Goal: Transaction & Acquisition: Purchase product/service

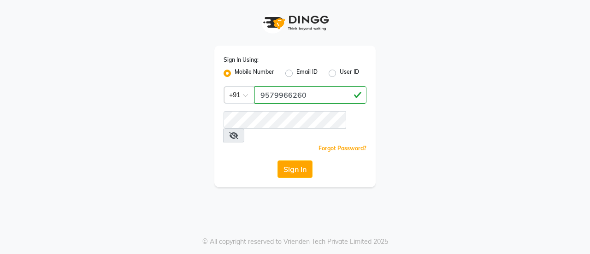
type input "9579966260"
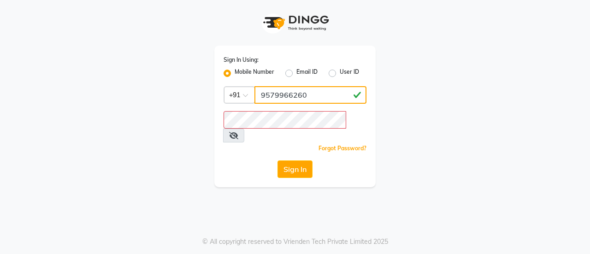
click at [278, 89] on div "Sign In Using: Mobile Number Email ID User ID Country Code × [PHONE_NUMBER] Rem…" at bounding box center [294, 117] width 161 height 142
click at [278, 89] on input "9579966260" at bounding box center [311, 95] width 112 height 18
click at [192, 88] on div "Sign In Using: Mobile Number Email ID User ID Country Code × [PHONE_NUMBER] Rem…" at bounding box center [295, 93] width 526 height 187
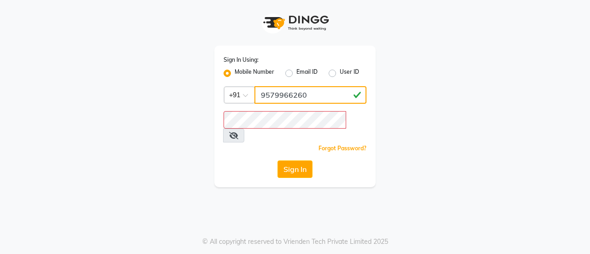
click at [288, 94] on input "9579966260" at bounding box center [311, 95] width 112 height 18
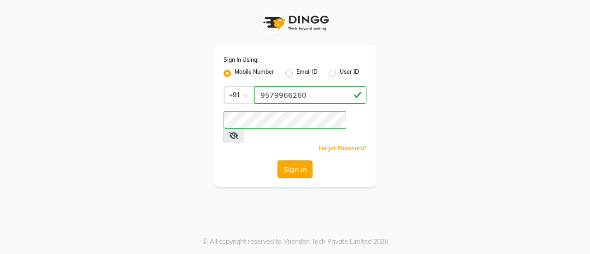
click at [295, 161] on button "Sign In" at bounding box center [295, 170] width 35 height 18
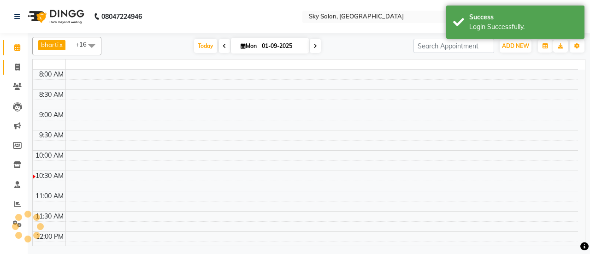
select select "en"
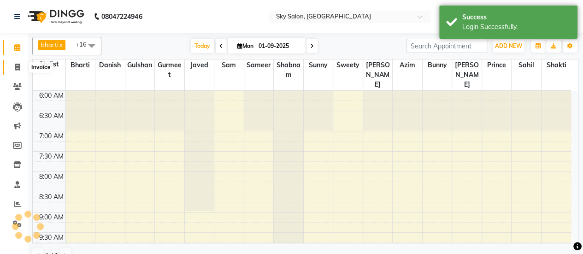
click at [17, 71] on span at bounding box center [17, 67] width 16 height 11
select select "service"
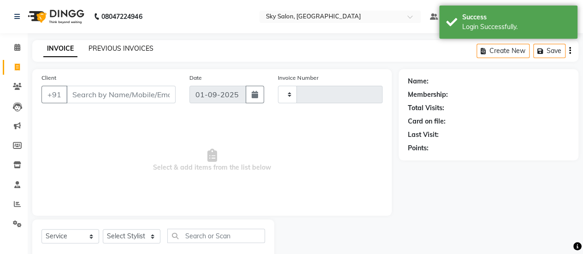
type input "12568"
select select "3537"
click at [132, 48] on link "PREVIOUS INVOICES" at bounding box center [121, 48] width 65 height 8
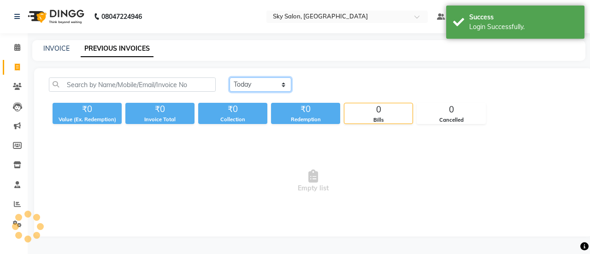
click at [268, 85] on select "[DATE] [DATE] Custom Range" at bounding box center [261, 84] width 62 height 14
click at [230, 77] on select "[DATE] [DATE] Custom Range" at bounding box center [261, 84] width 62 height 14
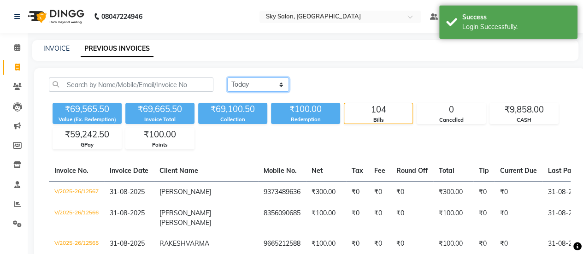
click at [267, 87] on select "[DATE] [DATE] Custom Range" at bounding box center [258, 84] width 62 height 14
select select "range"
click at [227, 77] on select "[DATE] [DATE] Custom Range" at bounding box center [258, 84] width 62 height 14
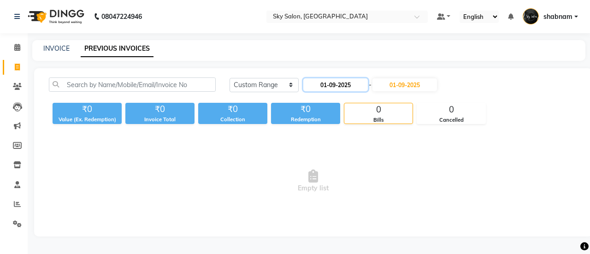
click at [328, 85] on input "01-09-2025" at bounding box center [335, 84] width 65 height 13
select select "9"
select select "2025"
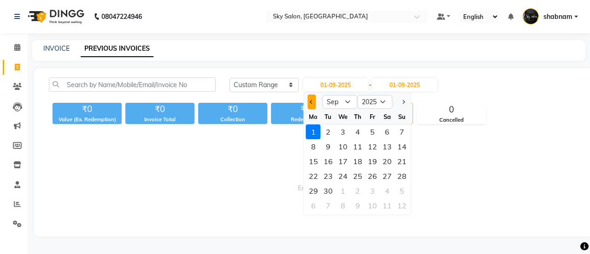
click at [309, 105] on button "Previous month" at bounding box center [312, 102] width 8 height 15
select select "8"
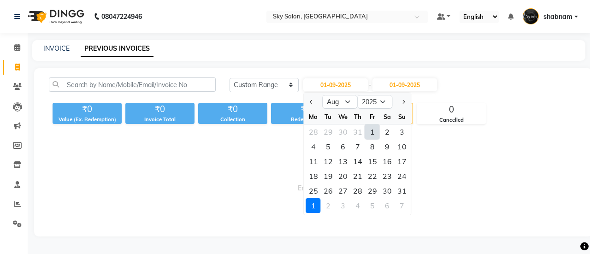
click at [373, 129] on div "1" at bounding box center [372, 132] width 15 height 15
type input "01-08-2025"
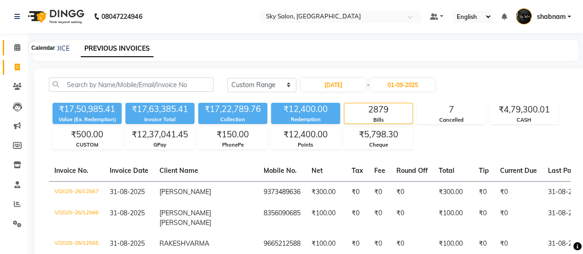
click at [12, 44] on span at bounding box center [17, 47] width 16 height 11
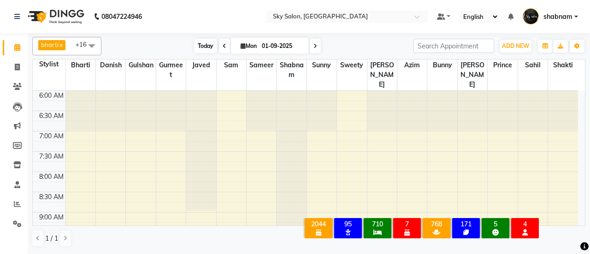
drag, startPoint x: 207, startPoint y: 38, endPoint x: 203, endPoint y: 50, distance: 12.9
click at [203, 50] on div "bharti x Danish x Gulshan x javed x sam x sameer x shabnam x sunny x sweety x a…" at bounding box center [308, 46] width 553 height 18
click at [203, 50] on span "Today" at bounding box center [205, 46] width 23 height 14
click at [92, 44] on span at bounding box center [92, 46] width 18 height 18
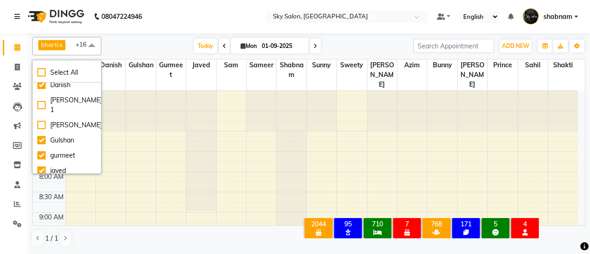
scroll to position [99, 0]
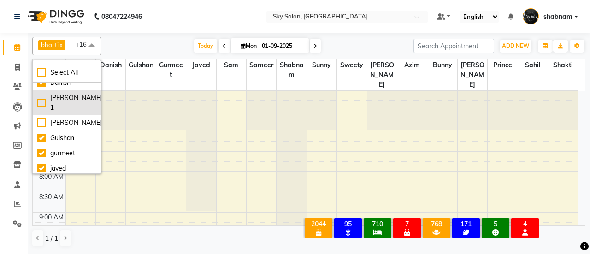
click at [81, 101] on div "[PERSON_NAME] 1" at bounding box center [66, 102] width 59 height 19
checkbox input "true"
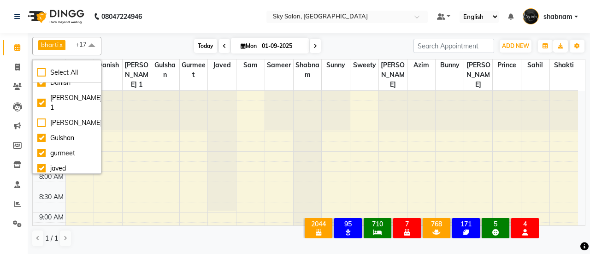
click at [207, 39] on span "Today" at bounding box center [205, 46] width 23 height 14
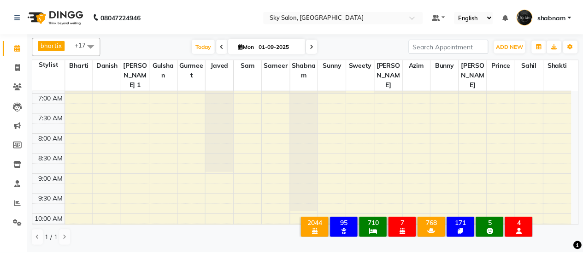
scroll to position [0, 0]
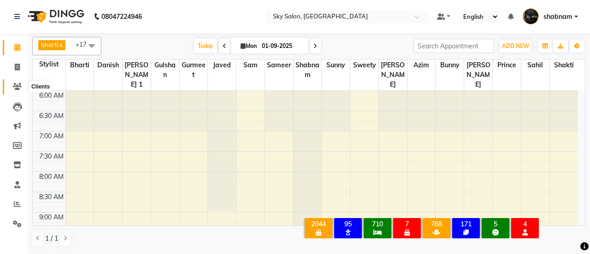
click at [17, 87] on icon at bounding box center [17, 86] width 9 height 7
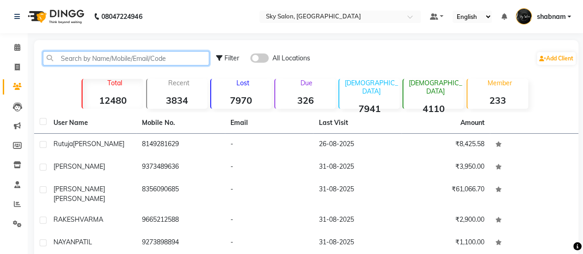
click at [116, 64] on input "text" at bounding box center [126, 58] width 167 height 14
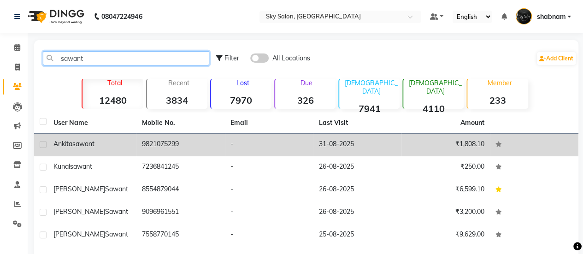
type input "sawant"
click at [137, 146] on td "9821075299" at bounding box center [181, 145] width 89 height 23
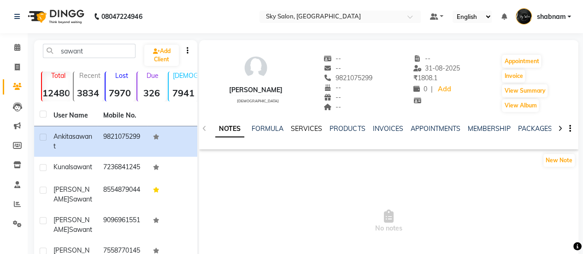
click at [303, 130] on link "SERVICES" at bounding box center [306, 129] width 31 height 8
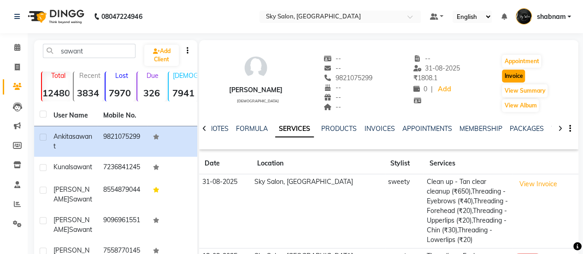
click at [518, 81] on button "Invoice" at bounding box center [513, 76] width 23 height 13
select select "service"
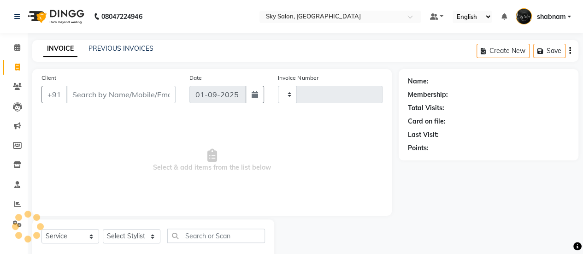
type input "12568"
select select "3537"
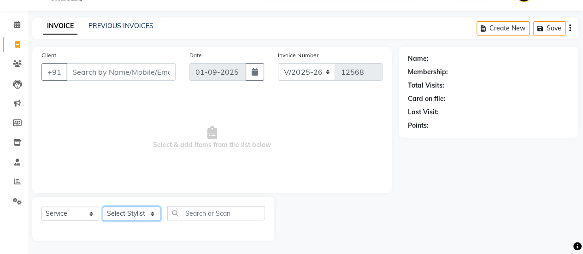
click at [145, 213] on select "Select Stylist" at bounding box center [132, 214] width 58 height 14
type input "9821075299"
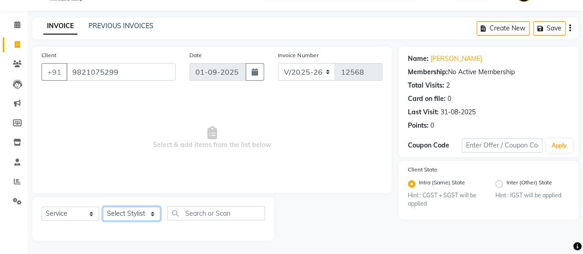
select select "46775"
click at [103, 207] on select "Select Stylist afreen [PERSON_NAME] saha [PERSON_NAME] [PERSON_NAME] [PERSON_NA…" at bounding box center [132, 214] width 58 height 14
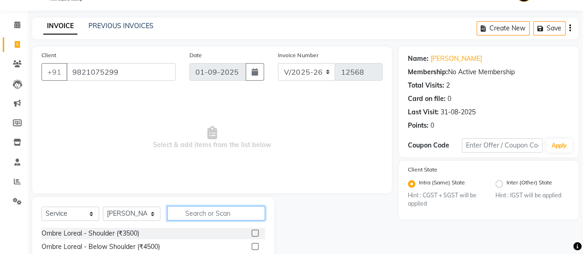
click at [206, 208] on input "text" at bounding box center [216, 213] width 98 height 14
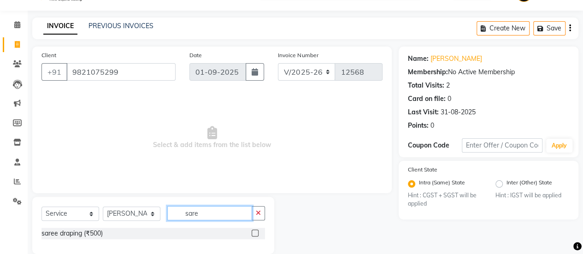
scroll to position [36, 0]
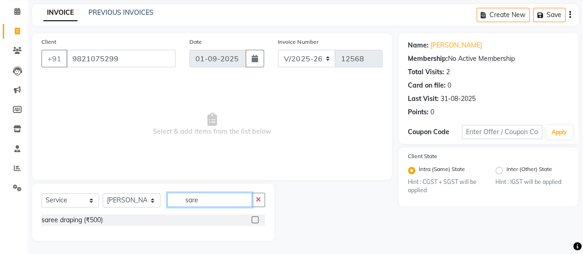
type input "sare"
click at [256, 217] on label at bounding box center [255, 219] width 7 height 7
click at [256, 217] on input "checkbox" at bounding box center [255, 220] width 6 height 6
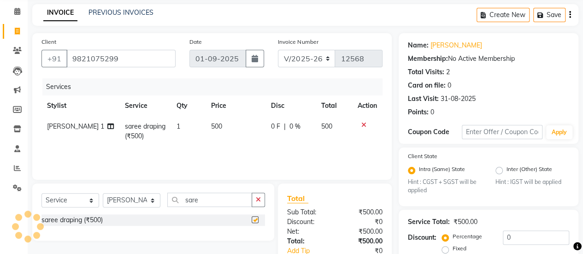
scroll to position [117, 0]
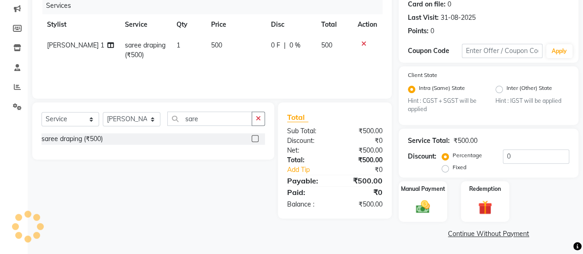
checkbox input "false"
click at [527, 162] on input "0" at bounding box center [536, 156] width 66 height 14
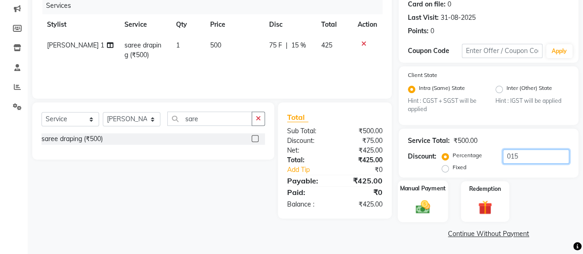
type input "015"
click at [430, 195] on div "Manual Payment" at bounding box center [423, 202] width 50 height 42
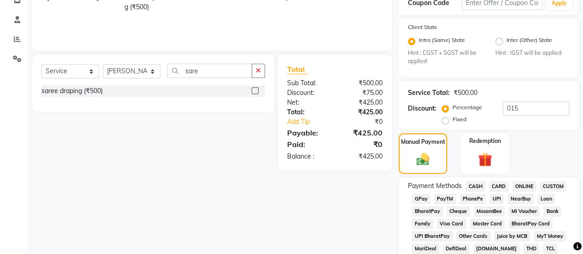
click at [424, 195] on span "GPay" at bounding box center [421, 199] width 19 height 11
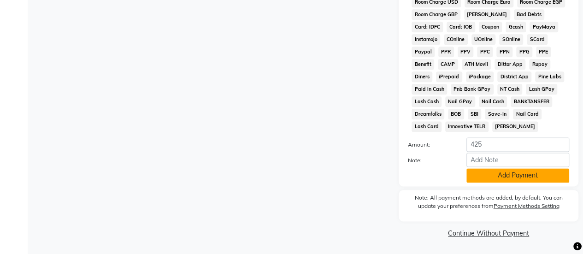
click at [479, 175] on button "Add Payment" at bounding box center [518, 175] width 103 height 14
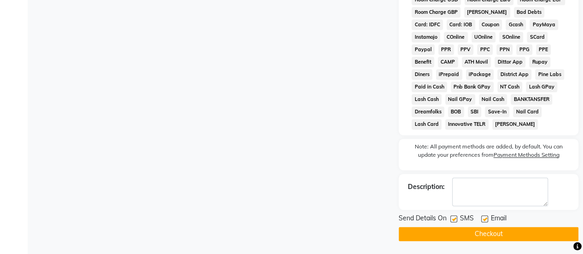
click at [455, 218] on label at bounding box center [454, 218] width 7 height 7
click at [455, 218] on input "checkbox" at bounding box center [454, 219] width 6 height 6
checkbox input "false"
click at [456, 231] on button "Checkout" at bounding box center [489, 234] width 180 height 14
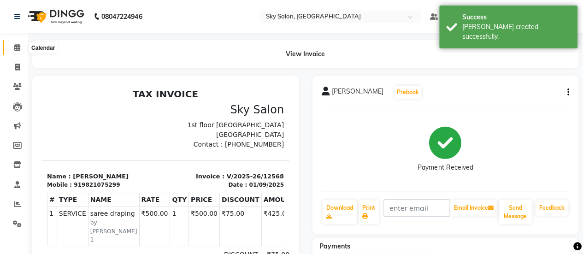
click at [16, 51] on span at bounding box center [17, 47] width 16 height 11
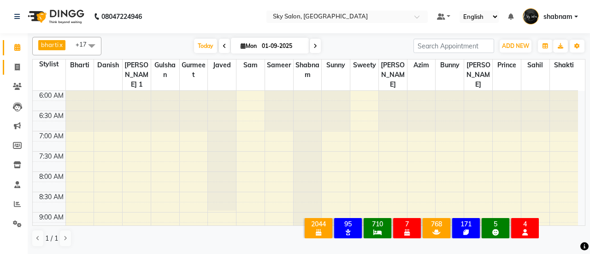
click at [8, 70] on link "Invoice" at bounding box center [14, 67] width 22 height 15
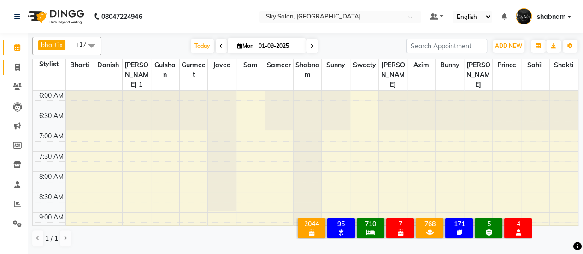
select select "service"
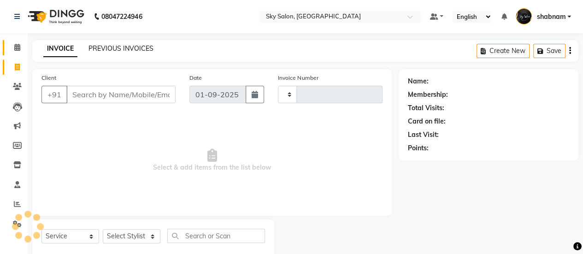
type input "12569"
select select "3537"
click at [131, 52] on link "PREVIOUS INVOICES" at bounding box center [121, 48] width 65 height 8
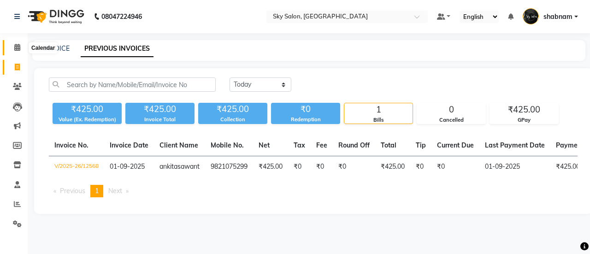
click at [18, 52] on span at bounding box center [17, 47] width 16 height 11
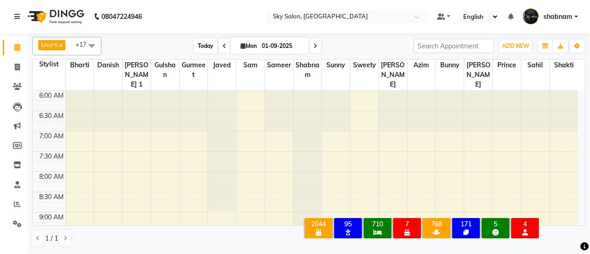
click at [210, 48] on span "Today" at bounding box center [205, 46] width 23 height 14
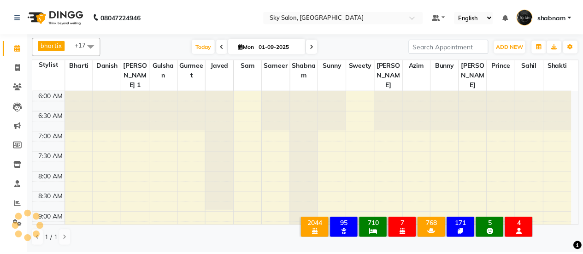
scroll to position [161, 0]
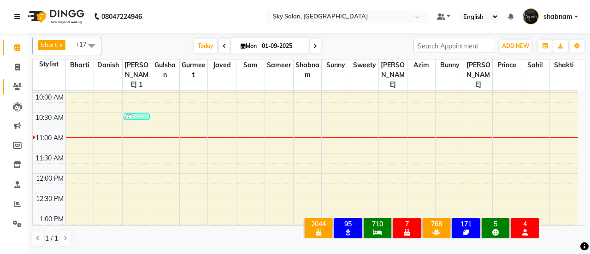
click at [9, 79] on link "Clients" at bounding box center [14, 86] width 22 height 15
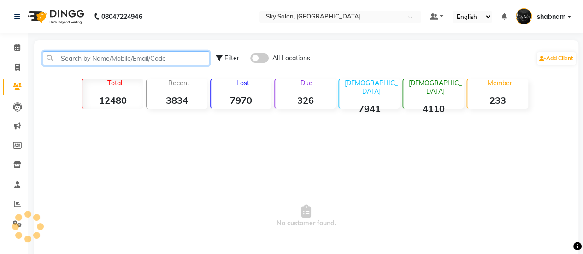
click at [91, 59] on input "text" at bounding box center [126, 58] width 167 height 14
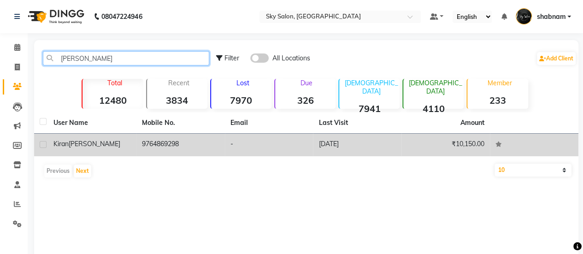
type input "kiran sak"
click at [164, 138] on td "9764869298" at bounding box center [181, 145] width 89 height 23
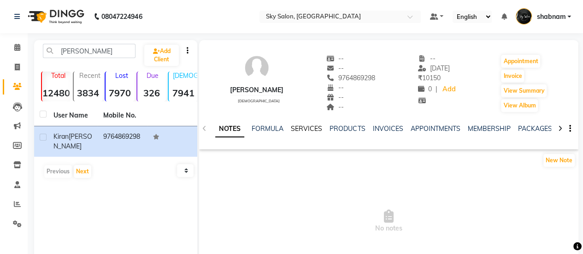
click at [305, 127] on link "SERVICES" at bounding box center [306, 129] width 31 height 8
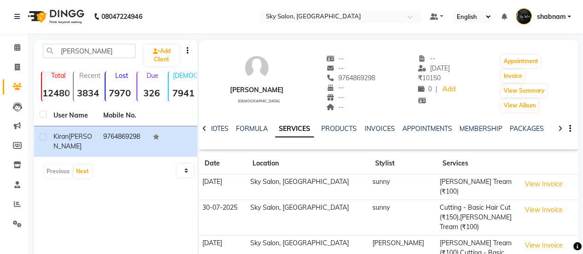
scroll to position [106, 0]
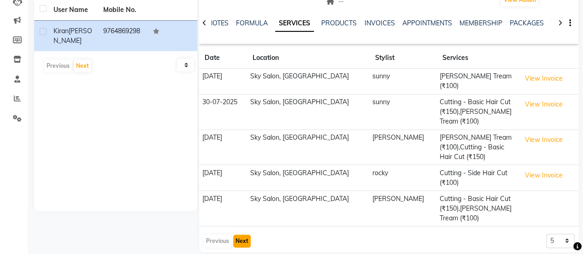
click at [244, 235] on button "Next" at bounding box center [242, 241] width 18 height 13
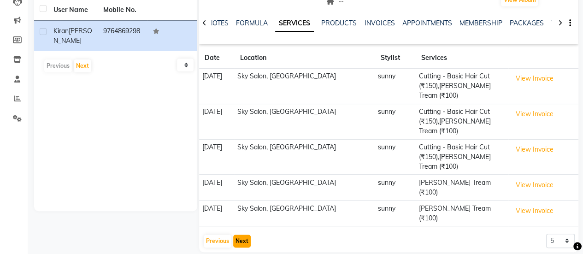
click at [244, 235] on button "Next" at bounding box center [242, 241] width 18 height 13
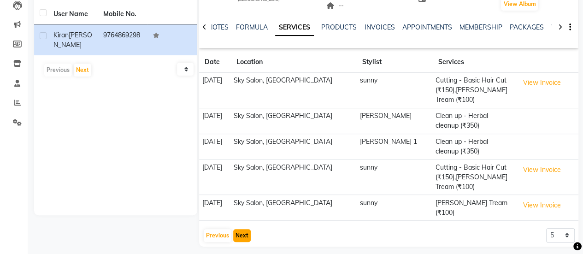
click at [244, 231] on button "Next" at bounding box center [242, 235] width 18 height 13
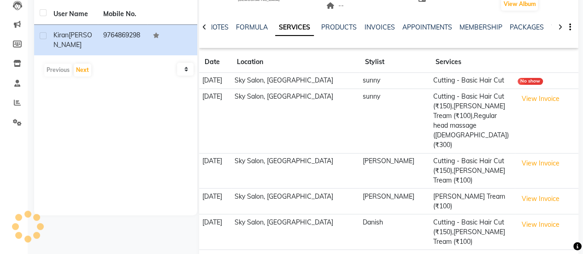
scroll to position [106, 0]
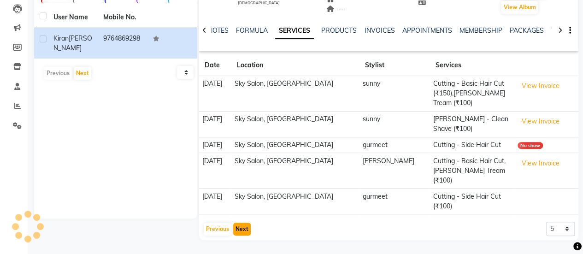
scroll to position [77, 0]
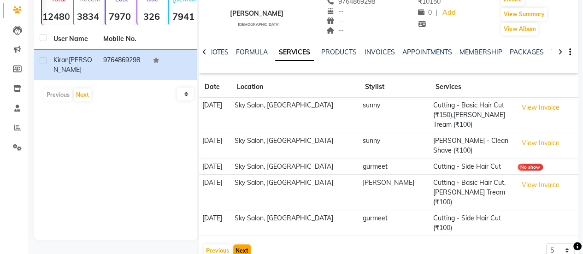
click at [244, 244] on button "Next" at bounding box center [242, 250] width 18 height 13
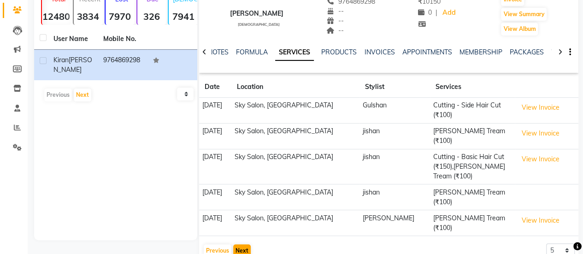
click at [244, 244] on div "Previous Next" at bounding box center [227, 251] width 49 height 15
click at [244, 244] on button "Next" at bounding box center [242, 250] width 18 height 13
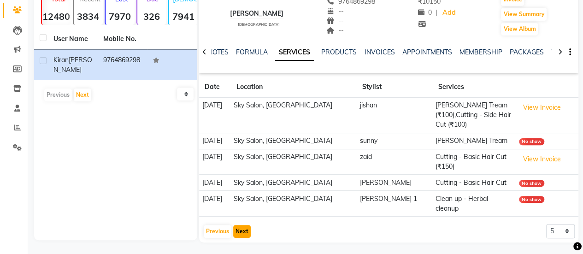
click at [244, 225] on button "Next" at bounding box center [242, 231] width 18 height 13
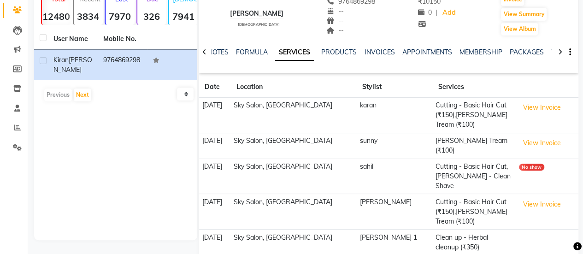
click at [231, 230] on td "19-06-2024" at bounding box center [215, 243] width 32 height 26
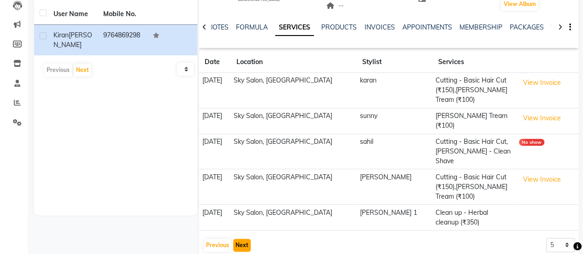
click at [244, 239] on button "Next" at bounding box center [242, 245] width 18 height 13
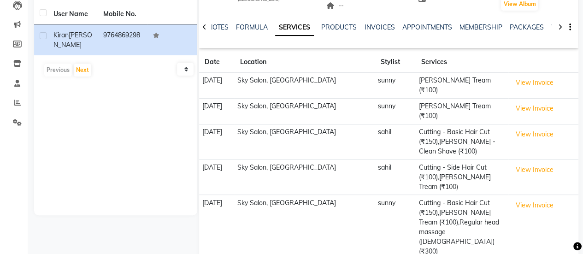
scroll to position [115, 0]
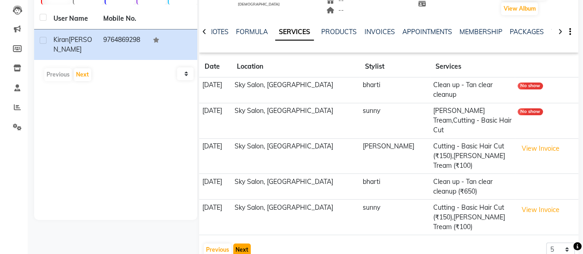
click at [242, 244] on button "Next" at bounding box center [242, 250] width 18 height 13
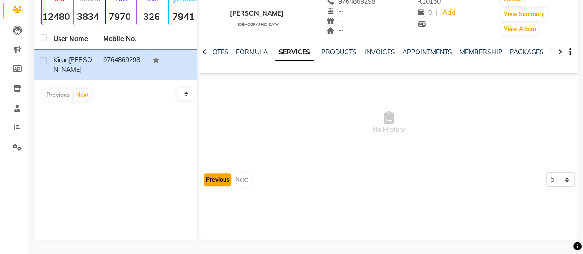
click at [212, 183] on button "Previous" at bounding box center [218, 179] width 28 height 13
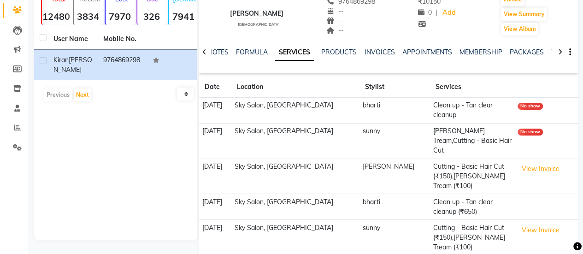
scroll to position [0, 0]
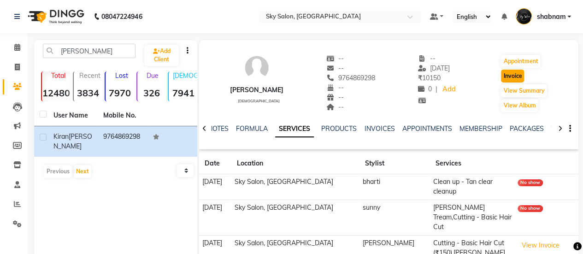
click at [514, 77] on button "Invoice" at bounding box center [512, 76] width 23 height 13
select select "3537"
select select "service"
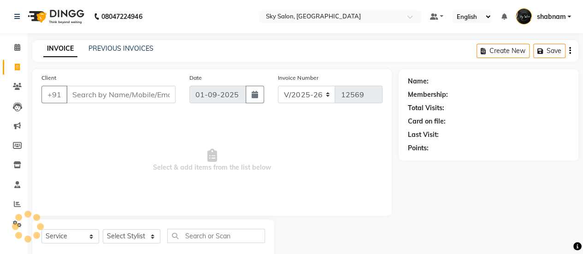
scroll to position [23, 0]
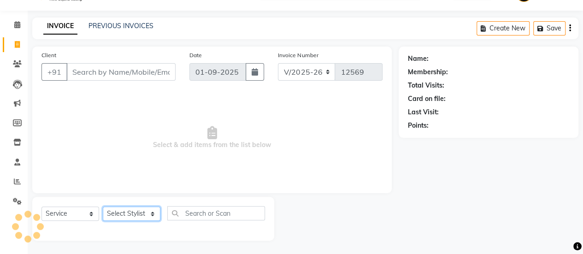
drag, startPoint x: 118, startPoint y: 220, endPoint x: 122, endPoint y: 212, distance: 9.9
click at [122, 212] on select "Select Stylist" at bounding box center [132, 214] width 58 height 14
type input "9764869298"
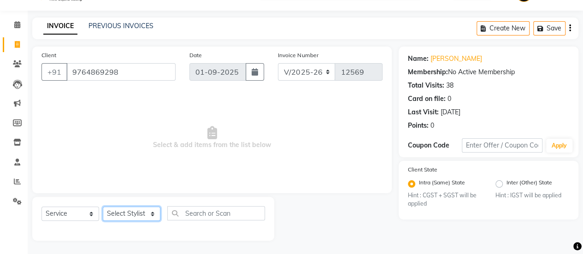
select select "43486"
click at [103, 207] on select "Select Stylist afreen [PERSON_NAME] saha [PERSON_NAME] [PERSON_NAME] [PERSON_NA…" at bounding box center [132, 214] width 58 height 14
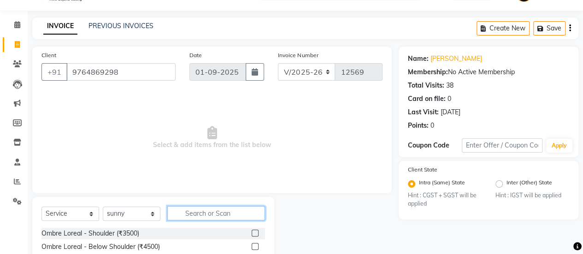
click at [206, 211] on input "text" at bounding box center [216, 213] width 98 height 14
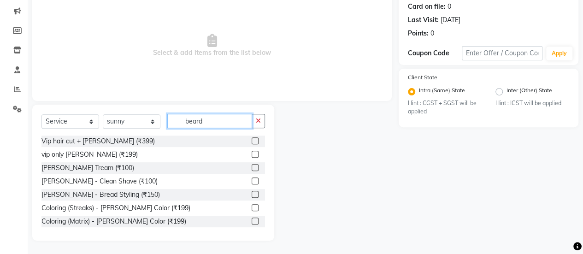
type input "beard"
click at [252, 169] on label at bounding box center [255, 167] width 7 height 7
click at [252, 169] on input "checkbox" at bounding box center [255, 168] width 6 height 6
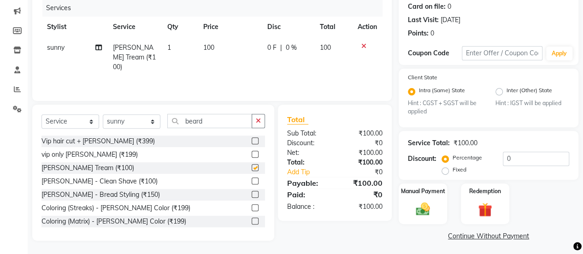
checkbox input "false"
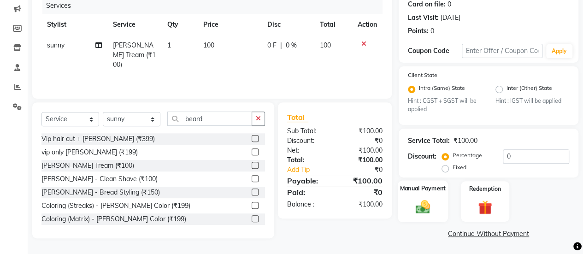
click at [417, 206] on img at bounding box center [423, 207] width 24 height 17
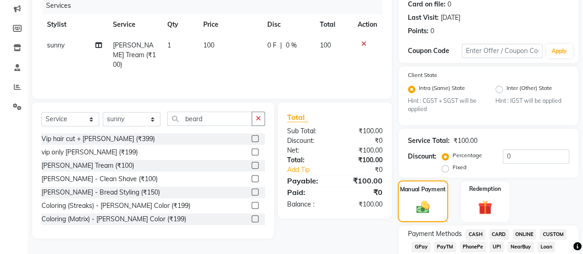
scroll to position [180, 0]
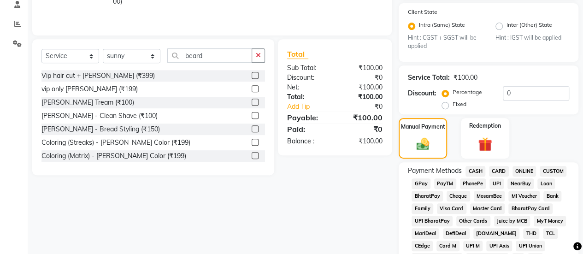
click at [421, 188] on div "GPay" at bounding box center [419, 184] width 23 height 12
click at [421, 188] on span "GPay" at bounding box center [421, 183] width 19 height 11
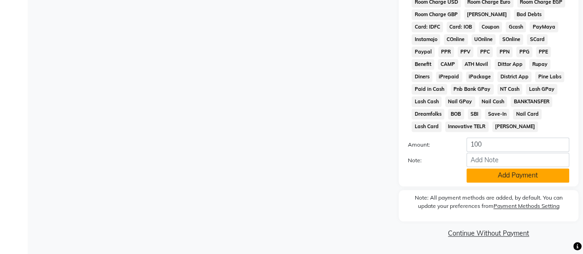
click at [489, 178] on button "Add Payment" at bounding box center [518, 175] width 103 height 14
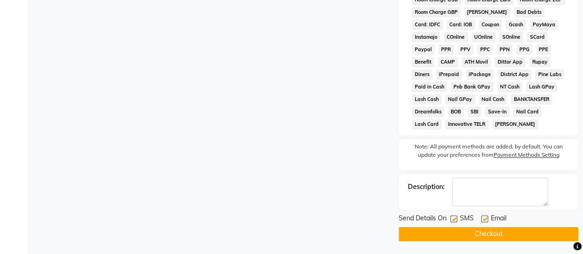
click at [452, 221] on label at bounding box center [454, 218] width 7 height 7
click at [452, 221] on input "checkbox" at bounding box center [454, 219] width 6 height 6
checkbox input "false"
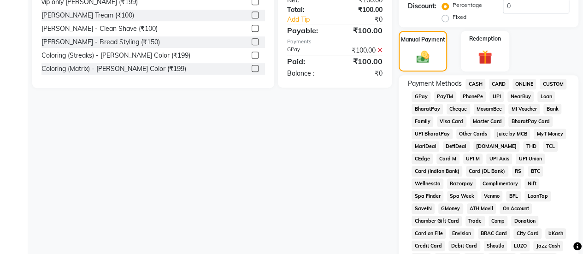
scroll to position [0, 0]
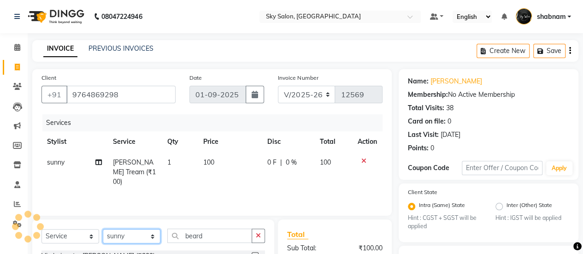
click at [143, 238] on select "Select Stylist afreen [PERSON_NAME] saha [PERSON_NAME] [PERSON_NAME] [PERSON_NA…" at bounding box center [132, 236] width 58 height 14
select select "84353"
click at [103, 229] on select "Select Stylist afreen [PERSON_NAME] saha [PERSON_NAME] [PERSON_NAME] [PERSON_NA…" at bounding box center [132, 236] width 58 height 14
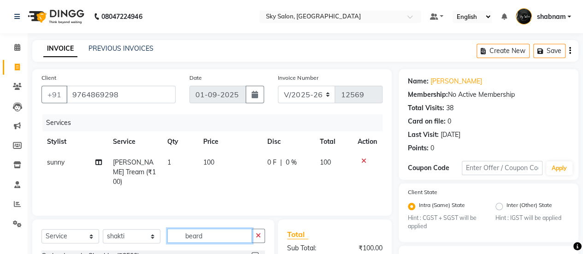
click at [223, 234] on input "beard" at bounding box center [209, 236] width 85 height 14
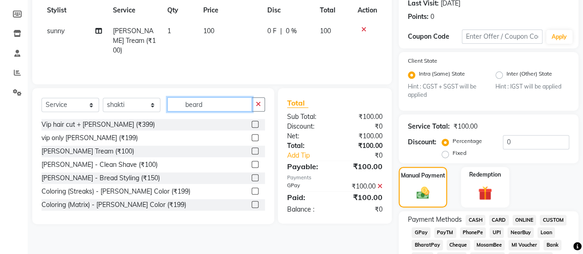
scroll to position [132, 0]
type input "beard"
click at [252, 151] on label at bounding box center [255, 150] width 7 height 7
click at [252, 151] on input "checkbox" at bounding box center [255, 151] width 6 height 6
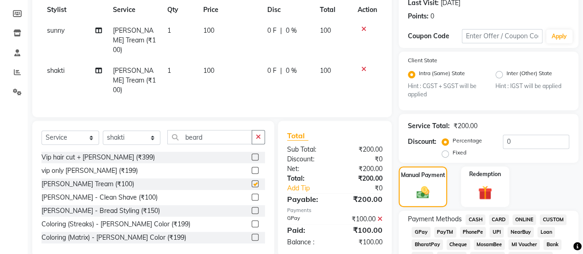
checkbox input "false"
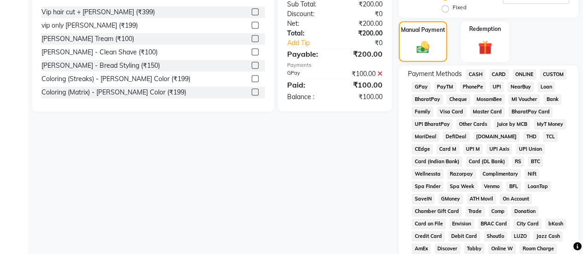
scroll to position [316, 0]
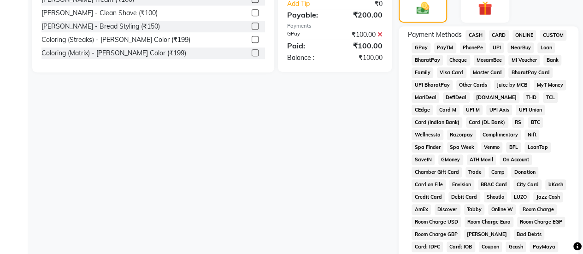
click at [382, 31] on icon at bounding box center [380, 34] width 5 height 6
click at [416, 47] on span "GPay" at bounding box center [421, 47] width 19 height 11
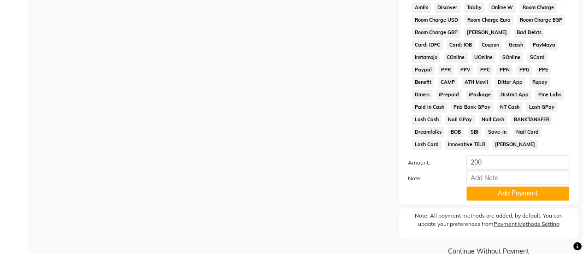
scroll to position [522, 0]
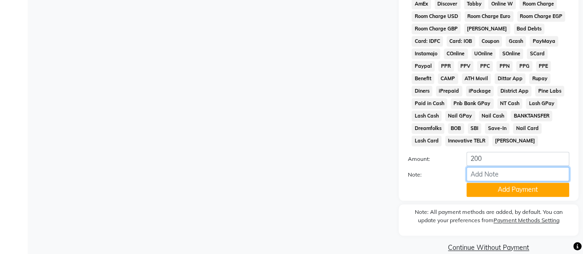
click at [511, 181] on input "Note:" at bounding box center [518, 174] width 103 height 14
click at [509, 189] on button "Add Payment" at bounding box center [518, 190] width 103 height 14
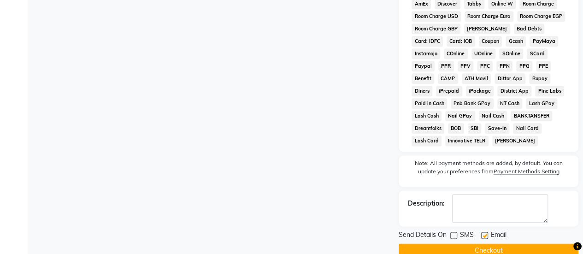
scroll to position [541, 0]
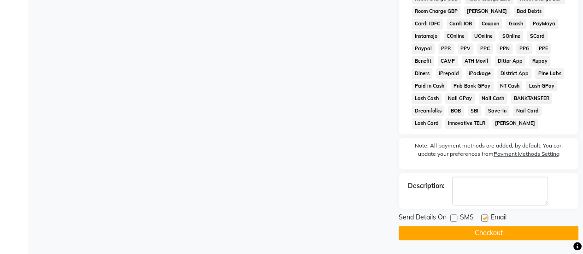
click at [460, 232] on button "Checkout" at bounding box center [489, 233] width 180 height 14
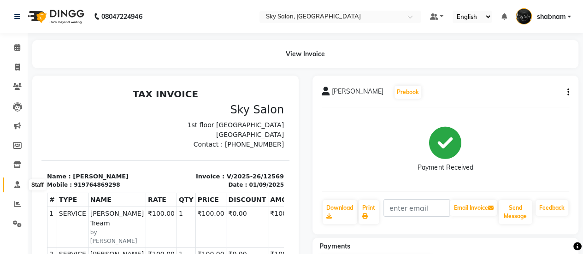
click at [20, 186] on span at bounding box center [17, 185] width 16 height 11
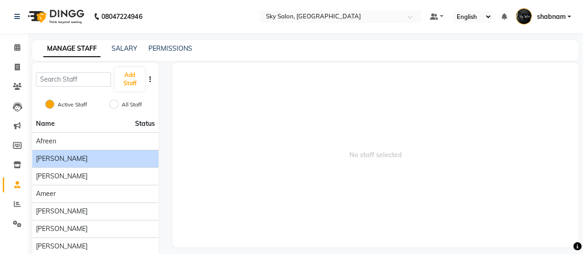
scroll to position [105, 0]
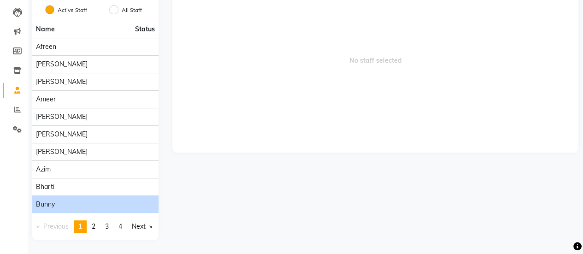
click at [98, 196] on li "Bunny" at bounding box center [95, 205] width 126 height 18
click at [93, 200] on div "Bunny" at bounding box center [95, 205] width 119 height 10
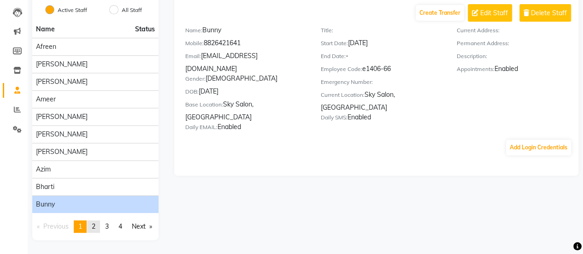
click at [100, 220] on link "page 2" at bounding box center [93, 226] width 13 height 12
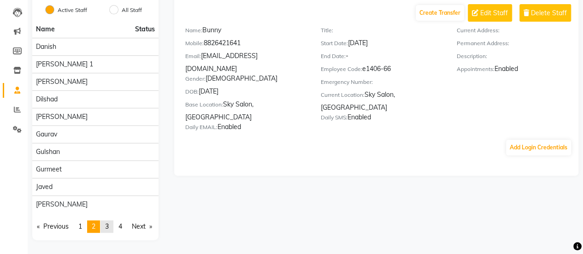
click at [107, 220] on link "page 3" at bounding box center [107, 226] width 13 height 12
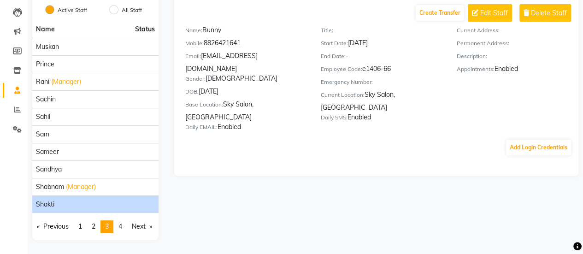
click at [96, 196] on li "shakti" at bounding box center [95, 205] width 126 height 18
click at [128, 200] on div "shakti" at bounding box center [95, 205] width 119 height 10
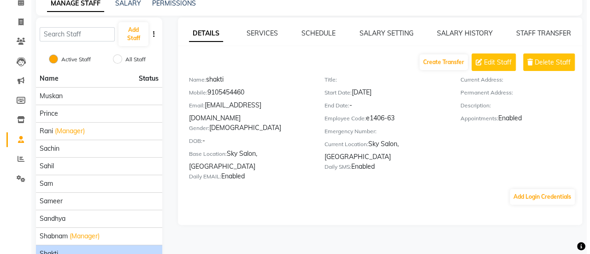
scroll to position [0, 0]
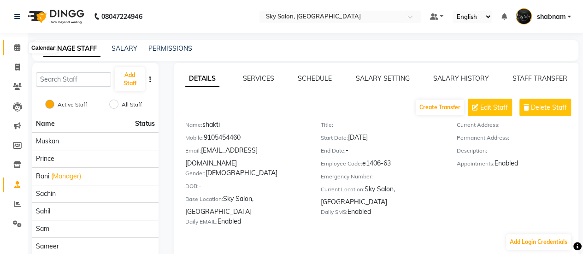
click at [11, 46] on span at bounding box center [17, 47] width 16 height 11
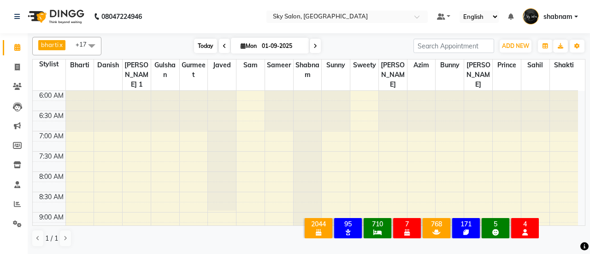
click at [209, 43] on span "Today" at bounding box center [205, 46] width 23 height 14
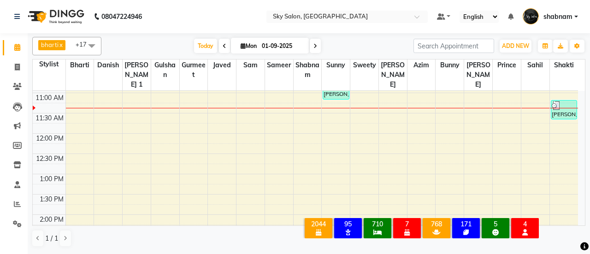
click at [193, 39] on div "Today Mon 01-09-2025" at bounding box center [257, 46] width 129 height 14
click at [197, 47] on span "Today" at bounding box center [205, 46] width 23 height 14
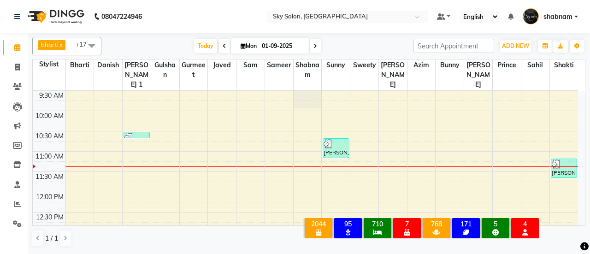
scroll to position [143, 0]
click at [11, 72] on span at bounding box center [17, 67] width 16 height 11
select select "3537"
select select "service"
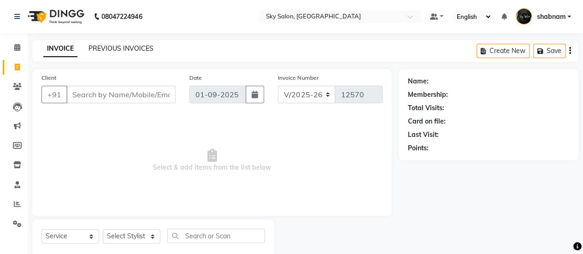
click at [101, 50] on link "PREVIOUS INVOICES" at bounding box center [121, 48] width 65 height 8
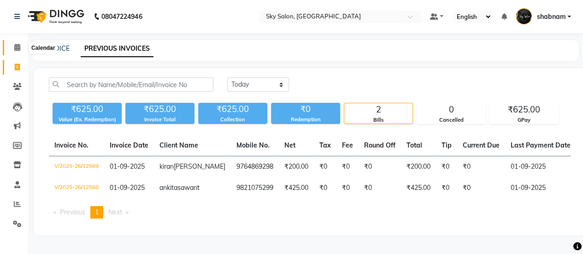
click at [13, 44] on span at bounding box center [17, 47] width 16 height 11
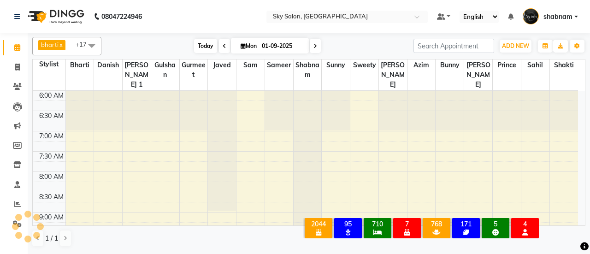
scroll to position [201, 0]
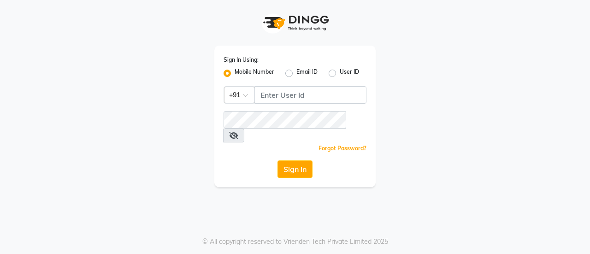
drag, startPoint x: 311, startPoint y: 84, endPoint x: 311, endPoint y: 95, distance: 10.2
click at [311, 95] on div "Sign In Using: Mobile Number Email ID User ID Country Code × +91 Remember me Fo…" at bounding box center [294, 117] width 161 height 142
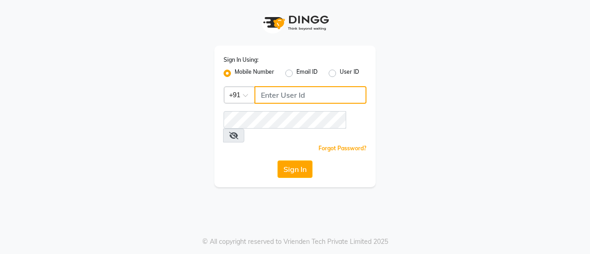
click at [311, 95] on input "Username" at bounding box center [311, 95] width 112 height 18
type input "9579966260"
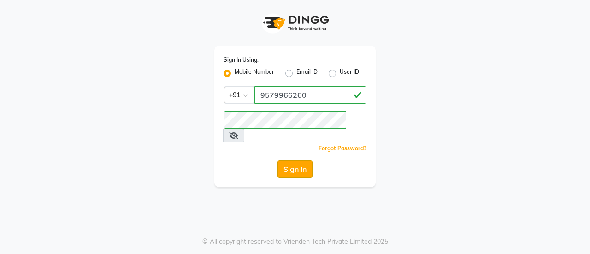
click at [297, 161] on button "Sign In" at bounding box center [295, 170] width 35 height 18
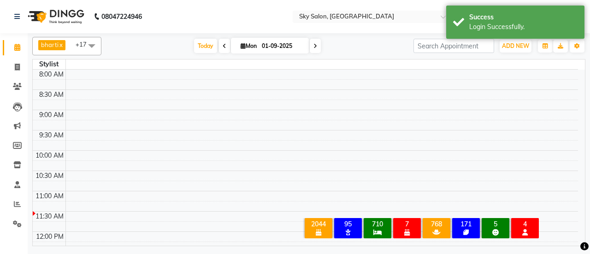
select select "en"
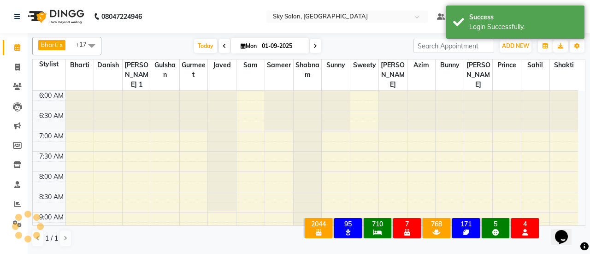
click at [11, 78] on li "Clients" at bounding box center [14, 87] width 28 height 20
drag, startPoint x: 11, startPoint y: 76, endPoint x: 15, endPoint y: 57, distance: 19.8
click at [15, 57] on ul "Calendar Invoice Clients Leads Marketing Members Inventory Staff Reports Settin…" at bounding box center [14, 138] width 28 height 201
click at [17, 64] on icon at bounding box center [17, 67] width 5 height 7
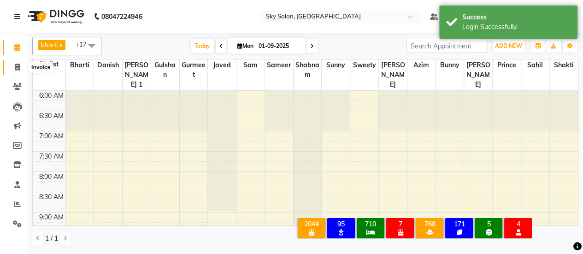
select select "3537"
select select "service"
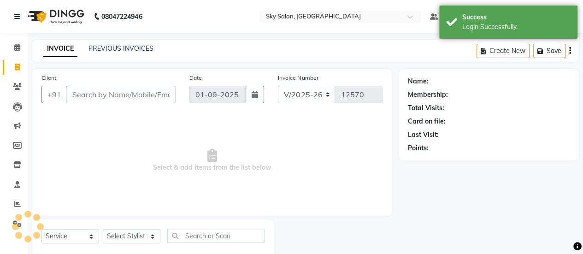
click at [107, 97] on input "Client" at bounding box center [120, 95] width 109 height 18
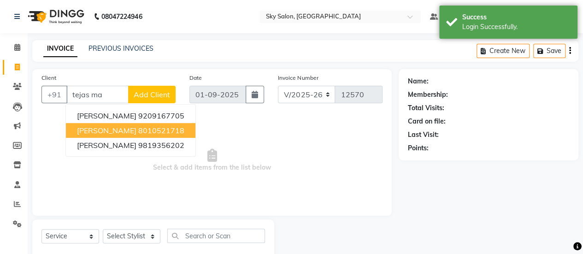
click at [128, 133] on span "tejas mahadhik" at bounding box center [106, 130] width 59 height 9
type input "8010521718"
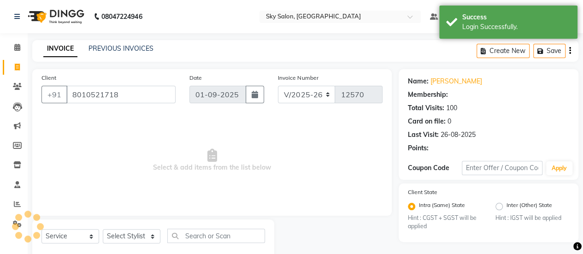
select select "1: Object"
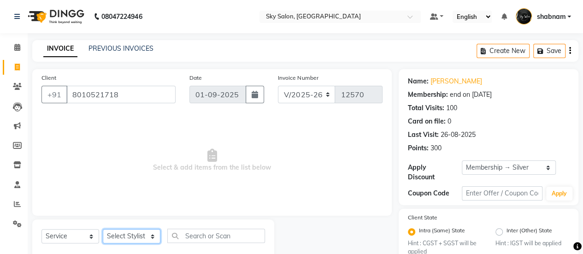
click at [137, 231] on select "Select Stylist afreen [PERSON_NAME] saha [PERSON_NAME] [PERSON_NAME] [PERSON_NA…" at bounding box center [132, 236] width 58 height 14
select select "43486"
click at [103, 229] on select "Select Stylist afreen [PERSON_NAME] saha [PERSON_NAME] [PERSON_NAME] [PERSON_NA…" at bounding box center [132, 236] width 58 height 14
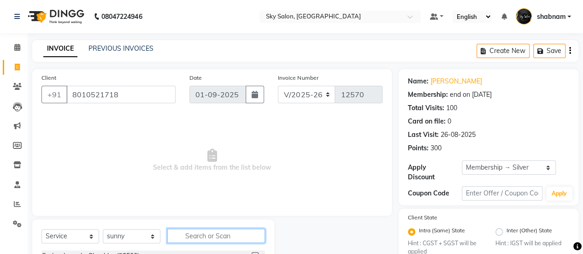
click at [206, 236] on input "text" at bounding box center [216, 236] width 98 height 14
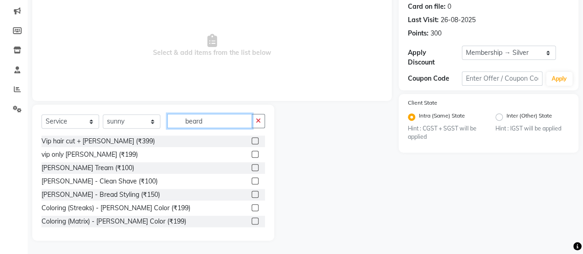
type input "beard"
click at [252, 164] on div at bounding box center [258, 168] width 13 height 12
click at [252, 164] on label at bounding box center [255, 167] width 7 height 7
click at [252, 165] on input "checkbox" at bounding box center [255, 168] width 6 height 6
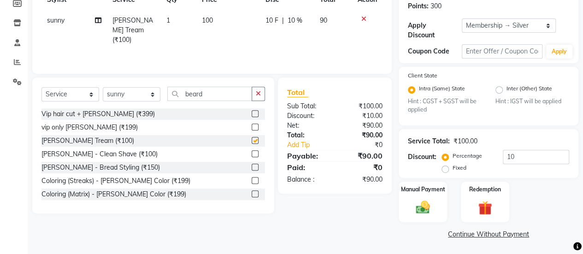
checkbox input "false"
click at [415, 205] on img at bounding box center [423, 207] width 24 height 17
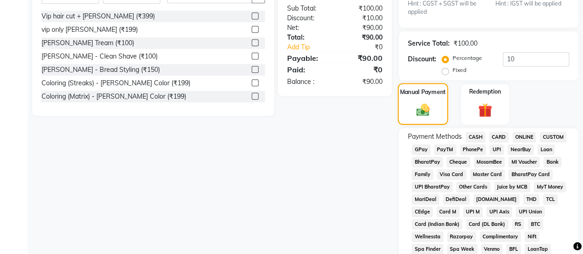
scroll to position [242, 0]
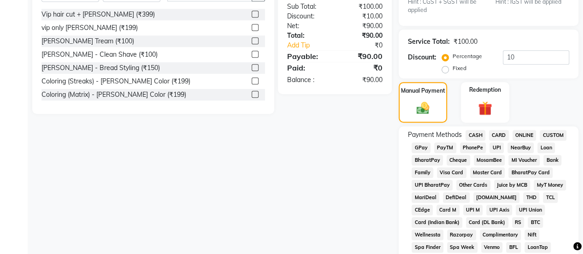
click at [428, 152] on span "GPay" at bounding box center [421, 148] width 19 height 11
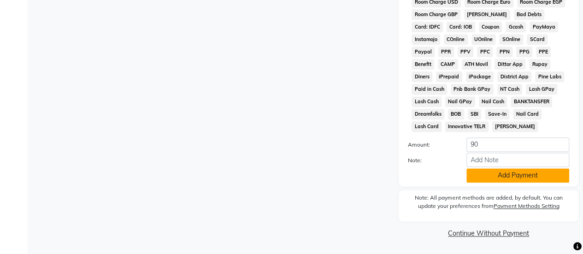
click at [475, 175] on button "Add Payment" at bounding box center [518, 175] width 103 height 14
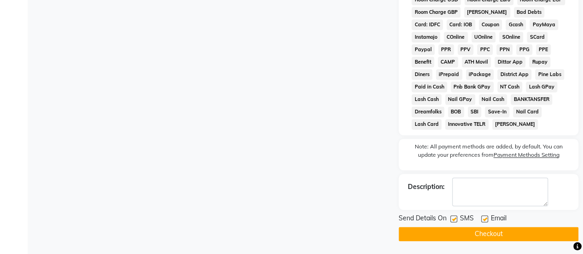
click at [454, 219] on label at bounding box center [454, 218] width 7 height 7
click at [454, 219] on input "checkbox" at bounding box center [454, 219] width 6 height 6
checkbox input "false"
click at [467, 234] on button "Checkout" at bounding box center [489, 234] width 180 height 14
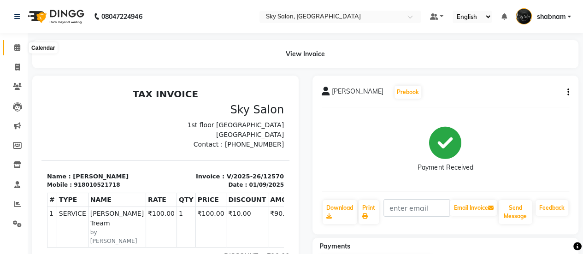
click at [12, 47] on span at bounding box center [17, 47] width 16 height 11
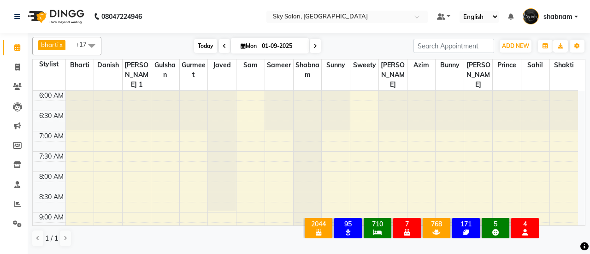
click at [202, 43] on span "Today" at bounding box center [205, 46] width 23 height 14
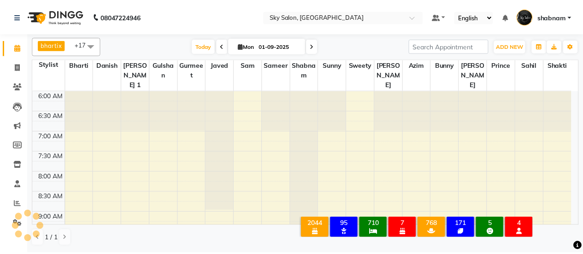
scroll to position [201, 0]
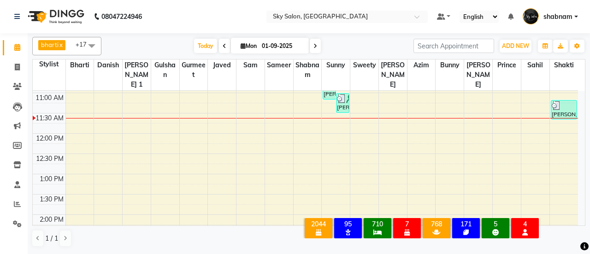
click at [16, 56] on li "Calendar" at bounding box center [14, 48] width 28 height 20
click at [17, 61] on link "Invoice" at bounding box center [14, 67] width 22 height 15
select select "3537"
select select "service"
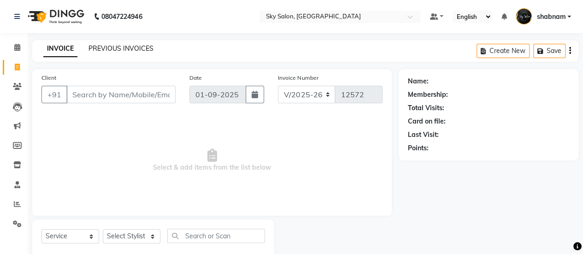
click at [121, 48] on link "PREVIOUS INVOICES" at bounding box center [121, 48] width 65 height 8
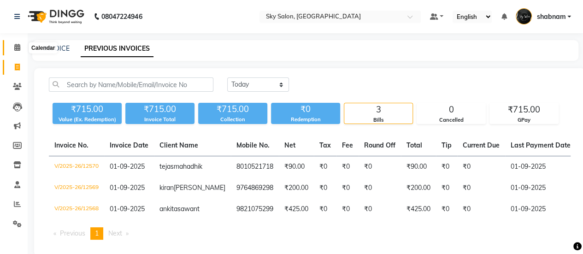
click at [16, 45] on icon at bounding box center [17, 47] width 6 height 7
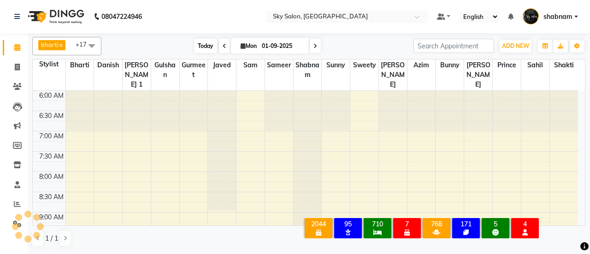
click at [208, 46] on span "Today" at bounding box center [205, 46] width 23 height 14
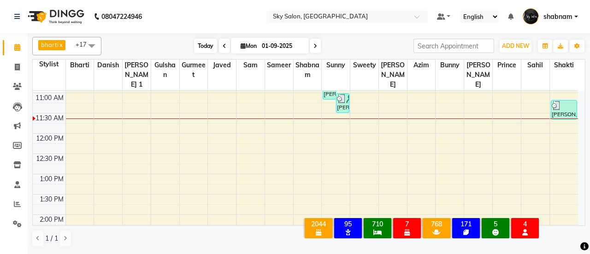
click at [194, 47] on span "Today" at bounding box center [205, 46] width 23 height 14
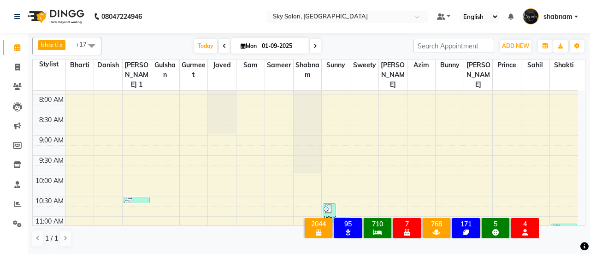
scroll to position [77, 0]
click at [196, 47] on span "Today" at bounding box center [205, 46] width 23 height 14
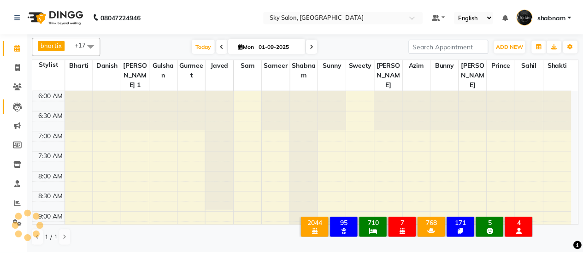
scroll to position [201, 0]
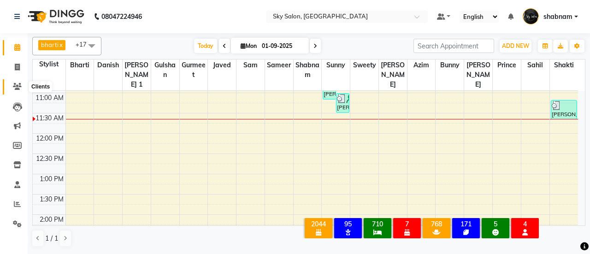
click at [16, 89] on icon at bounding box center [17, 86] width 9 height 7
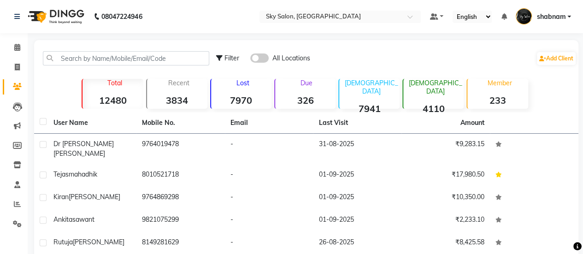
click at [236, 105] on strong "7970" at bounding box center [241, 101] width 60 height 12
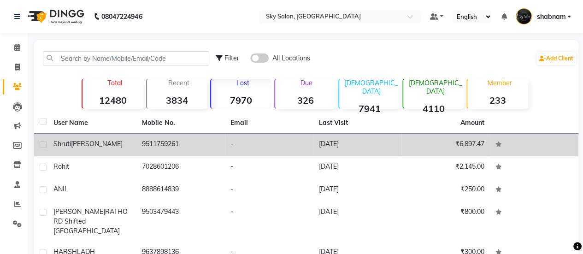
click at [257, 154] on td "-" at bounding box center [269, 145] width 89 height 23
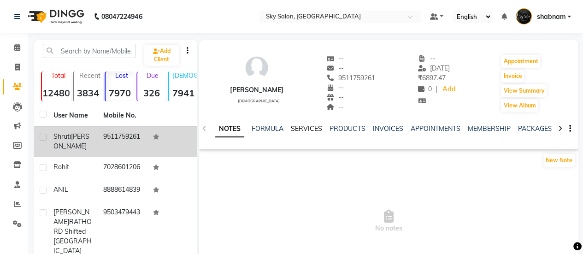
click at [303, 128] on link "SERVICES" at bounding box center [306, 129] width 31 height 8
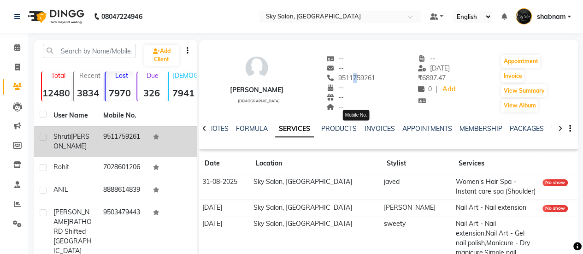
drag, startPoint x: 350, startPoint y: 73, endPoint x: 355, endPoint y: 81, distance: 9.1
click at [355, 81] on div "9511759261 Mobile No." at bounding box center [351, 78] width 49 height 10
click at [355, 81] on span "9511759261" at bounding box center [351, 78] width 49 height 8
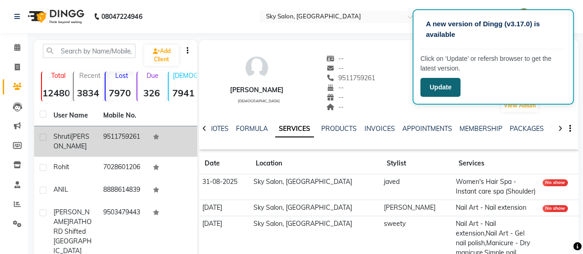
click at [446, 90] on button "Update" at bounding box center [441, 87] width 40 height 19
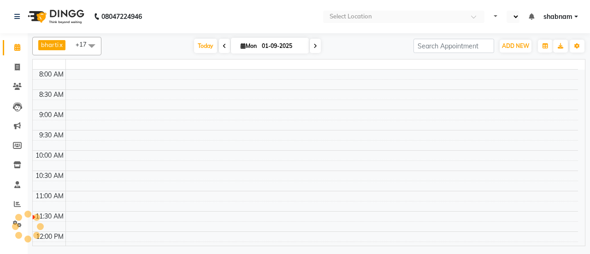
select select "en"
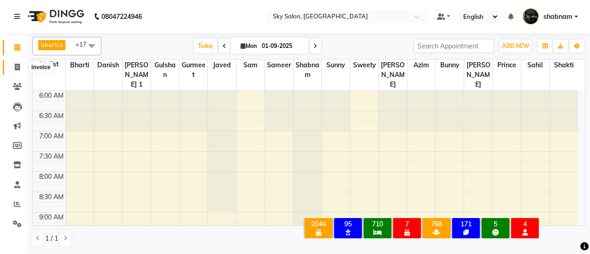
click at [15, 68] on icon at bounding box center [17, 67] width 5 height 7
select select "3537"
select select "service"
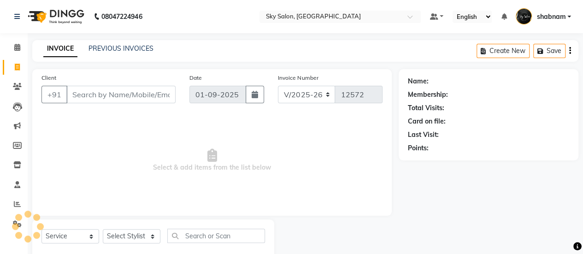
click at [123, 100] on input "Client" at bounding box center [120, 95] width 109 height 18
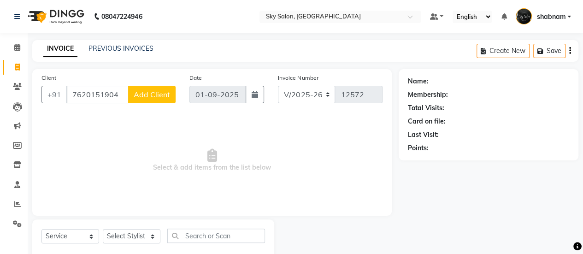
type input "7620151904"
click at [161, 94] on span "Add Client" at bounding box center [152, 94] width 36 height 9
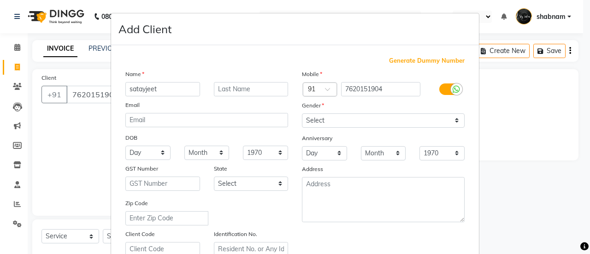
type input "satayjeet"
click at [340, 122] on select "Select Male Female Other Prefer Not To Say" at bounding box center [383, 120] width 163 height 14
select select "[DEMOGRAPHIC_DATA]"
click at [302, 113] on select "Select Male Female Other Prefer Not To Say" at bounding box center [383, 120] width 163 height 14
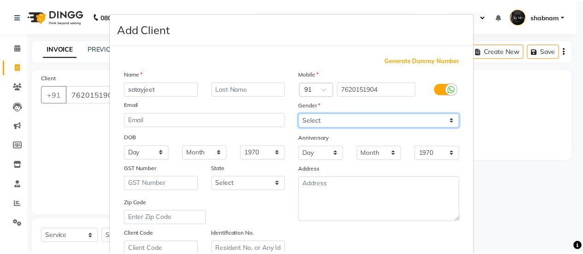
scroll to position [170, 0]
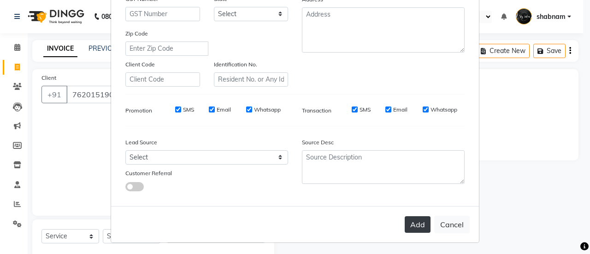
click at [408, 226] on button "Add" at bounding box center [418, 224] width 26 height 17
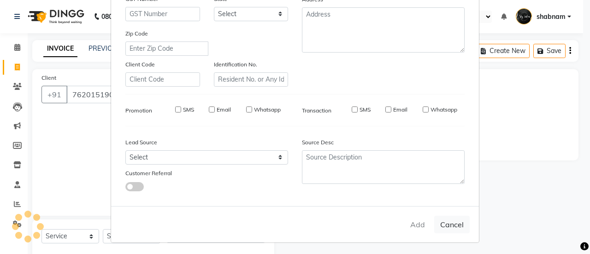
select select
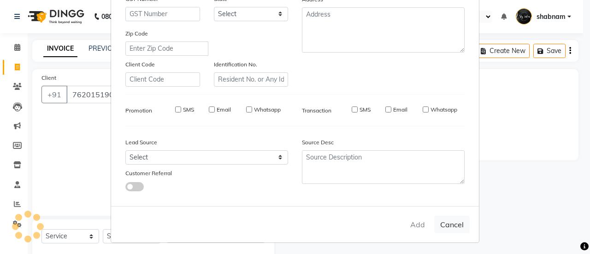
select select
checkbox input "false"
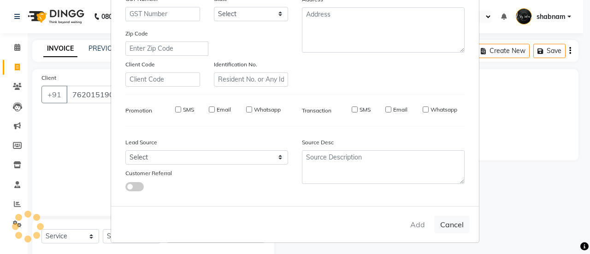
checkbox input "false"
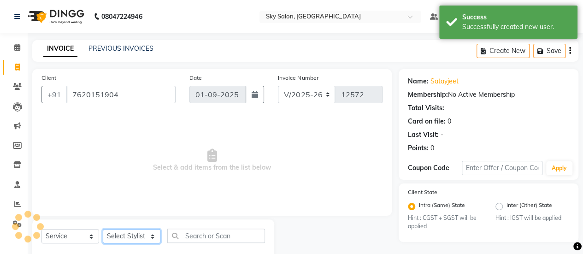
click at [122, 230] on select "Select Stylist afreen [PERSON_NAME] saha [PERSON_NAME] [PERSON_NAME] [PERSON_NA…" at bounding box center [132, 236] width 58 height 14
select select "84591"
click at [103, 229] on select "Select Stylist afreen [PERSON_NAME] saha [PERSON_NAME] [PERSON_NAME] [PERSON_NA…" at bounding box center [132, 236] width 58 height 14
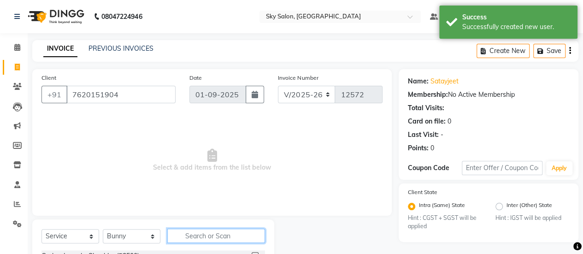
click at [215, 241] on input "text" at bounding box center [216, 236] width 98 height 14
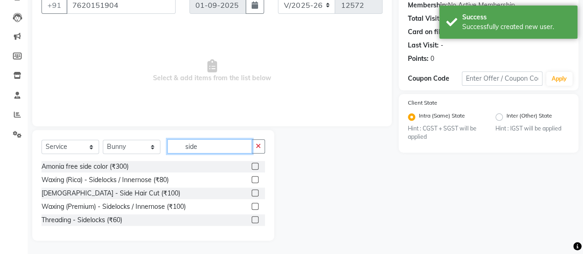
type input "side"
click at [253, 193] on div at bounding box center [255, 195] width 6 height 10
click at [253, 193] on label at bounding box center [255, 193] width 7 height 7
click at [253, 193] on input "checkbox" at bounding box center [255, 193] width 6 height 6
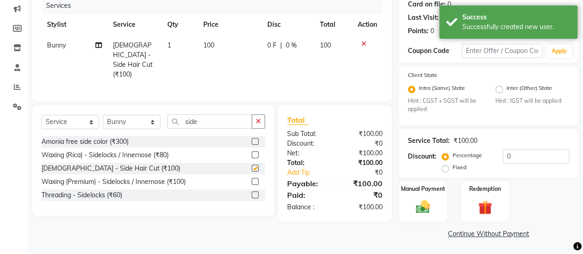
checkbox input "false"
click at [420, 212] on img at bounding box center [423, 207] width 24 height 17
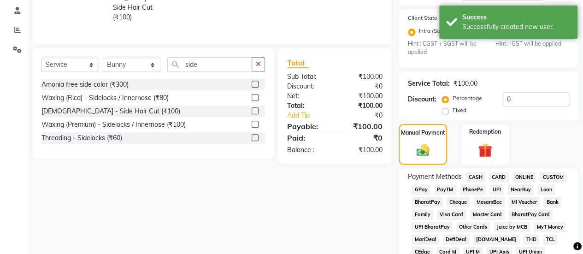
scroll to position [175, 0]
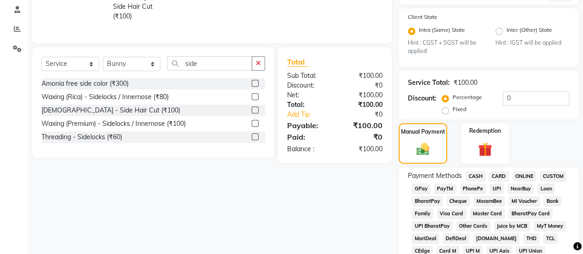
click at [421, 190] on span "GPay" at bounding box center [421, 189] width 19 height 11
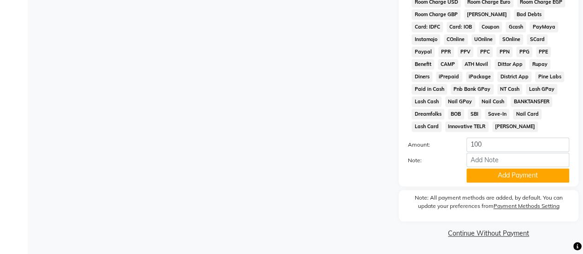
click at [481, 181] on button "Add Payment" at bounding box center [518, 175] width 103 height 14
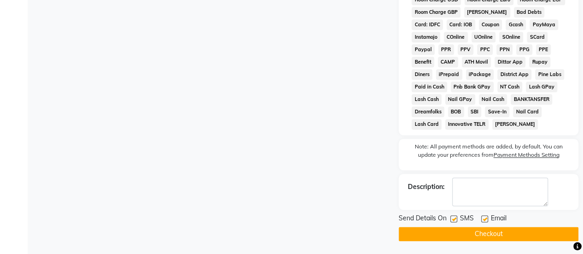
click at [455, 222] on label at bounding box center [454, 218] width 7 height 7
click at [455, 222] on input "checkbox" at bounding box center [454, 219] width 6 height 6
checkbox input "false"
click at [456, 236] on button "Checkout" at bounding box center [489, 234] width 180 height 14
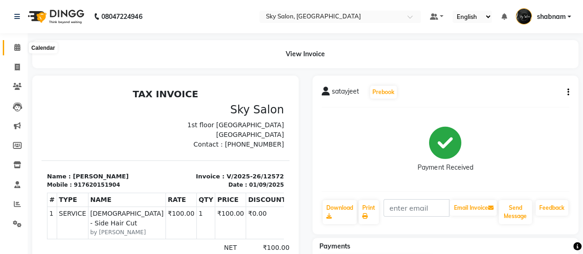
click at [15, 50] on icon at bounding box center [17, 47] width 6 height 7
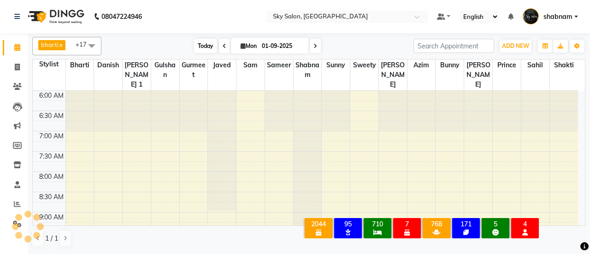
click at [195, 46] on span "Today" at bounding box center [205, 46] width 23 height 14
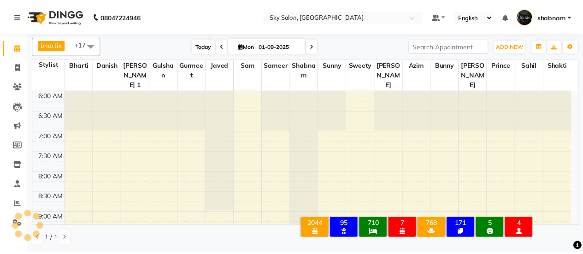
scroll to position [201, 0]
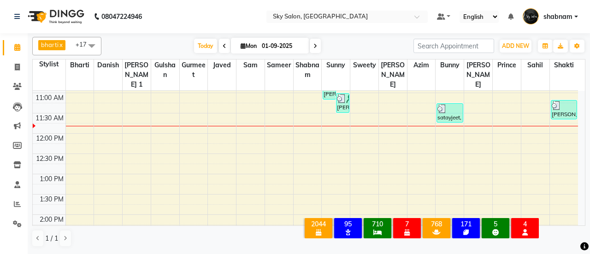
click at [11, 56] on li "Calendar" at bounding box center [14, 48] width 28 height 20
click at [16, 60] on link "Invoice" at bounding box center [14, 67] width 22 height 15
select select "3537"
select select "service"
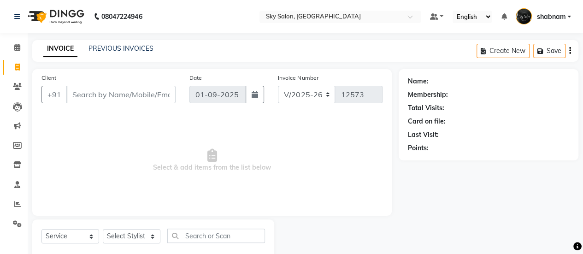
click at [101, 43] on div "INVOICE PREVIOUS INVOICES Create New Save" at bounding box center [305, 51] width 547 height 22
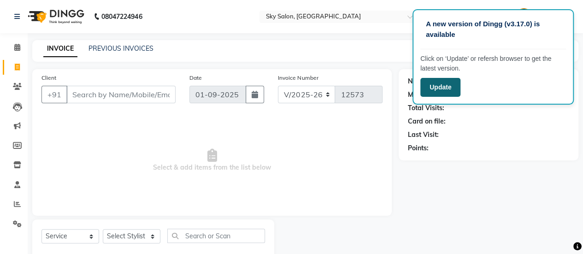
click at [432, 93] on button "Update" at bounding box center [441, 87] width 40 height 19
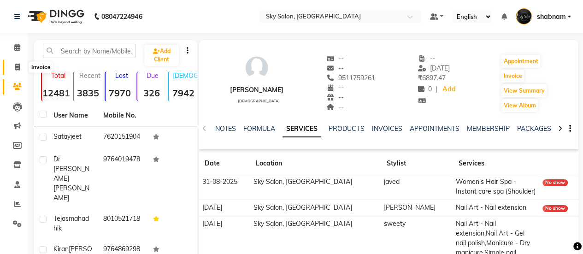
click at [18, 62] on span at bounding box center [17, 67] width 16 height 11
select select "service"
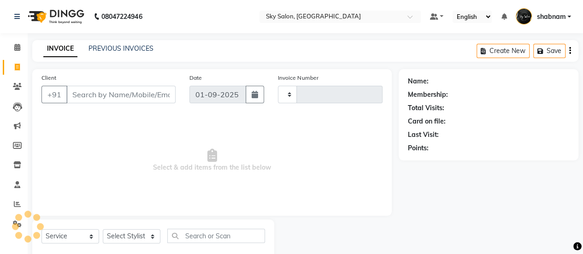
type input "12573"
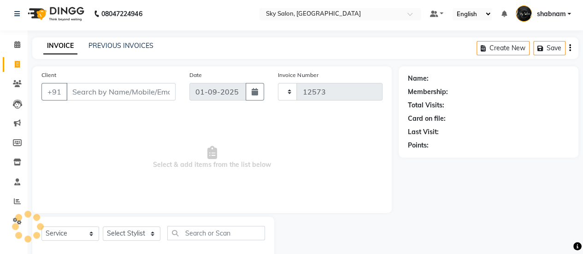
select select "3537"
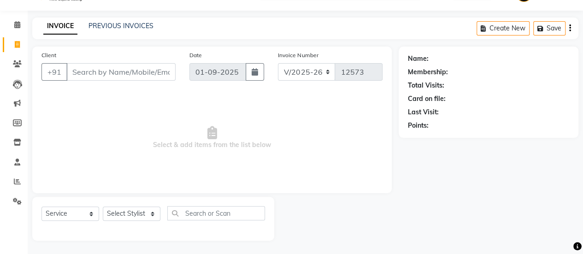
click at [117, 63] on input "Client" at bounding box center [120, 72] width 109 height 18
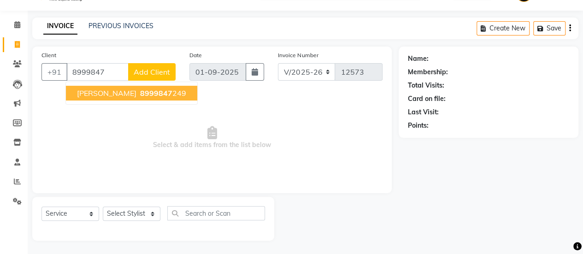
click at [128, 93] on span "roshan mahter" at bounding box center [106, 93] width 59 height 9
type input "8999847249"
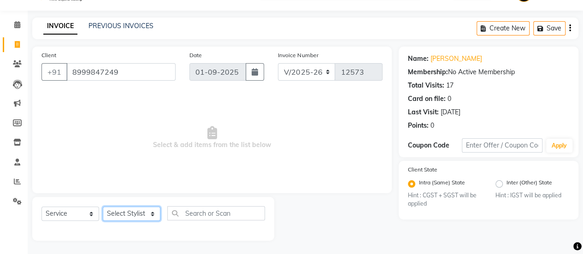
click at [140, 217] on select "Select Stylist afreen [PERSON_NAME] saha [PERSON_NAME] [PERSON_NAME] [PERSON_NA…" at bounding box center [132, 214] width 58 height 14
select select "57500"
click at [103, 207] on select "Select Stylist afreen [PERSON_NAME] saha [PERSON_NAME] [PERSON_NAME] [PERSON_NA…" at bounding box center [132, 214] width 58 height 14
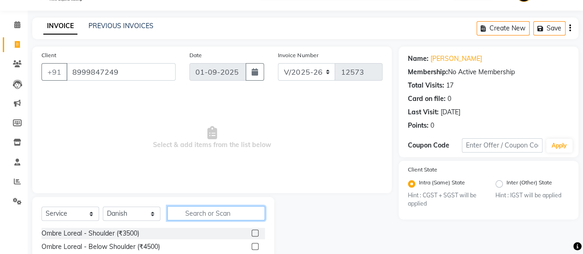
click at [251, 212] on input "text" at bounding box center [216, 213] width 98 height 14
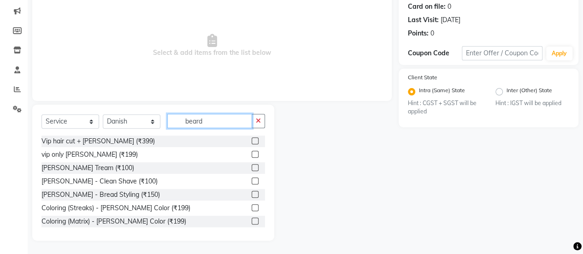
type input "beard"
click at [252, 167] on label at bounding box center [255, 167] width 7 height 7
click at [252, 167] on input "checkbox" at bounding box center [255, 168] width 6 height 6
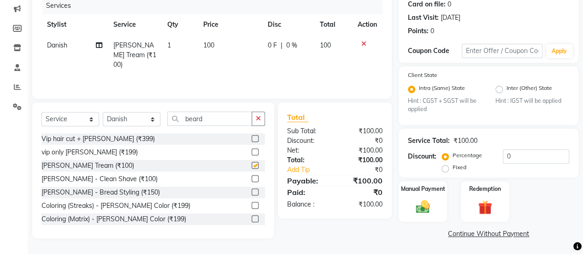
checkbox input "false"
click at [409, 202] on div "Manual Payment" at bounding box center [423, 202] width 50 height 42
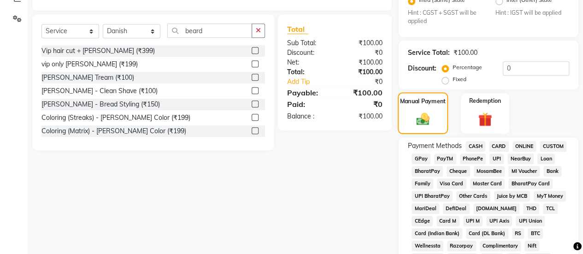
scroll to position [207, 0]
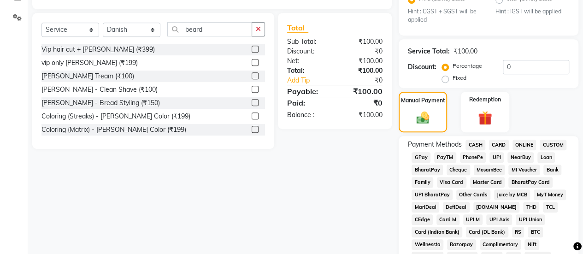
click at [418, 162] on span "GPay" at bounding box center [421, 157] width 19 height 11
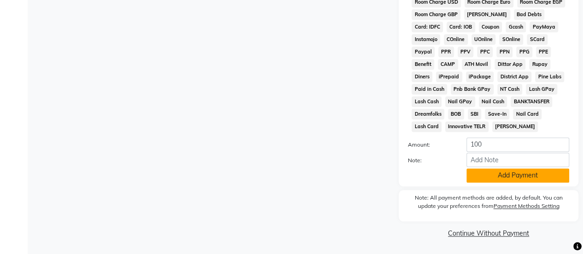
click at [491, 168] on button "Add Payment" at bounding box center [518, 175] width 103 height 14
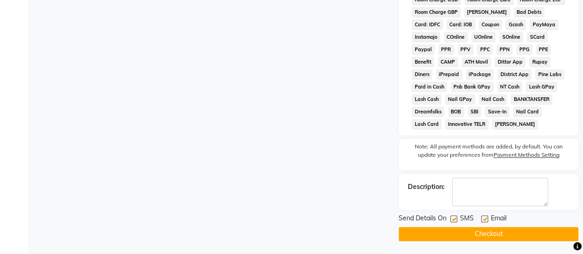
click at [455, 224] on div at bounding box center [454, 220] width 6 height 10
click at [455, 222] on label at bounding box center [454, 218] width 7 height 7
click at [455, 222] on input "checkbox" at bounding box center [454, 219] width 6 height 6
checkbox input "false"
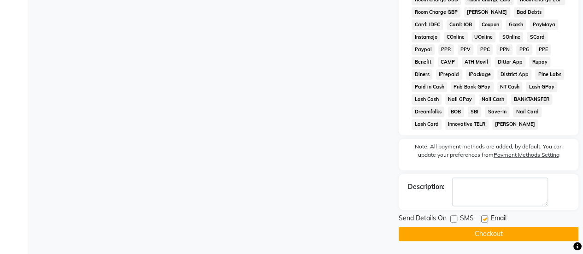
click at [452, 238] on button "Checkout" at bounding box center [489, 234] width 180 height 14
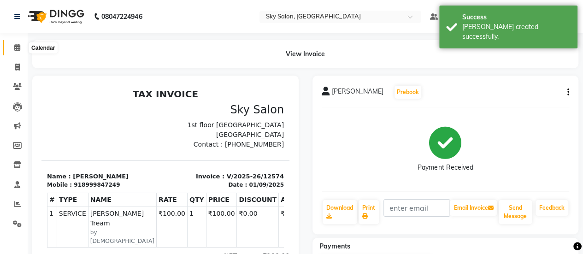
click at [13, 45] on span at bounding box center [17, 47] width 16 height 11
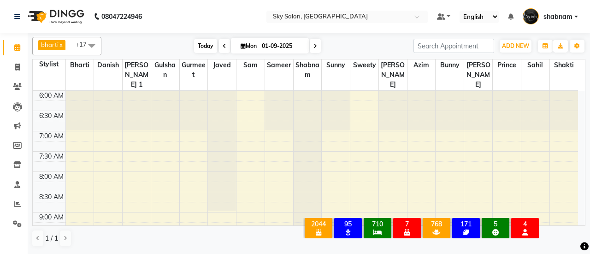
click at [196, 46] on span "Today" at bounding box center [205, 46] width 23 height 14
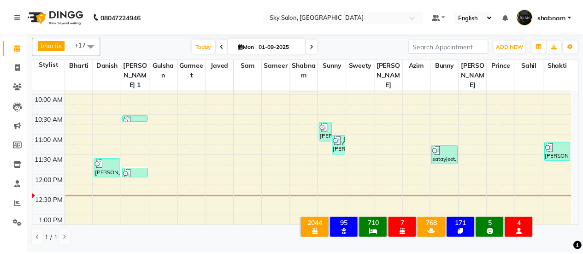
scroll to position [158, 0]
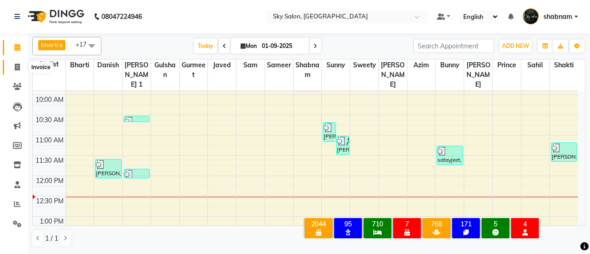
click at [10, 65] on span at bounding box center [17, 67] width 16 height 11
select select "service"
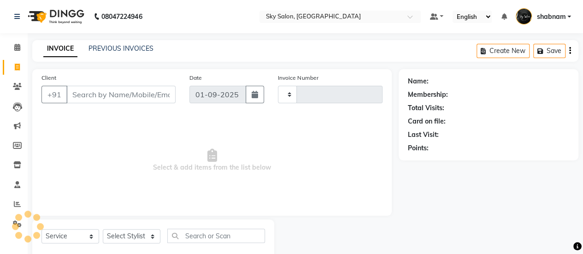
type input "12575"
select select "3537"
click at [95, 50] on link "PREVIOUS INVOICES" at bounding box center [121, 48] width 65 height 8
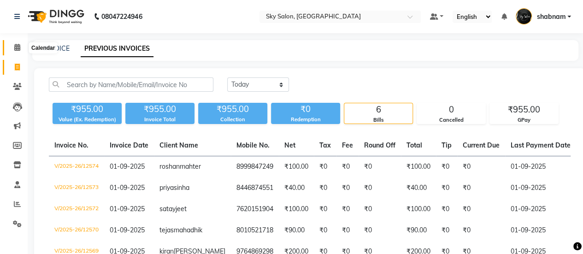
click at [12, 50] on span at bounding box center [17, 47] width 16 height 11
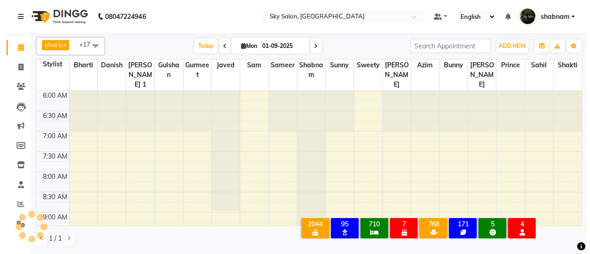
scroll to position [240, 0]
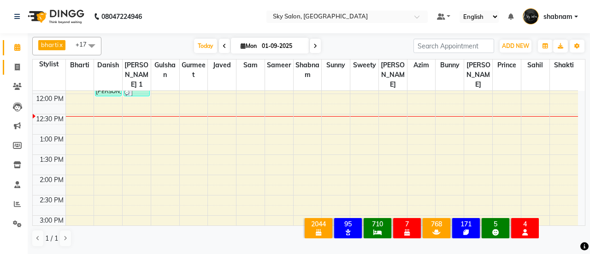
click at [17, 73] on link "Invoice" at bounding box center [14, 67] width 22 height 15
select select "3537"
select select "service"
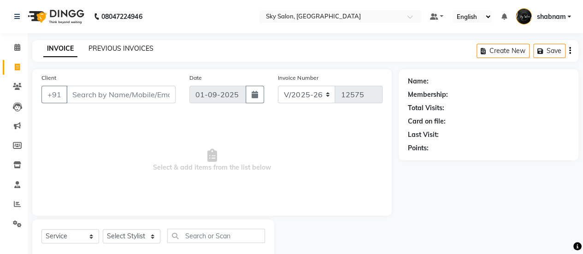
click at [97, 51] on link "PREVIOUS INVOICES" at bounding box center [121, 48] width 65 height 8
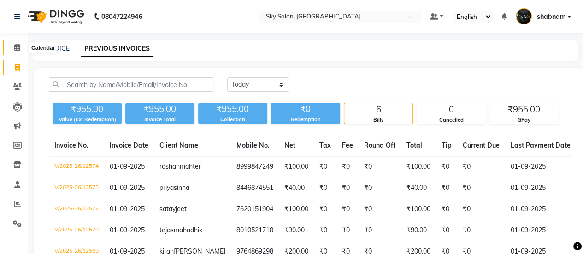
click at [13, 43] on span at bounding box center [17, 47] width 16 height 11
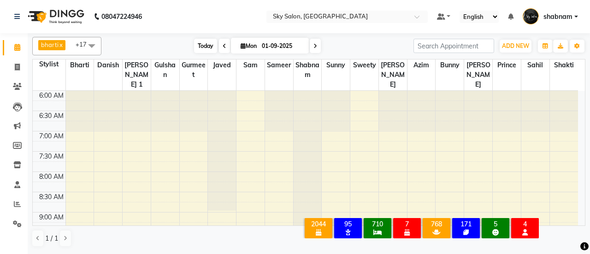
click at [200, 48] on span "Today" at bounding box center [205, 46] width 23 height 14
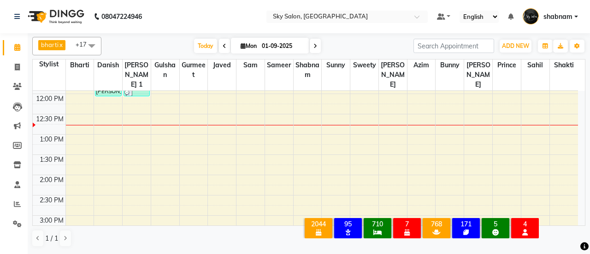
click at [272, 48] on input "01-09-2025" at bounding box center [282, 46] width 46 height 14
select select "9"
select select "2025"
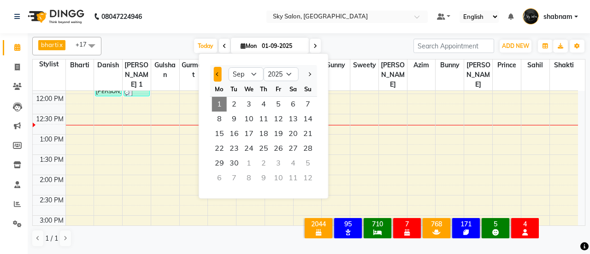
click at [220, 71] on button "Previous month" at bounding box center [218, 74] width 8 height 15
select select "8"
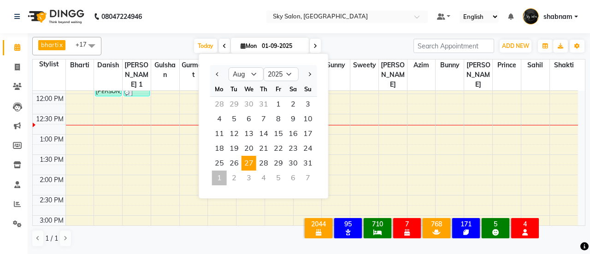
click at [251, 161] on span "27" at bounding box center [249, 163] width 15 height 15
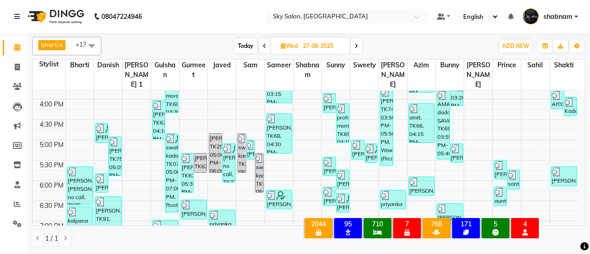
scroll to position [0, 0]
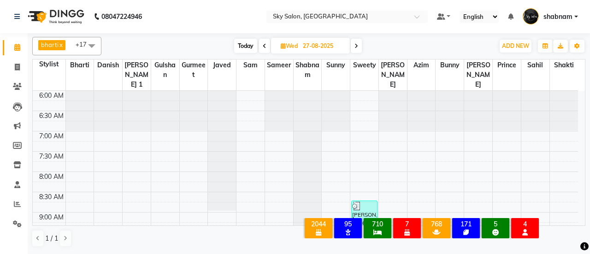
click at [240, 49] on span "Today" at bounding box center [245, 46] width 23 height 14
type input "01-09-2025"
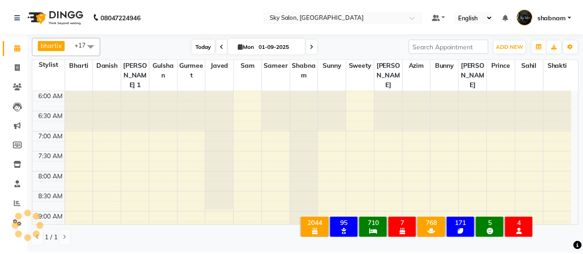
scroll to position [240, 0]
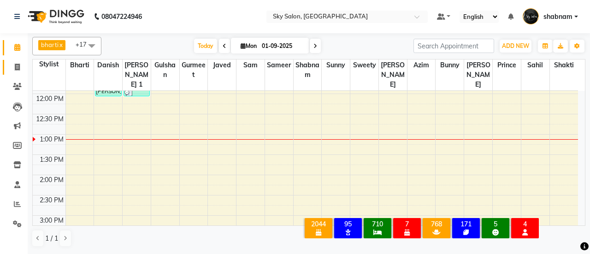
click at [7, 71] on link "Invoice" at bounding box center [14, 67] width 22 height 15
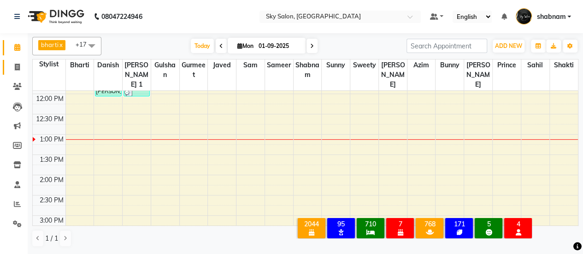
select select "3537"
select select "service"
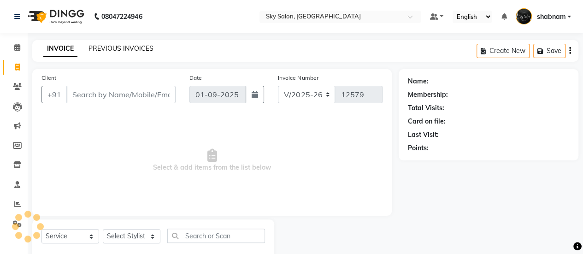
click at [103, 45] on link "PREVIOUS INVOICES" at bounding box center [121, 48] width 65 height 8
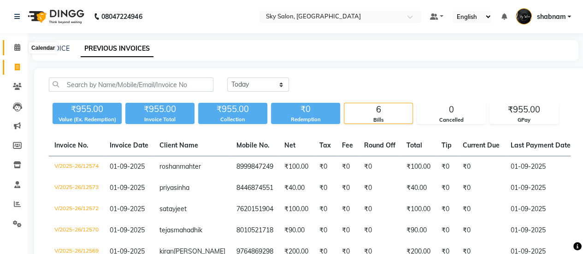
click at [15, 45] on icon at bounding box center [17, 47] width 6 height 7
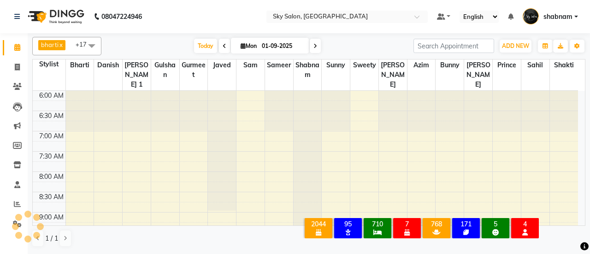
scroll to position [280, 0]
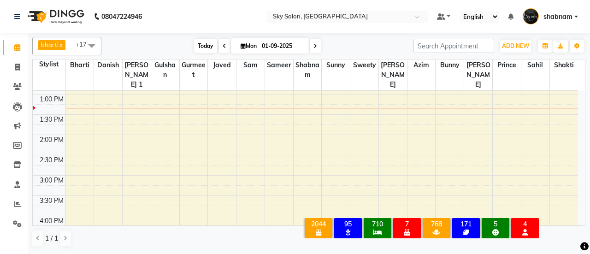
click at [207, 42] on span "Today" at bounding box center [205, 46] width 23 height 14
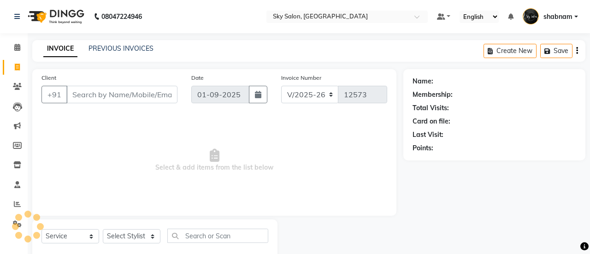
select select "3537"
select select "service"
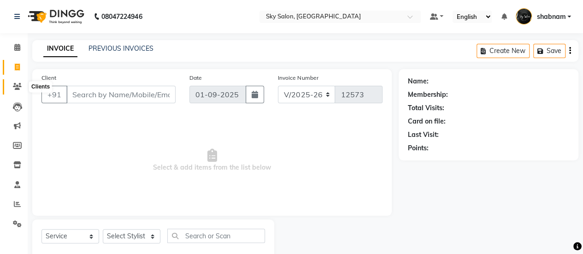
click at [13, 88] on icon at bounding box center [17, 86] width 9 height 7
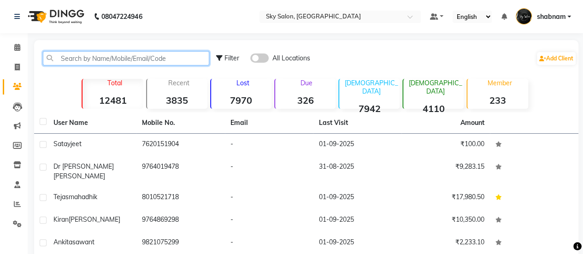
click at [151, 52] on input "text" at bounding box center [126, 58] width 167 height 14
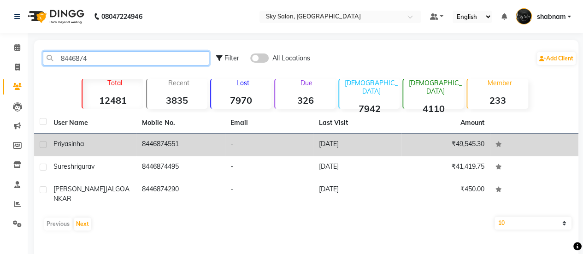
type input "8446874"
click at [191, 152] on td "8446874551" at bounding box center [181, 145] width 89 height 23
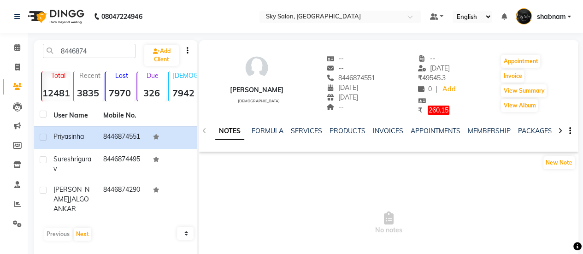
click at [309, 126] on div "SERVICES" at bounding box center [306, 131] width 31 height 10
click at [309, 130] on link "SERVICES" at bounding box center [306, 131] width 31 height 8
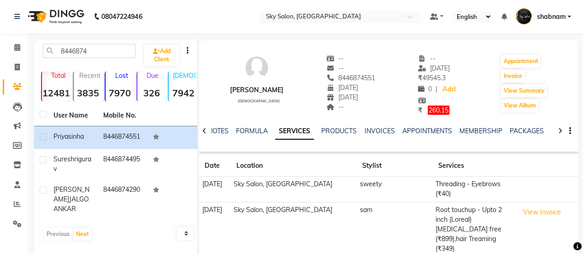
click at [363, 131] on ul "NOTES FORMULA SERVICES PRODUCTS INVOICES APPOINTMENTS MEMBERSHIP PACKAGES VOUCH…" at bounding box center [500, 131] width 585 height 10
click at [370, 131] on link "INVOICES" at bounding box center [379, 131] width 30 height 8
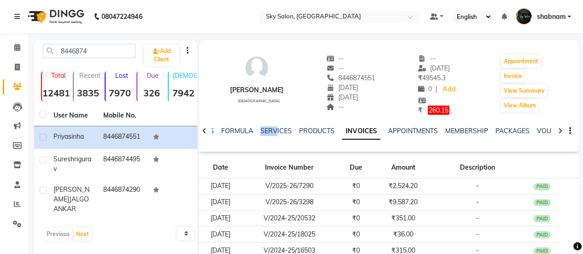
drag, startPoint x: 277, startPoint y: 124, endPoint x: 275, endPoint y: 136, distance: 12.1
click at [275, 136] on div "NOTES FORMULA SERVICES PRODUCTS INVOICES APPOINTMENTS MEMBERSHIP PACKAGES VOUCH…" at bounding box center [389, 131] width 380 height 32
click at [275, 136] on div "SERVICES" at bounding box center [276, 131] width 31 height 10
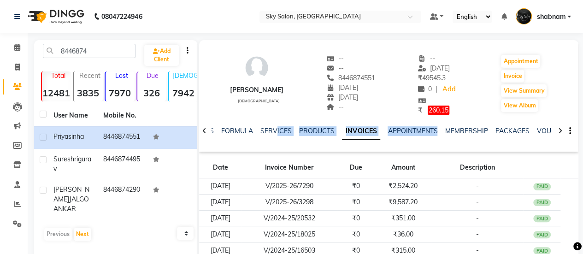
drag, startPoint x: 276, startPoint y: 135, endPoint x: 468, endPoint y: 123, distance: 192.3
click at [468, 123] on div "NOTES FORMULA SERVICES PRODUCTS INVOICES APPOINTMENTS MEMBERSHIP PACKAGES VOUCH…" at bounding box center [389, 131] width 380 height 32
click at [465, 130] on link "MEMBERSHIP" at bounding box center [466, 131] width 43 height 8
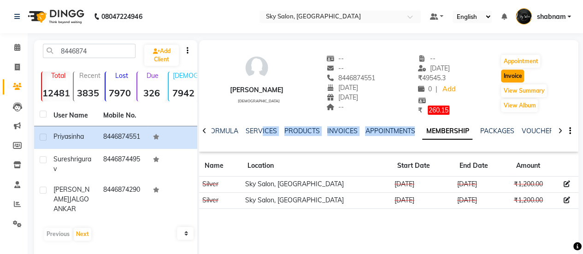
click at [519, 80] on button "Invoice" at bounding box center [512, 76] width 23 height 13
select select "service"
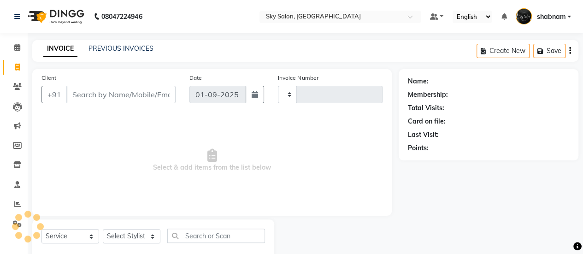
scroll to position [23, 0]
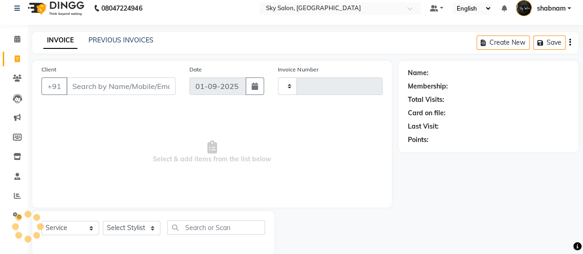
type input "12573"
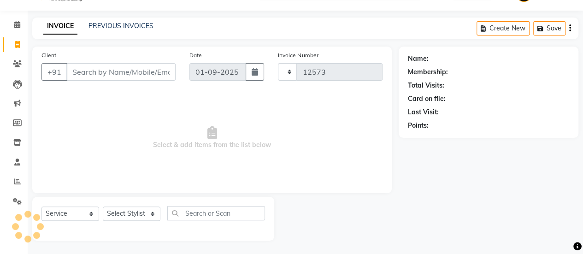
select select "3537"
type input "8446874551"
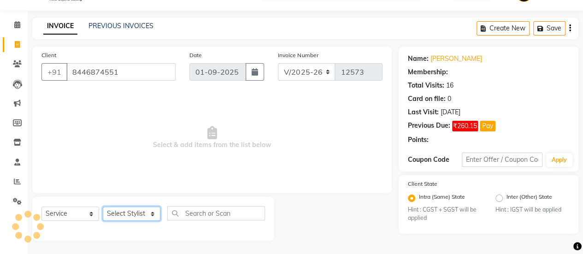
click at [140, 216] on select "Select Stylist afreen [PERSON_NAME] saha [PERSON_NAME] [PERSON_NAME] [PERSON_NA…" at bounding box center [132, 214] width 58 height 14
select select "46775"
click at [103, 207] on select "Select Stylist afreen [PERSON_NAME] saha [PERSON_NAME] [PERSON_NAME] [PERSON_NA…" at bounding box center [132, 214] width 58 height 14
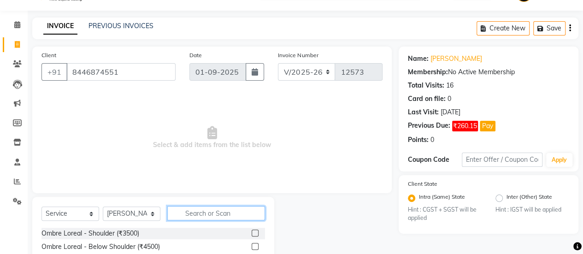
click at [214, 218] on input "text" at bounding box center [216, 213] width 98 height 14
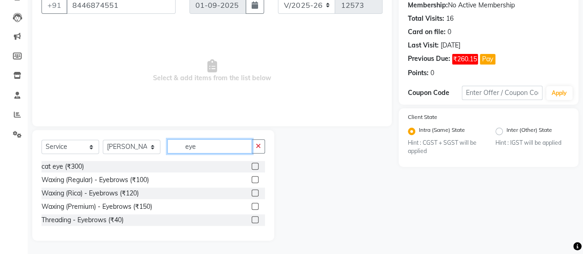
type input "eye"
click at [254, 218] on label at bounding box center [255, 219] width 7 height 7
click at [254, 218] on input "checkbox" at bounding box center [255, 220] width 6 height 6
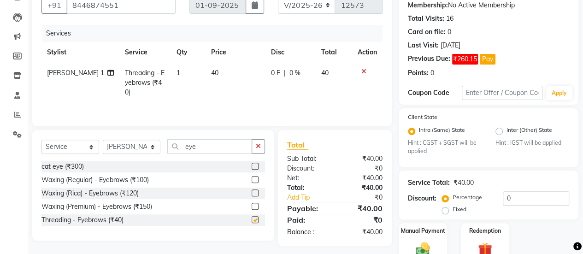
checkbox input "false"
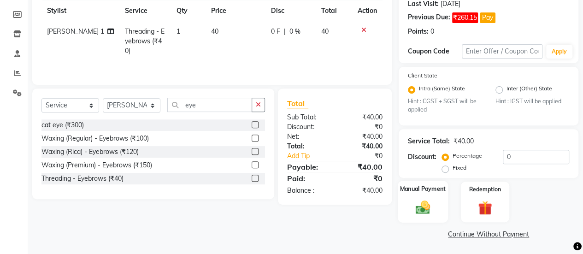
click at [415, 213] on img at bounding box center [423, 207] width 24 height 17
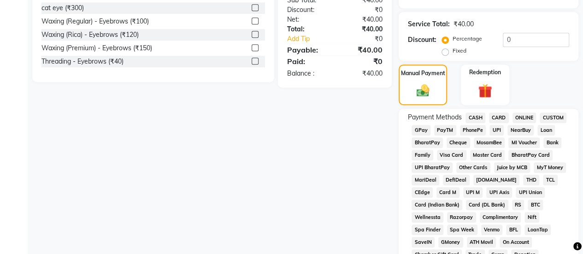
scroll to position [249, 0]
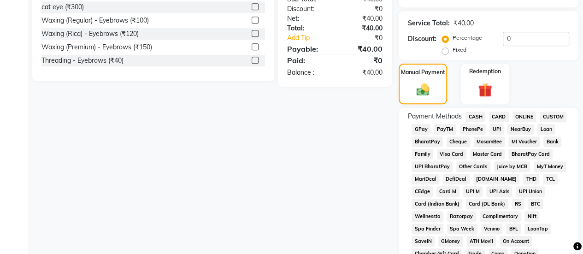
click at [421, 133] on span "GPay" at bounding box center [421, 129] width 19 height 11
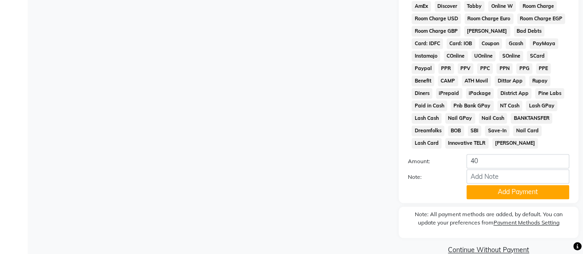
scroll to position [553, 0]
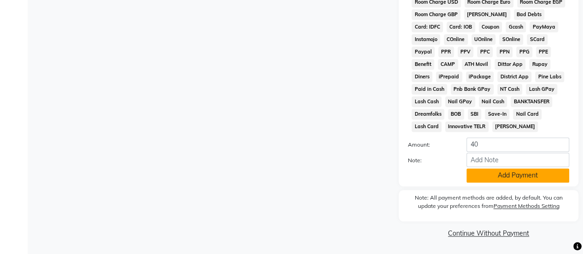
click at [486, 174] on button "Add Payment" at bounding box center [518, 175] width 103 height 14
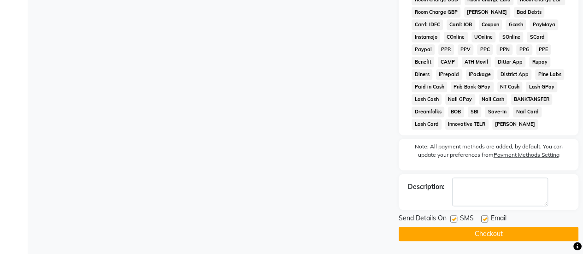
click at [452, 234] on button "Checkout" at bounding box center [489, 234] width 180 height 14
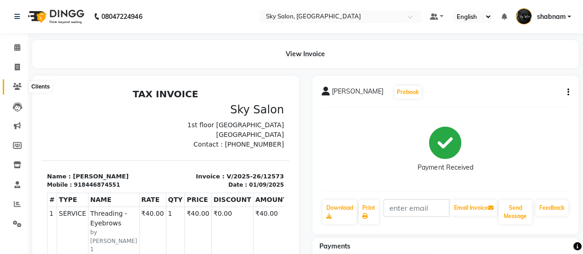
click at [10, 88] on span at bounding box center [17, 87] width 16 height 11
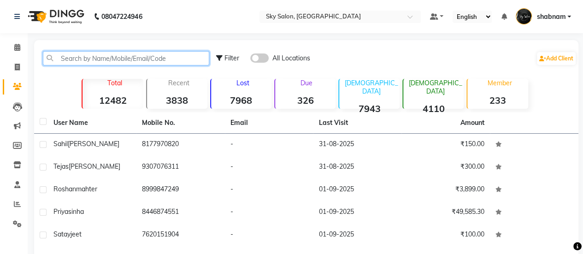
click at [115, 55] on input "text" at bounding box center [126, 58] width 167 height 14
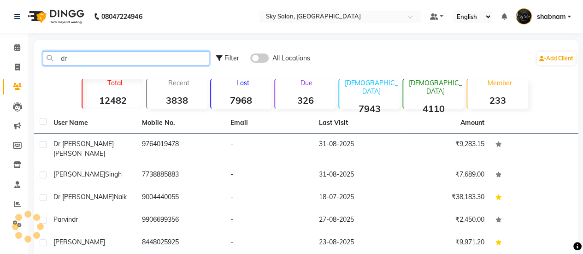
type input "d"
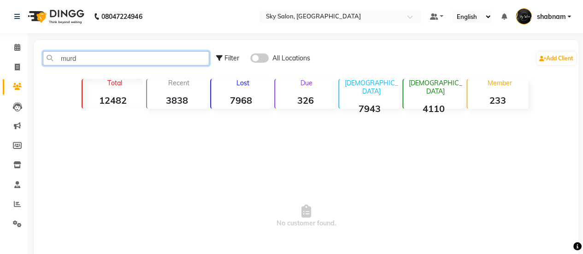
type input "mur"
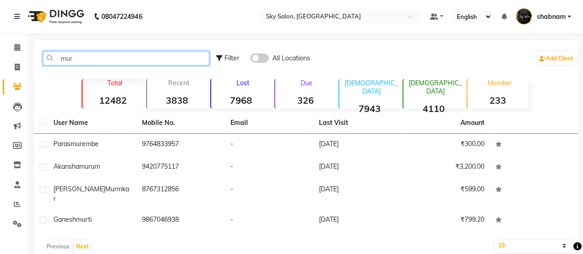
click at [54, 55] on input "mur" at bounding box center [126, 58] width 167 height 14
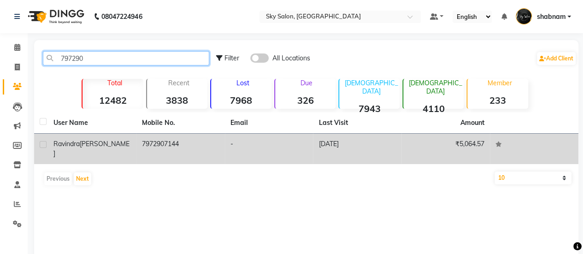
type input "797290"
click at [237, 146] on td "-" at bounding box center [269, 149] width 89 height 30
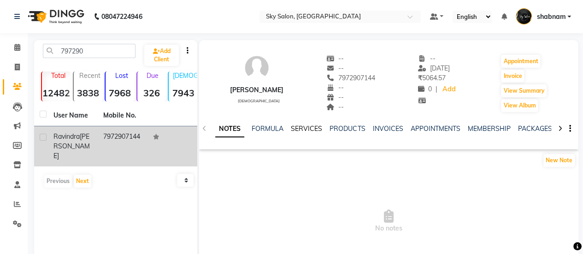
click at [309, 127] on link "SERVICES" at bounding box center [306, 129] width 31 height 8
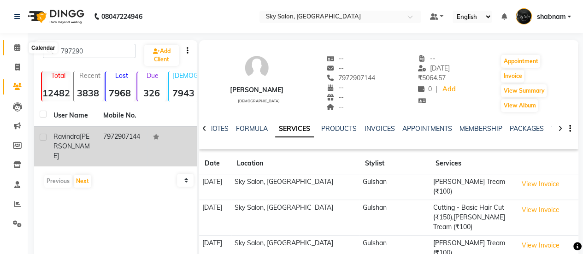
click at [21, 46] on span at bounding box center [17, 47] width 16 height 11
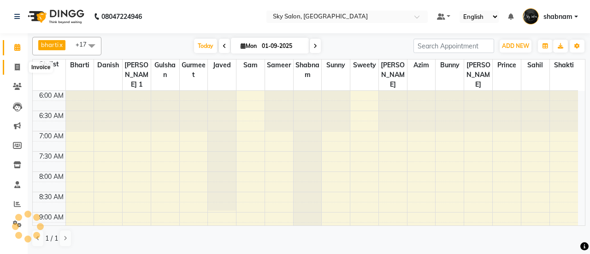
click at [18, 69] on icon at bounding box center [17, 67] width 5 height 7
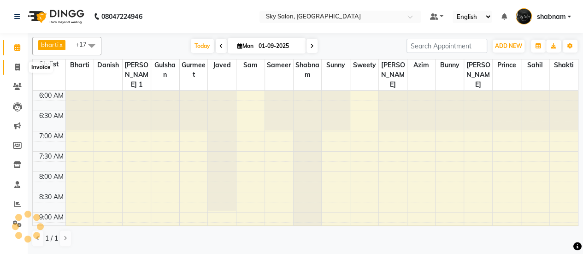
select select "service"
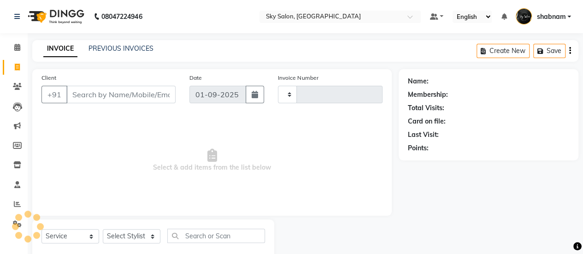
type input "12579"
select select "3537"
click at [121, 51] on link "PREVIOUS INVOICES" at bounding box center [121, 48] width 65 height 8
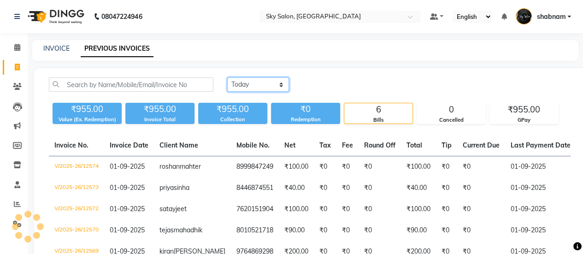
click at [238, 87] on select "Today Yesterday Custom Range" at bounding box center [258, 84] width 62 height 14
select select "range"
click at [227, 77] on select "Today Yesterday Custom Range" at bounding box center [258, 84] width 62 height 14
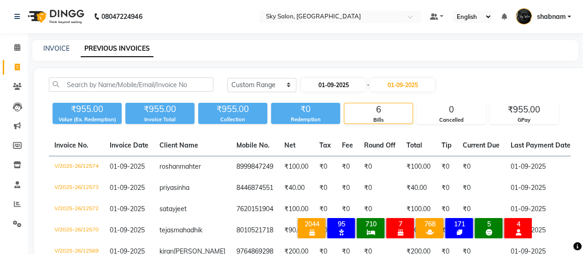
click at [333, 83] on input "01-09-2025" at bounding box center [333, 84] width 65 height 13
select select "9"
select select "2025"
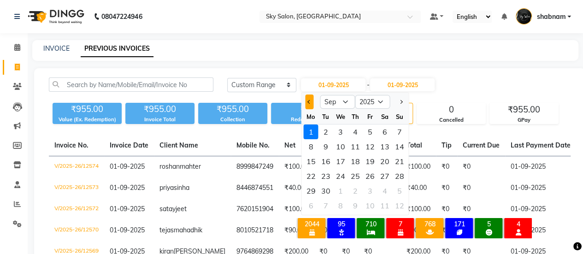
click at [308, 107] on button "Previous month" at bounding box center [310, 102] width 8 height 15
select select "8"
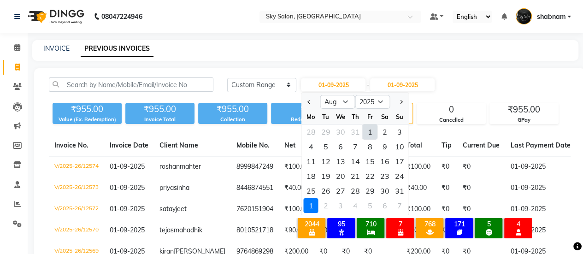
click at [366, 135] on div "1" at bounding box center [370, 132] width 15 height 15
type input "01-08-2025"
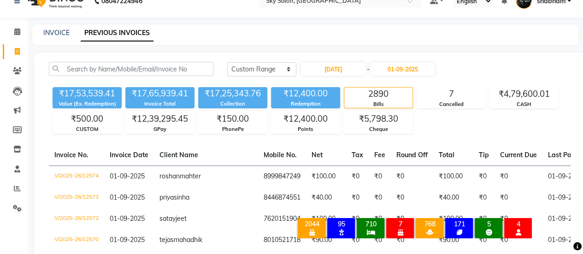
scroll to position [15, 0]
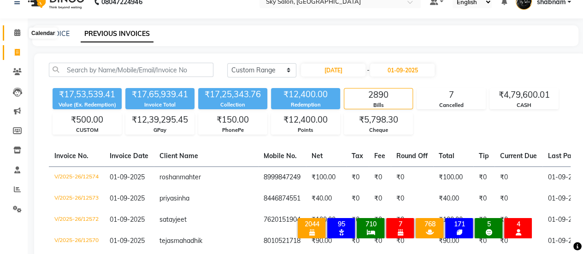
click at [19, 35] on icon at bounding box center [17, 32] width 6 height 7
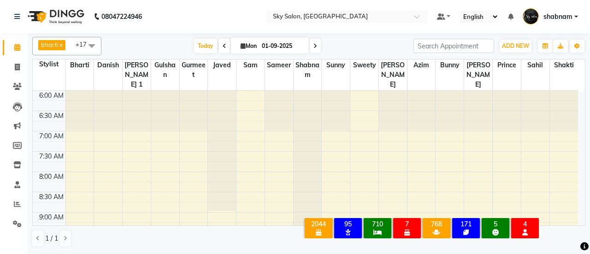
click at [83, 47] on span at bounding box center [92, 46] width 18 height 18
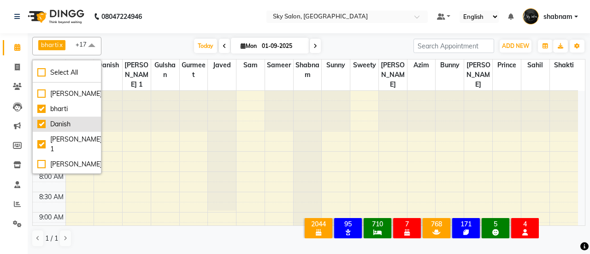
scroll to position [71, 0]
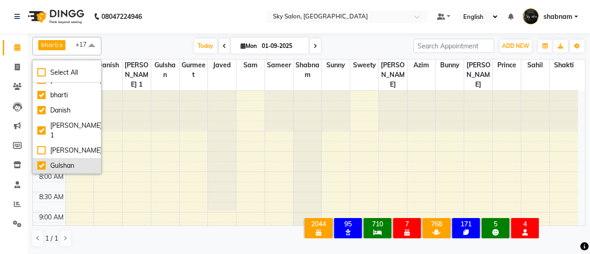
click at [78, 161] on div "Gulshan" at bounding box center [66, 166] width 59 height 10
checkbox input "false"
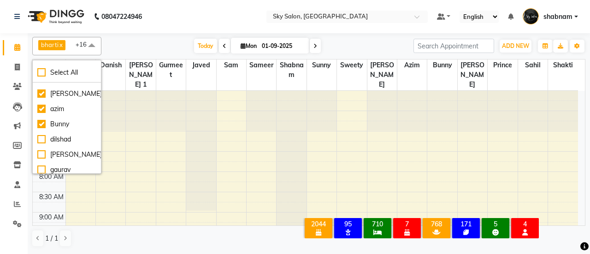
scroll to position [326, 0]
click at [63, 104] on li "azim" at bounding box center [67, 108] width 68 height 15
checkbox input "false"
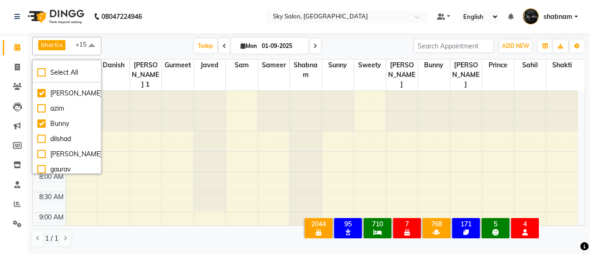
click at [135, 47] on div "Today Mon 01-09-2025" at bounding box center [257, 46] width 303 height 14
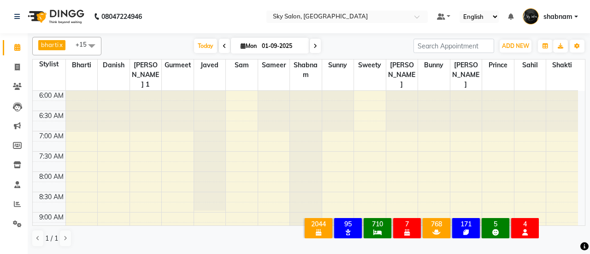
click at [93, 51] on span at bounding box center [92, 46] width 18 height 18
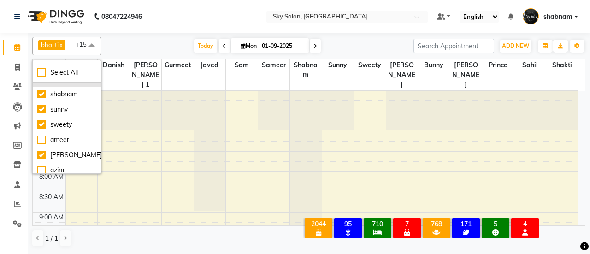
scroll to position [265, 0]
click at [77, 119] on div "sweety" at bounding box center [66, 124] width 59 height 10
checkbox input "false"
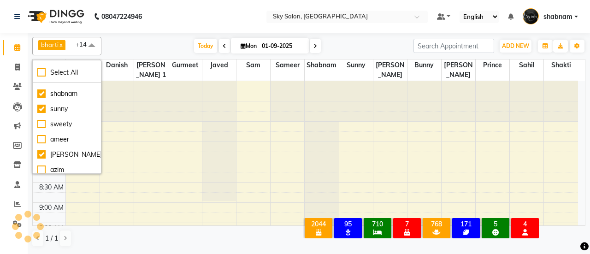
click at [125, 45] on div "Today Mon 01-09-2025" at bounding box center [257, 46] width 303 height 14
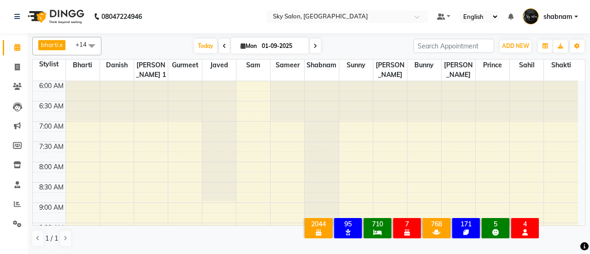
click at [101, 46] on span at bounding box center [92, 46] width 18 height 18
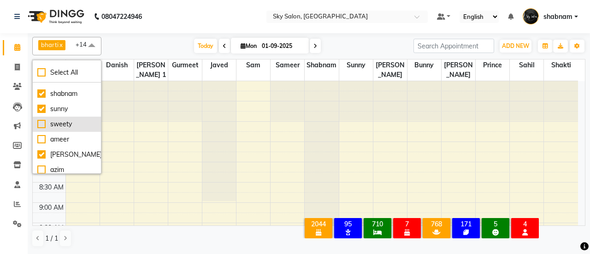
scroll to position [406, 0]
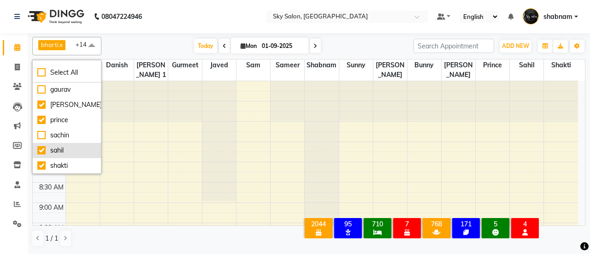
click at [82, 149] on div "sahil" at bounding box center [66, 151] width 59 height 10
checkbox input "false"
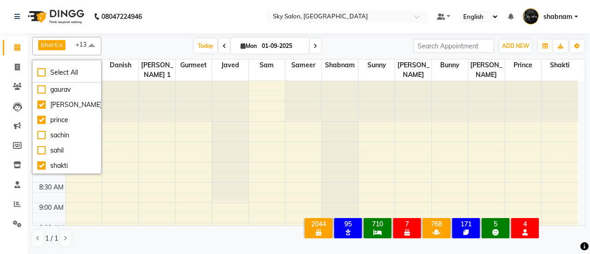
click at [143, 49] on div "Today Mon 01-09-2025" at bounding box center [257, 46] width 303 height 14
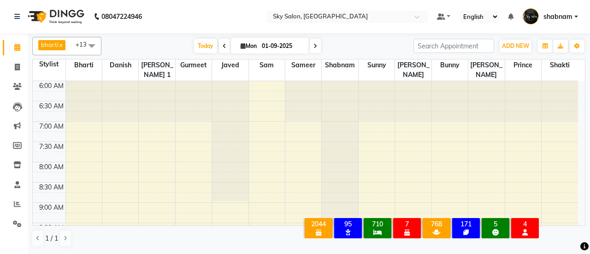
click at [77, 48] on span "+13" at bounding box center [86, 44] width 20 height 9
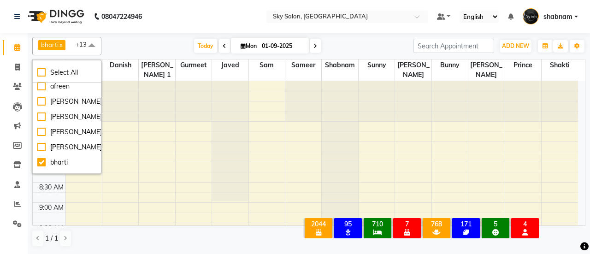
scroll to position [0, 0]
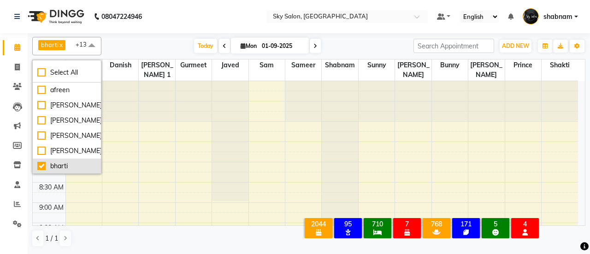
click at [83, 163] on div "bharti" at bounding box center [66, 166] width 59 height 10
checkbox input "false"
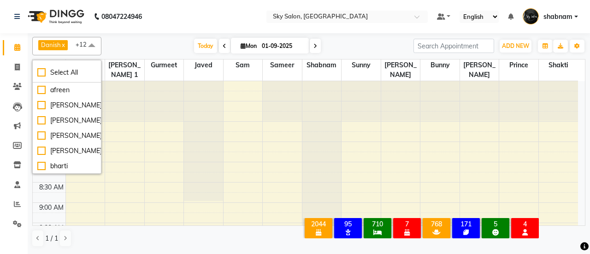
click at [118, 42] on div "Today Mon 01-09-2025" at bounding box center [257, 46] width 303 height 14
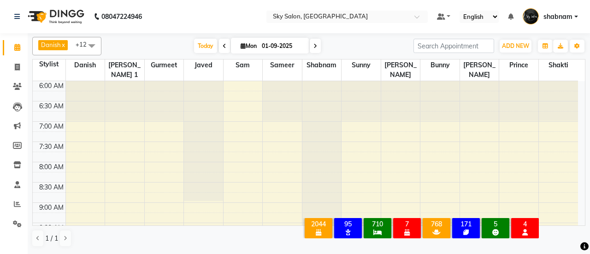
click at [96, 45] on span at bounding box center [92, 46] width 18 height 18
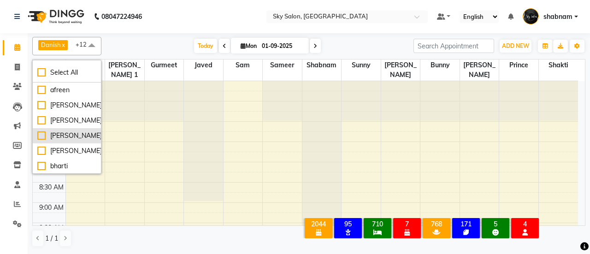
click at [85, 129] on li "[PERSON_NAME]" at bounding box center [67, 135] width 68 height 15
checkbox input "true"
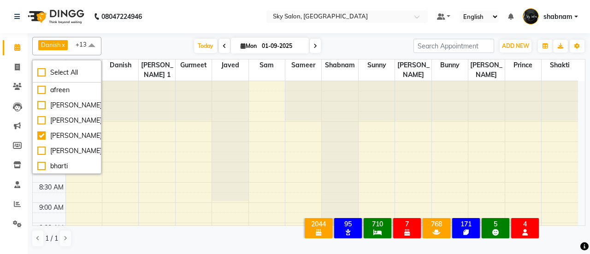
click at [136, 30] on nav "08047224946 Select Location × Sky Salon, Khopoli Default Panel My Panel English…" at bounding box center [295, 16] width 590 height 33
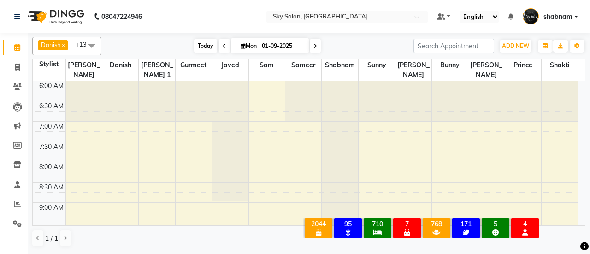
click at [199, 50] on span "Today" at bounding box center [205, 46] width 23 height 14
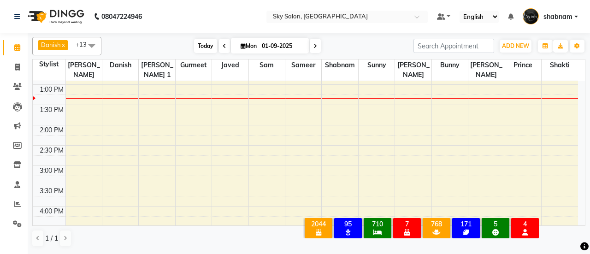
click at [197, 52] on span "Today" at bounding box center [205, 46] width 23 height 14
click at [21, 89] on span at bounding box center [17, 87] width 16 height 11
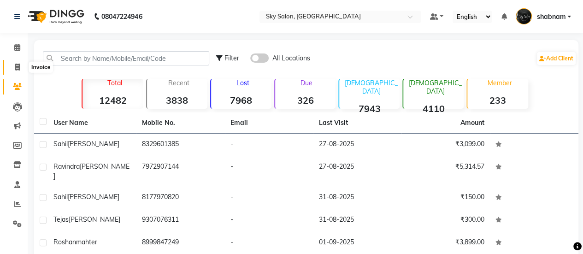
click at [17, 71] on span at bounding box center [17, 67] width 16 height 11
select select "3537"
select select "service"
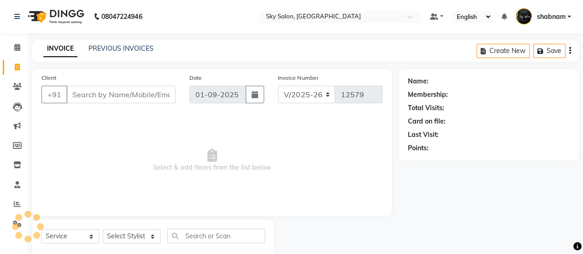
scroll to position [23, 0]
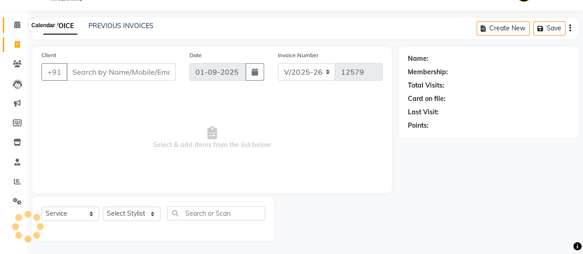
click at [18, 26] on icon at bounding box center [17, 24] width 6 height 7
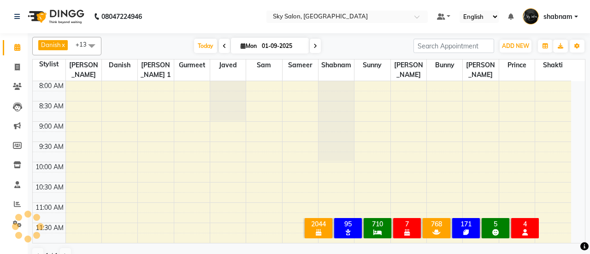
scroll to position [280, 0]
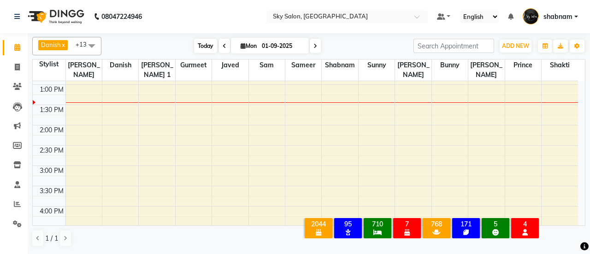
click at [203, 45] on span "Today" at bounding box center [205, 46] width 23 height 14
click at [15, 92] on span at bounding box center [17, 87] width 16 height 11
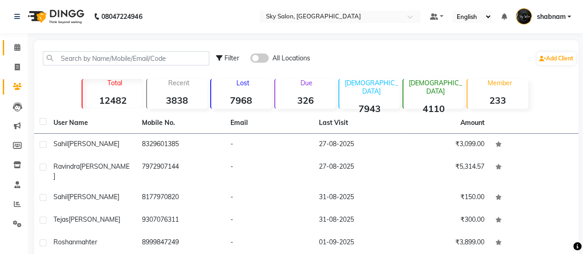
click at [12, 53] on link "Calendar" at bounding box center [14, 47] width 22 height 15
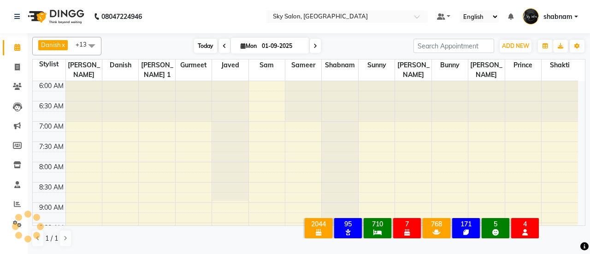
click at [199, 39] on span "Today" at bounding box center [205, 46] width 23 height 14
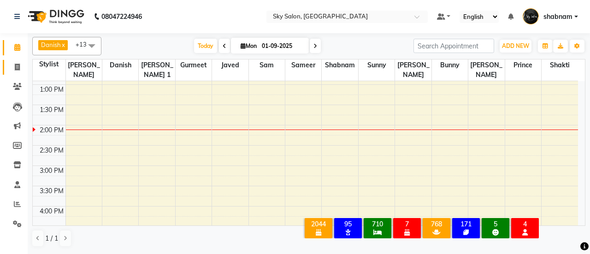
click at [18, 74] on link "Invoice" at bounding box center [14, 67] width 22 height 15
select select "3537"
select select "service"
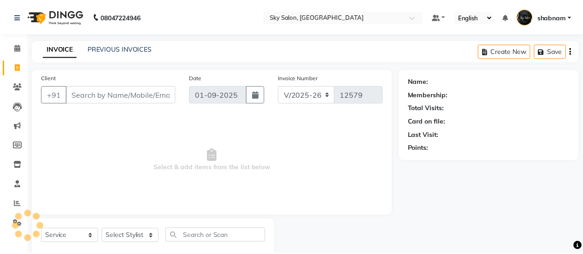
scroll to position [23, 0]
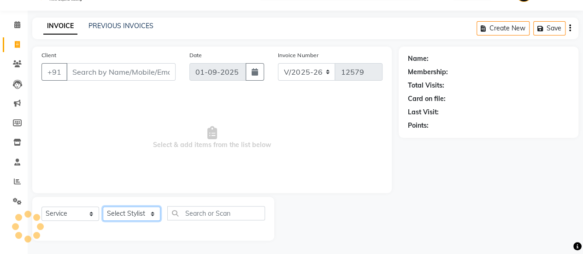
click at [133, 216] on select "Select Stylist" at bounding box center [132, 214] width 58 height 14
click at [133, 216] on select "Select Stylist afreen [PERSON_NAME] saha [PERSON_NAME] [PERSON_NAME] [PERSON_NA…" at bounding box center [132, 214] width 58 height 14
select select "43486"
click at [103, 207] on select "Select Stylist afreen [PERSON_NAME] saha [PERSON_NAME] [PERSON_NAME] [PERSON_NA…" at bounding box center [132, 214] width 58 height 14
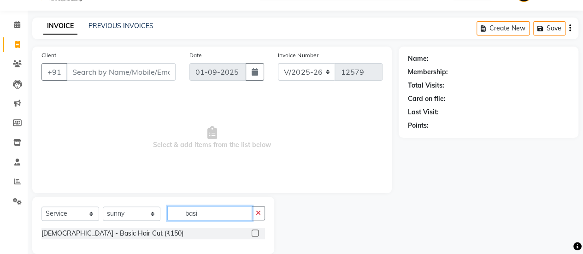
type input "basi"
click at [257, 233] on label at bounding box center [255, 233] width 7 height 7
click at [257, 233] on input "checkbox" at bounding box center [255, 234] width 6 height 6
checkbox input "true"
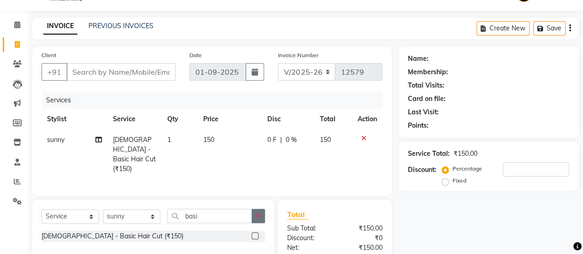
click at [256, 214] on icon "button" at bounding box center [258, 216] width 5 height 6
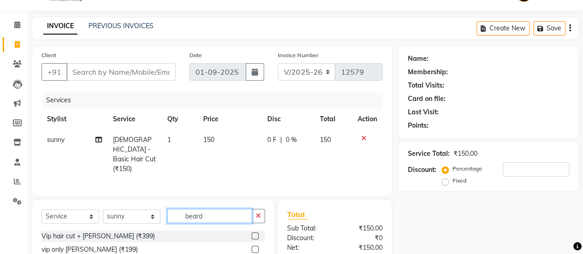
scroll to position [115, 0]
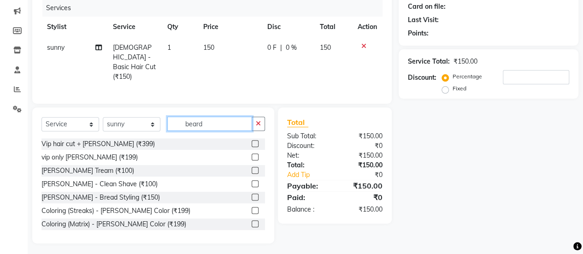
type input "beard"
click at [252, 168] on label at bounding box center [255, 170] width 7 height 7
click at [252, 168] on input "checkbox" at bounding box center [255, 171] width 6 height 6
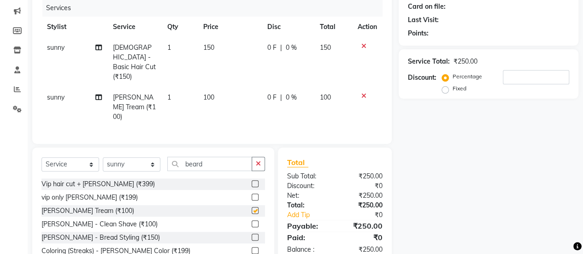
checkbox input "false"
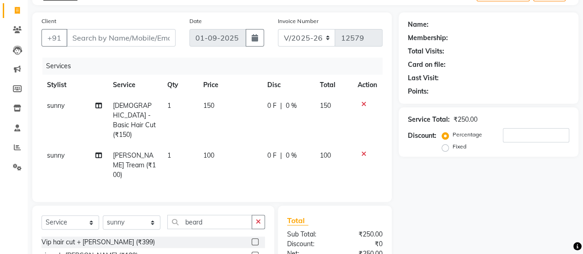
click at [157, 49] on div "Client +91" at bounding box center [109, 35] width 148 height 38
drag, startPoint x: 157, startPoint y: 49, endPoint x: 153, endPoint y: 45, distance: 6.2
click at [153, 45] on div "Client +91" at bounding box center [109, 35] width 148 height 38
click at [153, 45] on input "Client" at bounding box center [120, 38] width 109 height 18
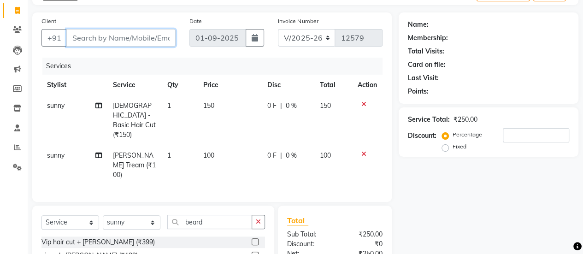
click at [153, 45] on input "Client" at bounding box center [120, 38] width 109 height 18
type input "7"
type input "0"
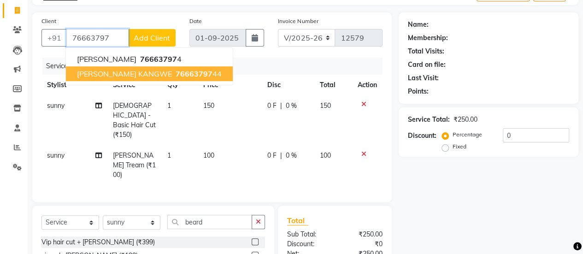
click at [139, 68] on button "SIDDESH KANGWE 76663797 44" at bounding box center [149, 73] width 167 height 15
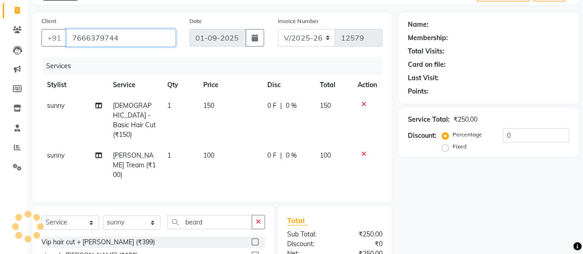
type input "7666379744"
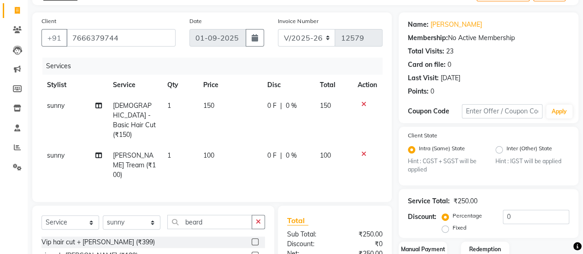
scroll to position [145, 0]
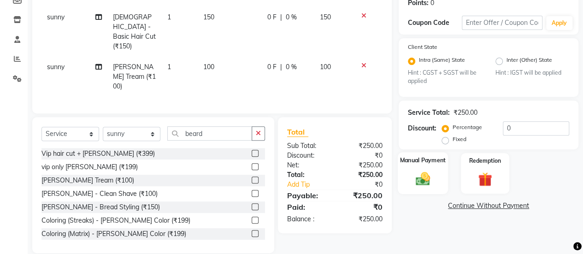
click at [417, 175] on img at bounding box center [423, 179] width 24 height 17
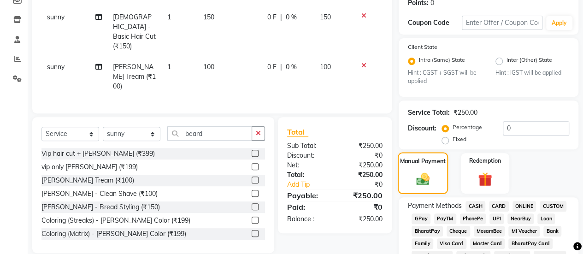
scroll to position [217, 0]
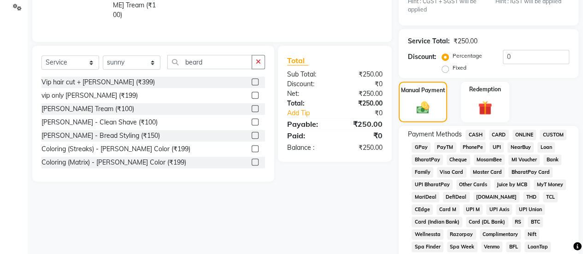
click at [423, 145] on span "GPay" at bounding box center [421, 147] width 19 height 11
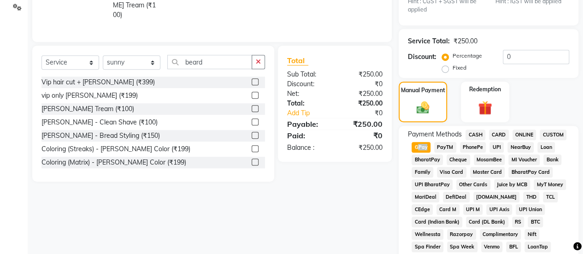
click at [423, 145] on span "GPay" at bounding box center [421, 147] width 19 height 11
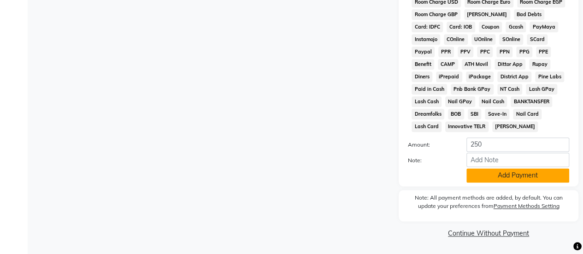
click at [506, 178] on button "Add Payment" at bounding box center [518, 175] width 103 height 14
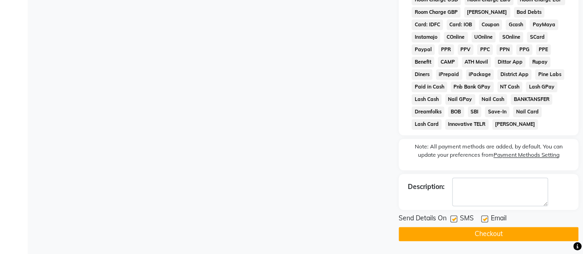
click at [456, 232] on button "Checkout" at bounding box center [489, 234] width 180 height 14
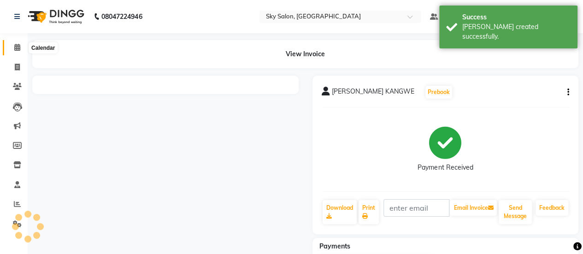
click at [18, 43] on span at bounding box center [17, 47] width 16 height 11
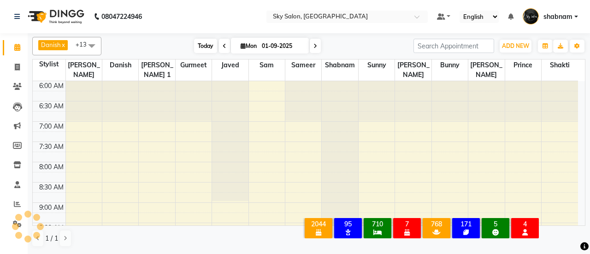
click at [199, 52] on span "Today" at bounding box center [205, 46] width 23 height 14
click at [11, 67] on span at bounding box center [17, 67] width 16 height 11
select select "service"
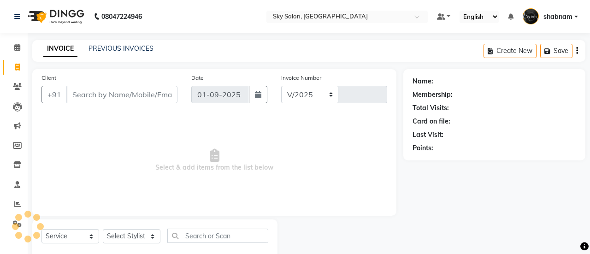
select select "3537"
type input "12580"
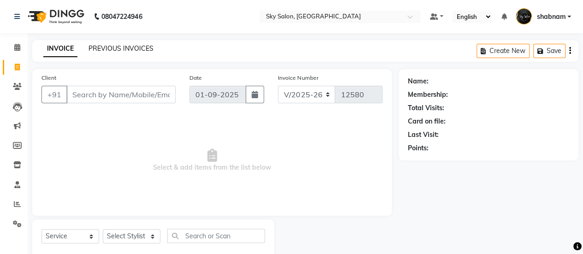
click at [119, 47] on link "PREVIOUS INVOICES" at bounding box center [121, 48] width 65 height 8
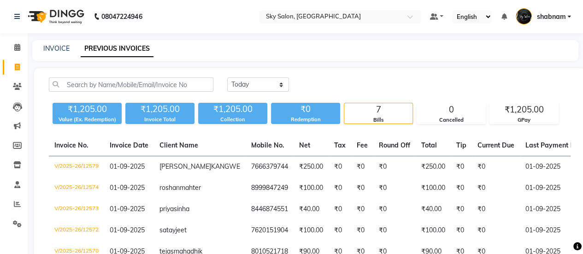
click at [119, 47] on link "PREVIOUS INVOICES" at bounding box center [117, 49] width 73 height 17
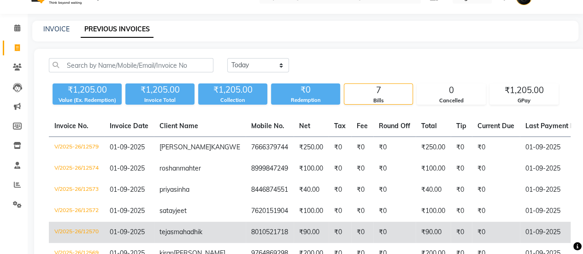
scroll to position [7, 0]
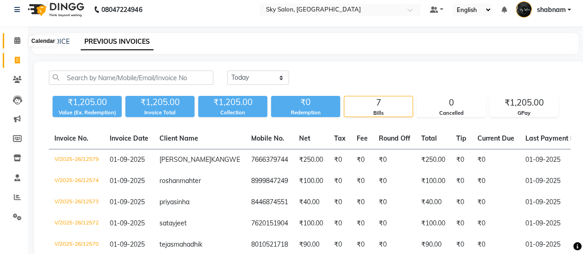
click at [11, 39] on span at bounding box center [17, 41] width 16 height 11
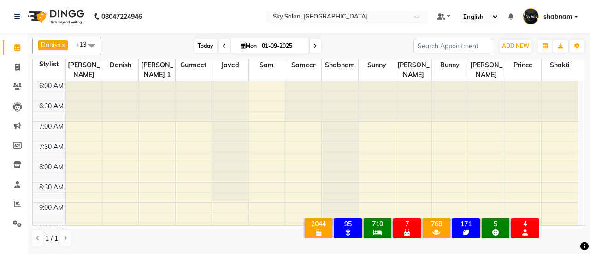
click at [194, 42] on span "Today" at bounding box center [205, 46] width 23 height 14
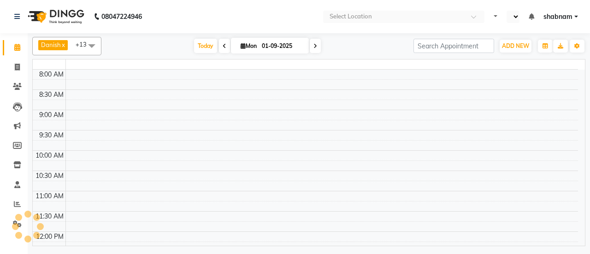
select select "en"
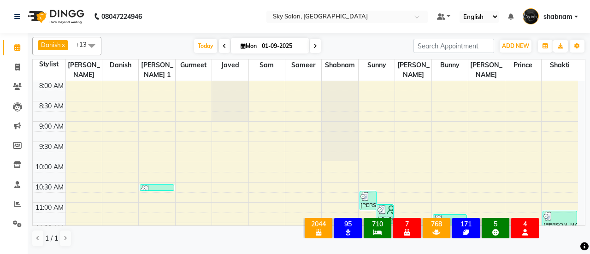
click at [250, 57] on div "Danish x javed x [PERSON_NAME] x sameer x shabnam x sunny x Bunny x [PERSON_NAM…" at bounding box center [308, 142] width 553 height 218
click at [18, 71] on span at bounding box center [17, 67] width 16 height 11
select select "3537"
select select "service"
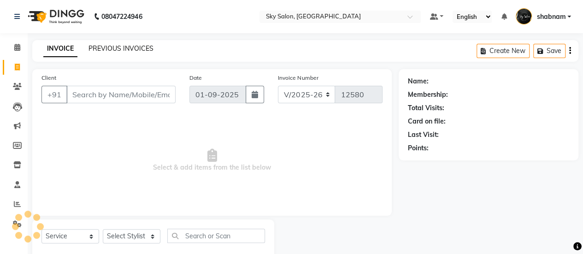
click at [112, 45] on link "PREVIOUS INVOICES" at bounding box center [121, 48] width 65 height 8
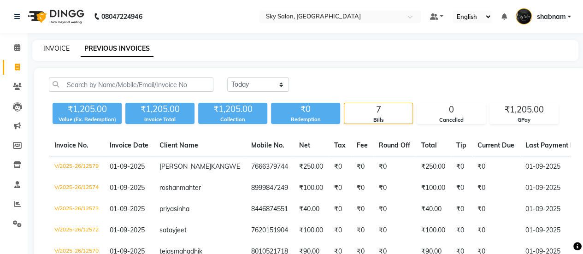
click at [53, 48] on link "INVOICE" at bounding box center [56, 48] width 26 height 8
select select "3537"
select select "service"
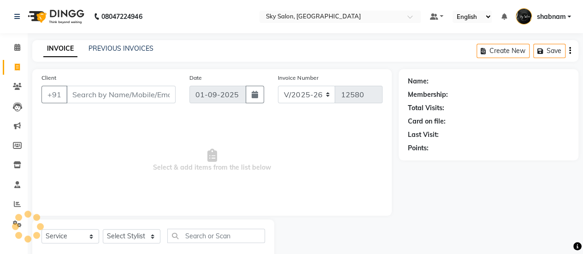
scroll to position [23, 0]
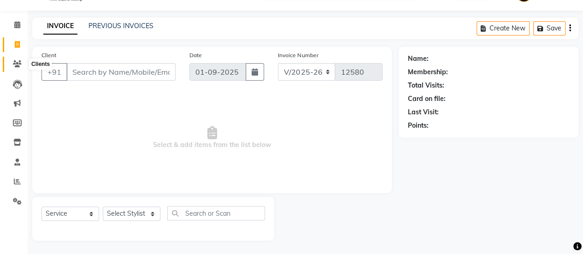
drag, startPoint x: 29, startPoint y: 63, endPoint x: 21, endPoint y: 64, distance: 7.4
click at [21, 64] on app-home "08047224946 Select Location × Sky Salon, Khopoli Default Panel My Panel English…" at bounding box center [291, 115] width 583 height 277
click at [21, 64] on span at bounding box center [17, 64] width 16 height 11
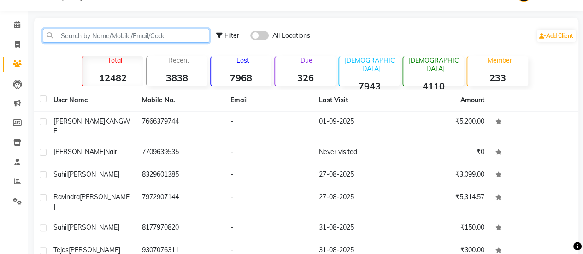
click at [93, 40] on input "text" at bounding box center [126, 36] width 167 height 14
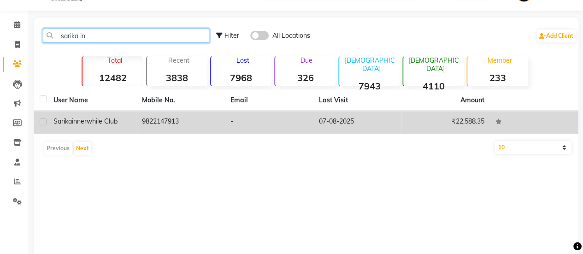
type input "sarika in"
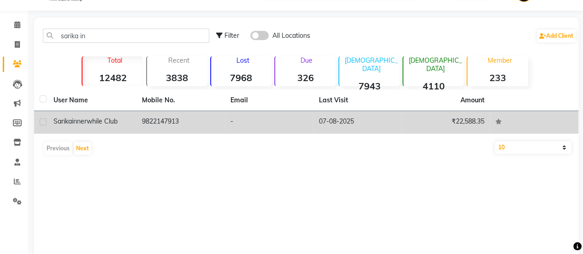
click at [214, 117] on td "9822147913" at bounding box center [181, 122] width 89 height 23
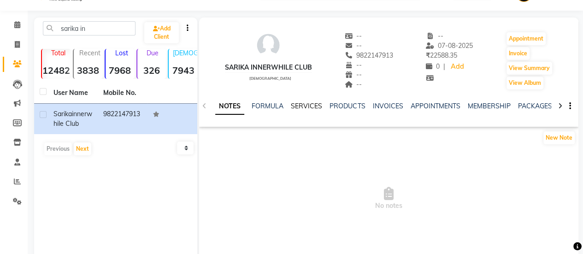
click at [305, 106] on link "SERVICES" at bounding box center [306, 106] width 31 height 8
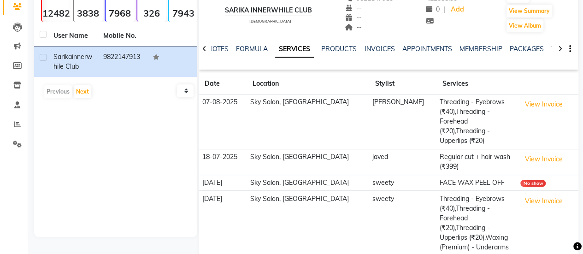
scroll to position [121, 0]
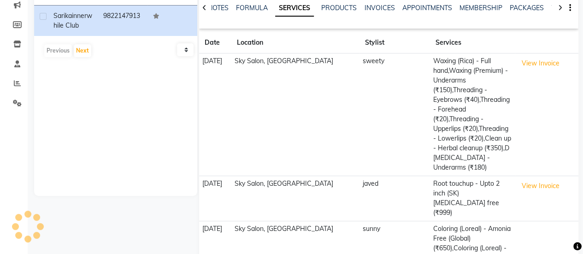
scroll to position [0, 0]
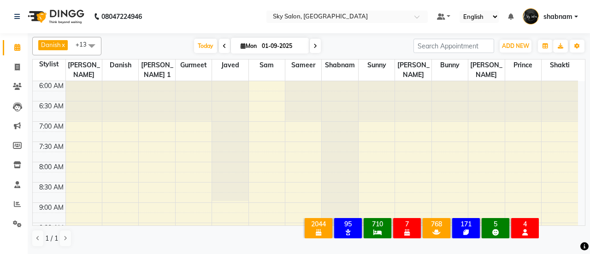
click at [200, 45] on span "Today" at bounding box center [205, 46] width 23 height 14
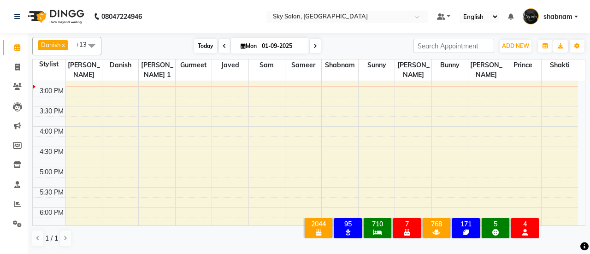
click at [194, 42] on span "Today" at bounding box center [205, 46] width 23 height 14
click at [200, 41] on span "Today" at bounding box center [205, 46] width 23 height 14
click at [18, 89] on icon at bounding box center [17, 86] width 9 height 7
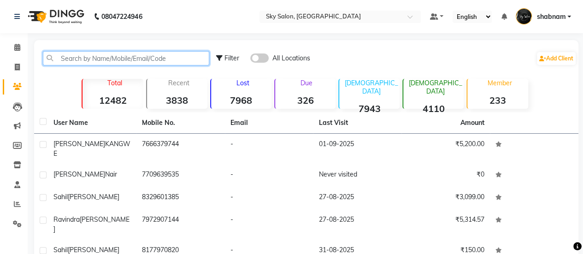
click at [95, 51] on input "text" at bounding box center [126, 58] width 167 height 14
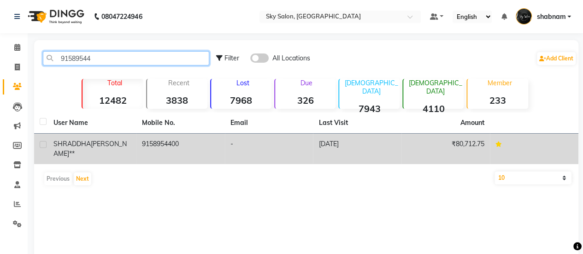
type input "91589544"
click at [187, 142] on td "9158954400" at bounding box center [181, 149] width 89 height 30
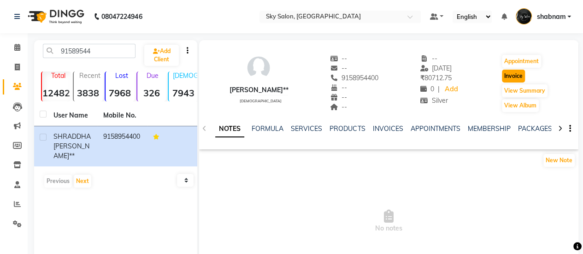
click at [522, 78] on button "Invoice" at bounding box center [513, 76] width 23 height 13
select select "3537"
select select "service"
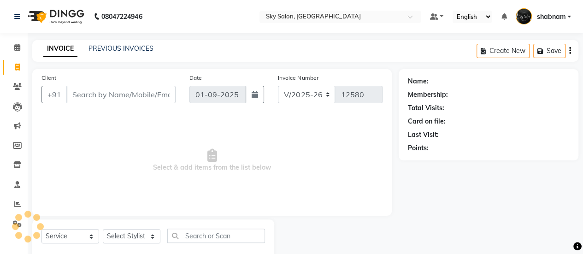
scroll to position [23, 0]
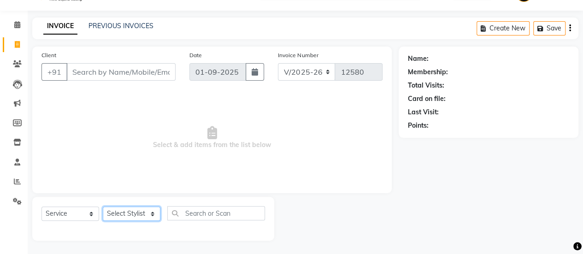
click at [139, 220] on select "Select Stylist" at bounding box center [132, 214] width 58 height 14
type input "9158954400"
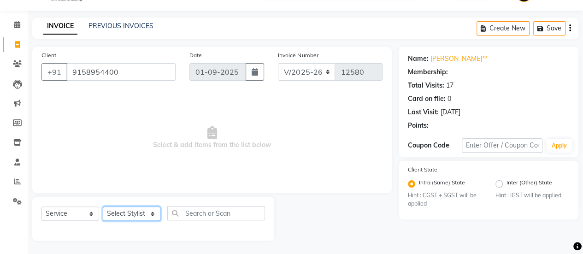
select select "1: Object"
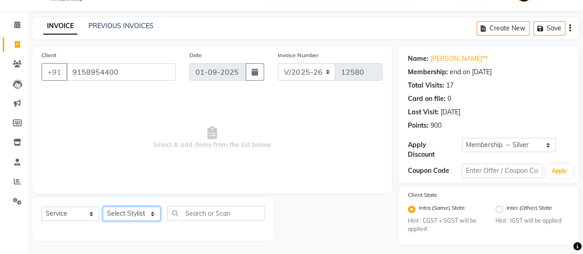
select select "46775"
click at [103, 207] on select "Select Stylist afreen akshata aman saha ameer Anagha anisa arbaj azim bharti Bu…" at bounding box center [132, 214] width 58 height 14
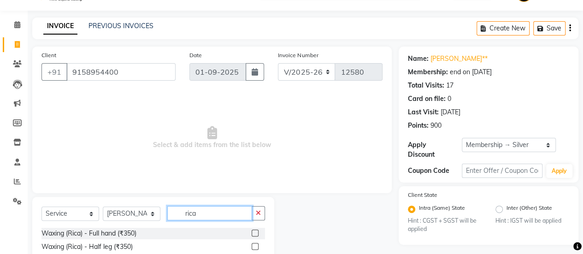
scroll to position [115, 0]
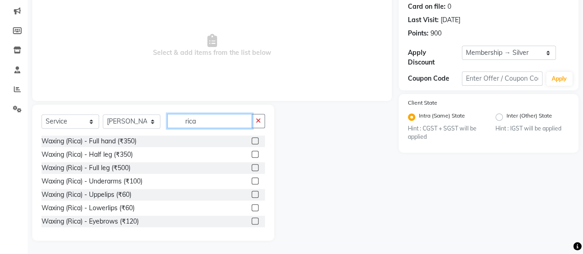
type input "rica"
click at [252, 140] on label at bounding box center [255, 140] width 7 height 7
click at [252, 140] on input "checkbox" at bounding box center [255, 141] width 6 height 6
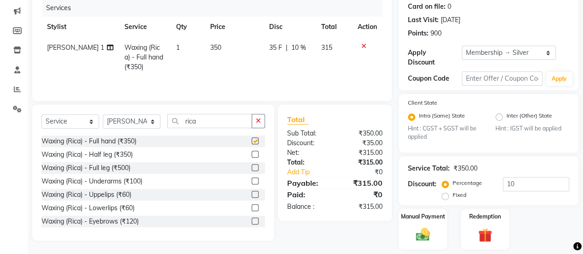
checkbox input "false"
click at [252, 167] on label at bounding box center [255, 167] width 7 height 7
click at [252, 167] on input "checkbox" at bounding box center [255, 168] width 6 height 6
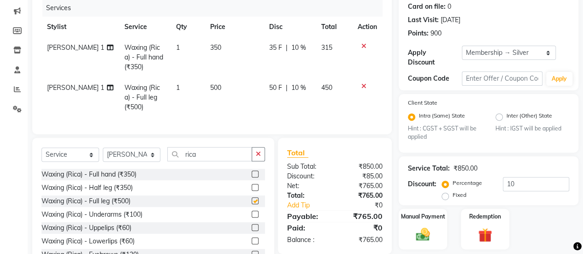
checkbox input "false"
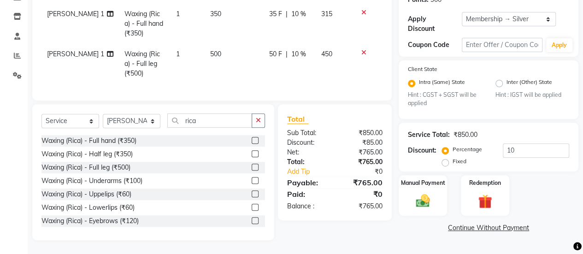
click at [252, 184] on div at bounding box center [255, 182] width 6 height 10
click at [252, 183] on label at bounding box center [255, 180] width 7 height 7
click at [252, 183] on input "checkbox" at bounding box center [255, 181] width 6 height 6
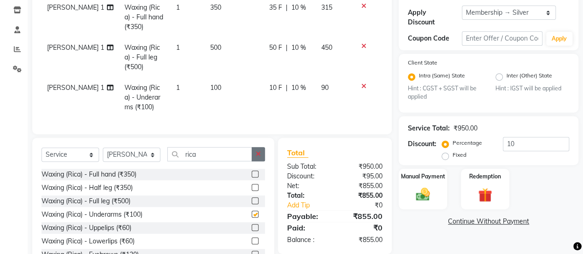
checkbox input "false"
click at [255, 161] on button "button" at bounding box center [258, 154] width 13 height 14
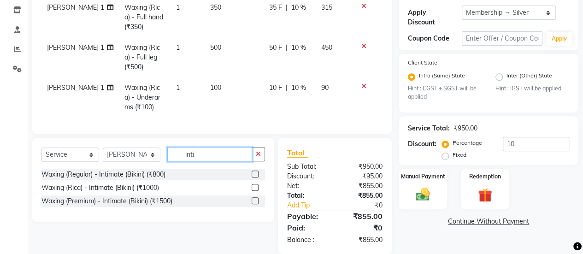
scroll to position [175, 0]
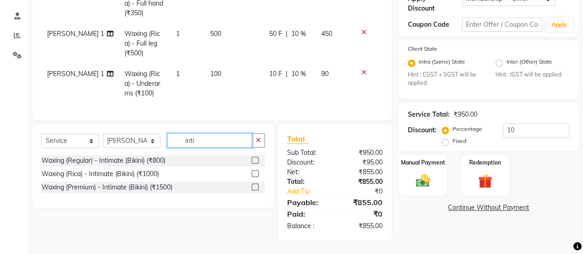
type input "inti"
click at [254, 189] on label at bounding box center [255, 187] width 7 height 7
click at [254, 189] on input "checkbox" at bounding box center [255, 187] width 6 height 6
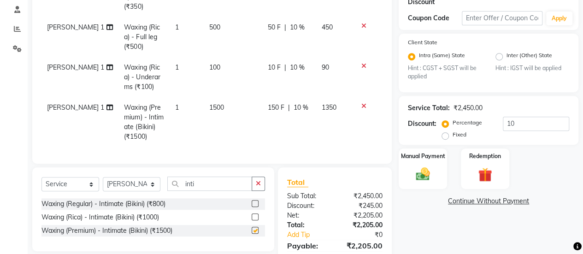
checkbox input "false"
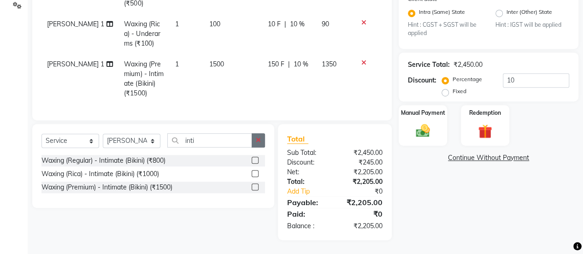
click at [260, 140] on icon "button" at bounding box center [258, 140] width 5 height 6
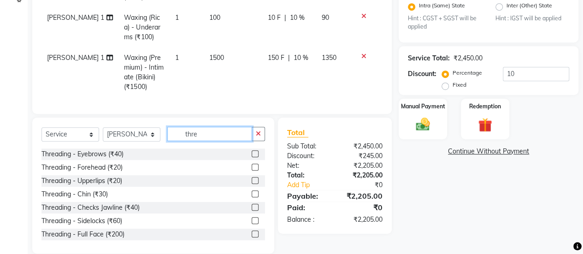
type input "thre"
click at [252, 157] on label at bounding box center [255, 153] width 7 height 7
click at [252, 157] on input "checkbox" at bounding box center [255, 154] width 6 height 6
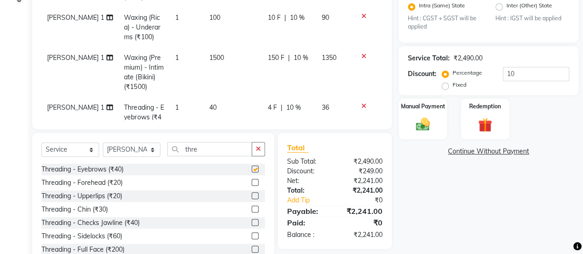
checkbox input "false"
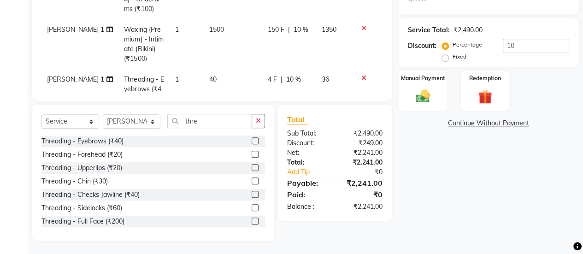
scroll to position [32, 0]
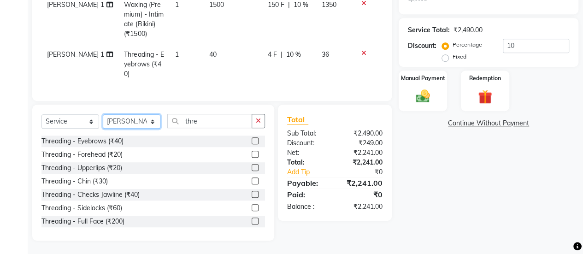
click at [118, 117] on select "Select Stylist afreen [PERSON_NAME] saha [PERSON_NAME] [PERSON_NAME] [PERSON_NA…" at bounding box center [132, 121] width 58 height 14
select select "16686"
click at [103, 114] on select "Select Stylist afreen [PERSON_NAME] saha [PERSON_NAME] [PERSON_NAME] [PERSON_NA…" at bounding box center [132, 121] width 58 height 14
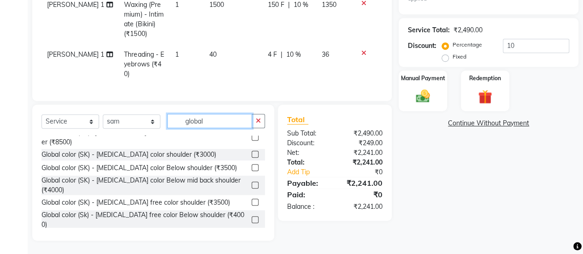
scroll to position [240, 0]
type input "global"
click at [252, 181] on label at bounding box center [255, 184] width 7 height 7
click at [252, 182] on input "checkbox" at bounding box center [255, 185] width 6 height 6
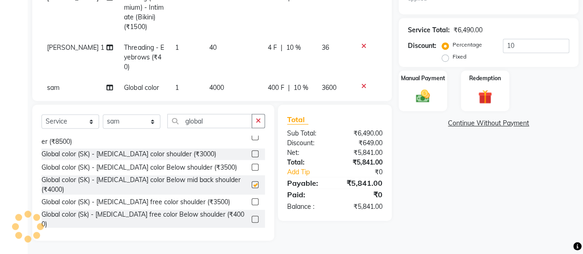
checkbox input "false"
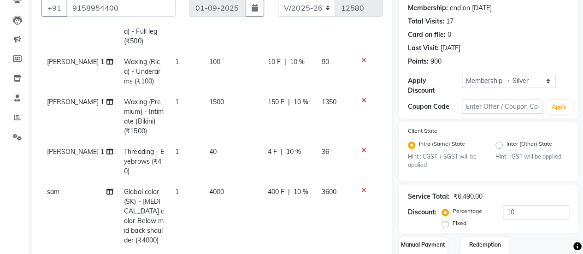
scroll to position [253, 0]
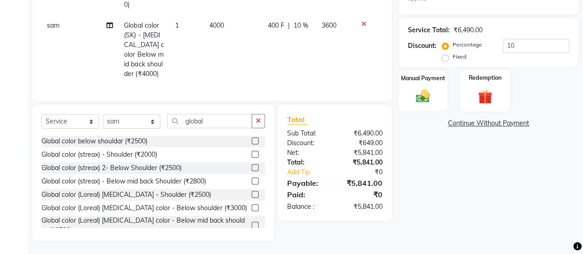
click at [487, 85] on div "Redemption" at bounding box center [485, 91] width 50 height 42
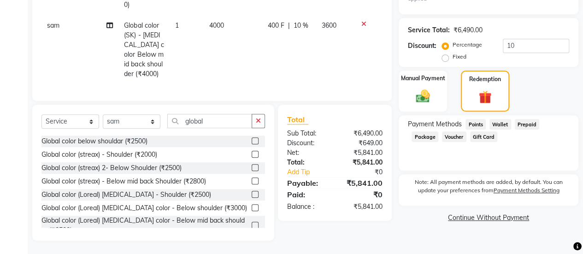
click at [479, 123] on span "Points" at bounding box center [476, 124] width 20 height 11
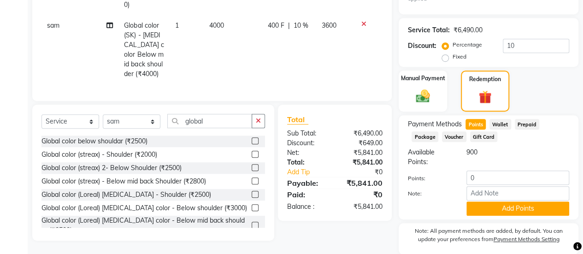
click at [479, 123] on span "Points" at bounding box center [476, 124] width 20 height 11
click at [107, 22] on icon at bounding box center [110, 25] width 6 height 6
select select "16686"
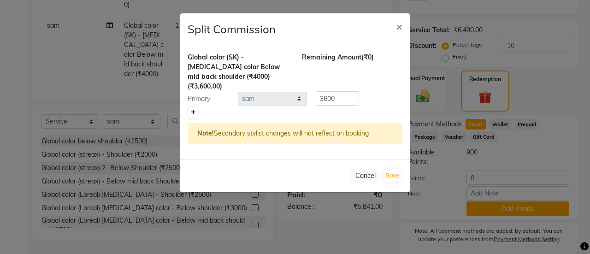
click at [195, 110] on icon at bounding box center [193, 113] width 5 height 6
type input "1800"
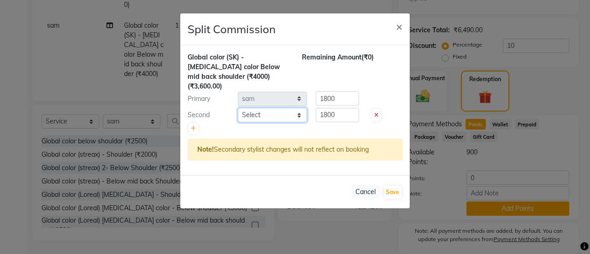
click at [273, 108] on select "Select afreen akshata aman saha ameer Anagha anisa arbaj azim bharti Bunny Dani…" at bounding box center [272, 115] width 69 height 14
select select "16688"
click at [238, 108] on select "Select afreen akshata aman saha ameer Anagha anisa arbaj azim bharti Bunny Dani…" at bounding box center [272, 115] width 69 height 14
click at [393, 186] on button "Save" at bounding box center [393, 192] width 18 height 13
select select "Select"
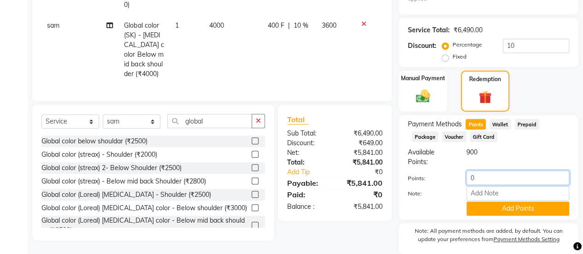
click at [495, 172] on div "Available Points: 900 Points: 0 Note: Add Points" at bounding box center [488, 182] width 161 height 68
click at [495, 172] on input "0" at bounding box center [518, 178] width 103 height 14
type input "100"
click at [495, 206] on button "Add Points" at bounding box center [518, 209] width 103 height 14
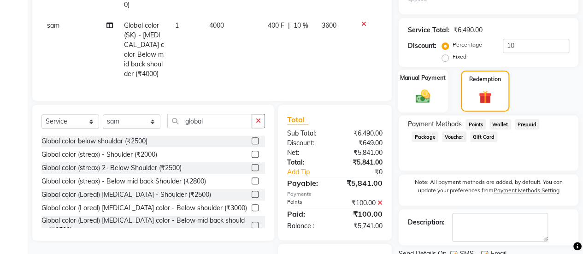
click at [426, 98] on img at bounding box center [423, 96] width 24 height 17
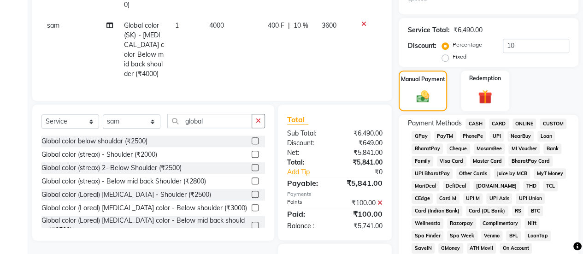
click at [474, 125] on span "CASH" at bounding box center [476, 124] width 20 height 11
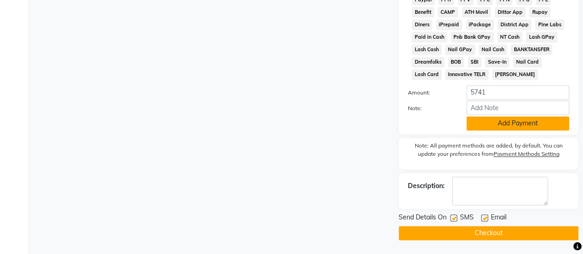
click at [506, 125] on button "Add Payment" at bounding box center [518, 123] width 103 height 14
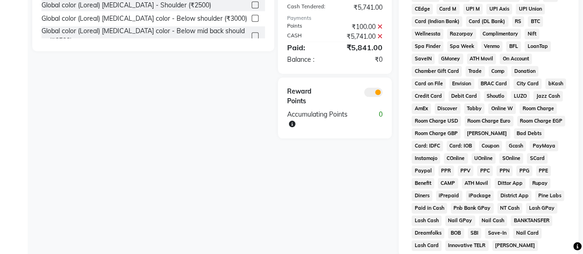
scroll to position [567, 0]
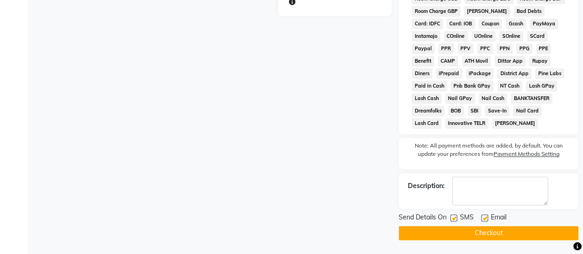
click at [478, 230] on button "Checkout" at bounding box center [489, 233] width 180 height 14
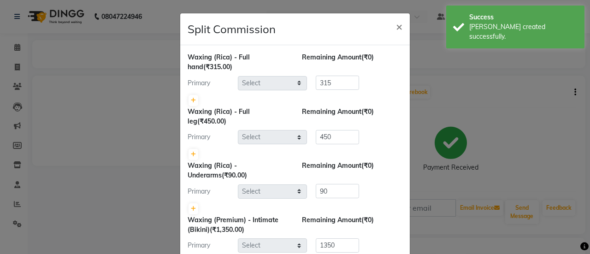
select select "46775"
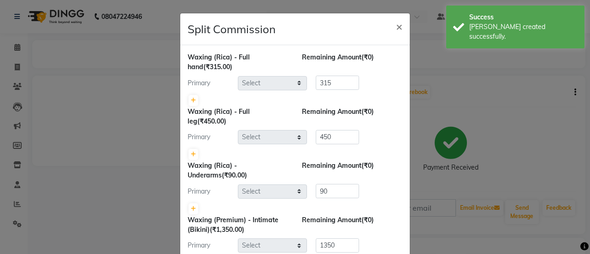
select select "16686"
select select "16688"
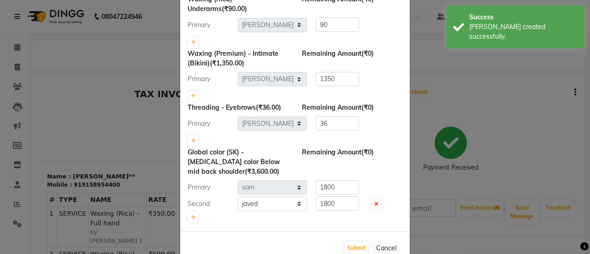
scroll to position [189, 0]
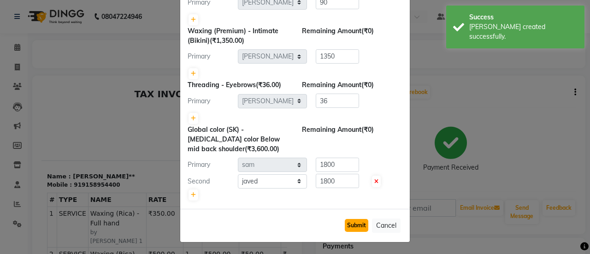
click at [355, 221] on button "Submit" at bounding box center [357, 225] width 24 height 13
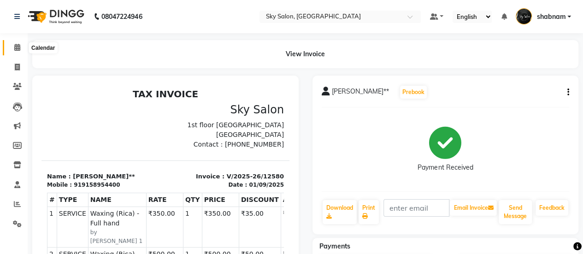
click at [21, 42] on span at bounding box center [17, 47] width 16 height 11
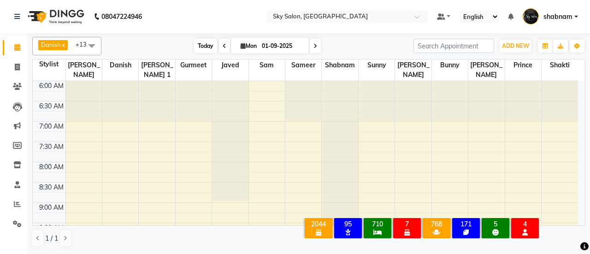
click at [201, 44] on span "Today" at bounding box center [205, 46] width 23 height 14
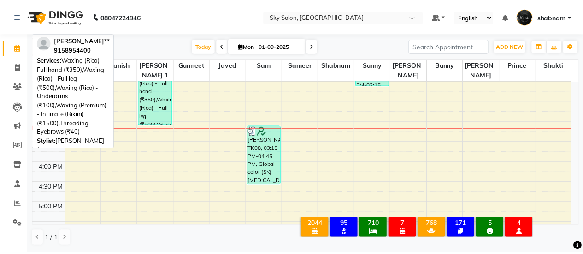
scroll to position [324, 0]
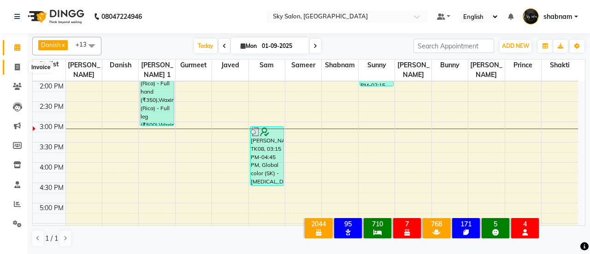
click at [17, 65] on icon at bounding box center [17, 67] width 5 height 7
select select "3537"
select select "service"
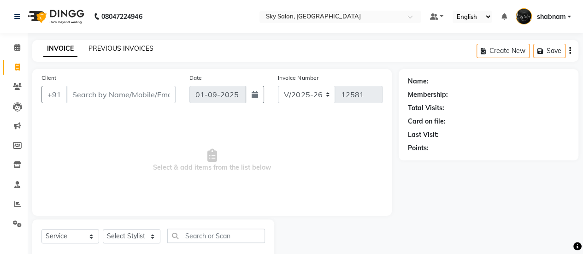
click at [110, 47] on link "PREVIOUS INVOICES" at bounding box center [121, 48] width 65 height 8
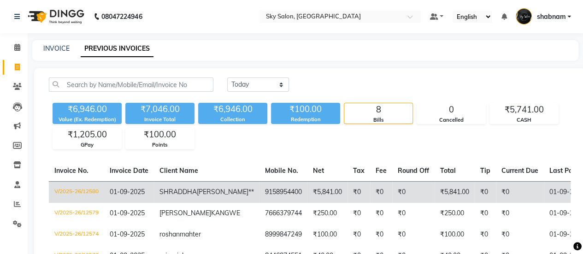
click at [197, 196] on td "SHRADDHA SAKHARE**" at bounding box center [207, 192] width 106 height 22
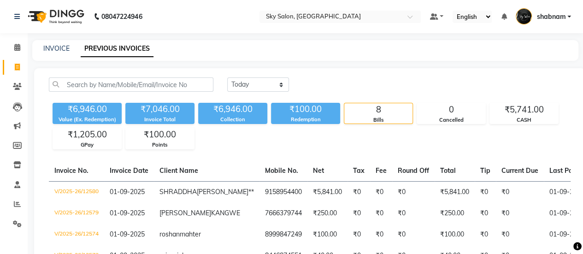
click at [15, 73] on link "Invoice" at bounding box center [14, 67] width 22 height 15
select select "service"
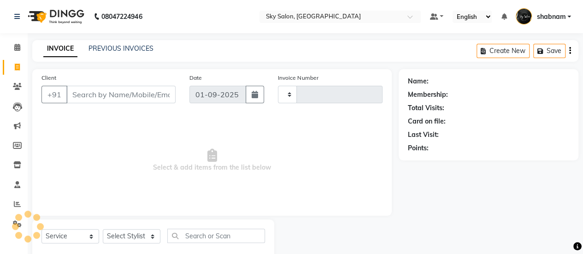
scroll to position [23, 0]
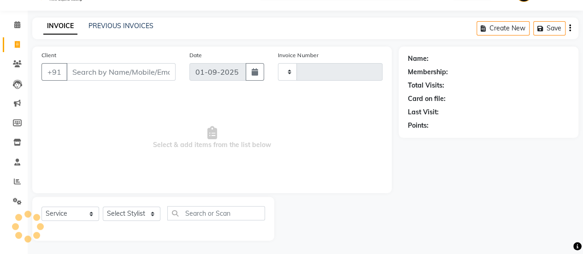
type input "12581"
select select "3537"
click at [94, 75] on input "Client" at bounding box center [120, 72] width 109 height 18
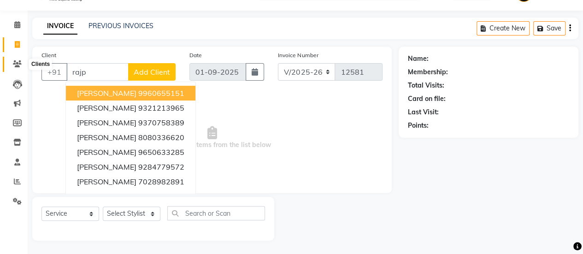
type input "rajp"
click at [22, 62] on span at bounding box center [17, 64] width 16 height 11
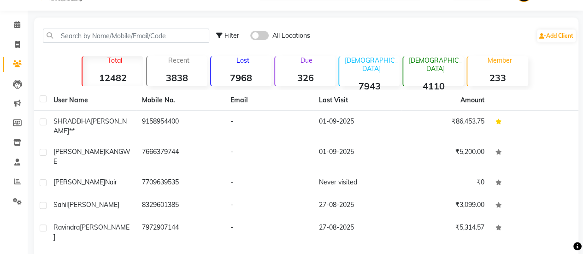
drag, startPoint x: 144, startPoint y: 43, endPoint x: 149, endPoint y: 37, distance: 7.7
click at [149, 37] on div "Filter All Locations Add Client" at bounding box center [306, 35] width 541 height 29
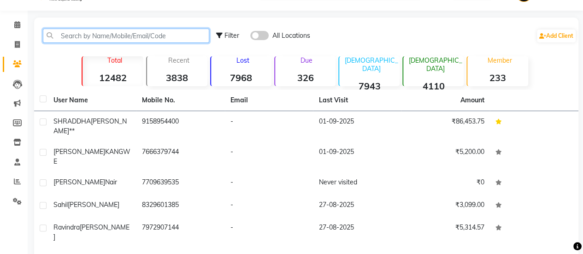
click at [149, 37] on input "text" at bounding box center [126, 36] width 167 height 14
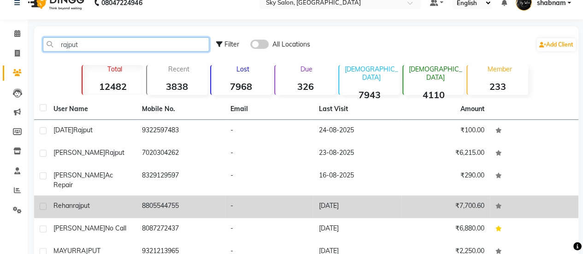
scroll to position [141, 0]
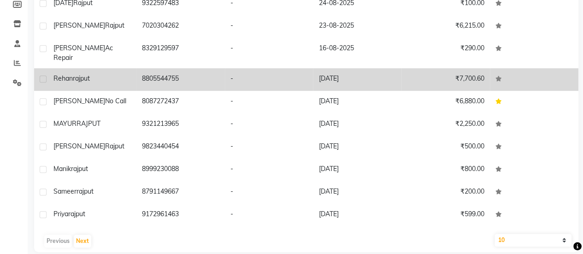
type input "rajput"
click at [161, 73] on td "8805544755" at bounding box center [181, 79] width 89 height 23
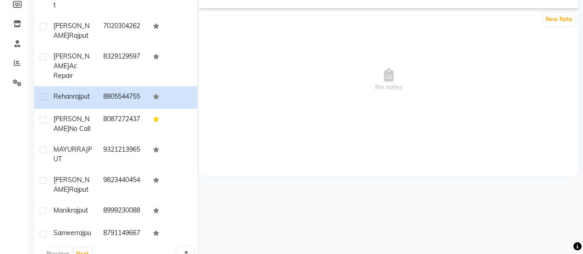
scroll to position [94, 0]
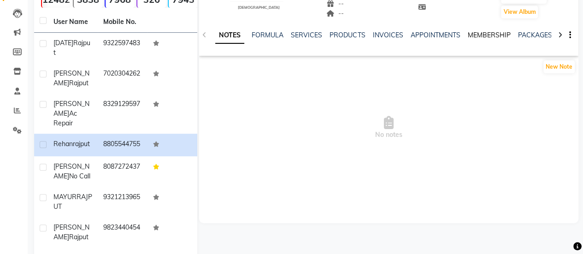
drag, startPoint x: 478, startPoint y: 29, endPoint x: 478, endPoint y: 36, distance: 7.4
click at [478, 36] on div "NOTES FORMULA SERVICES PRODUCTS INVOICES APPOINTMENTS MEMBERSHIP PACKAGES VOUCH…" at bounding box center [389, 35] width 380 height 32
click at [478, 36] on link "MEMBERSHIP" at bounding box center [489, 35] width 43 height 8
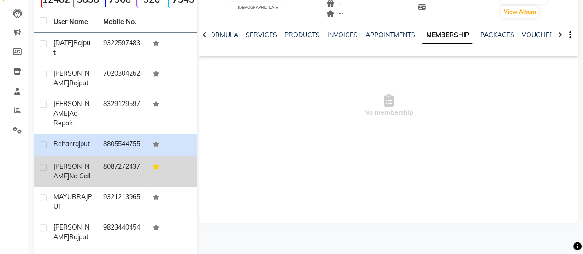
click at [129, 180] on td "8087272437" at bounding box center [123, 171] width 50 height 30
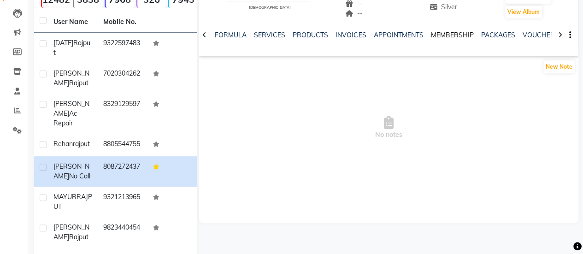
click at [446, 33] on link "MEMBERSHIP" at bounding box center [452, 35] width 43 height 8
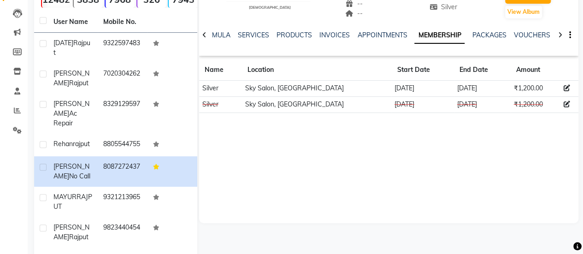
scroll to position [14, 0]
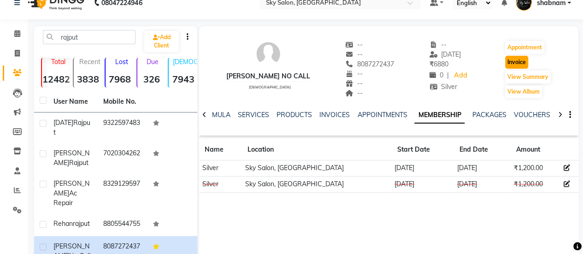
click at [524, 64] on button "Invoice" at bounding box center [517, 62] width 23 height 13
select select "service"
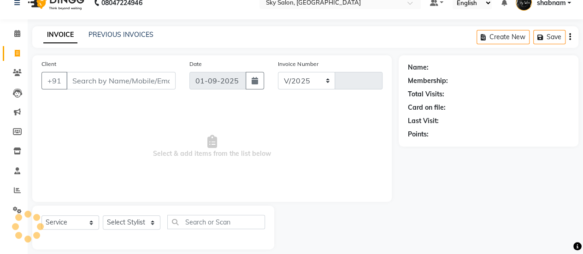
select select "3537"
type input "12581"
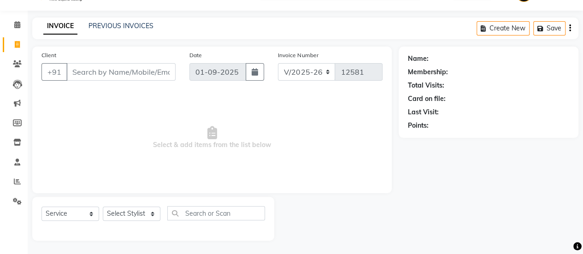
type input "8087272437"
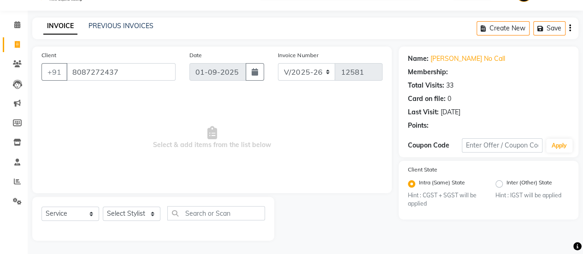
select select "1: Object"
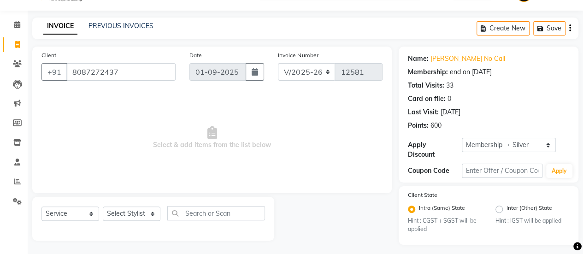
click at [149, 221] on div "Select Service Product Membership Package Voucher Prepaid Gift Card Select Styl…" at bounding box center [154, 217] width 224 height 22
click at [149, 220] on select "Select Stylist afreen [PERSON_NAME] saha [PERSON_NAME] [PERSON_NAME] [PERSON_NA…" at bounding box center [132, 214] width 58 height 14
select select "57852"
click at [103, 207] on select "Select Stylist afreen [PERSON_NAME] saha [PERSON_NAME] [PERSON_NAME] [PERSON_NA…" at bounding box center [132, 214] width 58 height 14
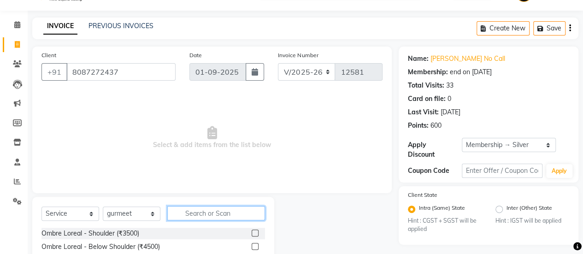
click at [197, 218] on div "Select Service Product Membership Package Voucher Prepaid Gift Card Select Styl…" at bounding box center [154, 217] width 224 height 22
click at [197, 218] on input "text" at bounding box center [216, 213] width 98 height 14
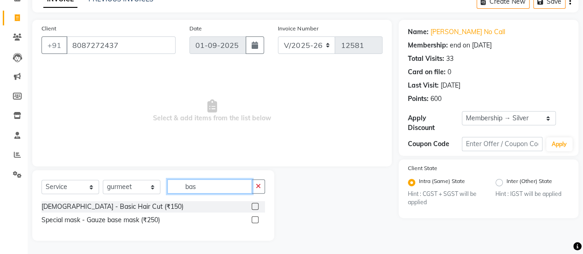
type input "bas"
click at [254, 203] on label at bounding box center [255, 206] width 7 height 7
click at [254, 204] on input "checkbox" at bounding box center [255, 207] width 6 height 6
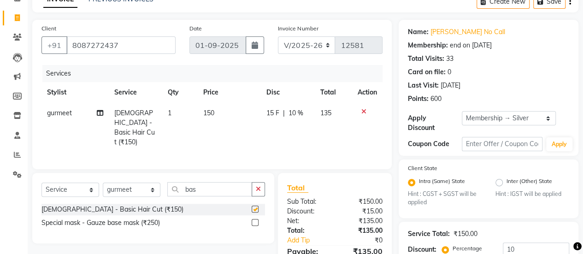
checkbox input "false"
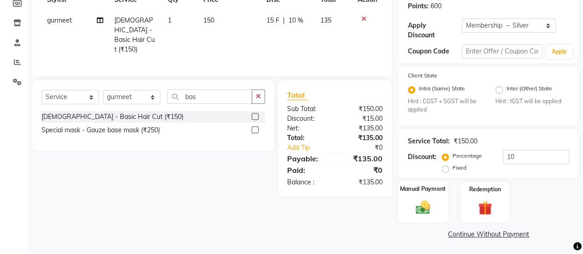
click at [425, 213] on img at bounding box center [423, 207] width 24 height 17
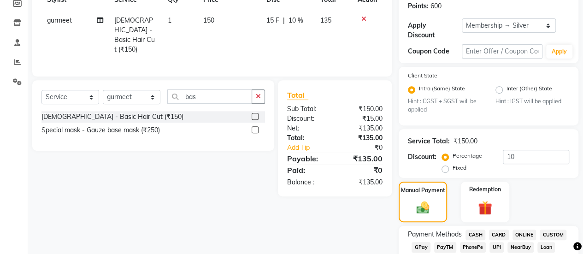
scroll to position [170, 0]
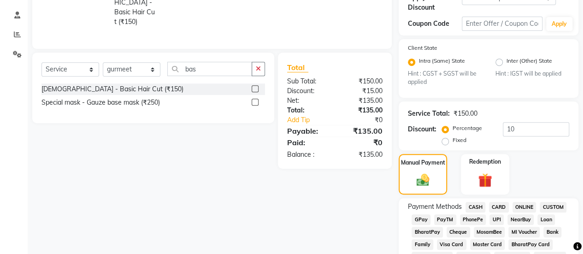
drag, startPoint x: 412, startPoint y: 225, endPoint x: 419, endPoint y: 221, distance: 7.7
click at [419, 221] on div "GPay" at bounding box center [419, 220] width 23 height 12
click at [419, 221] on span "GPay" at bounding box center [421, 219] width 19 height 11
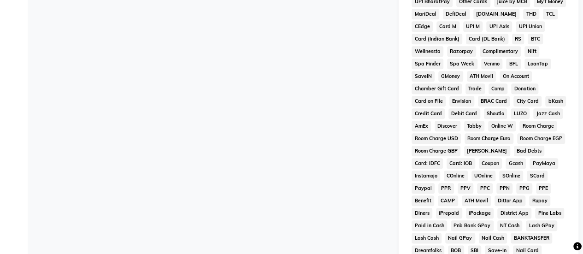
scroll to position [564, 0]
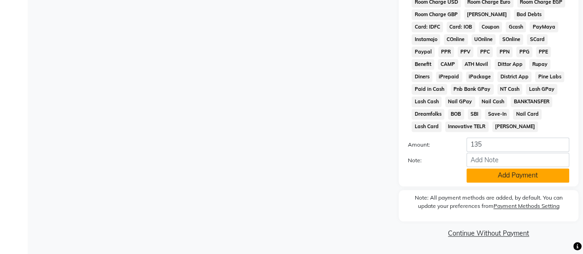
click at [476, 180] on button "Add Payment" at bounding box center [518, 175] width 103 height 14
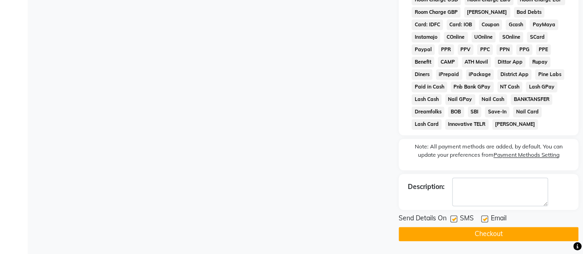
click at [454, 221] on label at bounding box center [454, 218] width 7 height 7
click at [454, 221] on input "checkbox" at bounding box center [454, 219] width 6 height 6
checkbox input "false"
click at [454, 238] on button "Checkout" at bounding box center [489, 234] width 180 height 14
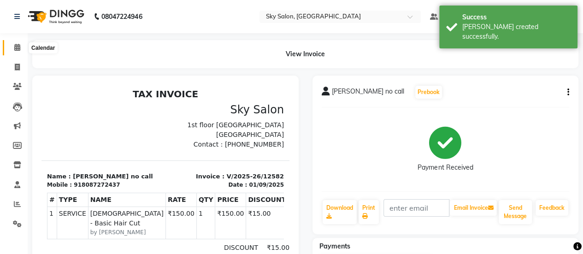
click at [17, 48] on icon at bounding box center [17, 47] width 6 height 7
click at [17, 66] on icon at bounding box center [17, 67] width 5 height 7
select select "service"
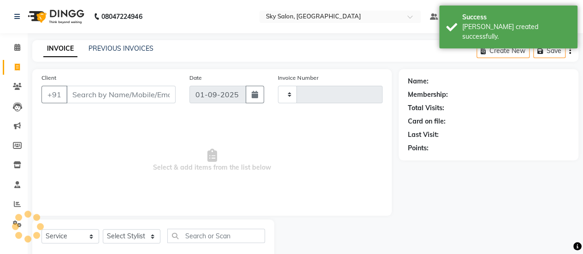
click at [130, 42] on div "Need Help? Call us on [PHONE_NUMBER]" at bounding box center [128, 37] width 115 height 11
click at [128, 53] on div "PREVIOUS INVOICES" at bounding box center [121, 49] width 65 height 10
click at [127, 46] on link "PREVIOUS INVOICES" at bounding box center [121, 48] width 65 height 8
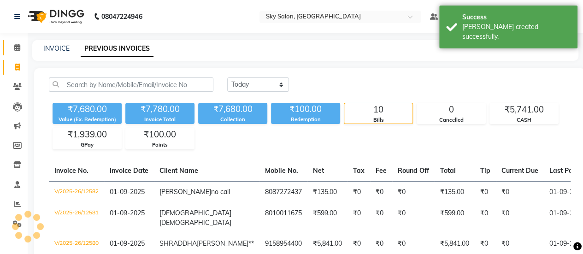
click at [4, 52] on link "Calendar" at bounding box center [14, 47] width 22 height 15
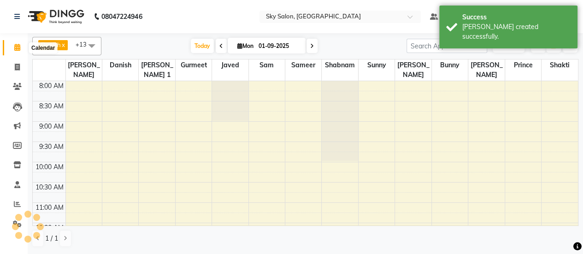
click at [15, 50] on icon at bounding box center [17, 47] width 6 height 7
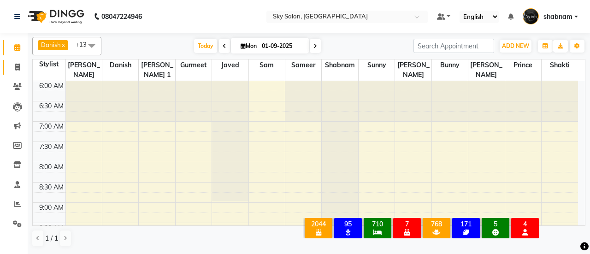
click at [12, 74] on link "Invoice" at bounding box center [14, 67] width 22 height 15
select select "service"
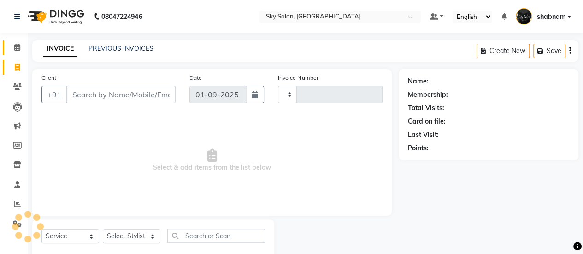
type input "12583"
select select "3537"
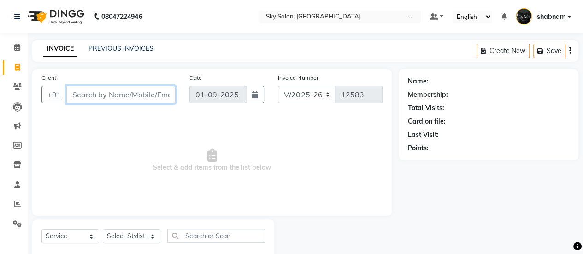
click at [110, 97] on input "Client" at bounding box center [120, 95] width 109 height 18
click at [118, 47] on link "PREVIOUS INVOICES" at bounding box center [121, 48] width 65 height 8
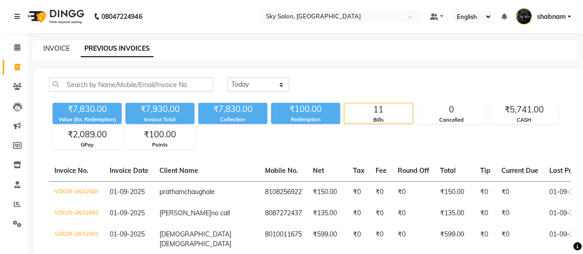
click at [49, 48] on link "INVOICE" at bounding box center [56, 48] width 26 height 8
select select "service"
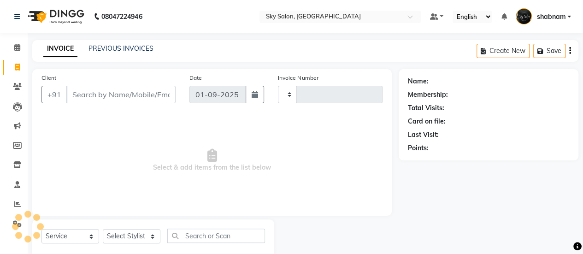
scroll to position [23, 0]
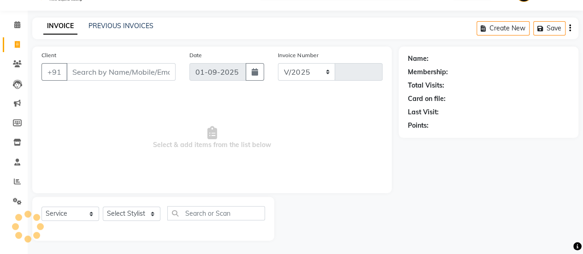
select select "3537"
type input "12584"
click at [89, 74] on input "Client" at bounding box center [120, 72] width 109 height 18
click at [21, 59] on span at bounding box center [17, 64] width 16 height 11
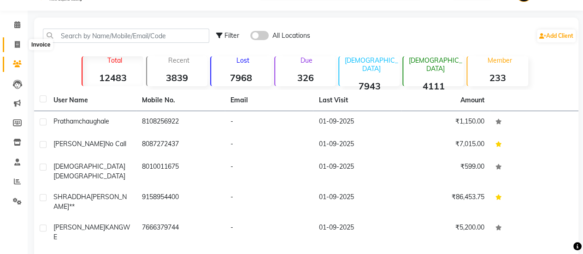
click at [20, 43] on span at bounding box center [17, 45] width 16 height 11
select select "service"
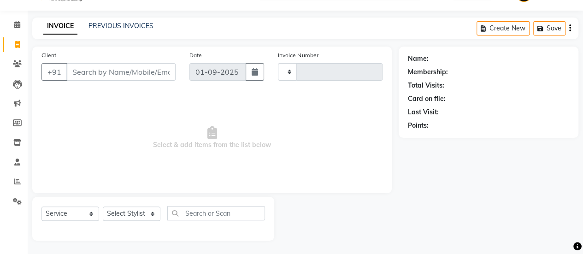
type input "12584"
select select "3537"
click at [117, 65] on input "Client" at bounding box center [120, 72] width 109 height 18
click at [111, 25] on link "PREVIOUS INVOICES" at bounding box center [121, 26] width 65 height 8
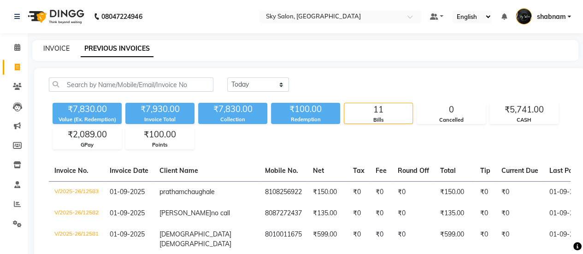
click at [55, 48] on link "INVOICE" at bounding box center [56, 48] width 26 height 8
select select "service"
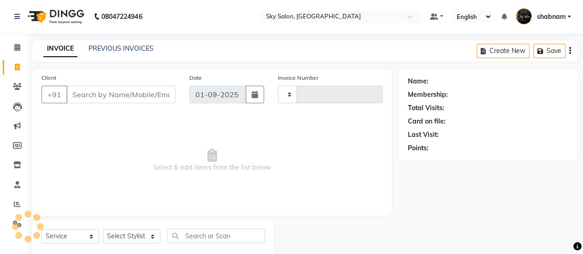
type input "12584"
select select "3537"
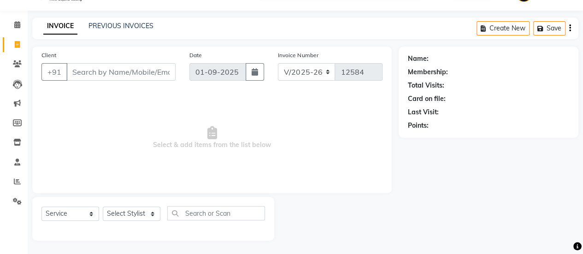
click at [82, 74] on input "Client" at bounding box center [120, 72] width 109 height 18
click at [117, 74] on input "Client" at bounding box center [120, 72] width 109 height 18
click at [93, 65] on input "Client" at bounding box center [120, 72] width 109 height 18
click at [12, 24] on span at bounding box center [17, 25] width 16 height 11
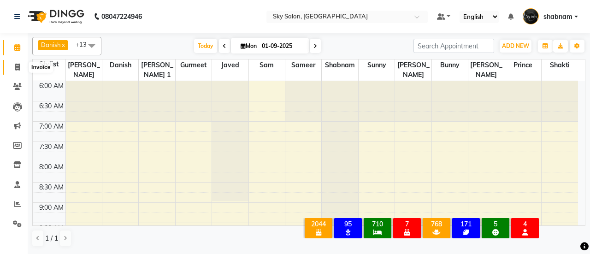
click at [18, 66] on icon at bounding box center [17, 67] width 5 height 7
select select "3537"
select select "service"
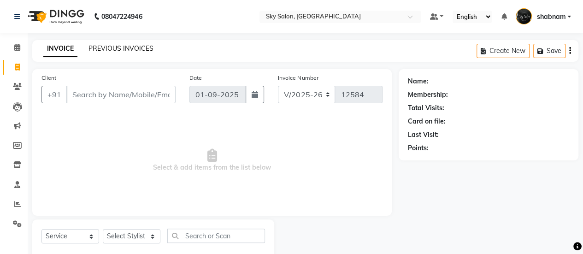
click at [113, 49] on link "PREVIOUS INVOICES" at bounding box center [121, 48] width 65 height 8
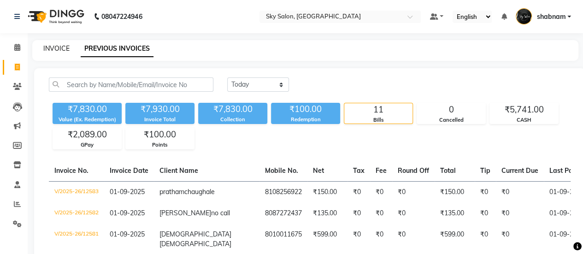
click at [59, 47] on link "INVOICE" at bounding box center [56, 48] width 26 height 8
select select "3537"
select select "service"
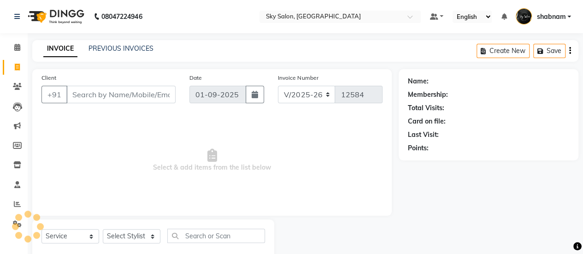
scroll to position [23, 0]
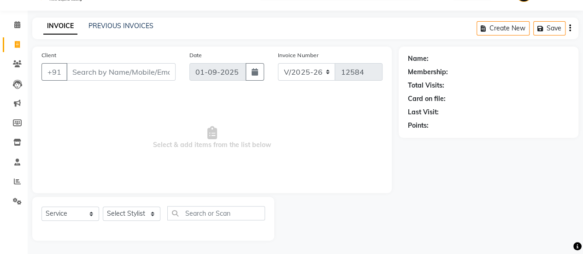
click at [102, 72] on input "Client" at bounding box center [120, 72] width 109 height 18
click at [8, 30] on link "Calendar" at bounding box center [14, 25] width 22 height 15
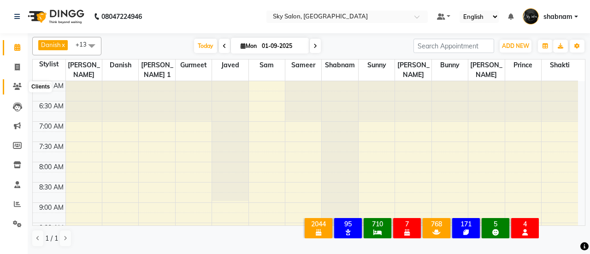
click at [16, 82] on span at bounding box center [17, 87] width 16 height 11
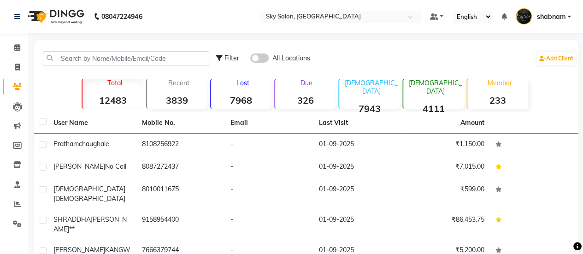
click at [314, 82] on p "Due" at bounding box center [306, 83] width 59 height 8
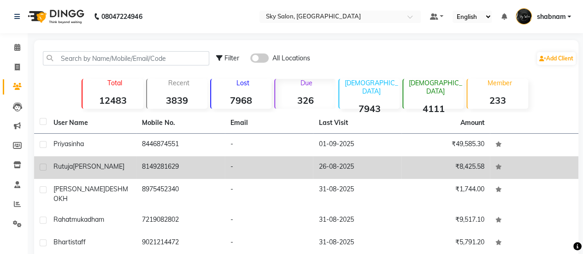
scroll to position [95, 0]
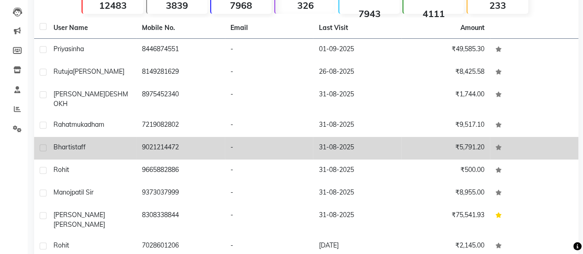
click at [241, 137] on td "-" at bounding box center [269, 148] width 89 height 23
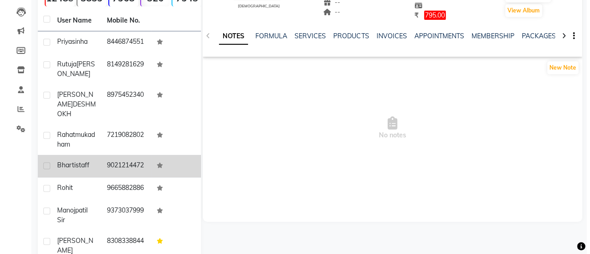
scroll to position [71, 0]
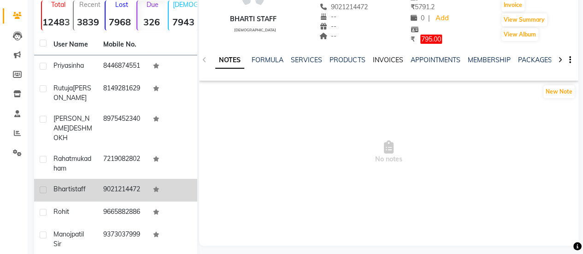
click at [380, 63] on link "INVOICES" at bounding box center [388, 60] width 30 height 8
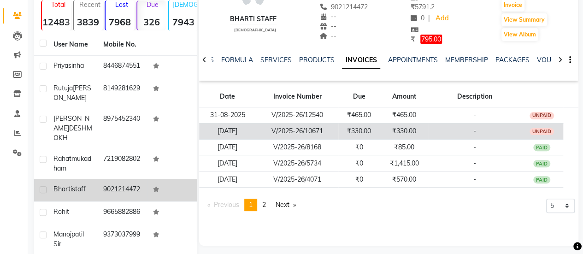
click at [329, 134] on td "V/2025-26/10671" at bounding box center [297, 131] width 83 height 16
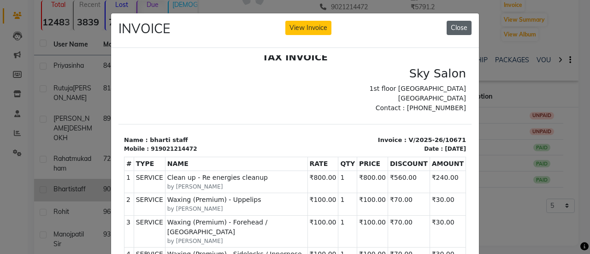
click at [463, 26] on button "Close" at bounding box center [459, 28] width 25 height 14
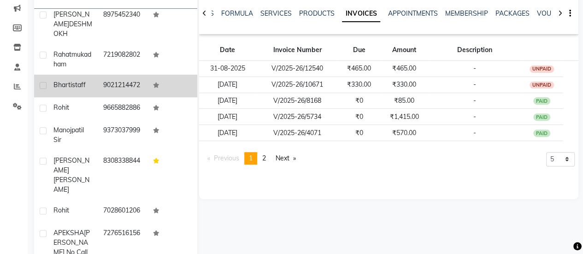
scroll to position [166, 0]
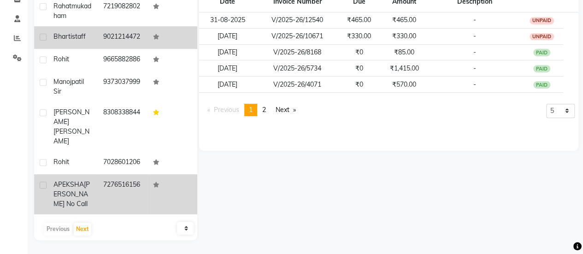
click at [98, 201] on td "7276516156" at bounding box center [123, 194] width 50 height 40
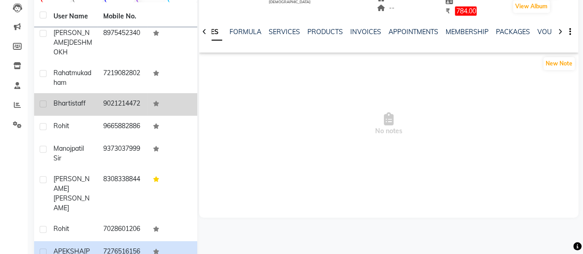
scroll to position [99, 0]
click at [369, 30] on link "INVOICES" at bounding box center [366, 32] width 30 height 8
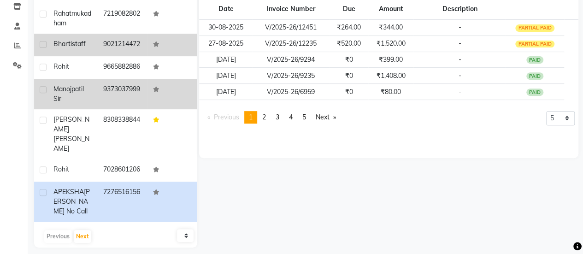
scroll to position [166, 0]
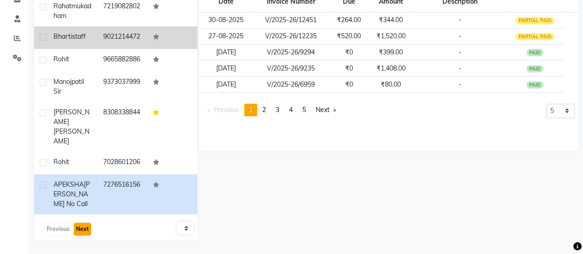
click at [83, 231] on button "Next" at bounding box center [83, 229] width 18 height 13
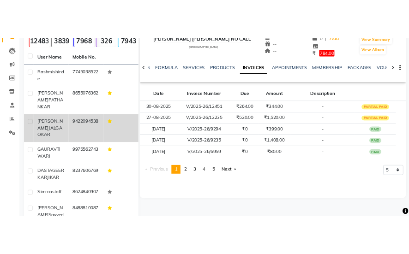
scroll to position [89, 0]
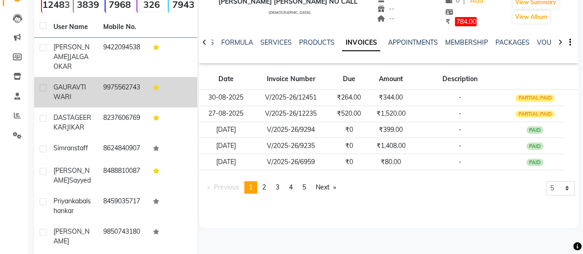
click at [148, 107] on td at bounding box center [173, 92] width 50 height 30
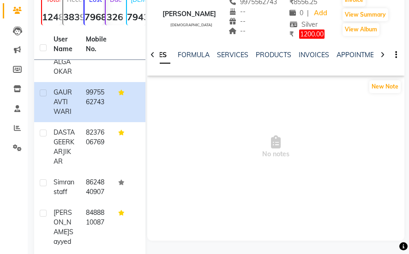
scroll to position [69, 0]
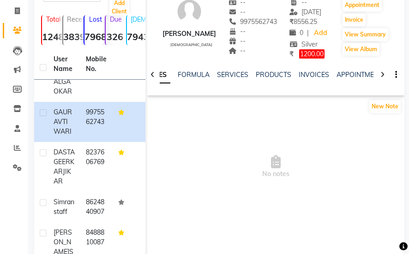
click at [327, 151] on span "No notes" at bounding box center [275, 167] width 257 height 92
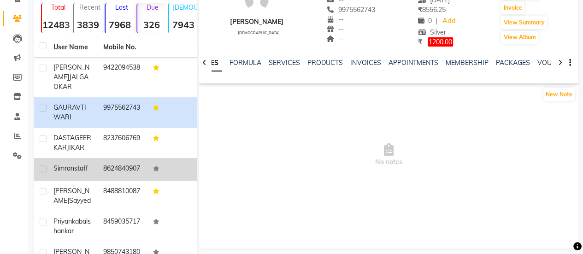
scroll to position [82, 0]
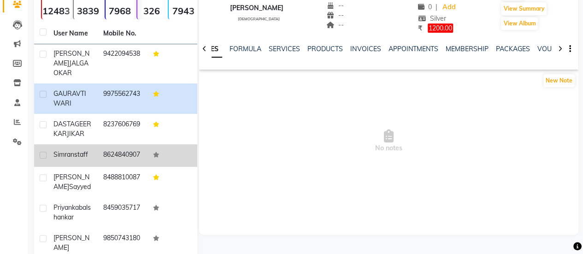
click at [133, 163] on td "8624840907" at bounding box center [123, 155] width 50 height 23
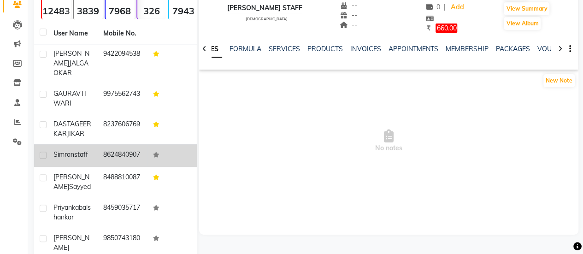
scroll to position [81, 0]
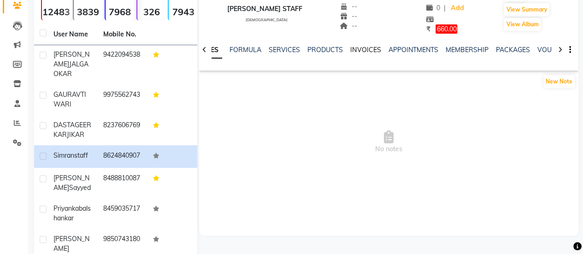
click at [372, 48] on link "INVOICES" at bounding box center [366, 50] width 30 height 8
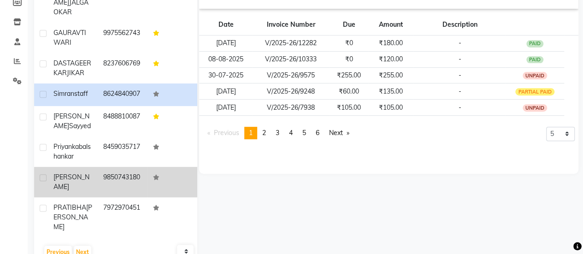
scroll to position [166, 0]
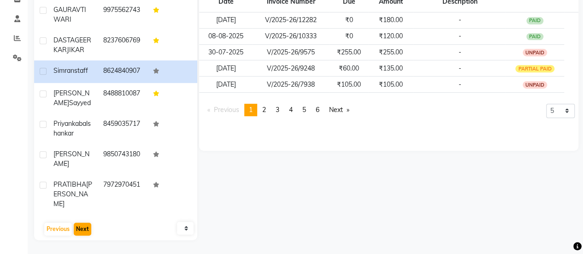
drag, startPoint x: 85, startPoint y: 239, endPoint x: 84, endPoint y: 227, distance: 11.6
click at [84, 227] on div "User Name Mobile No. rashmi shinde 7745038522 HARSHADA PATHANKAR 8655076362 ABB…" at bounding box center [115, 89] width 163 height 301
click at [84, 227] on button "Next" at bounding box center [83, 229] width 18 height 13
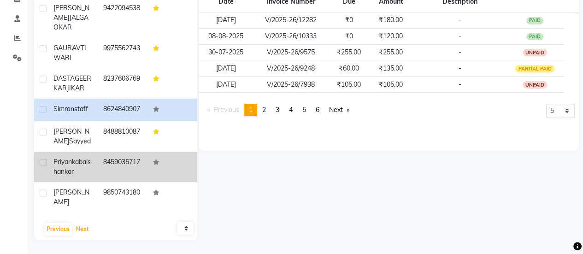
scroll to position [89, 0]
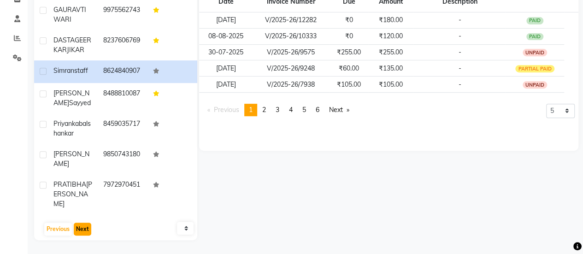
click at [89, 225] on button "Next" at bounding box center [83, 229] width 18 height 13
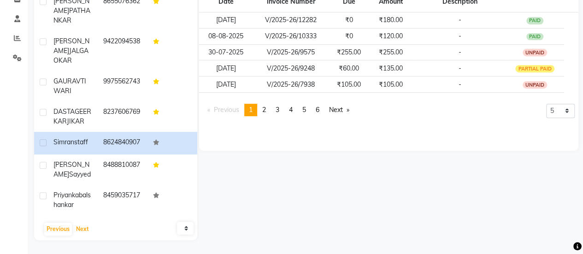
scroll to position [0, 0]
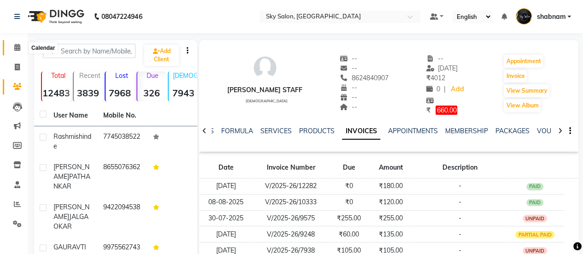
click at [14, 42] on span at bounding box center [17, 47] width 16 height 11
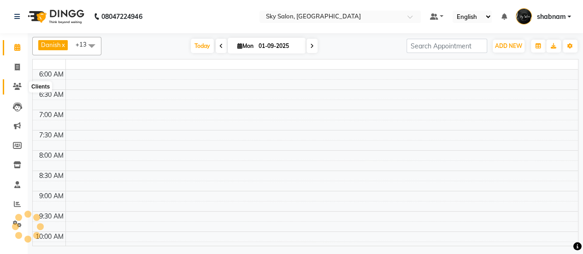
click at [18, 89] on icon at bounding box center [17, 86] width 9 height 7
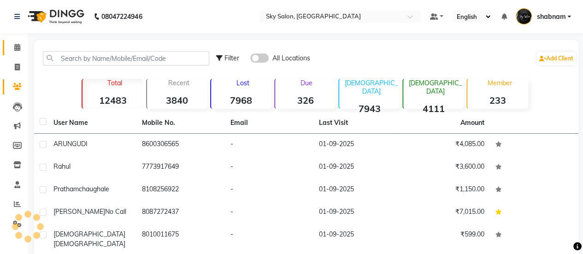
click at [149, 55] on input "text" at bounding box center [126, 58] width 167 height 14
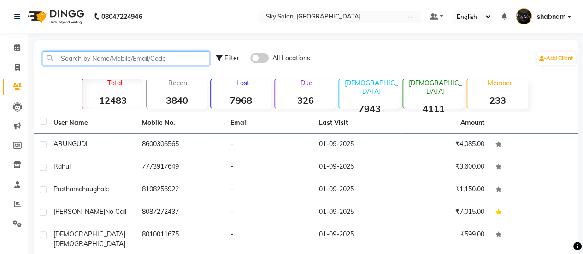
click at [138, 58] on input "text" at bounding box center [126, 58] width 167 height 14
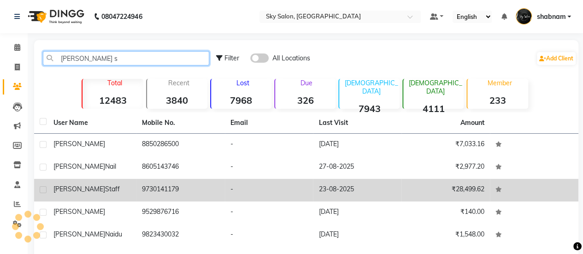
type input "darshana s"
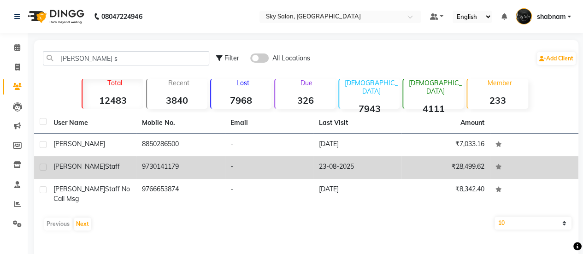
click at [197, 158] on td "9730141179" at bounding box center [181, 167] width 89 height 23
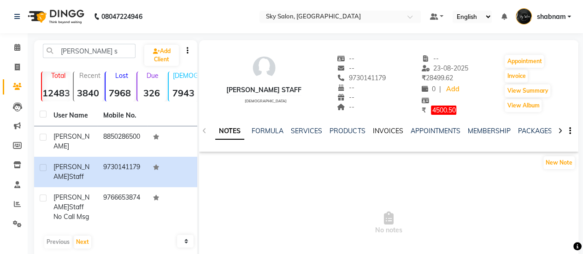
click at [377, 131] on link "INVOICES" at bounding box center [388, 131] width 30 height 8
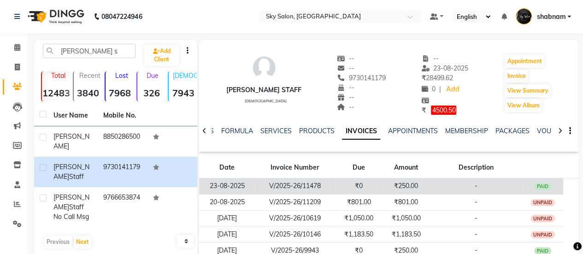
scroll to position [60, 0]
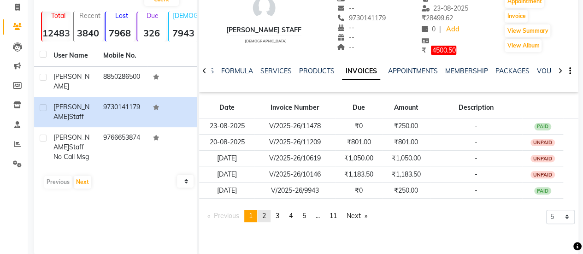
click at [271, 215] on link "page 2" at bounding box center [264, 216] width 13 height 12
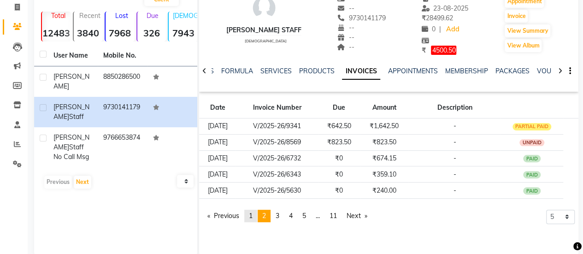
click at [251, 220] on link "page 1" at bounding box center [250, 216] width 13 height 12
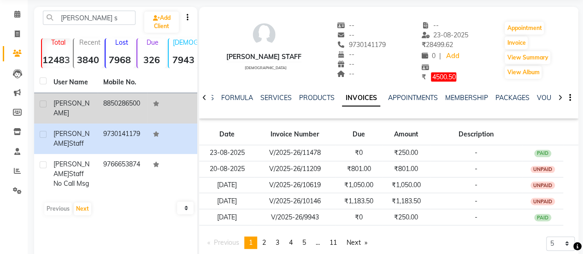
scroll to position [0, 0]
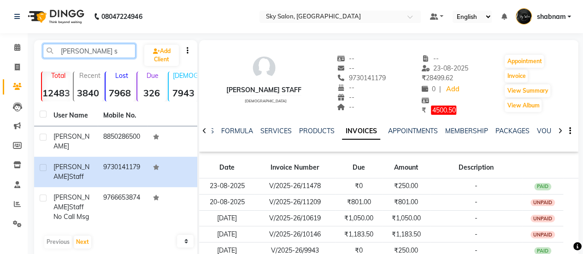
click at [67, 51] on input "darshana s" at bounding box center [89, 51] width 93 height 14
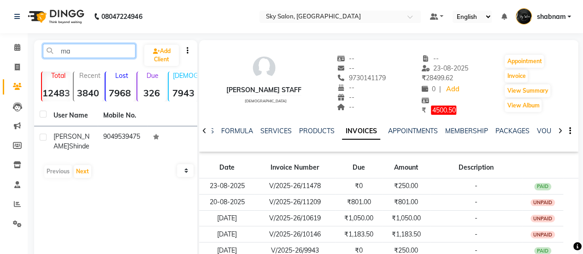
type input "m"
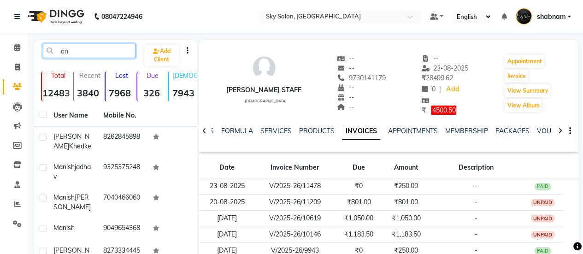
type input "a"
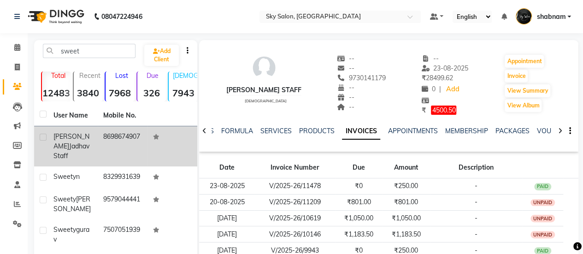
click at [98, 143] on td "8698674907" at bounding box center [123, 146] width 50 height 40
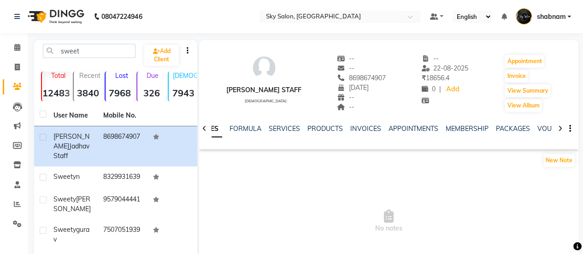
click at [64, 64] on div "sweet Add Client" at bounding box center [116, 55] width 160 height 22
click at [77, 49] on input "sweet" at bounding box center [89, 51] width 93 height 14
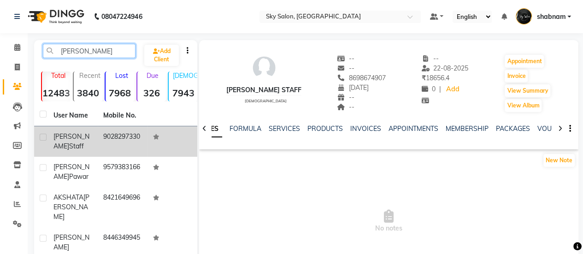
type input "[PERSON_NAME]"
click at [101, 144] on td "9028297330" at bounding box center [123, 141] width 50 height 30
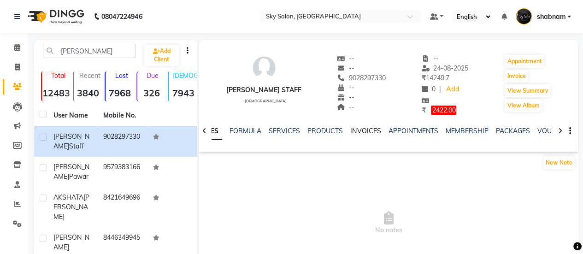
click at [365, 132] on link "INVOICES" at bounding box center [366, 131] width 30 height 8
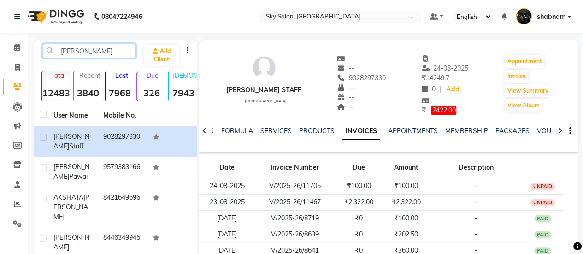
click at [72, 54] on input "[PERSON_NAME]" at bounding box center [89, 51] width 93 height 14
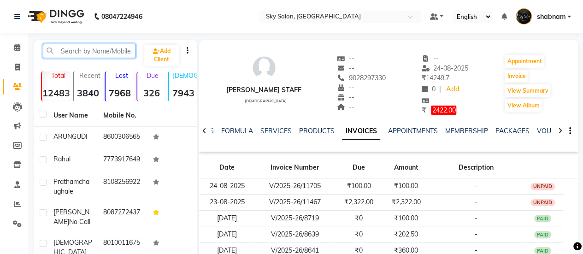
type input "s"
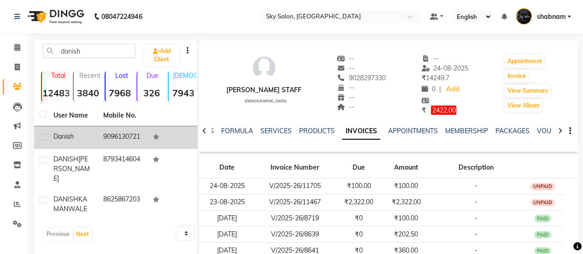
click at [107, 134] on td "9096130721" at bounding box center [123, 137] width 50 height 23
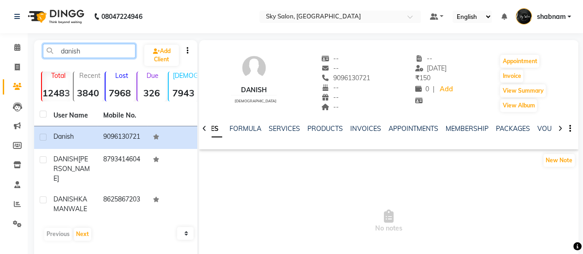
click at [70, 50] on input "danish" at bounding box center [89, 51] width 93 height 14
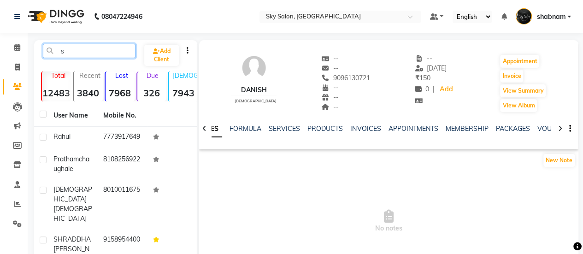
click at [94, 53] on input "s" at bounding box center [89, 51] width 93 height 14
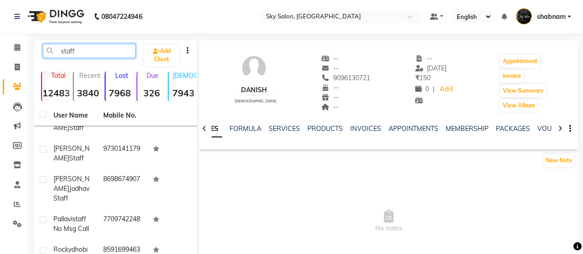
scroll to position [62, 0]
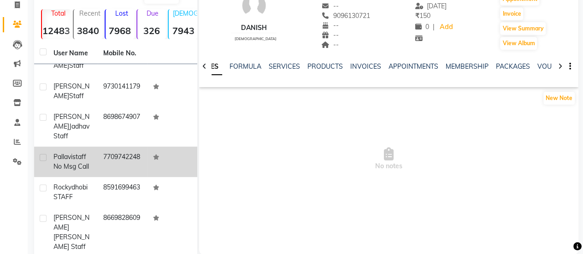
type input "staff"
click at [108, 167] on td "7709742248" at bounding box center [123, 162] width 50 height 30
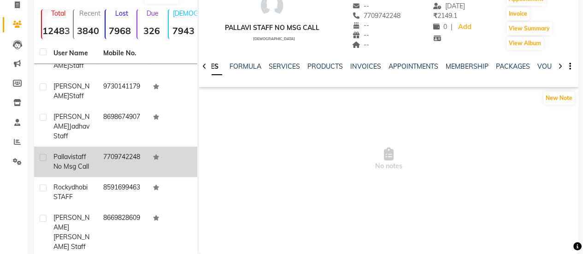
scroll to position [75, 0]
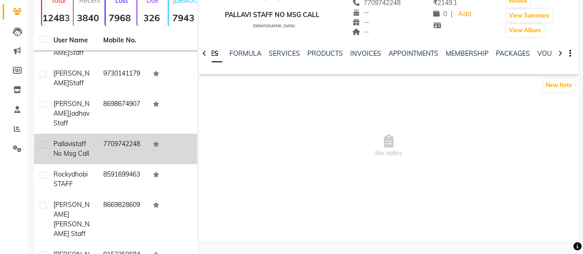
click at [108, 167] on td "8591699463" at bounding box center [123, 179] width 50 height 30
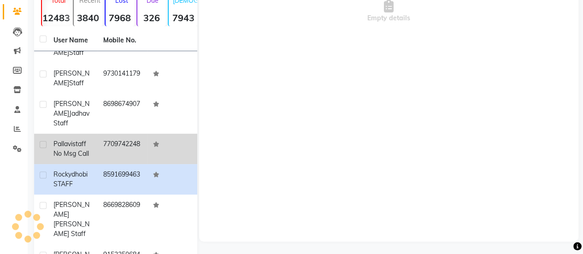
scroll to position [126, 0]
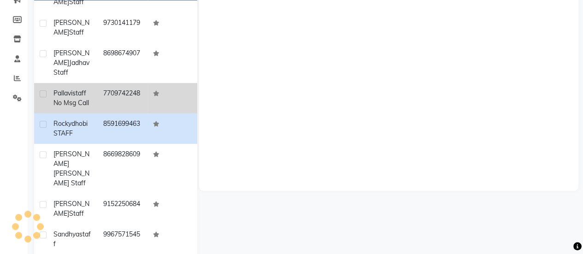
click at [108, 167] on td "8669828609" at bounding box center [123, 169] width 50 height 50
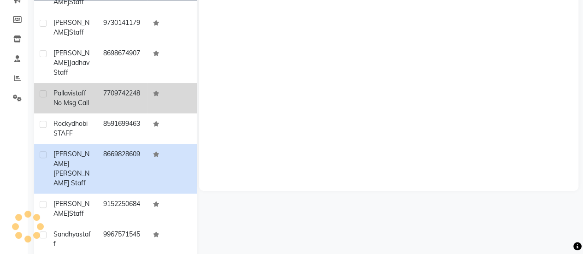
click at [108, 167] on td "8669828609" at bounding box center [123, 169] width 50 height 50
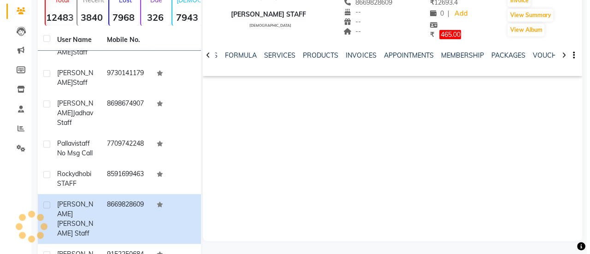
scroll to position [76, 0]
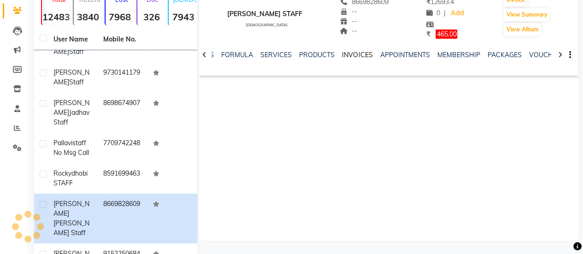
click at [349, 56] on link "INVOICES" at bounding box center [357, 55] width 30 height 8
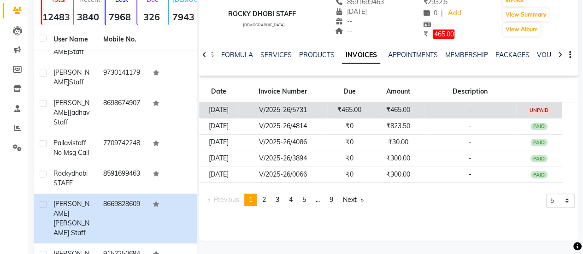
click at [359, 107] on td "₹465.00" at bounding box center [349, 110] width 45 height 16
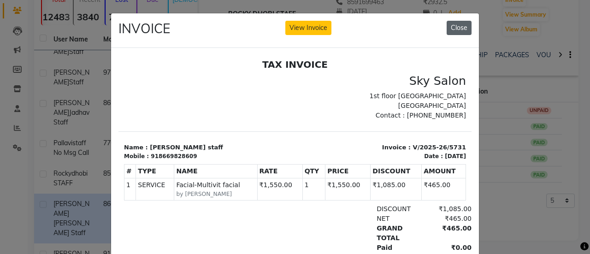
click at [447, 24] on button "Close" at bounding box center [459, 28] width 25 height 14
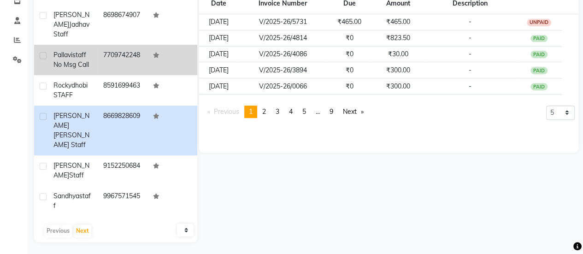
scroll to position [166, 0]
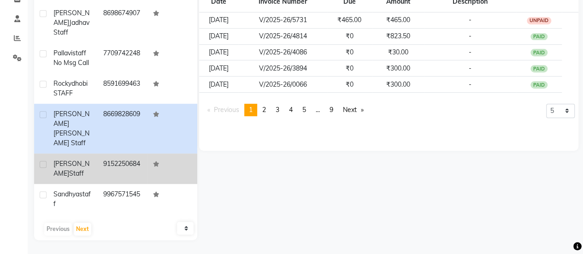
click at [102, 164] on td "9152250684" at bounding box center [123, 169] width 50 height 30
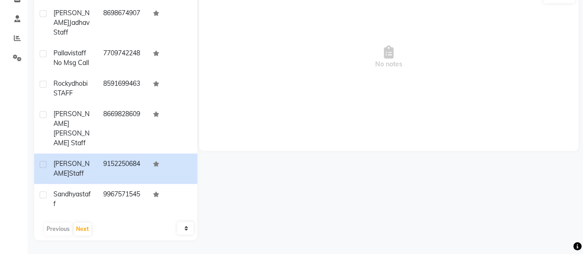
scroll to position [76, 0]
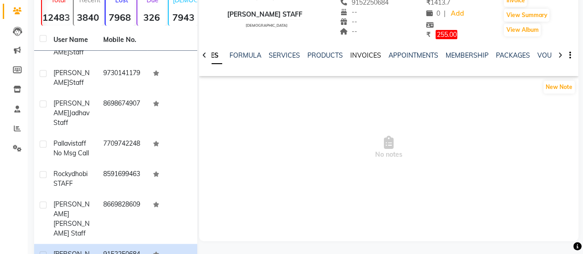
click at [368, 54] on link "INVOICES" at bounding box center [366, 55] width 30 height 8
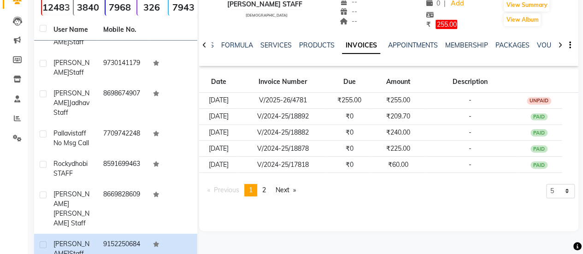
scroll to position [166, 0]
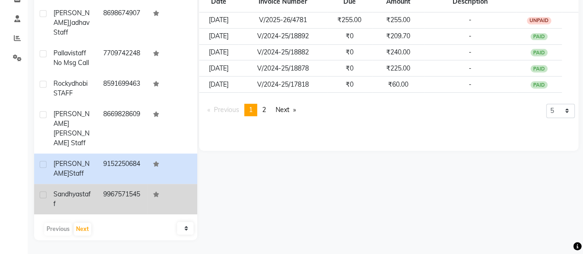
click at [129, 189] on td "9967571545" at bounding box center [123, 199] width 50 height 30
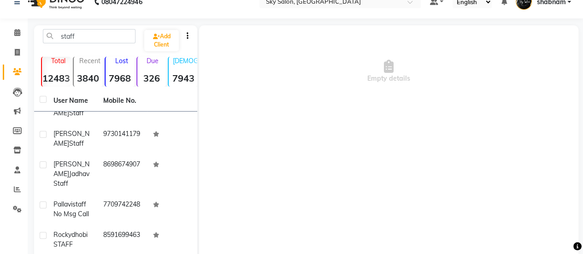
scroll to position [166, 0]
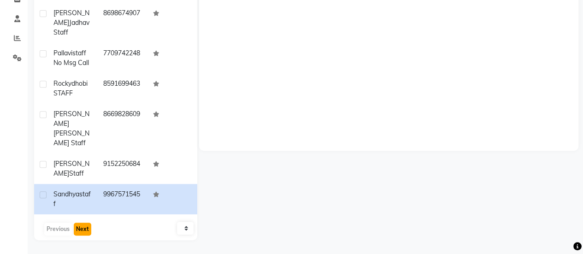
click at [83, 226] on button "Next" at bounding box center [83, 229] width 18 height 13
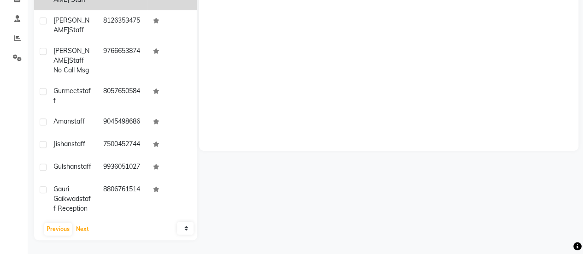
scroll to position [0, 0]
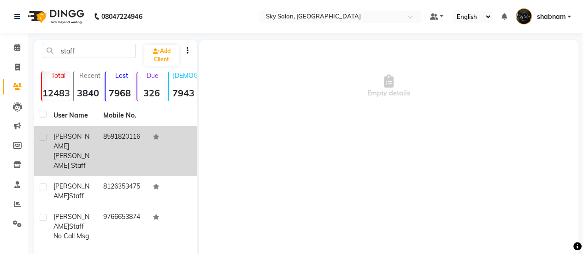
click at [114, 130] on td "8591820116" at bounding box center [123, 151] width 50 height 50
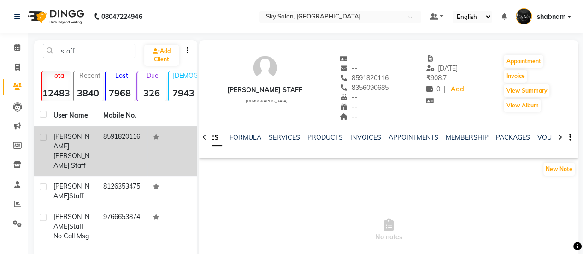
click at [114, 162] on td "8591820116" at bounding box center [123, 151] width 50 height 50
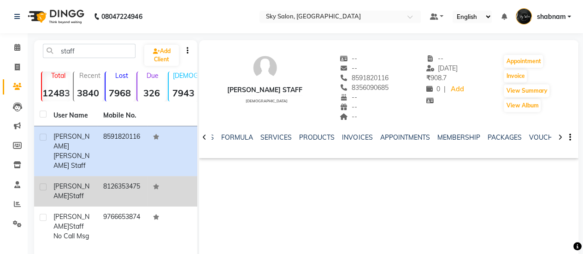
click at [114, 176] on td "8126353475" at bounding box center [123, 191] width 50 height 30
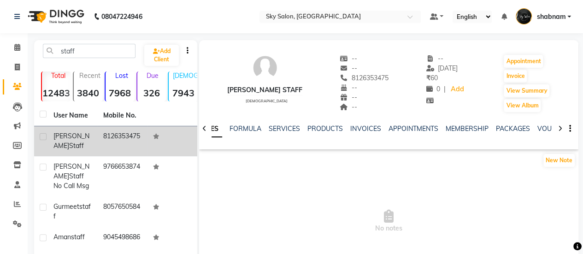
scroll to position [89, 0]
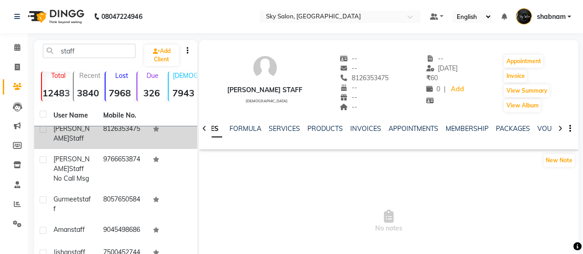
click at [114, 189] on td "8057650584" at bounding box center [123, 204] width 50 height 30
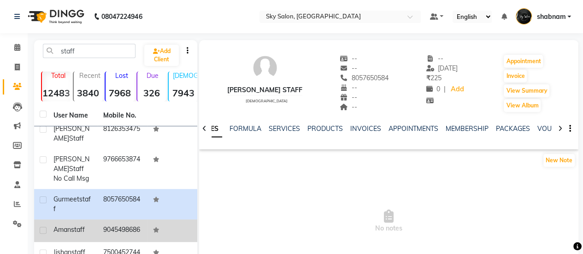
click at [115, 220] on td "9045498686" at bounding box center [123, 231] width 50 height 23
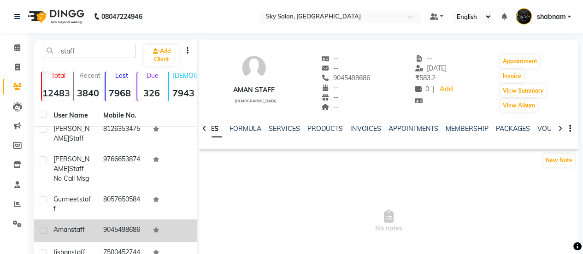
scroll to position [60, 0]
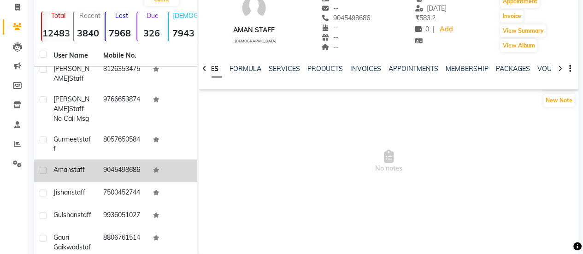
click at [115, 205] on td "9936051027" at bounding box center [123, 216] width 50 height 23
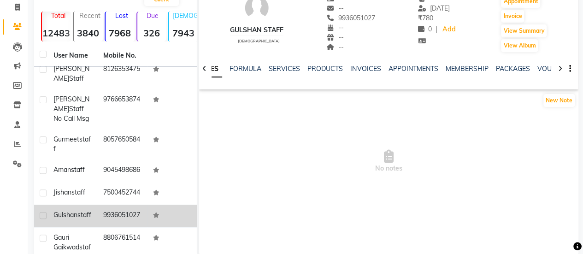
click at [122, 205] on td "9936051027" at bounding box center [123, 216] width 50 height 23
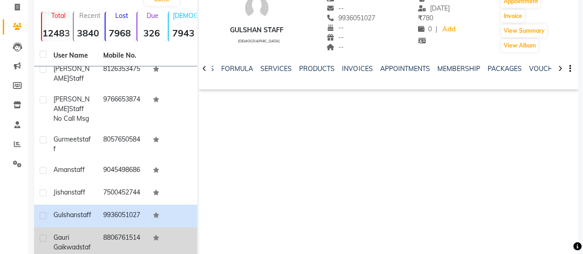
click at [129, 227] on td "8806761514" at bounding box center [123, 247] width 50 height 40
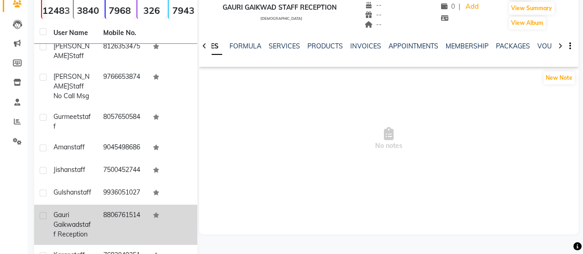
scroll to position [166, 0]
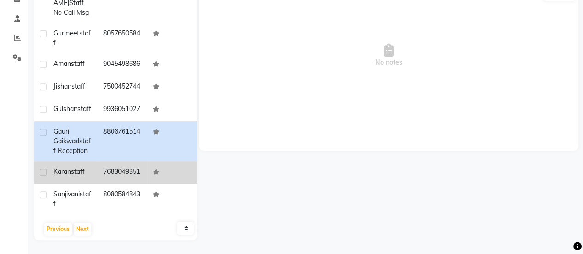
click at [107, 171] on td "7683049351" at bounding box center [123, 172] width 50 height 23
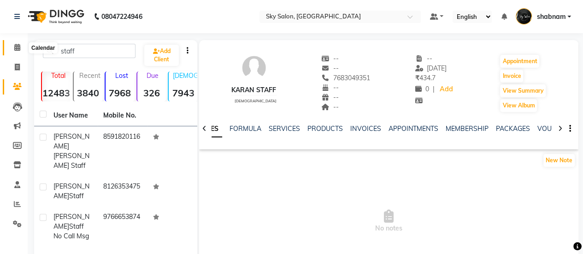
click at [15, 48] on icon at bounding box center [17, 47] width 6 height 7
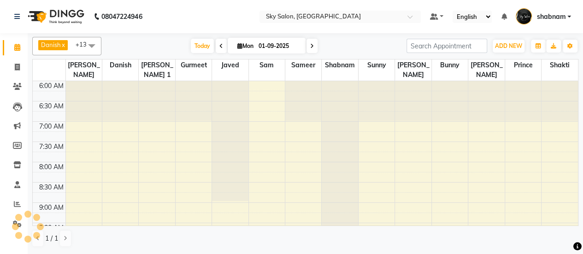
click at [15, 48] on icon at bounding box center [17, 47] width 6 height 7
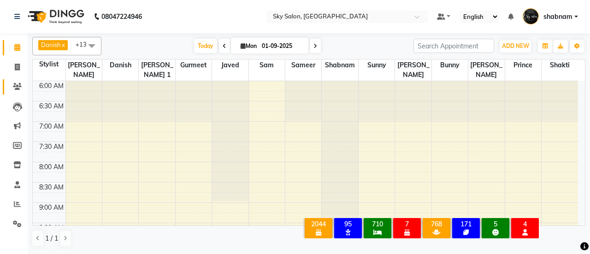
click at [12, 94] on link "Clients" at bounding box center [14, 86] width 22 height 15
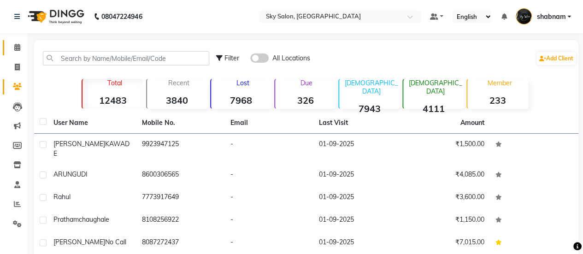
drag, startPoint x: 17, startPoint y: 39, endPoint x: 22, endPoint y: 41, distance: 5.8
click at [22, 41] on li "Calendar" at bounding box center [14, 48] width 28 height 20
click at [22, 41] on link "Calendar" at bounding box center [14, 47] width 22 height 15
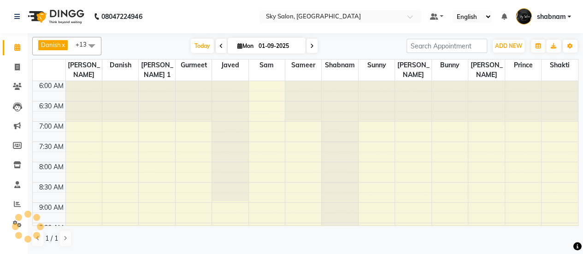
click at [200, 50] on span "Today" at bounding box center [202, 46] width 23 height 14
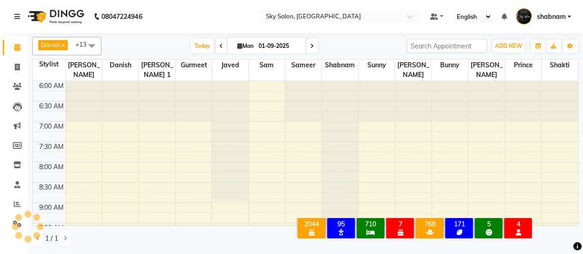
click at [200, 50] on span "Today" at bounding box center [202, 46] width 23 height 14
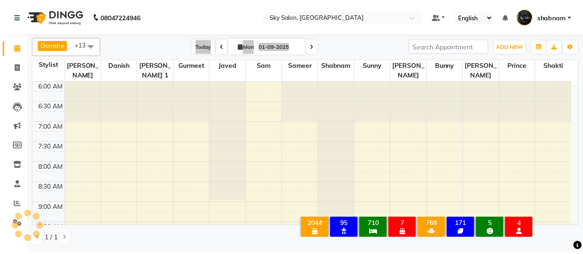
scroll to position [400, 0]
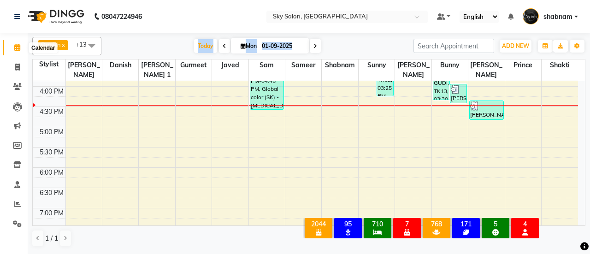
click at [21, 49] on span at bounding box center [17, 47] width 16 height 11
click at [17, 81] on link "Clients" at bounding box center [14, 86] width 22 height 15
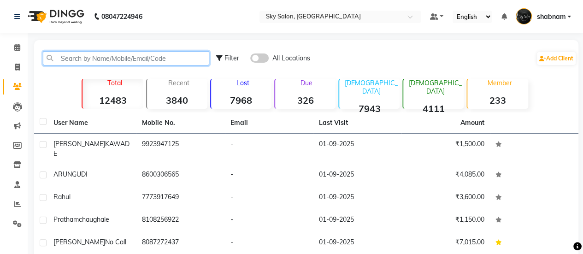
click at [143, 64] on input "text" at bounding box center [126, 58] width 167 height 14
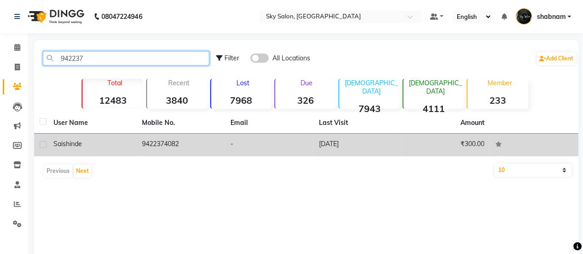
type input "942237"
click at [190, 138] on td "9422374082" at bounding box center [181, 145] width 89 height 23
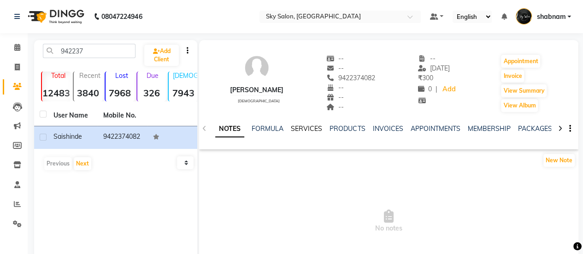
click at [303, 127] on link "SERVICES" at bounding box center [306, 129] width 31 height 8
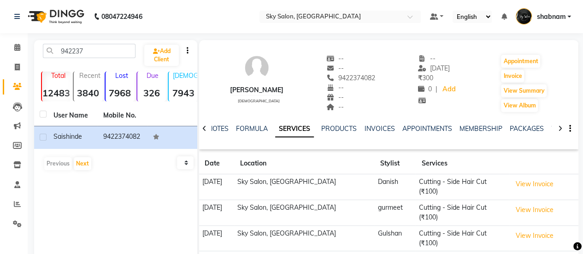
scroll to position [21, 0]
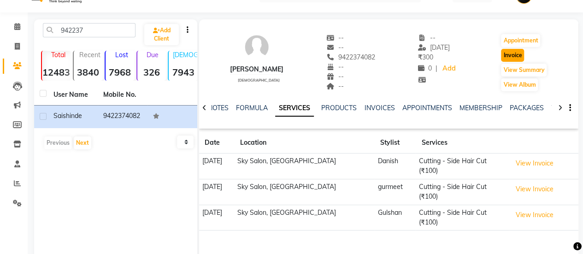
click at [502, 56] on button "Invoice" at bounding box center [512, 55] width 23 height 13
select select "service"
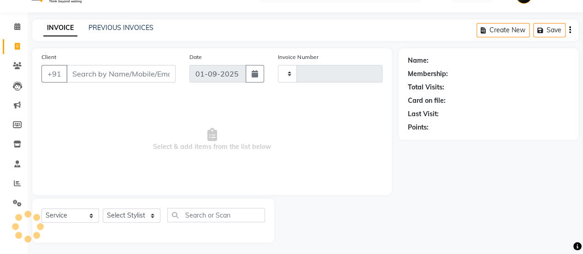
type input "12587"
select select "3537"
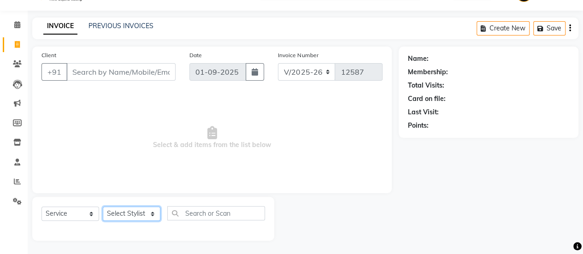
click at [129, 214] on select "Select Stylist" at bounding box center [132, 214] width 58 height 14
type input "9422374082"
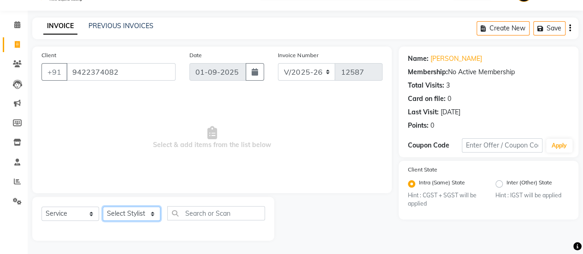
select select "57500"
click at [103, 207] on select "Select Stylist afreen akshata aman saha ameer Anagha anisa arbaj azim bharti Bu…" at bounding box center [132, 214] width 58 height 14
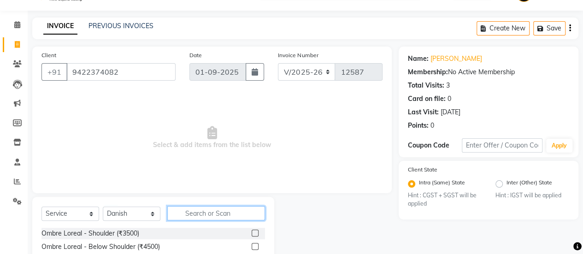
click at [203, 212] on input "text" at bounding box center [216, 213] width 98 height 14
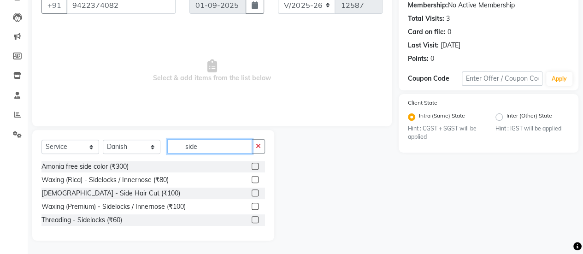
type input "side"
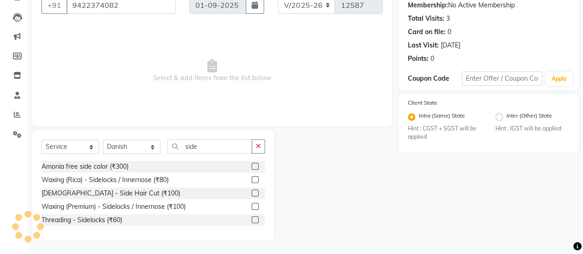
click at [256, 192] on label at bounding box center [255, 193] width 7 height 7
click at [256, 192] on input "checkbox" at bounding box center [255, 193] width 6 height 6
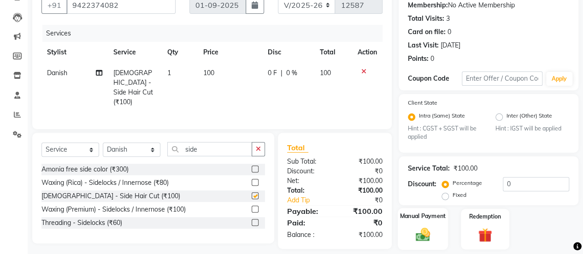
checkbox input "false"
click at [434, 242] on img at bounding box center [423, 234] width 24 height 17
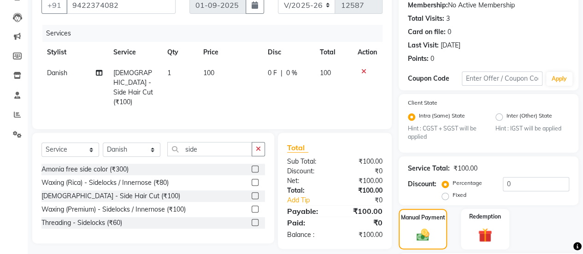
scroll to position [183, 0]
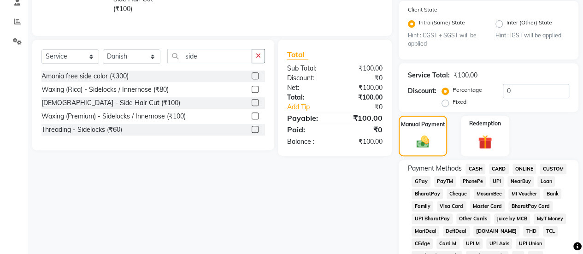
click at [475, 165] on span "CASH" at bounding box center [476, 169] width 20 height 11
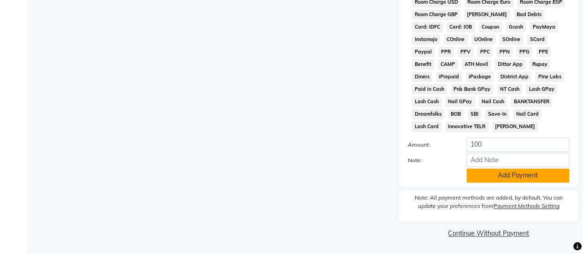
click at [476, 169] on button "Add Payment" at bounding box center [518, 175] width 103 height 14
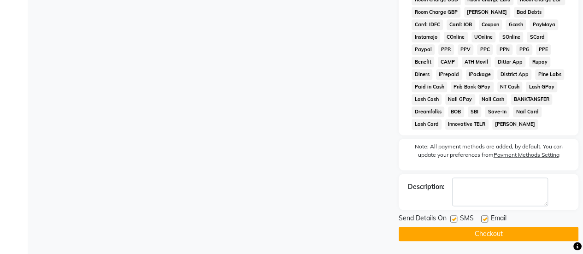
click at [451, 222] on label at bounding box center [454, 218] width 7 height 7
click at [451, 222] on input "checkbox" at bounding box center [454, 219] width 6 height 6
checkbox input "false"
click at [454, 235] on button "Checkout" at bounding box center [489, 234] width 180 height 14
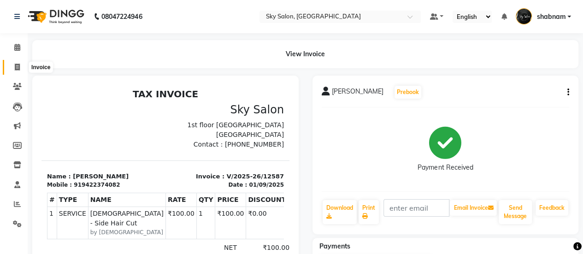
click at [11, 69] on span at bounding box center [17, 67] width 16 height 11
select select "service"
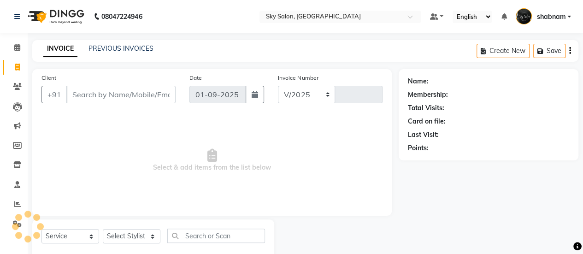
select select "3537"
type input "12588"
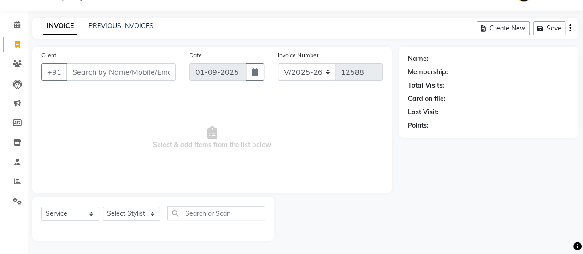
click at [119, 75] on input "Client" at bounding box center [120, 72] width 109 height 18
click at [80, 73] on input "8989561286" at bounding box center [97, 72] width 62 height 18
click at [122, 76] on input "89561286" at bounding box center [97, 72] width 62 height 18
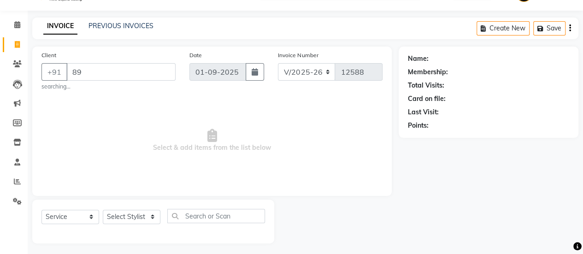
type input "8"
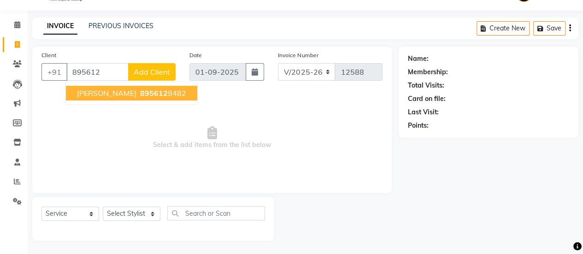
click at [142, 95] on span "895612" at bounding box center [154, 93] width 28 height 9
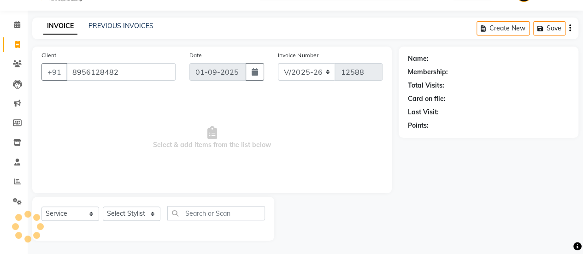
type input "8956128482"
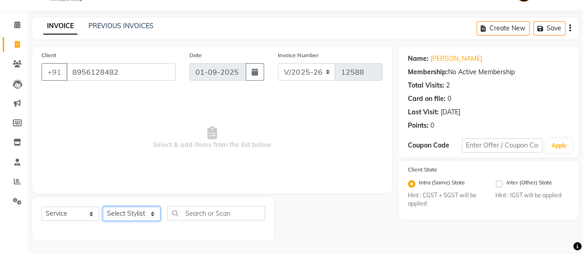
click at [122, 216] on select "Select Stylist afreen akshata aman saha ameer Anagha anisa arbaj azim bharti Bu…" at bounding box center [132, 214] width 58 height 14
select select "84353"
click at [103, 207] on select "Select Stylist afreen akshata aman saha ameer Anagha anisa arbaj azim bharti Bu…" at bounding box center [132, 214] width 58 height 14
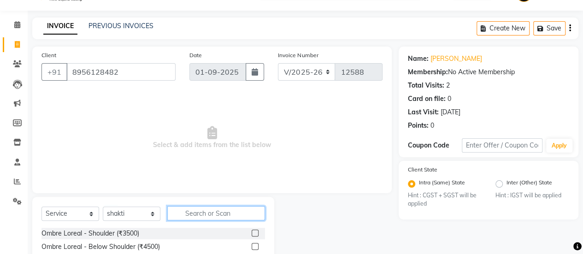
click at [208, 214] on input "text" at bounding box center [216, 213] width 98 height 14
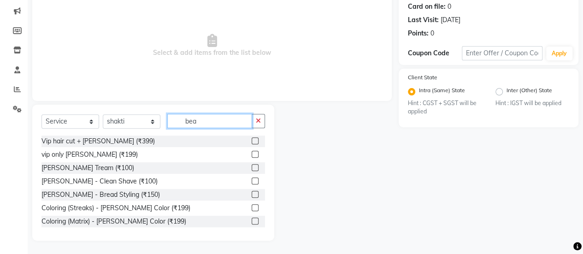
type input "bea"
click at [252, 166] on label at bounding box center [255, 167] width 7 height 7
click at [252, 166] on input "checkbox" at bounding box center [255, 168] width 6 height 6
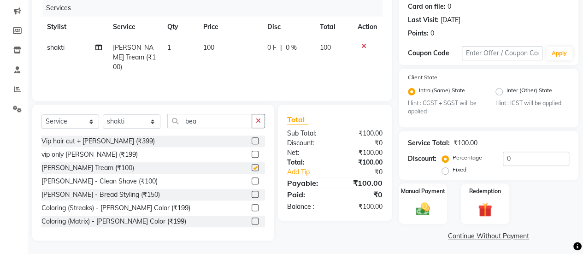
checkbox input "false"
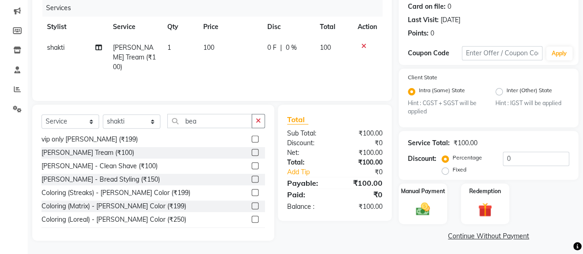
scroll to position [16, 0]
click at [427, 180] on div "Name: Piyush Oswal Membership: No Active Membership Total Visits: 2 Card on fil…" at bounding box center [492, 98] width 187 height 289
click at [430, 203] on img at bounding box center [423, 209] width 24 height 17
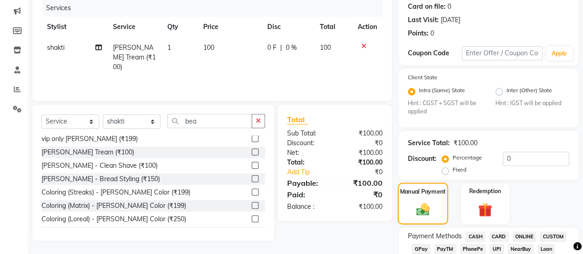
scroll to position [152, 0]
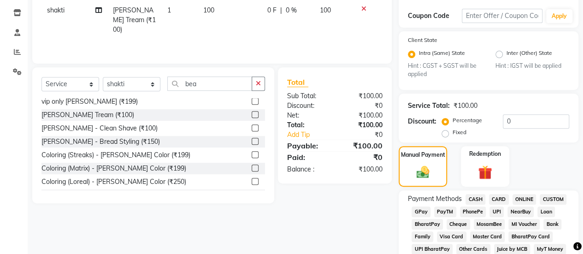
click at [468, 196] on span "CASH" at bounding box center [476, 199] width 20 height 11
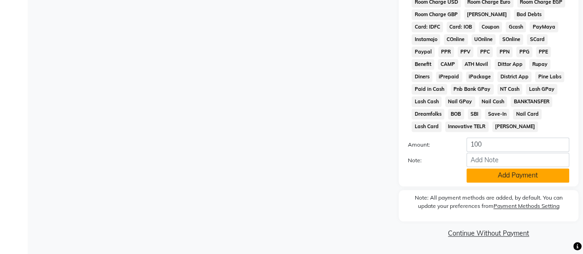
click at [490, 174] on button "Add Payment" at bounding box center [518, 175] width 103 height 14
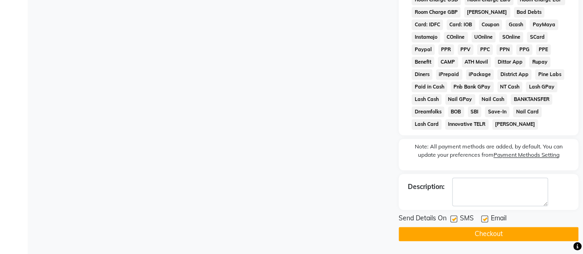
click at [457, 221] on label at bounding box center [454, 218] width 7 height 7
click at [457, 221] on input "checkbox" at bounding box center [454, 219] width 6 height 6
checkbox input "false"
click at [461, 232] on button "Checkout" at bounding box center [489, 234] width 180 height 14
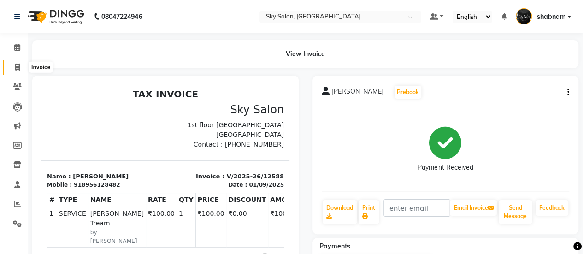
click at [18, 69] on icon at bounding box center [17, 67] width 5 height 7
select select "service"
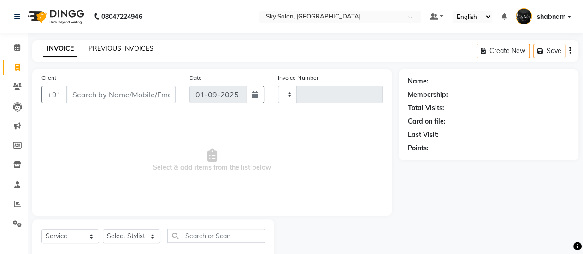
type input "12589"
select select "3537"
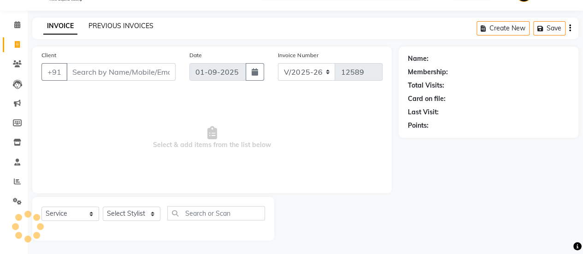
click at [103, 24] on link "PREVIOUS INVOICES" at bounding box center [121, 26] width 65 height 8
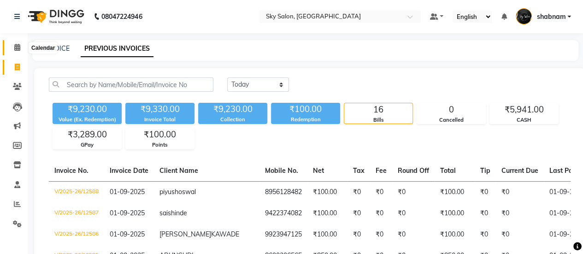
click at [15, 46] on icon at bounding box center [17, 47] width 6 height 7
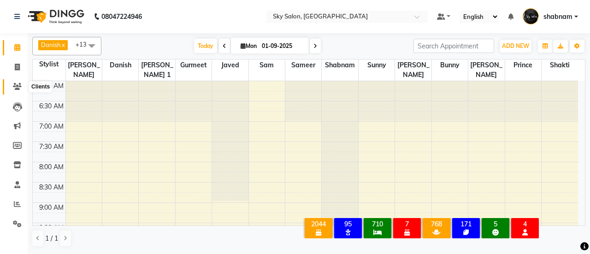
click at [12, 84] on span at bounding box center [17, 87] width 16 height 11
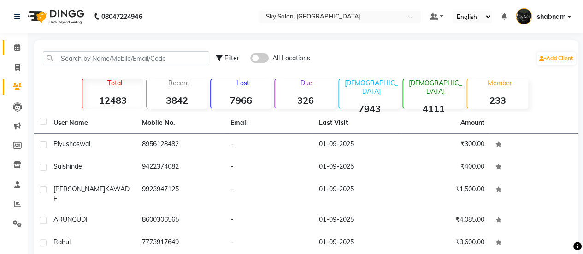
click at [18, 42] on link "Calendar" at bounding box center [14, 47] width 22 height 15
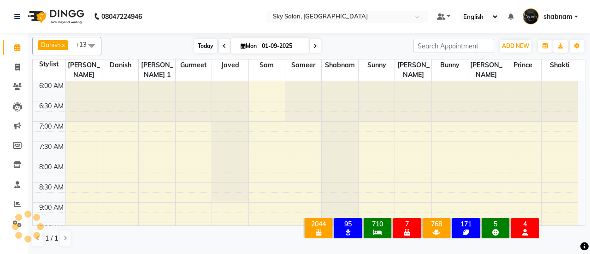
click at [198, 43] on span "Today" at bounding box center [205, 46] width 23 height 14
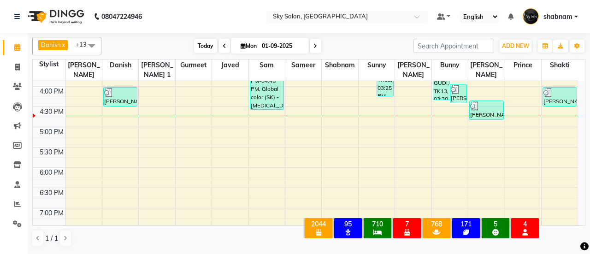
click at [198, 43] on span "Today" at bounding box center [205, 46] width 23 height 14
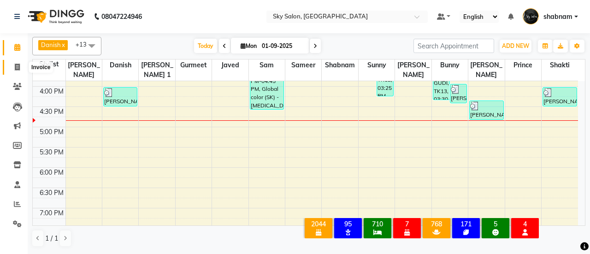
click at [13, 63] on span at bounding box center [17, 67] width 16 height 11
select select "3537"
select select "service"
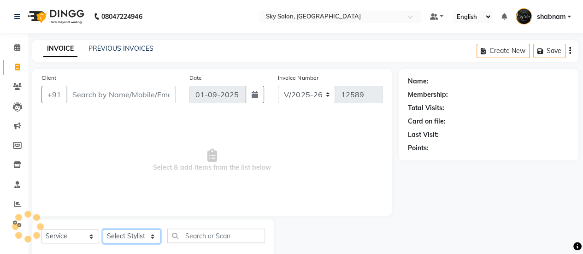
click at [113, 230] on select "Select Stylist" at bounding box center [132, 236] width 58 height 14
click at [131, 239] on select "Select Stylist" at bounding box center [132, 236] width 58 height 14
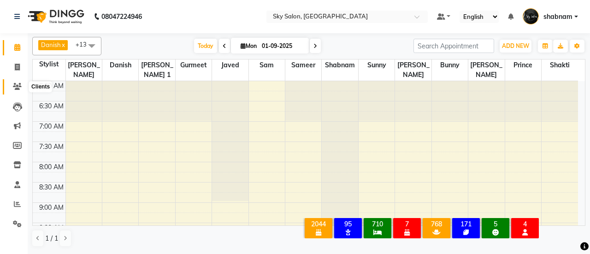
scroll to position [321, 0]
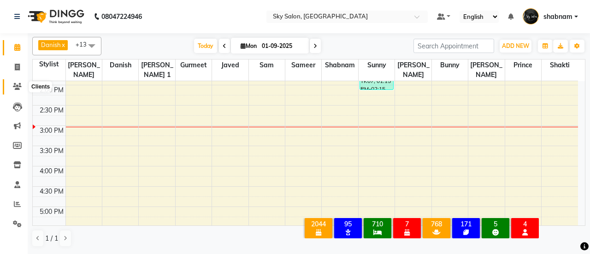
click at [17, 85] on icon at bounding box center [17, 86] width 9 height 7
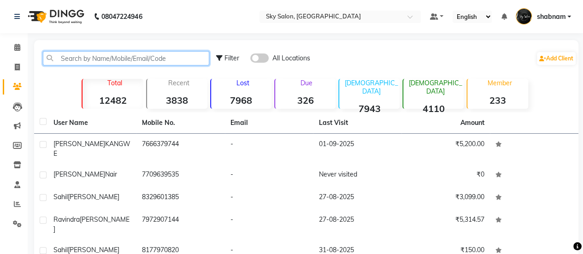
click at [113, 56] on input "text" at bounding box center [126, 58] width 167 height 14
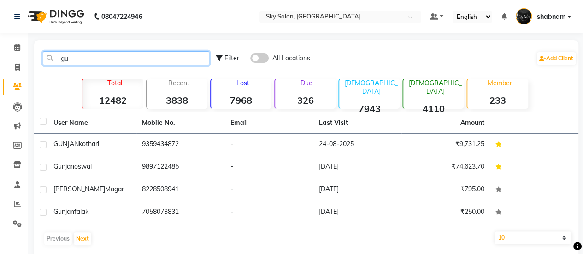
type input "g"
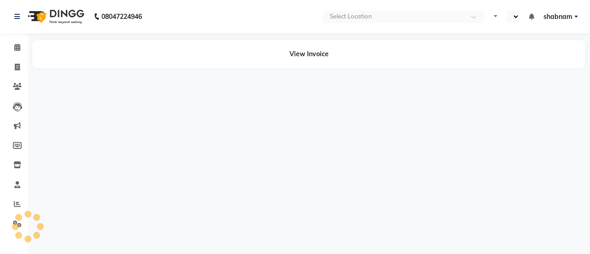
select select "en"
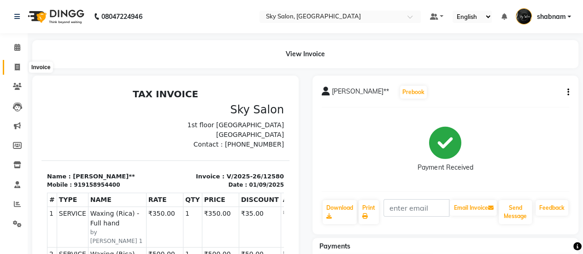
click at [14, 71] on span at bounding box center [17, 67] width 16 height 11
select select "3537"
select select "service"
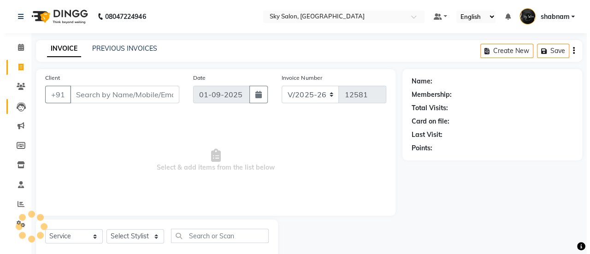
scroll to position [23, 0]
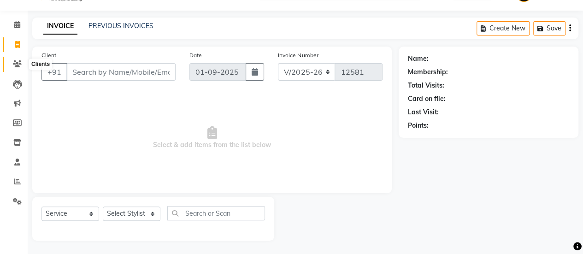
click at [14, 65] on icon at bounding box center [17, 63] width 9 height 7
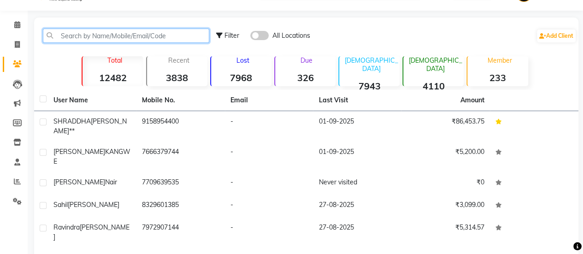
click at [142, 36] on input "text" at bounding box center [126, 36] width 167 height 14
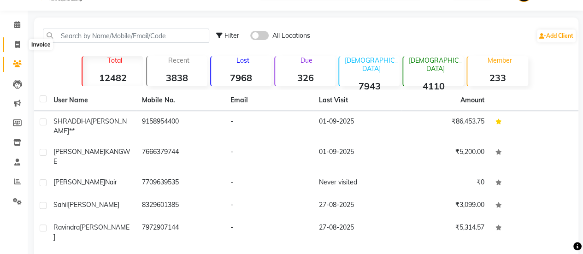
click at [11, 48] on span at bounding box center [17, 45] width 16 height 11
select select "service"
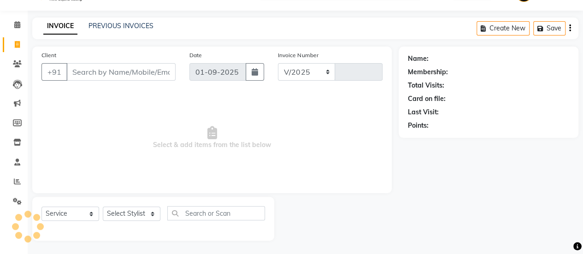
select select "3537"
type input "12581"
click at [112, 69] on input "Client" at bounding box center [120, 72] width 109 height 18
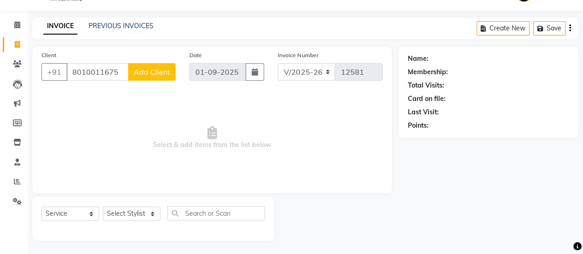
type input "8010011675"
click at [145, 67] on span "Add Client" at bounding box center [152, 71] width 36 height 9
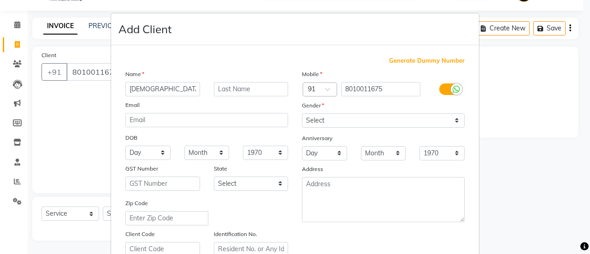
type input "[DEMOGRAPHIC_DATA]"
click at [220, 82] on input "text" at bounding box center [251, 89] width 75 height 14
type input "[DEMOGRAPHIC_DATA]"
click at [391, 128] on div "Mobile Country Code × 91 8010011675 Gender Select Male Female Other Prefer Not …" at bounding box center [383, 162] width 177 height 187
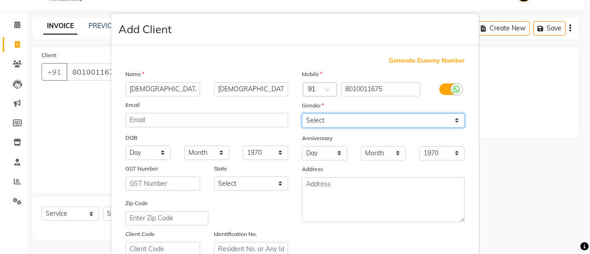
click at [389, 115] on select "Select Male Female Other Prefer Not To Say" at bounding box center [383, 120] width 163 height 14
select select "female"
click at [302, 113] on select "Select Male Female Other Prefer Not To Say" at bounding box center [383, 120] width 163 height 14
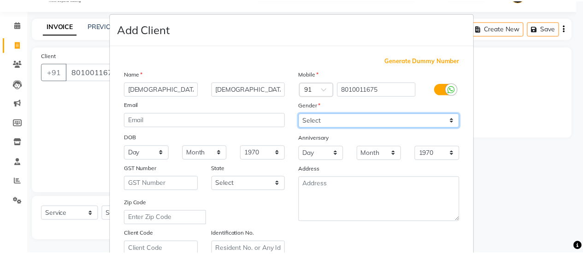
scroll to position [170, 0]
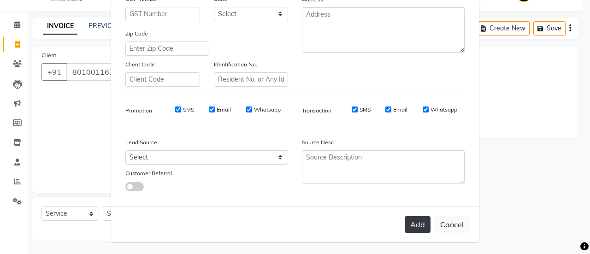
click at [416, 230] on div "Add Cancel" at bounding box center [295, 224] width 368 height 36
click at [416, 230] on button "Add" at bounding box center [418, 224] width 26 height 17
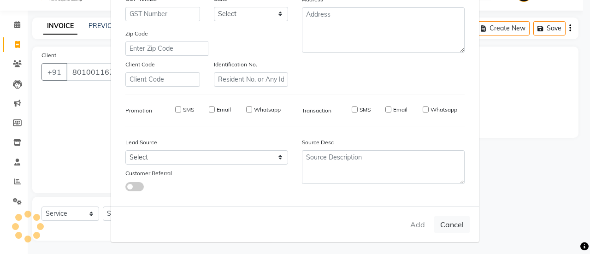
select select
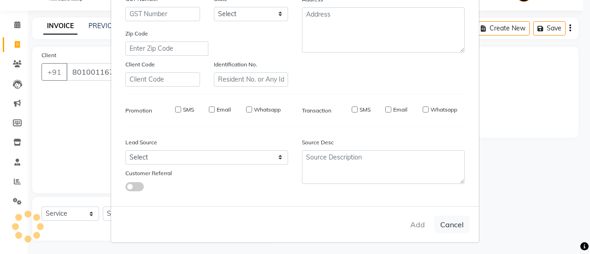
select select
checkbox input "false"
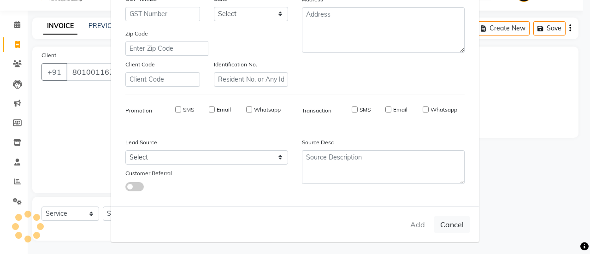
checkbox input "false"
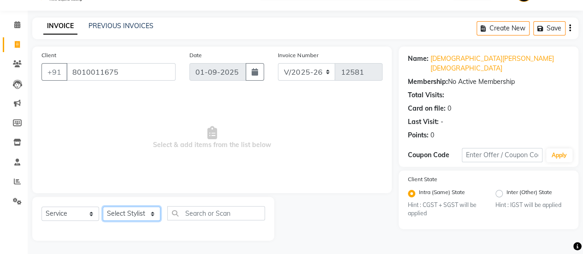
click at [127, 214] on select "Select Stylist afreen [PERSON_NAME] saha [PERSON_NAME] [PERSON_NAME] [PERSON_NA…" at bounding box center [132, 214] width 58 height 14
select select "20908"
click at [103, 207] on select "Select Stylist afreen [PERSON_NAME] saha [PERSON_NAME] [PERSON_NAME] [PERSON_NA…" at bounding box center [132, 214] width 58 height 14
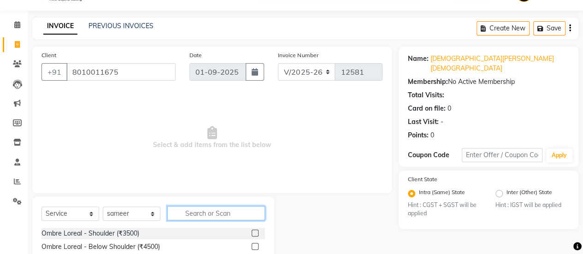
click at [196, 218] on input "text" at bounding box center [216, 213] width 98 height 14
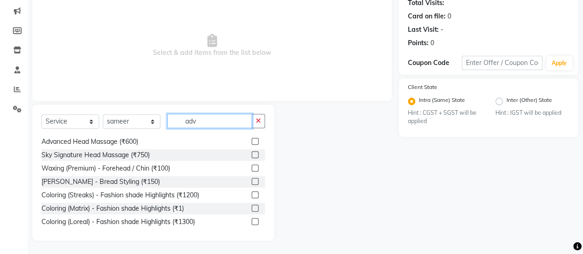
scroll to position [89, 0]
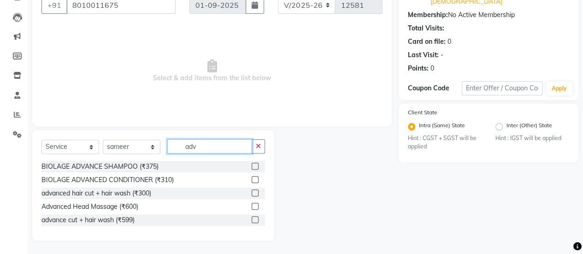
type input "adv"
click at [252, 221] on label at bounding box center [255, 219] width 7 height 7
click at [252, 221] on input "checkbox" at bounding box center [255, 220] width 6 height 6
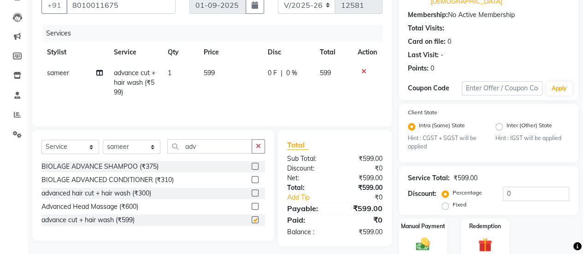
checkbox input "false"
click at [97, 70] on icon at bounding box center [99, 73] width 6 height 6
select select "20908"
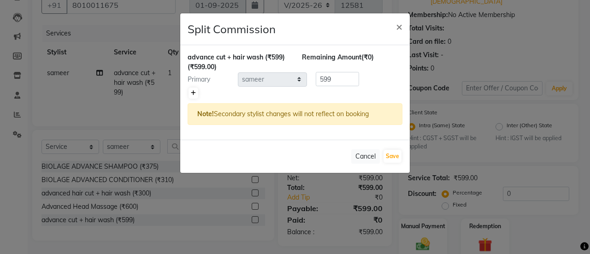
drag, startPoint x: 195, startPoint y: 86, endPoint x: 195, endPoint y: 92, distance: 6.0
click at [195, 92] on div at bounding box center [295, 93] width 215 height 13
click at [195, 92] on icon at bounding box center [193, 93] width 5 height 6
type input "299.5"
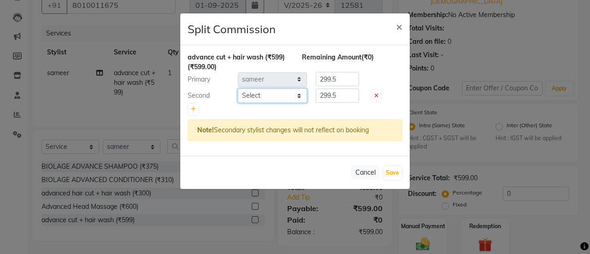
click at [263, 96] on select "Select afreen akshata aman saha ameer Anagha anisa arbaj azim bharti Bunny Dani…" at bounding box center [272, 96] width 69 height 14
select select "57500"
click at [238, 89] on select "Select afreen akshata aman saha ameer Anagha anisa arbaj azim bharti Bunny Dani…" at bounding box center [272, 96] width 69 height 14
click at [329, 95] on input "299.5" at bounding box center [337, 96] width 43 height 14
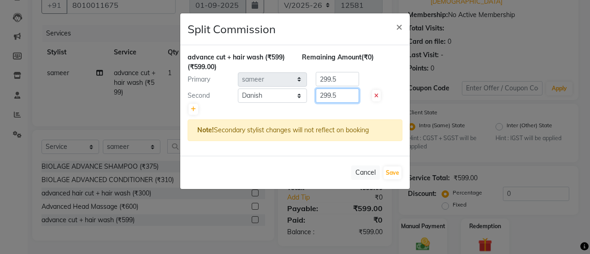
click at [329, 95] on input "299.5" at bounding box center [337, 96] width 43 height 14
type input "199"
click at [327, 80] on input "299.5" at bounding box center [337, 79] width 43 height 14
type input "400"
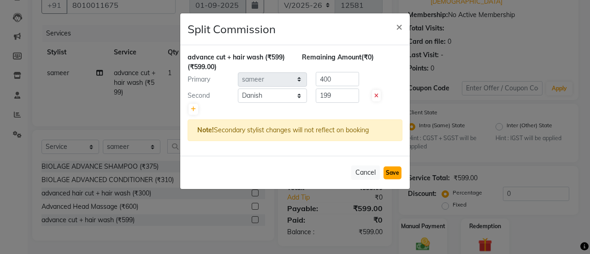
click at [393, 170] on button "Save" at bounding box center [393, 173] width 18 height 13
select select "Select"
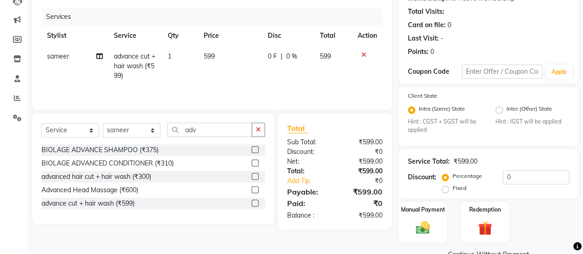
scroll to position [117, 0]
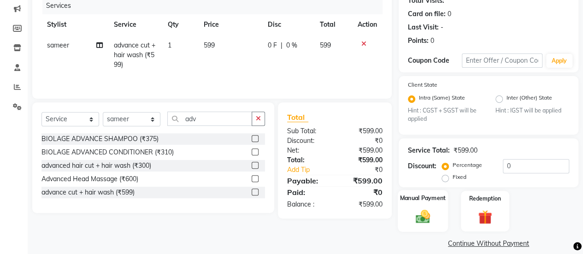
click at [427, 208] on img at bounding box center [423, 216] width 24 height 17
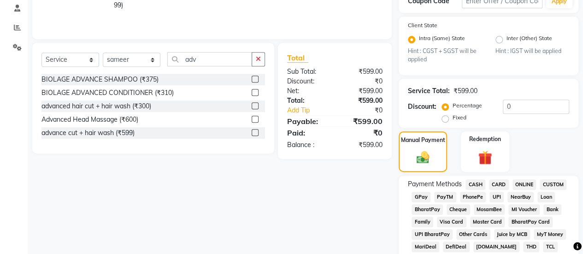
click at [423, 192] on span "GPay" at bounding box center [421, 197] width 19 height 11
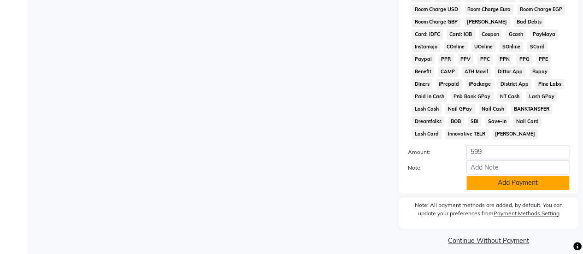
click at [487, 181] on button "Add Payment" at bounding box center [518, 183] width 103 height 14
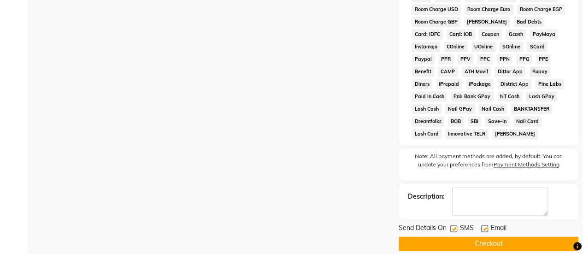
click at [454, 225] on label at bounding box center [454, 228] width 7 height 7
click at [454, 226] on input "checkbox" at bounding box center [454, 229] width 6 height 6
checkbox input "false"
click at [452, 237] on button "Checkout" at bounding box center [489, 244] width 180 height 14
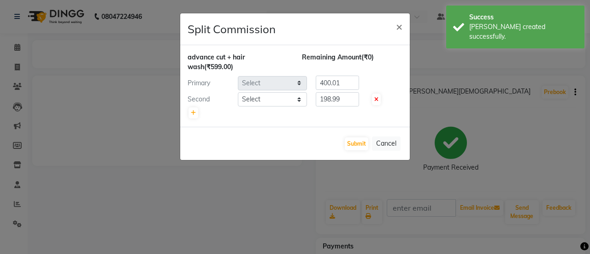
select select "20908"
select select "57500"
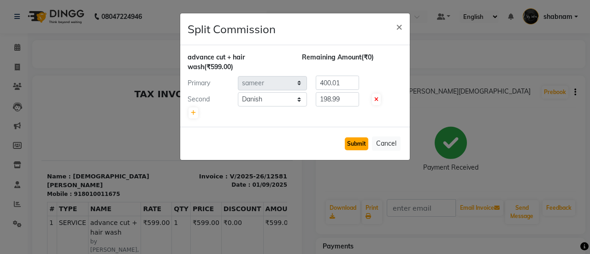
click at [360, 145] on button "Submit" at bounding box center [357, 143] width 24 height 13
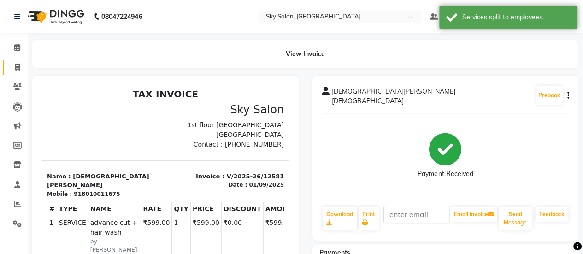
click at [13, 61] on link "Invoice" at bounding box center [14, 67] width 22 height 15
select select "service"
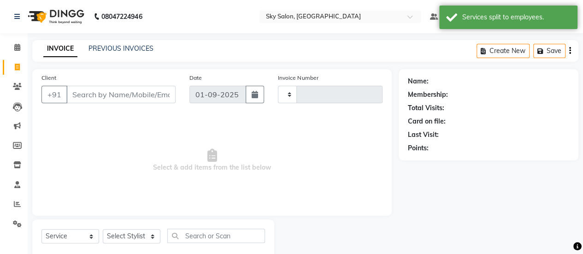
scroll to position [23, 0]
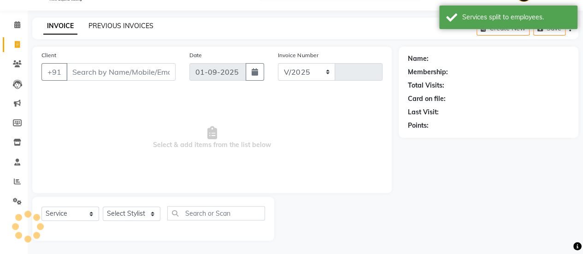
select select "3537"
type input "12583"
click at [100, 22] on link "PREVIOUS INVOICES" at bounding box center [121, 26] width 65 height 8
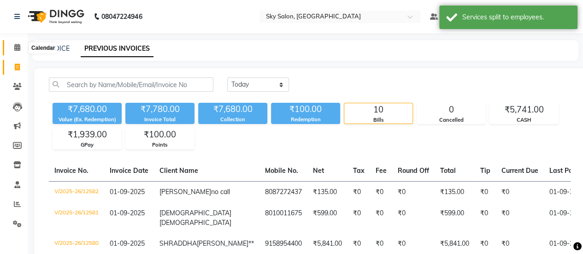
click at [14, 49] on icon at bounding box center [17, 47] width 6 height 7
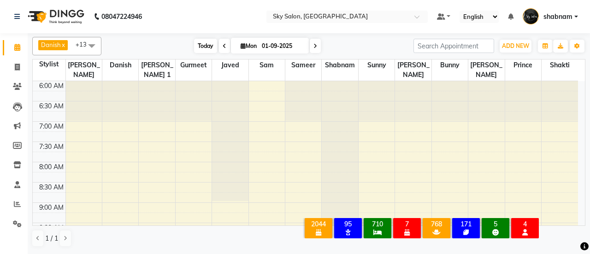
click at [211, 49] on span "Today" at bounding box center [205, 46] width 23 height 14
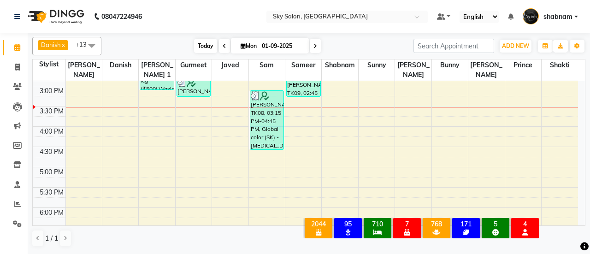
click at [202, 51] on span "Today" at bounding box center [205, 46] width 23 height 14
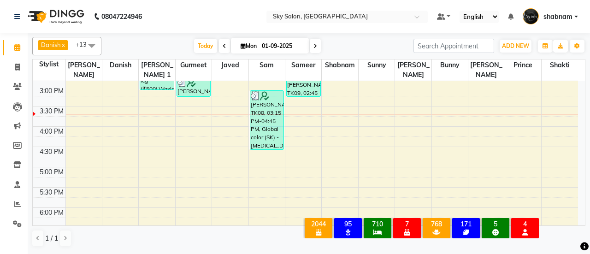
click at [27, 69] on li "Invoice" at bounding box center [14, 68] width 28 height 20
click at [20, 71] on span at bounding box center [17, 67] width 16 height 11
select select "service"
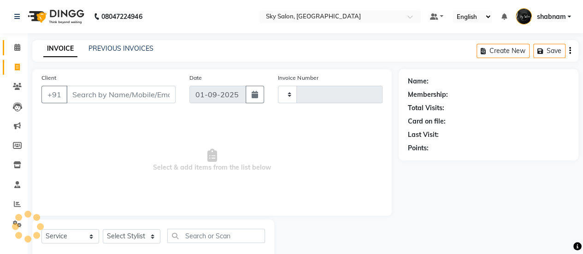
type input "12583"
select select "3537"
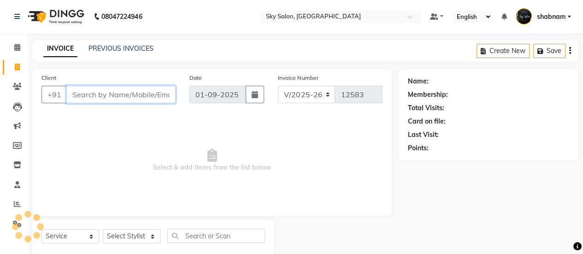
click at [112, 91] on input "Client" at bounding box center [120, 95] width 109 height 18
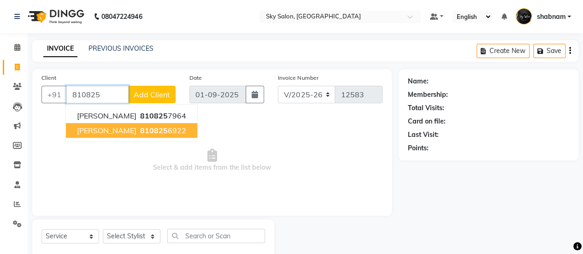
click at [137, 126] on span "pratham chaughale" at bounding box center [106, 130] width 59 height 9
type input "8108256922"
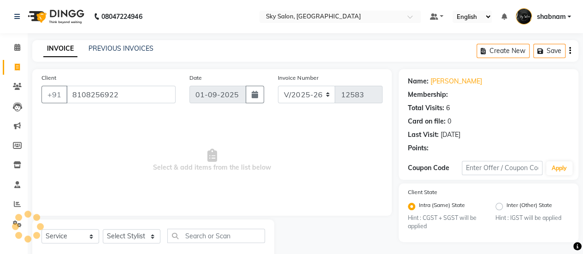
scroll to position [23, 0]
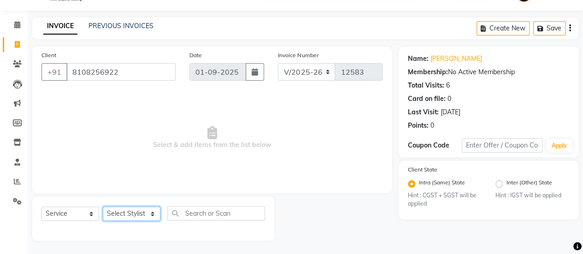
click at [137, 210] on select "Select Stylist afreen akshata aman saha ameer Anagha anisa arbaj azim bharti Bu…" at bounding box center [132, 214] width 58 height 14
select select "43486"
click at [103, 207] on select "Select Stylist afreen akshata aman saha ameer Anagha anisa arbaj azim bharti Bu…" at bounding box center [132, 214] width 58 height 14
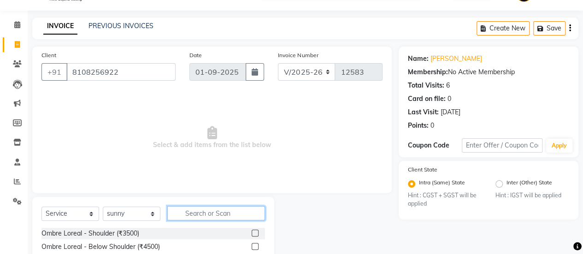
click at [206, 215] on input "text" at bounding box center [216, 213] width 98 height 14
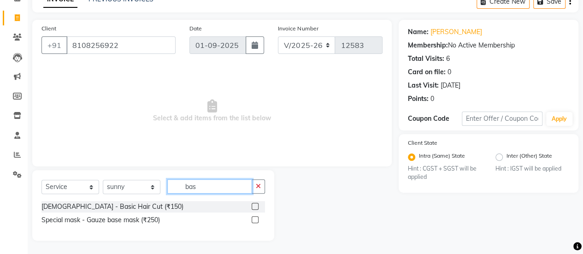
type input "bas"
click at [254, 203] on label at bounding box center [255, 206] width 7 height 7
click at [254, 204] on input "checkbox" at bounding box center [255, 207] width 6 height 6
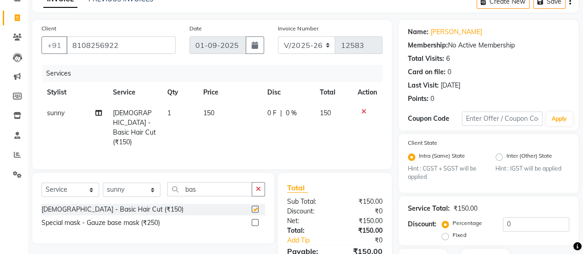
checkbox input "false"
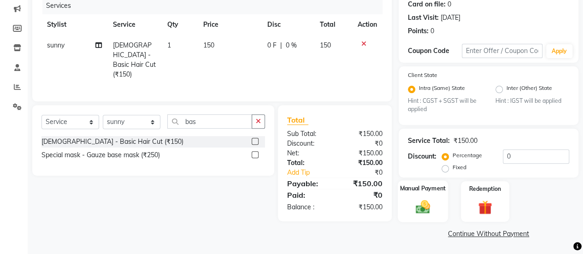
click at [426, 199] on img at bounding box center [423, 207] width 24 height 17
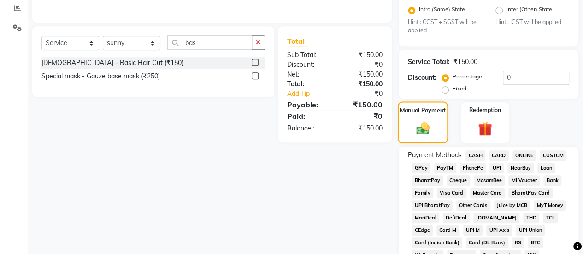
scroll to position [197, 0]
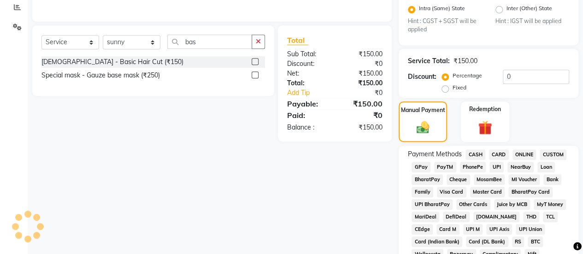
click at [422, 169] on span "GPay" at bounding box center [421, 167] width 19 height 11
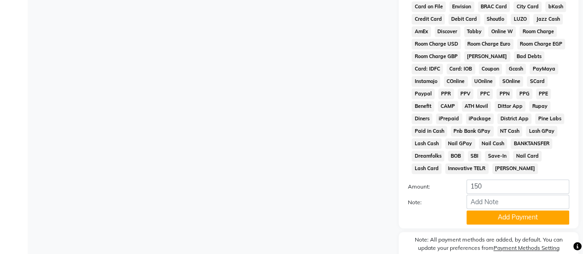
scroll to position [539, 0]
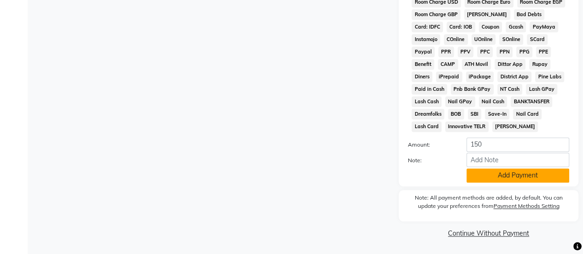
click at [487, 176] on button "Add Payment" at bounding box center [518, 175] width 103 height 14
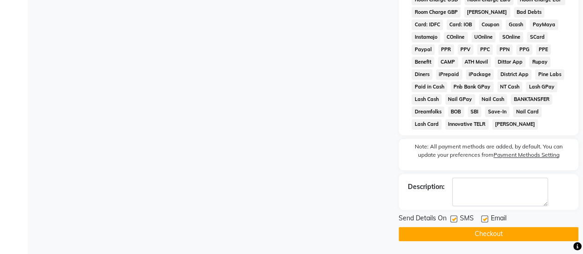
click at [452, 222] on label at bounding box center [454, 218] width 7 height 7
click at [452, 222] on input "checkbox" at bounding box center [454, 219] width 6 height 6
checkbox input "false"
click at [471, 238] on button "Checkout" at bounding box center [489, 234] width 180 height 14
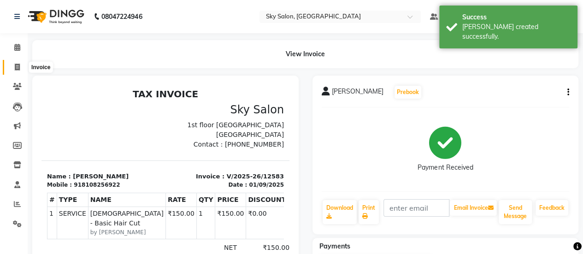
click at [21, 67] on span at bounding box center [17, 67] width 16 height 11
select select "service"
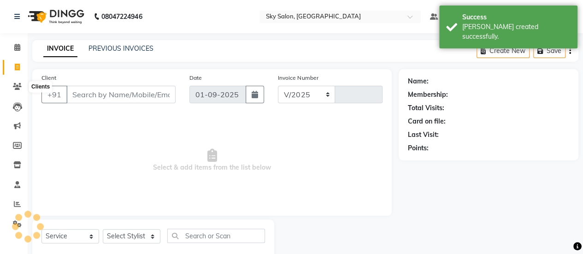
scroll to position [23, 0]
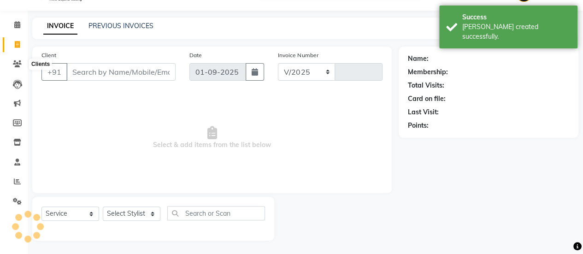
select select "3537"
type input "12584"
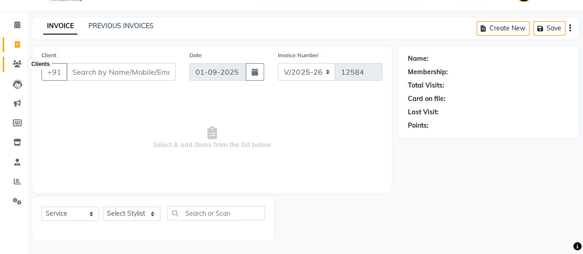
click at [21, 67] on span at bounding box center [17, 64] width 16 height 11
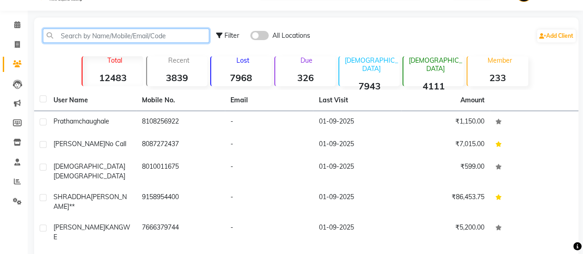
click at [89, 35] on input "text" at bounding box center [126, 36] width 167 height 14
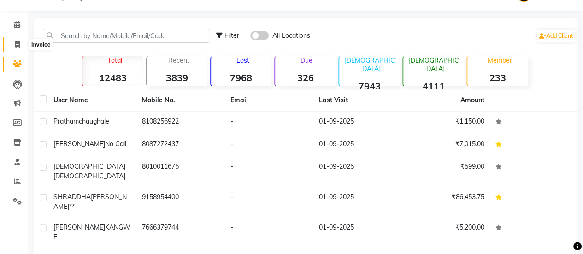
click at [12, 46] on span at bounding box center [17, 45] width 16 height 11
select select "service"
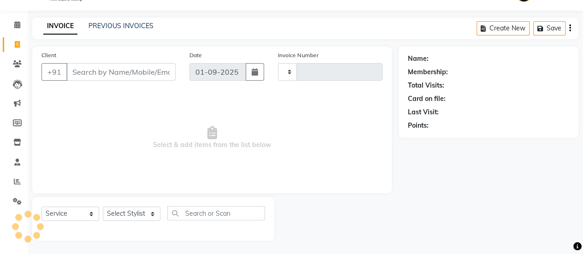
type input "12584"
select select "3537"
click at [102, 66] on input "Client" at bounding box center [120, 72] width 109 height 18
click at [82, 73] on input "Client" at bounding box center [120, 72] width 109 height 18
click at [119, 29] on link "PREVIOUS INVOICES" at bounding box center [121, 26] width 65 height 8
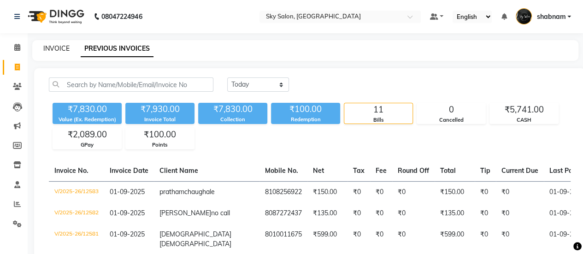
click at [59, 48] on link "INVOICE" at bounding box center [56, 48] width 26 height 8
select select "3537"
select select "service"
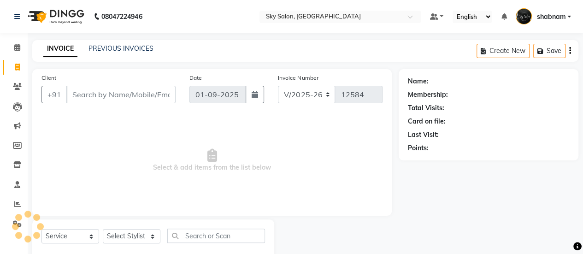
scroll to position [23, 0]
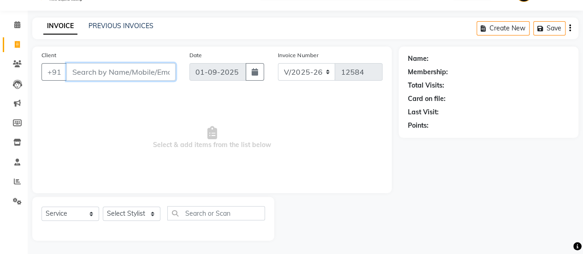
click at [112, 68] on input "Client" at bounding box center [120, 72] width 109 height 18
click at [114, 23] on link "PREVIOUS INVOICES" at bounding box center [121, 26] width 65 height 8
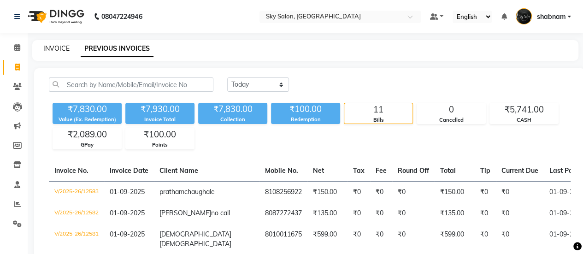
click at [60, 45] on link "INVOICE" at bounding box center [56, 48] width 26 height 8
select select "service"
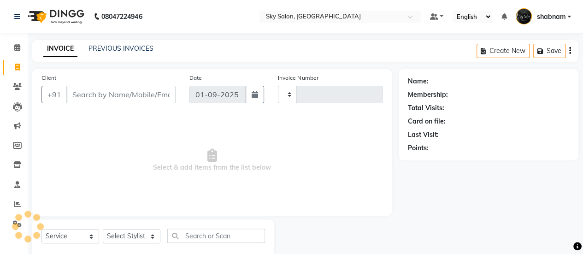
scroll to position [23, 0]
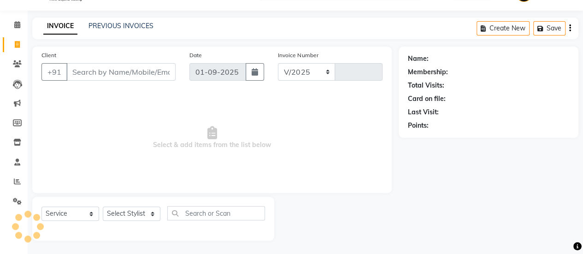
select select "3537"
type input "12584"
click at [13, 64] on icon at bounding box center [17, 63] width 9 height 7
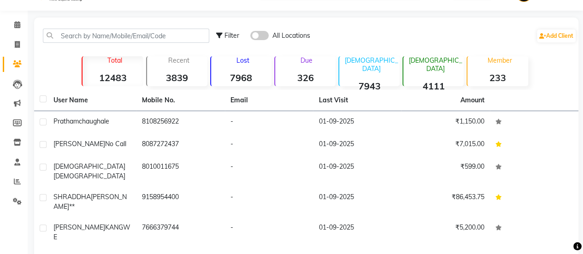
drag, startPoint x: 143, startPoint y: 26, endPoint x: 146, endPoint y: 39, distance: 13.3
click at [146, 39] on div "Filter All Locations Add Client" at bounding box center [306, 35] width 541 height 29
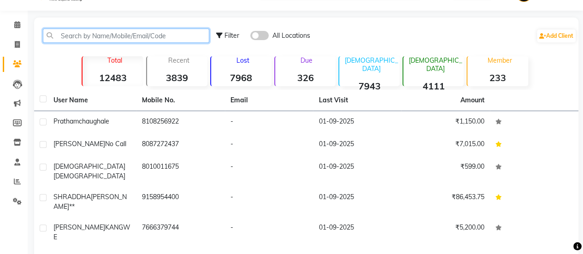
click at [146, 39] on input "text" at bounding box center [126, 36] width 167 height 14
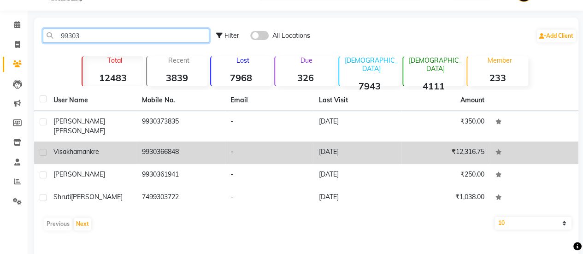
type input "99303"
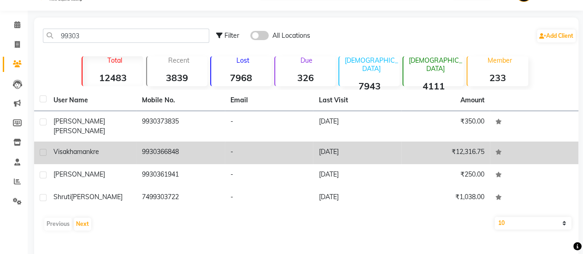
click at [216, 150] on td "9930366848" at bounding box center [181, 153] width 89 height 23
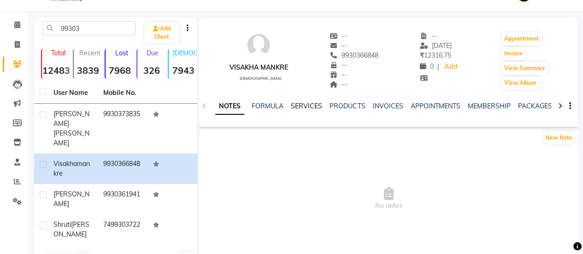
click at [304, 106] on link "SERVICES" at bounding box center [306, 106] width 31 height 8
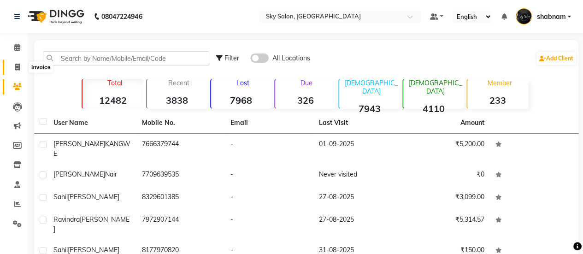
click at [12, 62] on span at bounding box center [17, 67] width 16 height 11
select select "3537"
select select "service"
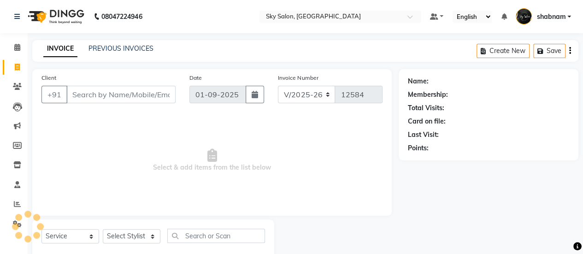
scroll to position [23, 0]
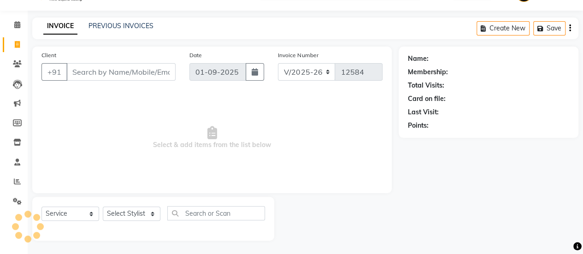
click at [155, 72] on input "Client" at bounding box center [120, 72] width 109 height 18
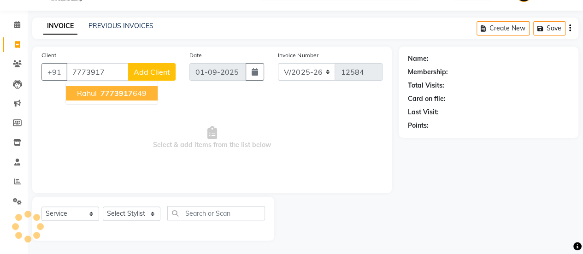
click at [127, 91] on span "7773917" at bounding box center [117, 93] width 32 height 9
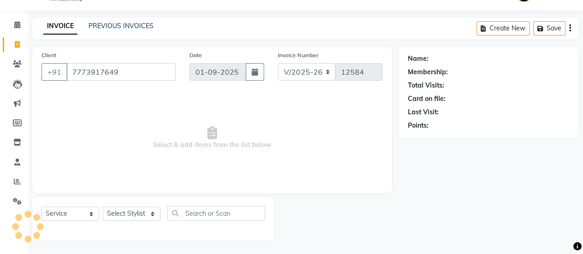
type input "7773917649"
click at [123, 210] on select "Select Stylist afreen [PERSON_NAME] saha [PERSON_NAME] [PERSON_NAME] [PERSON_NA…" at bounding box center [132, 214] width 58 height 14
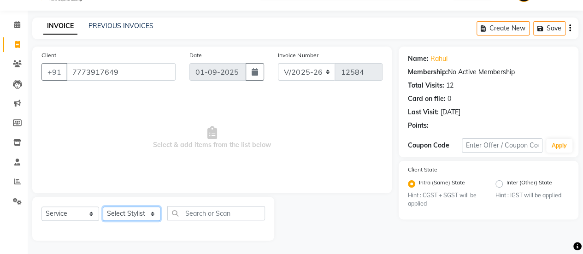
select select "43486"
click at [103, 207] on select "Select Stylist afreen [PERSON_NAME] saha [PERSON_NAME] [PERSON_NAME] [PERSON_NA…" at bounding box center [132, 214] width 58 height 14
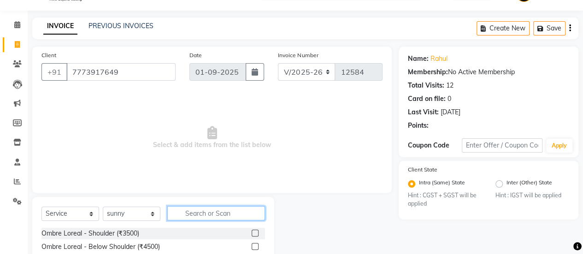
click at [210, 211] on input "text" at bounding box center [216, 213] width 98 height 14
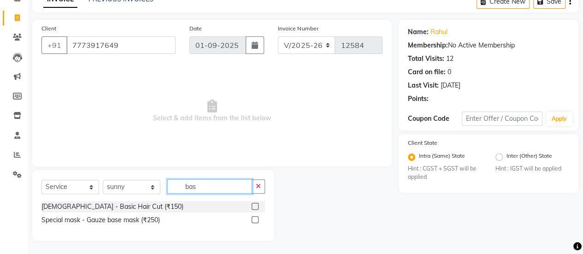
type input "bas"
click at [256, 208] on label at bounding box center [255, 206] width 7 height 7
click at [256, 208] on input "checkbox" at bounding box center [255, 207] width 6 height 6
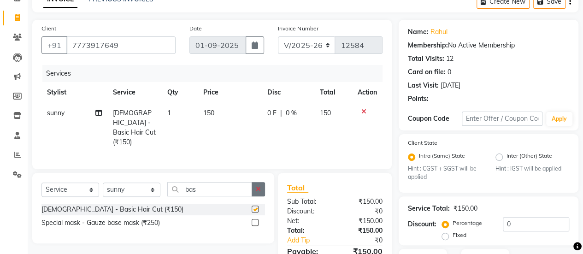
checkbox input "false"
click at [261, 190] on button "button" at bounding box center [258, 189] width 13 height 14
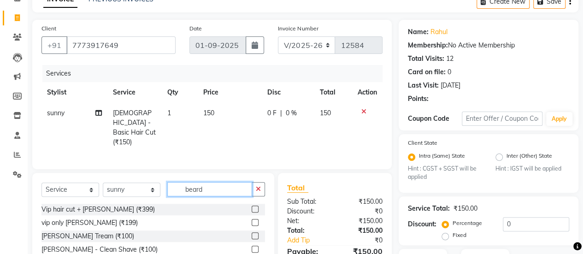
type input "beard"
click at [252, 235] on label at bounding box center [255, 235] width 7 height 7
click at [252, 235] on input "checkbox" at bounding box center [255, 236] width 6 height 6
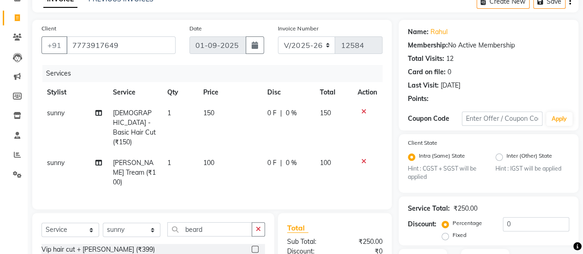
checkbox input "false"
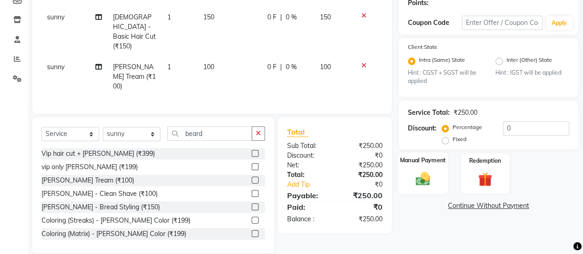
click at [413, 179] on img at bounding box center [423, 179] width 24 height 17
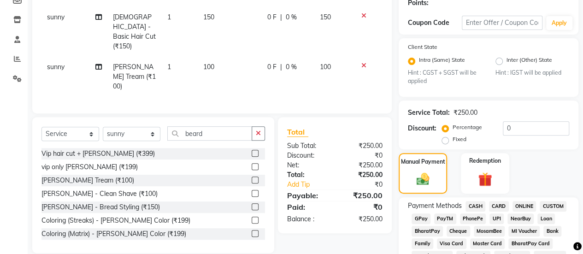
click at [421, 215] on span "GPay" at bounding box center [421, 219] width 19 height 11
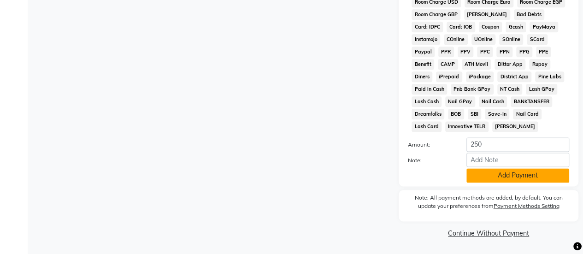
click at [520, 169] on button "Add Payment" at bounding box center [518, 175] width 103 height 14
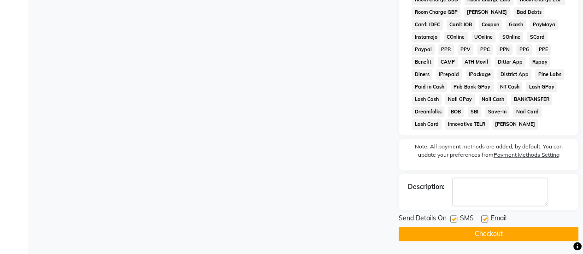
click at [453, 221] on label at bounding box center [454, 218] width 7 height 7
click at [453, 221] on input "checkbox" at bounding box center [454, 219] width 6 height 6
checkbox input "false"
click at [452, 241] on button "Checkout" at bounding box center [489, 234] width 180 height 14
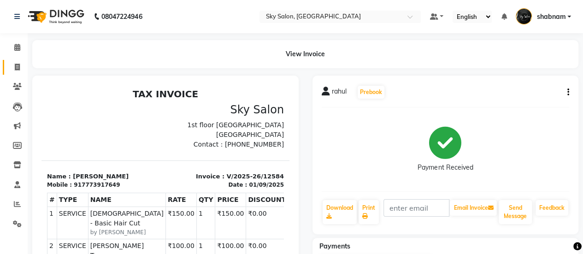
click at [18, 74] on link "Invoice" at bounding box center [14, 67] width 22 height 15
select select "3537"
select select "service"
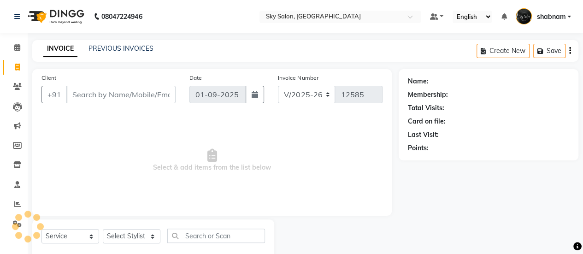
scroll to position [23, 0]
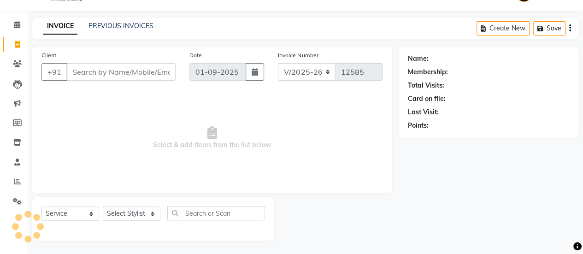
click at [130, 68] on input "Client" at bounding box center [120, 72] width 109 height 18
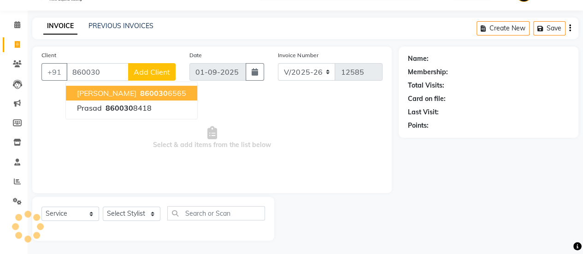
click at [140, 92] on span "860030" at bounding box center [154, 93] width 28 height 9
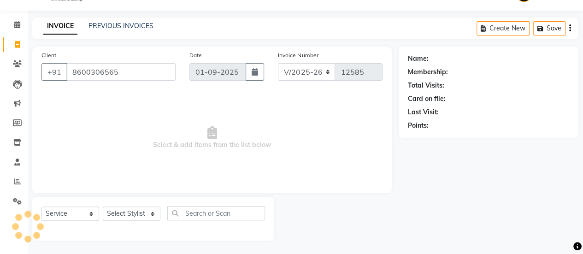
type input "8600306565"
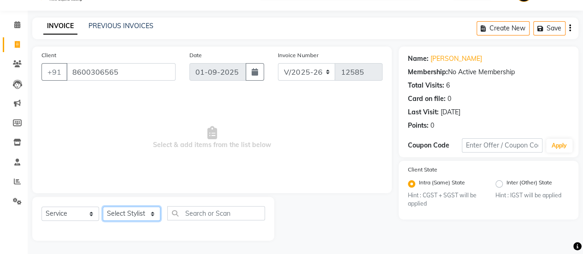
click at [120, 214] on select "Select Stylist" at bounding box center [132, 214] width 58 height 14
click at [146, 211] on select "Select Stylist" at bounding box center [132, 214] width 58 height 14
drag, startPoint x: 146, startPoint y: 211, endPoint x: 129, endPoint y: 211, distance: 16.6
click at [129, 211] on select "Select Stylist" at bounding box center [132, 214] width 58 height 14
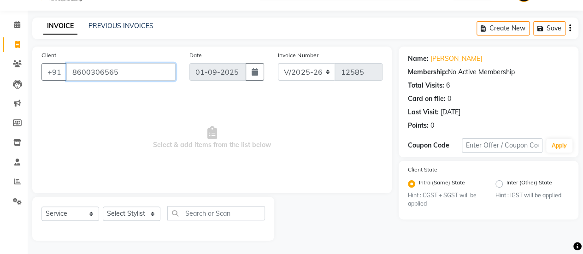
click at [96, 75] on input "8600306565" at bounding box center [120, 72] width 109 height 18
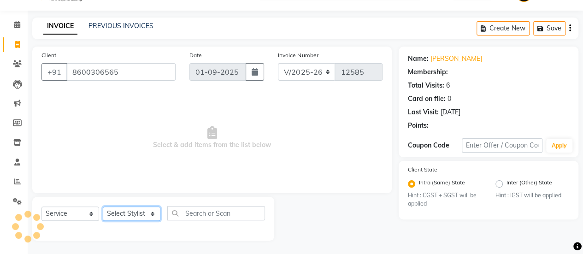
click at [137, 211] on select "Select Stylist" at bounding box center [132, 214] width 58 height 14
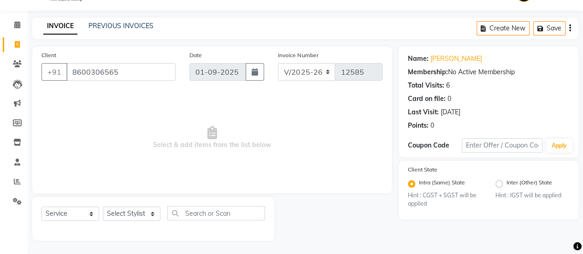
click at [148, 135] on span "Select & add items from the list below" at bounding box center [212, 138] width 341 height 92
click at [91, 69] on input "8600306565" at bounding box center [120, 72] width 109 height 18
drag, startPoint x: 91, startPoint y: 69, endPoint x: 96, endPoint y: 68, distance: 5.2
click at [96, 68] on input "8600306565" at bounding box center [120, 72] width 109 height 18
click at [13, 28] on span at bounding box center [17, 25] width 16 height 11
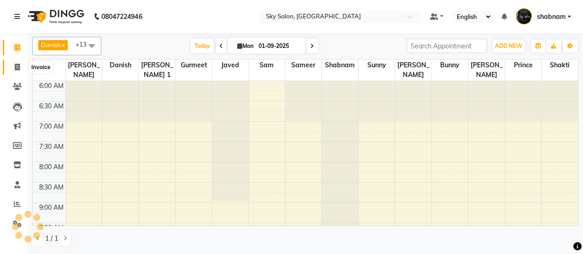
click at [12, 69] on span at bounding box center [17, 67] width 16 height 11
select select "service"
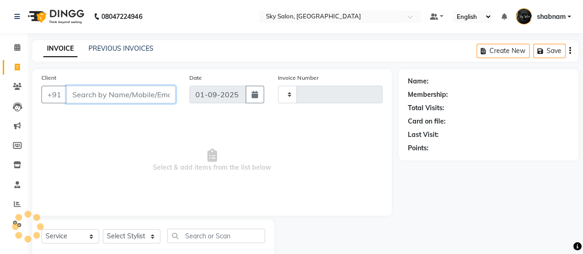
type input "12585"
select select "3537"
click at [111, 89] on input "Client" at bounding box center [120, 95] width 109 height 18
paste input "8600306565"
type input "8600306565"
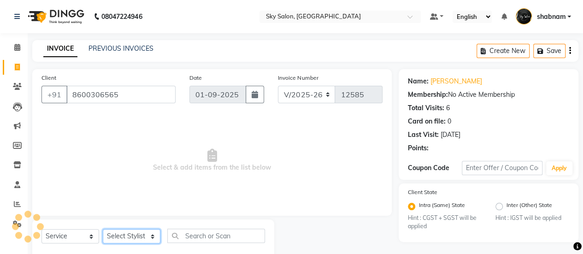
click at [122, 238] on select "Select Stylist afreen [PERSON_NAME] saha [PERSON_NAME] [PERSON_NAME] [PERSON_NA…" at bounding box center [132, 236] width 58 height 14
select select "84591"
click at [103, 229] on select "Select Stylist afreen [PERSON_NAME] saha [PERSON_NAME] [PERSON_NAME] [PERSON_NA…" at bounding box center [132, 236] width 58 height 14
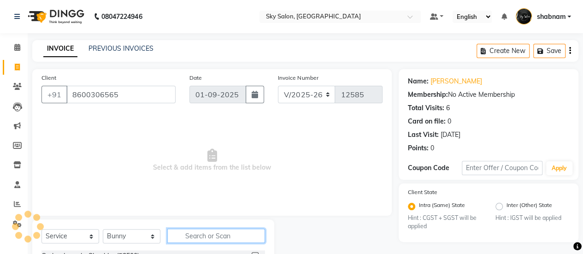
click at [214, 238] on input "text" at bounding box center [216, 236] width 98 height 14
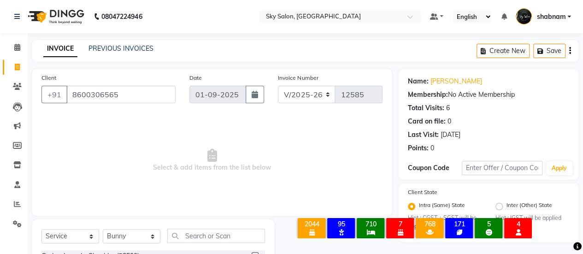
scroll to position [115, 0]
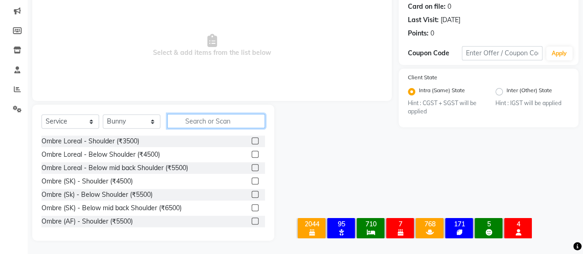
click at [215, 125] on input "text" at bounding box center [216, 121] width 98 height 14
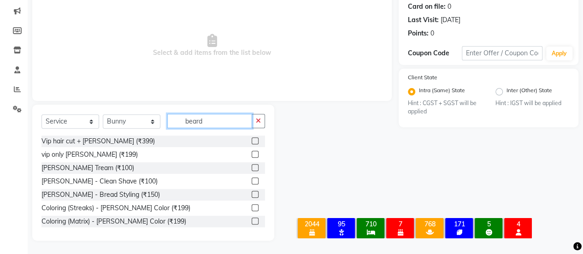
type input "beard"
click at [252, 169] on label at bounding box center [255, 167] width 7 height 7
click at [252, 169] on input "checkbox" at bounding box center [255, 168] width 6 height 6
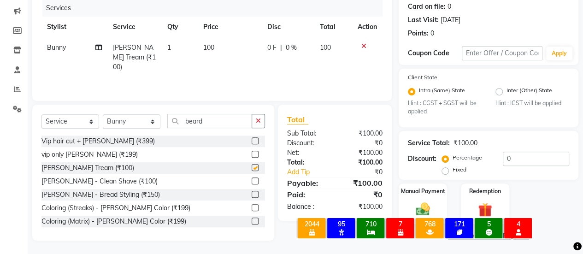
checkbox input "false"
click at [264, 115] on button "button" at bounding box center [258, 121] width 13 height 14
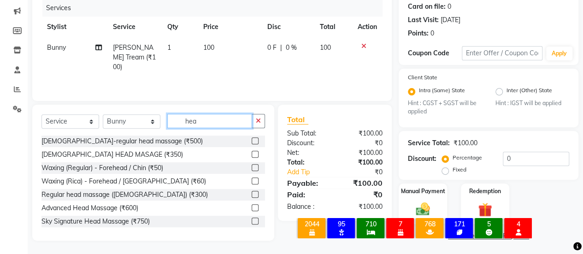
type input "hea"
click at [248, 189] on div "[DEMOGRAPHIC_DATA]-regular head massage (₹500) [DEMOGRAPHIC_DATA] HEAD MASAGE (…" at bounding box center [154, 182] width 224 height 92
click at [252, 193] on div at bounding box center [258, 195] width 13 height 12
click at [252, 193] on label at bounding box center [255, 194] width 7 height 7
click at [252, 193] on input "checkbox" at bounding box center [255, 195] width 6 height 6
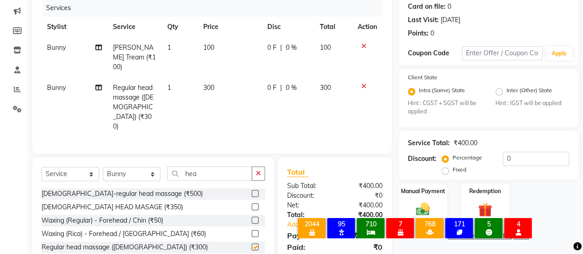
checkbox input "false"
click at [149, 167] on select "Select Stylist afreen [PERSON_NAME] saha [PERSON_NAME] [PERSON_NAME] [PERSON_NA…" at bounding box center [132, 174] width 58 height 14
select select "80460"
click at [103, 167] on select "Select Stylist afreen [PERSON_NAME] saha [PERSON_NAME] [PERSON_NAME] [PERSON_NA…" at bounding box center [132, 174] width 58 height 14
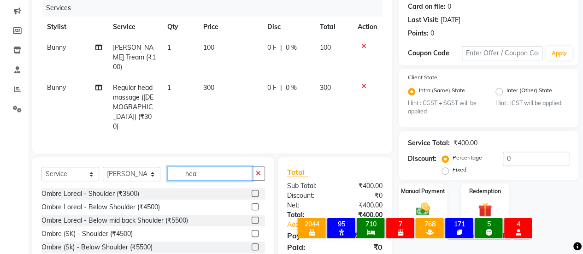
click at [191, 167] on input "hea" at bounding box center [209, 174] width 85 height 14
type input "hy"
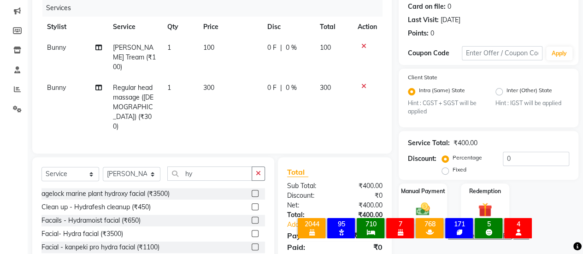
click at [257, 203] on label at bounding box center [255, 206] width 7 height 7
click at [257, 204] on input "checkbox" at bounding box center [255, 207] width 6 height 6
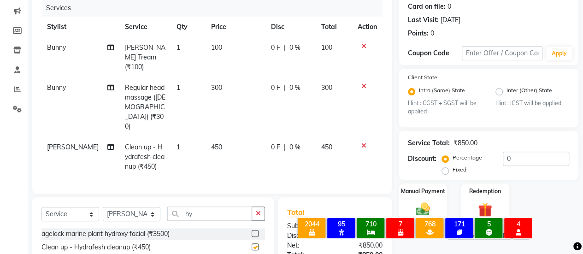
checkbox input "false"
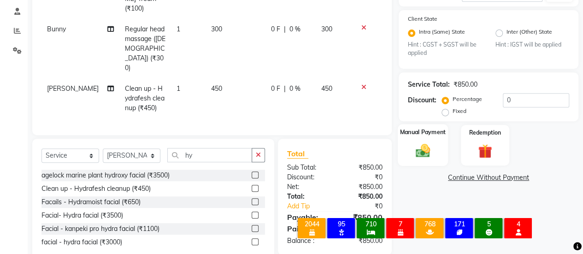
click at [411, 143] on img at bounding box center [423, 151] width 24 height 17
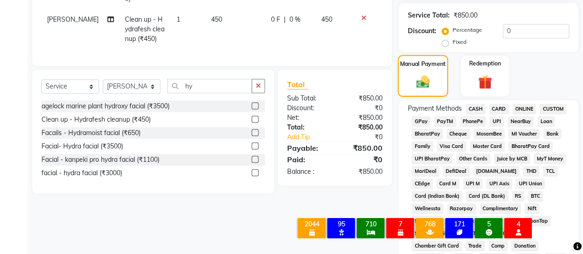
scroll to position [253, 0]
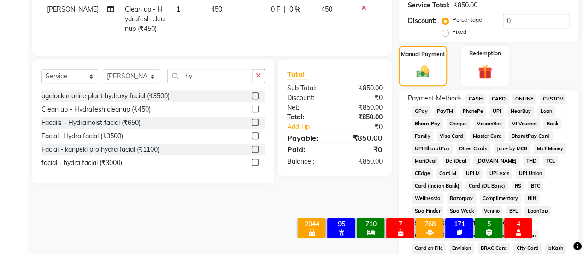
click at [420, 113] on span "GPay" at bounding box center [421, 111] width 19 height 11
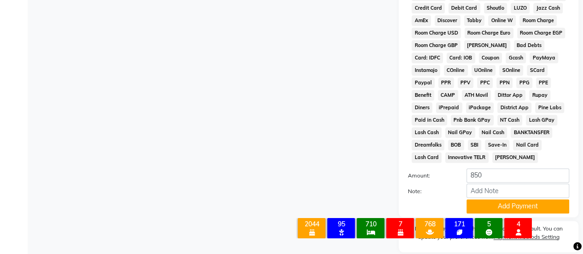
scroll to position [539, 0]
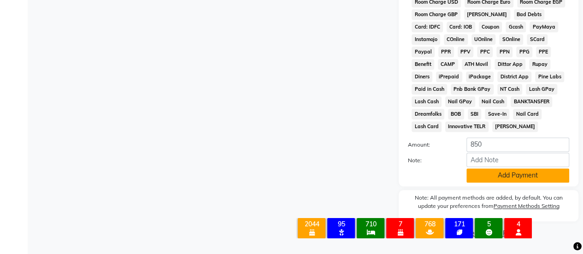
click at [535, 180] on button "Add Payment" at bounding box center [518, 175] width 103 height 14
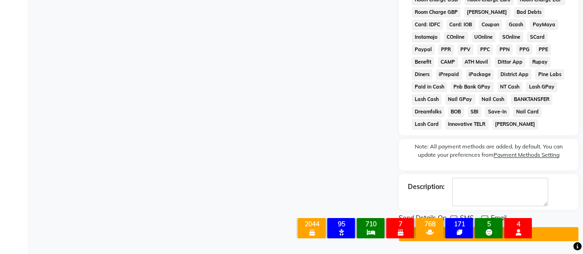
scroll to position [541, 0]
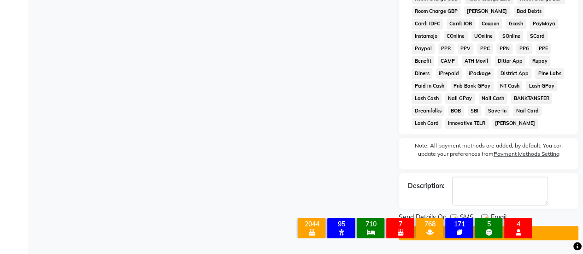
click at [557, 239] on button "Checkout" at bounding box center [489, 233] width 180 height 14
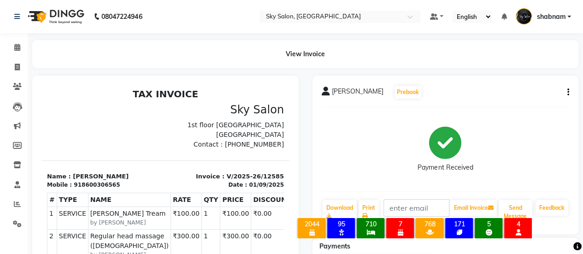
click at [25, 54] on div "View Invoice" at bounding box center [305, 54] width 560 height 28
click at [21, 48] on span at bounding box center [17, 47] width 16 height 11
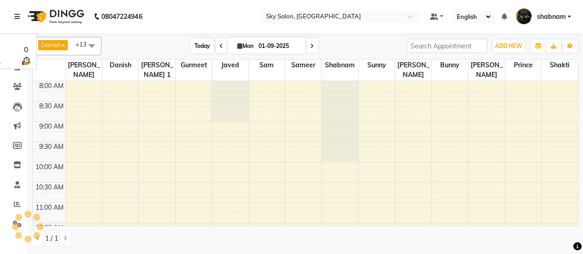
click at [200, 45] on span "Today" at bounding box center [202, 46] width 23 height 14
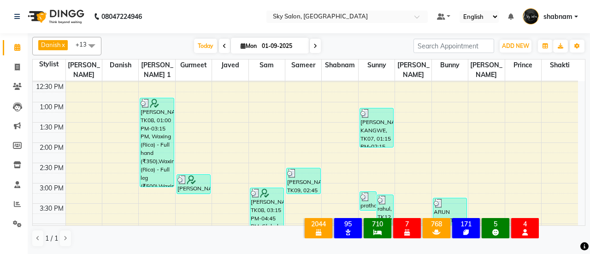
scroll to position [260, 0]
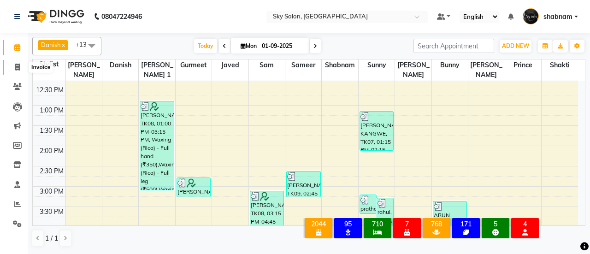
click at [22, 69] on span at bounding box center [17, 67] width 16 height 11
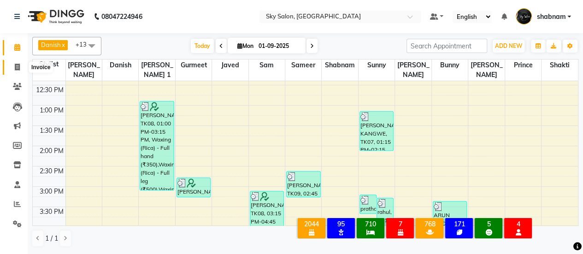
select select "service"
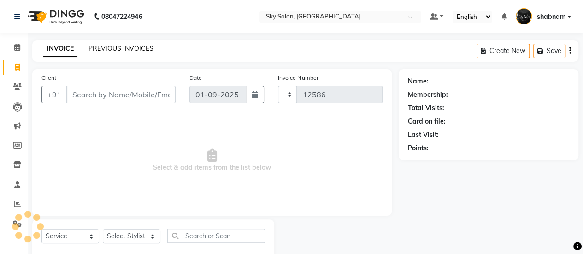
click at [106, 50] on link "PREVIOUS INVOICES" at bounding box center [121, 48] width 65 height 8
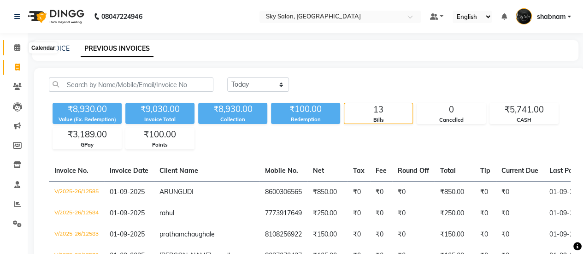
click at [13, 50] on span at bounding box center [17, 47] width 16 height 11
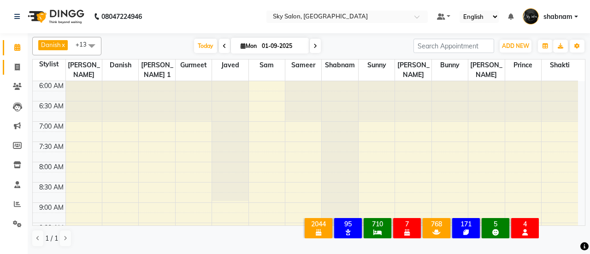
click at [20, 61] on link "Invoice" at bounding box center [14, 67] width 22 height 15
select select "service"
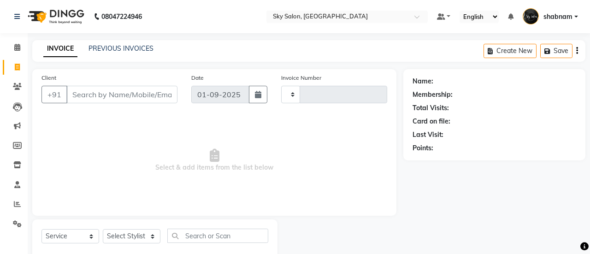
type input "12586"
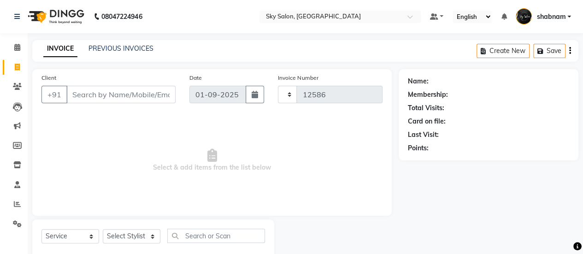
select select "3537"
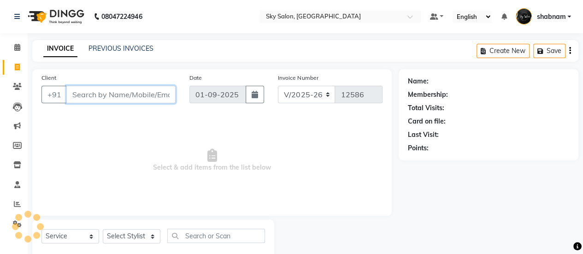
click at [135, 94] on input "Client" at bounding box center [120, 95] width 109 height 18
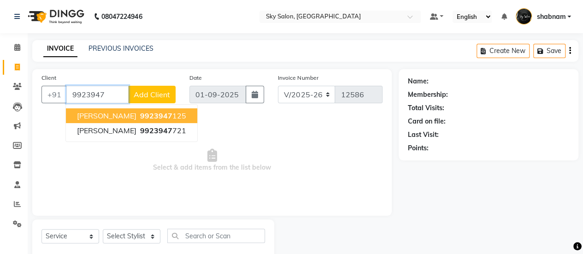
click at [146, 116] on span "9923947" at bounding box center [156, 115] width 32 height 9
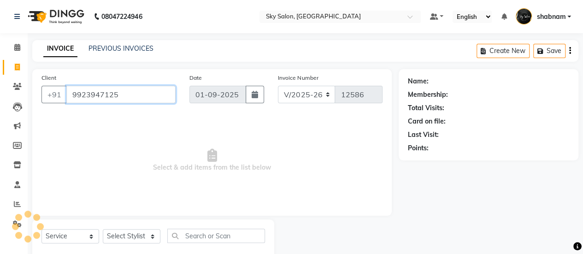
type input "9923947125"
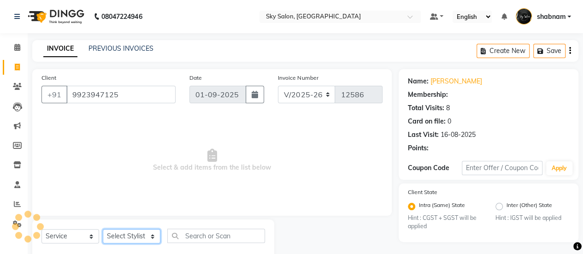
click at [140, 234] on select "Select Stylist afreen [PERSON_NAME] saha [PERSON_NAME] [PERSON_NAME] [PERSON_NA…" at bounding box center [132, 236] width 58 height 14
select select "84591"
click at [103, 229] on select "Select Stylist afreen [PERSON_NAME] saha [PERSON_NAME] [PERSON_NAME] [PERSON_NA…" at bounding box center [132, 236] width 58 height 14
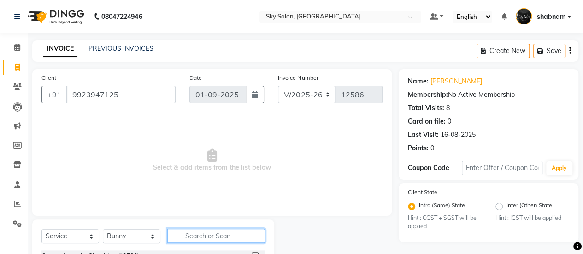
click at [205, 240] on input "text" at bounding box center [216, 236] width 98 height 14
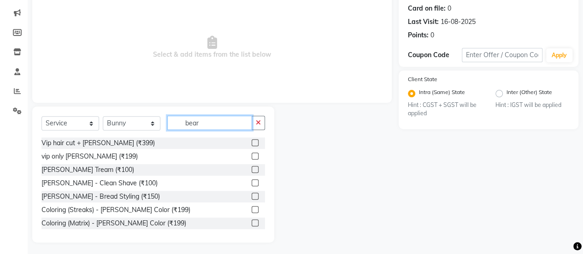
scroll to position [113, 0]
type input "bear"
click at [252, 171] on label at bounding box center [255, 169] width 7 height 7
click at [252, 171] on input "checkbox" at bounding box center [255, 170] width 6 height 6
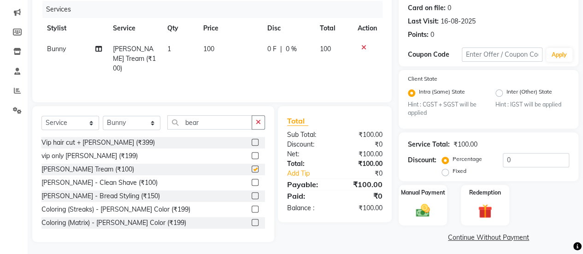
checkbox input "false"
click at [424, 216] on img at bounding box center [423, 210] width 24 height 17
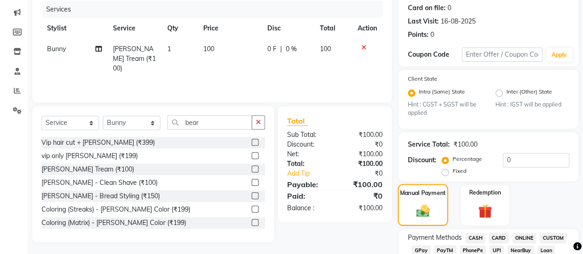
scroll to position [180, 0]
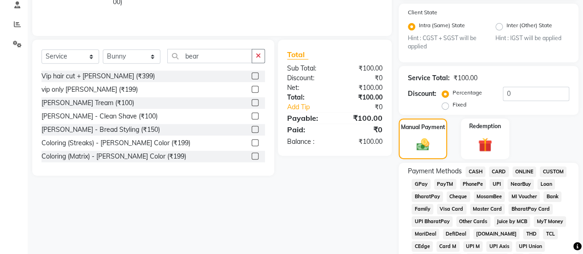
click at [421, 181] on span "GPay" at bounding box center [421, 184] width 19 height 11
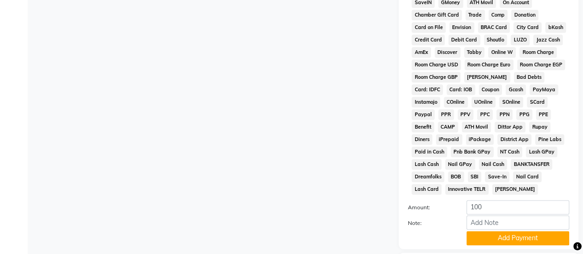
scroll to position [539, 0]
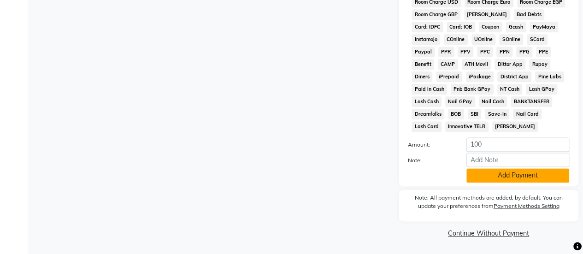
click at [498, 178] on button "Add Payment" at bounding box center [518, 175] width 103 height 14
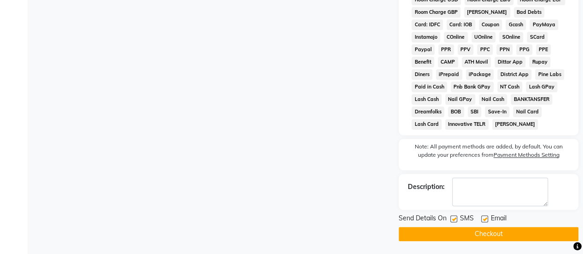
click at [456, 222] on label at bounding box center [454, 218] width 7 height 7
click at [456, 222] on input "checkbox" at bounding box center [454, 219] width 6 height 6
checkbox input "false"
click at [457, 234] on button "Checkout" at bounding box center [489, 234] width 180 height 14
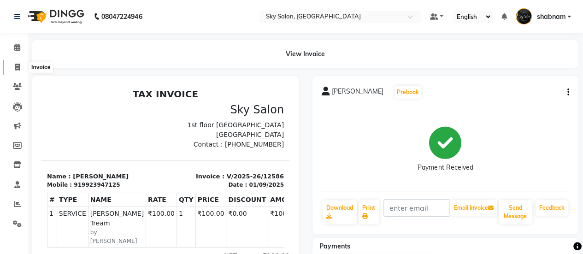
click at [16, 62] on span at bounding box center [17, 67] width 16 height 11
select select "3537"
select select "service"
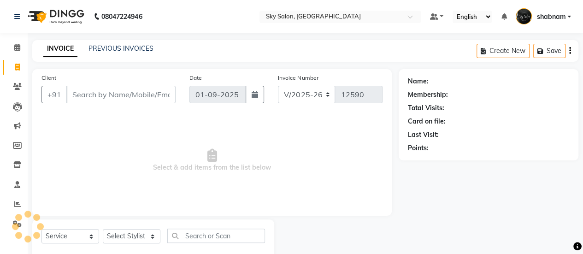
scroll to position [23, 0]
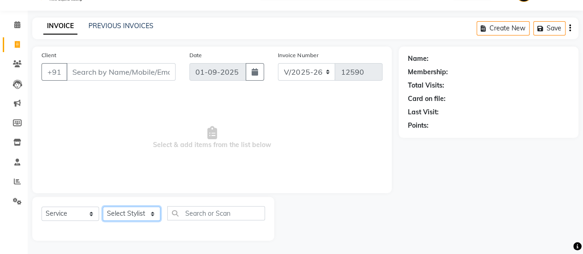
click at [124, 215] on select "Select Stylist" at bounding box center [132, 214] width 58 height 14
select select "83682"
click at [103, 207] on select "Select Stylist afreen [PERSON_NAME] saha [PERSON_NAME] [PERSON_NAME] [PERSON_NA…" at bounding box center [132, 214] width 58 height 14
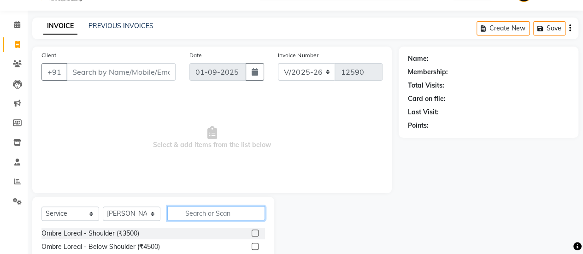
click at [199, 214] on input "text" at bounding box center [216, 213] width 98 height 14
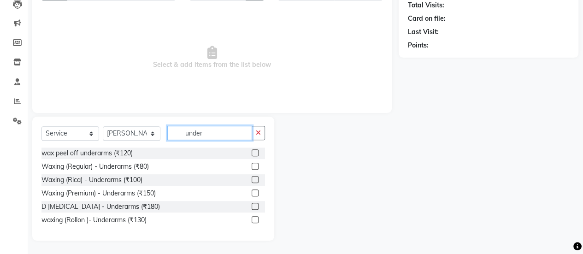
type input "under"
click at [258, 206] on label at bounding box center [255, 206] width 7 height 7
click at [258, 206] on input "checkbox" at bounding box center [255, 207] width 6 height 6
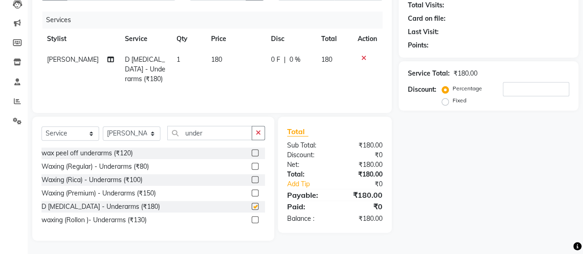
checkbox input "false"
click at [218, 136] on input "under" at bounding box center [209, 133] width 85 height 14
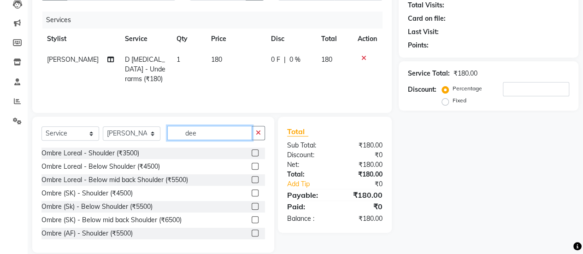
scroll to position [95, 0]
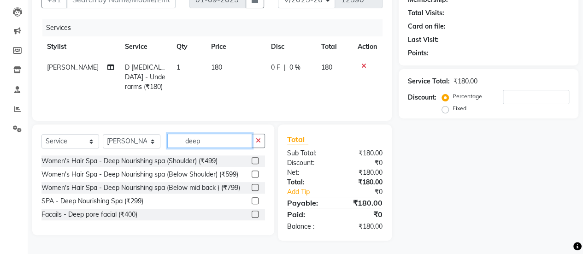
type input "deep"
click at [256, 213] on label at bounding box center [255, 214] width 7 height 7
click at [256, 213] on input "checkbox" at bounding box center [255, 215] width 6 height 6
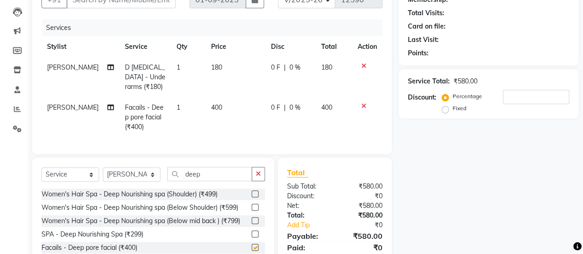
checkbox input "false"
click at [215, 99] on td "400" at bounding box center [236, 117] width 60 height 40
select select "83682"
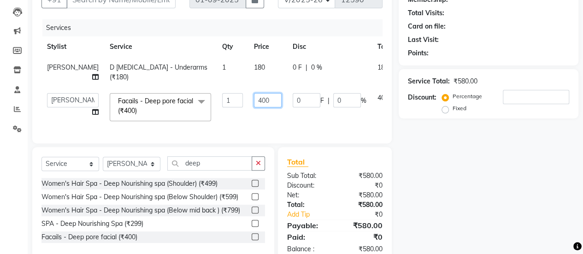
click at [254, 99] on input "400" at bounding box center [268, 100] width 28 height 14
type input "500"
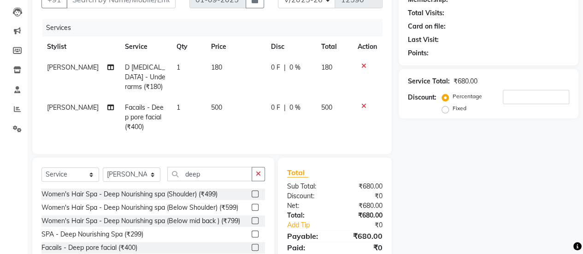
click at [147, 161] on div "Client +91 Date [DATE] Invoice Number V/2025 V/[PHONE_NUMBER] Services Stylist …" at bounding box center [212, 124] width 374 height 300
click at [145, 175] on select "Select Stylist afreen [PERSON_NAME] saha [PERSON_NAME] [PERSON_NAME] [PERSON_NA…" at bounding box center [132, 174] width 58 height 14
select select "57500"
click at [103, 174] on select "Select Stylist afreen [PERSON_NAME] saha [PERSON_NAME] [PERSON_NAME] [PERSON_NA…" at bounding box center [132, 174] width 58 height 14
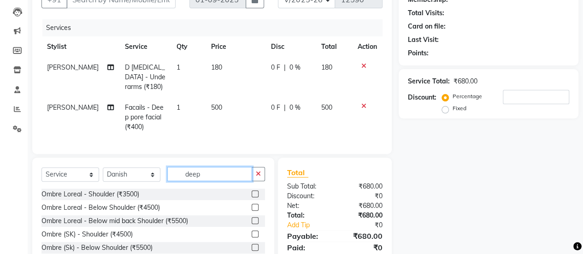
click at [186, 181] on input "deep" at bounding box center [209, 174] width 85 height 14
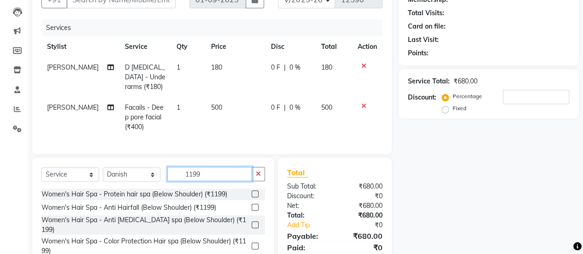
type input "1199"
click at [252, 197] on label at bounding box center [255, 193] width 7 height 7
click at [252, 197] on input "checkbox" at bounding box center [255, 194] width 6 height 6
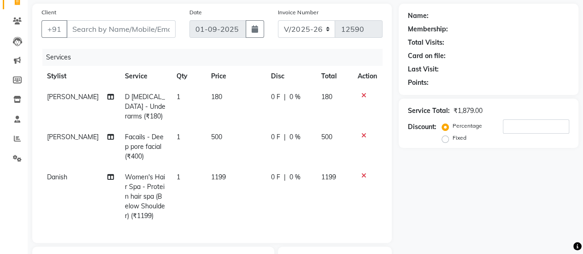
checkbox input "false"
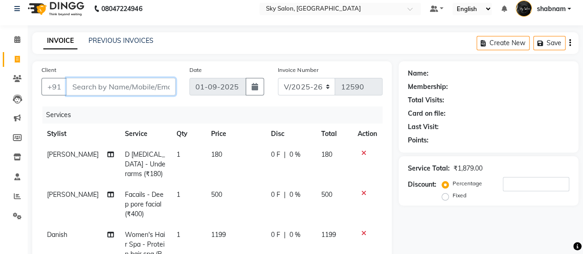
click at [146, 85] on input "Client" at bounding box center [120, 87] width 109 height 18
type input "s"
type input "0"
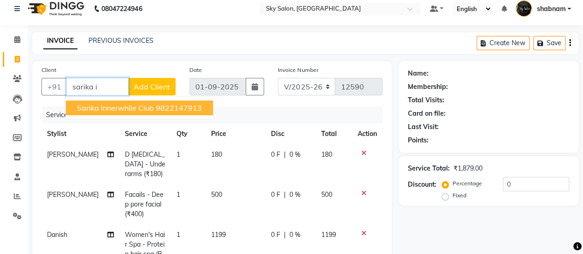
click at [143, 105] on span "sarika innerwhile club" at bounding box center [115, 107] width 77 height 9
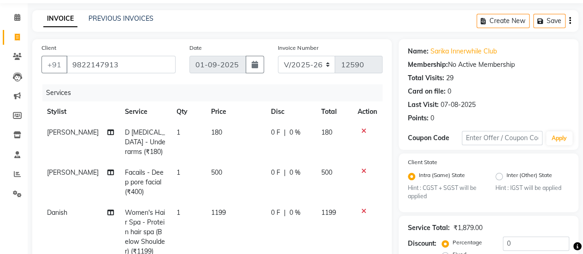
scroll to position [35, 0]
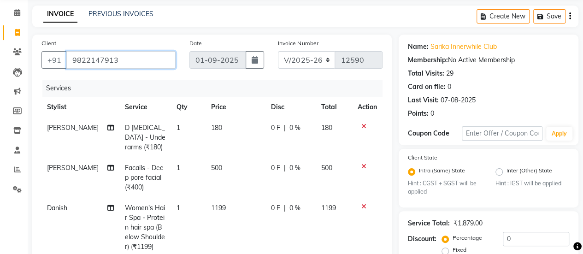
click at [96, 61] on input "9822147913" at bounding box center [120, 60] width 109 height 18
paste input "91"
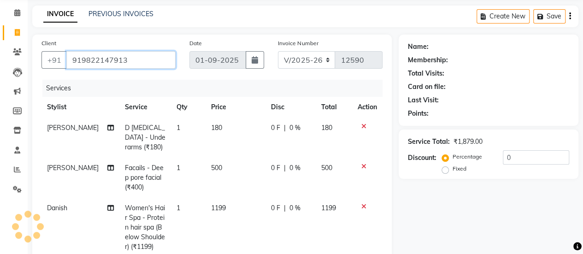
type input "919822147913"
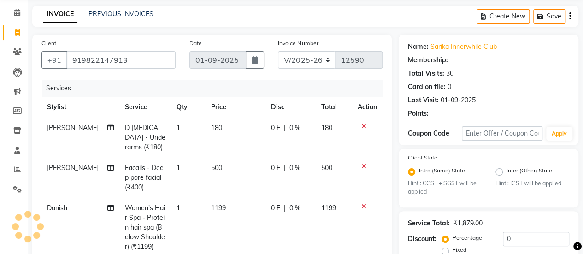
select select "1: Object"
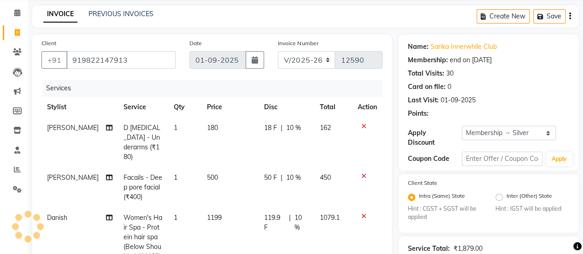
type input "10"
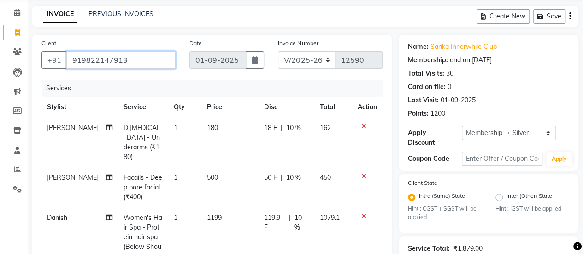
click at [127, 59] on input "919822147913" at bounding box center [120, 60] width 109 height 18
paste input "919822147913"
type input "919822147913"
type input "0"
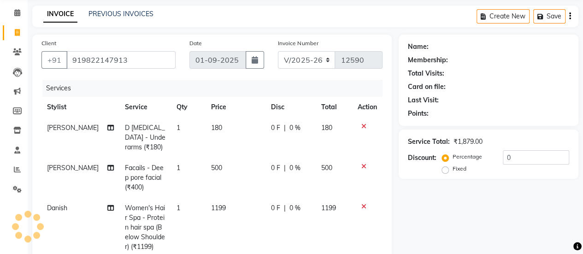
select select "1: Object"
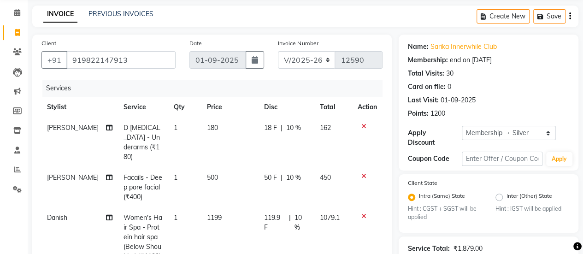
type input "10"
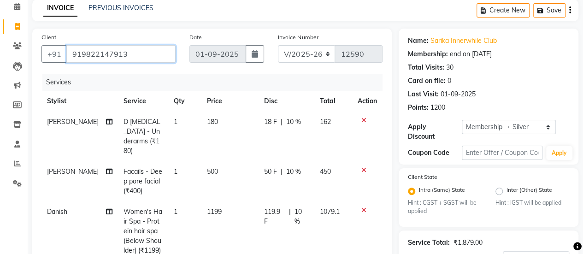
click at [100, 55] on input "919822147913" at bounding box center [120, 54] width 109 height 18
type input "s"
type input "0"
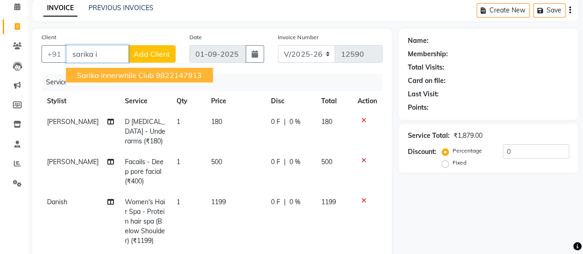
click at [107, 74] on span "sarika innerwhile club" at bounding box center [115, 75] width 77 height 9
type input "9822147913"
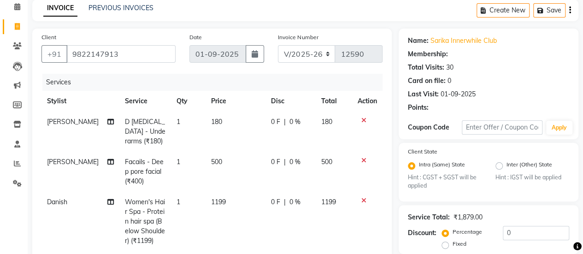
select select "1: Object"
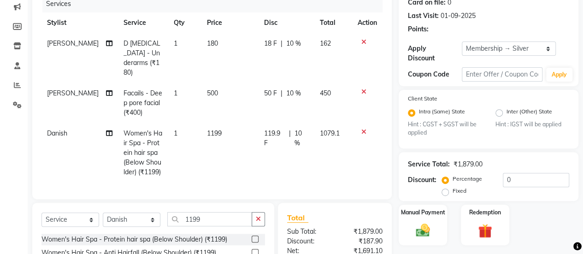
type input "10"
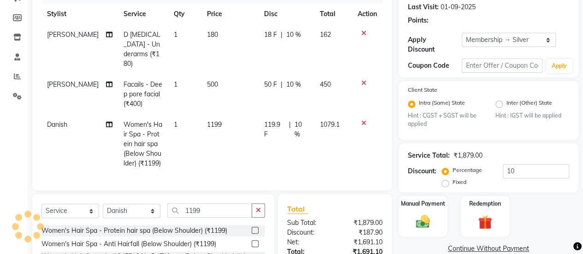
scroll to position [179, 0]
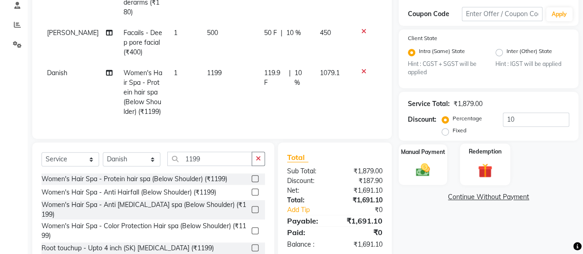
click at [477, 178] on img at bounding box center [486, 171] width 24 height 18
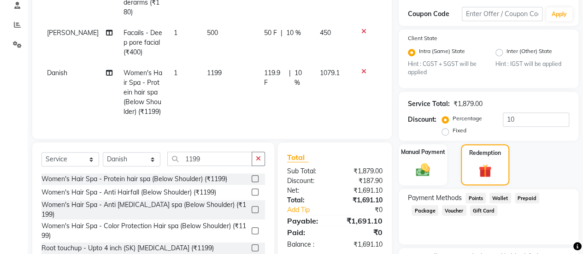
click at [470, 201] on span "Points" at bounding box center [476, 198] width 20 height 11
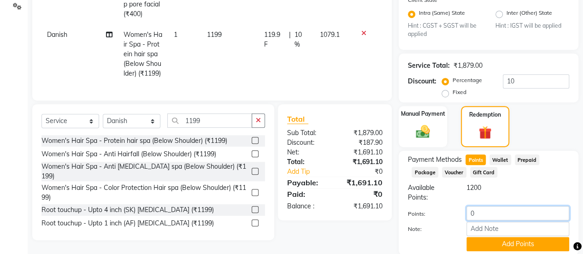
click at [480, 213] on input "0" at bounding box center [518, 213] width 103 height 14
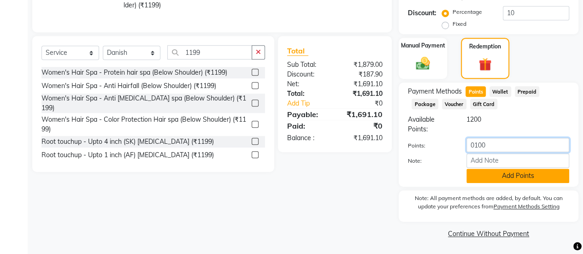
type input "0100"
click at [483, 178] on button "Add Points" at bounding box center [518, 176] width 103 height 14
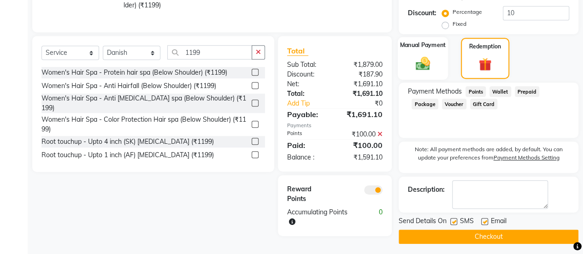
click at [434, 63] on div "Manual Payment" at bounding box center [423, 58] width 50 height 43
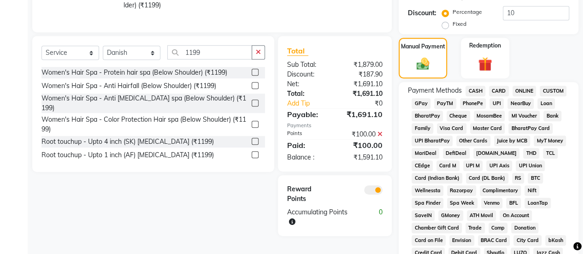
click at [420, 98] on span "GPay" at bounding box center [421, 103] width 19 height 11
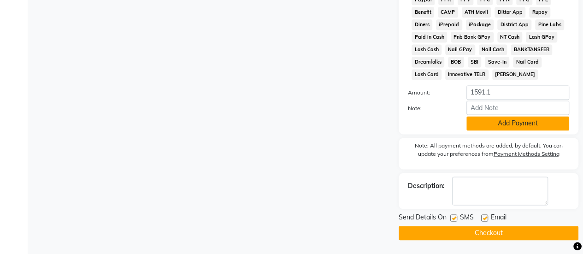
click at [474, 129] on button "Add Payment" at bounding box center [518, 123] width 103 height 14
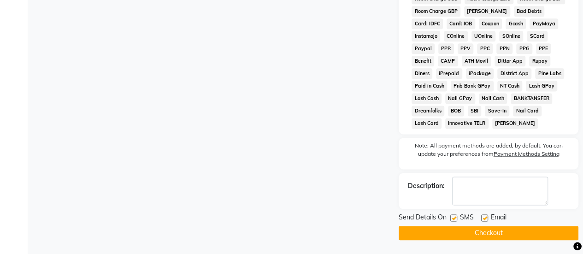
click at [455, 218] on label at bounding box center [454, 217] width 7 height 7
click at [455, 218] on input "checkbox" at bounding box center [454, 218] width 6 height 6
click at [455, 218] on label at bounding box center [454, 217] width 7 height 7
click at [455, 218] on input "checkbox" at bounding box center [454, 218] width 6 height 6
checkbox input "true"
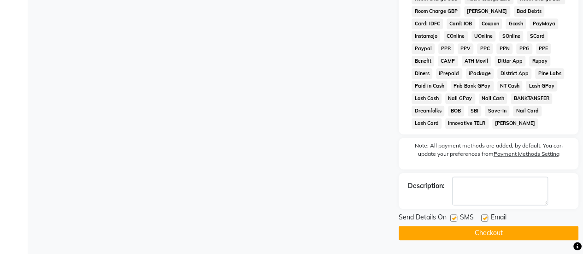
click at [457, 233] on button "Checkout" at bounding box center [489, 233] width 180 height 14
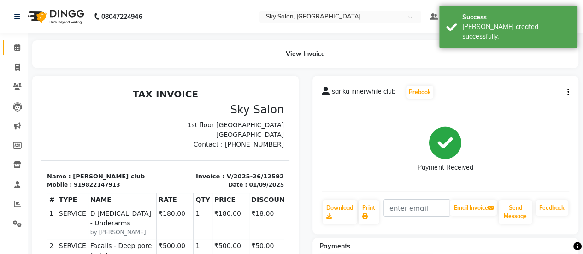
click at [13, 54] on link "Calendar" at bounding box center [14, 47] width 22 height 15
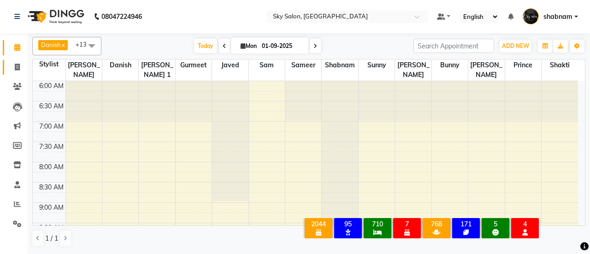
click at [6, 63] on link "Invoice" at bounding box center [14, 67] width 22 height 15
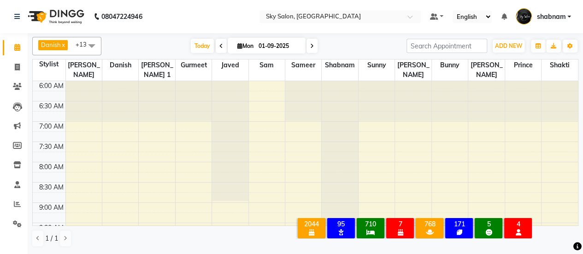
select select "3537"
select select "service"
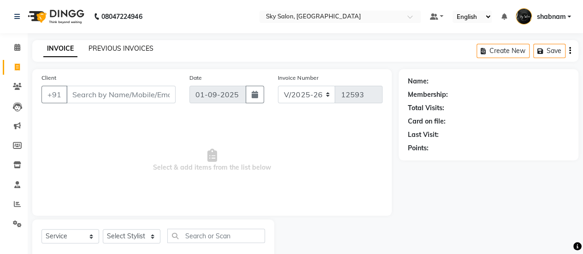
click at [143, 45] on link "PREVIOUS INVOICES" at bounding box center [121, 48] width 65 height 8
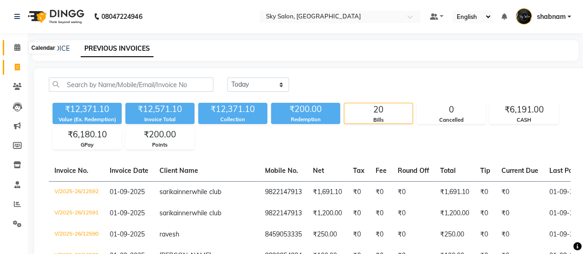
click at [16, 46] on icon at bounding box center [17, 47] width 6 height 7
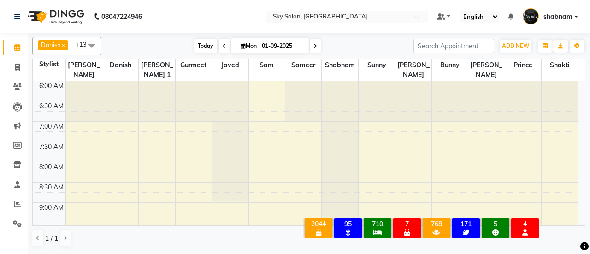
click at [204, 50] on span "Today" at bounding box center [205, 46] width 23 height 14
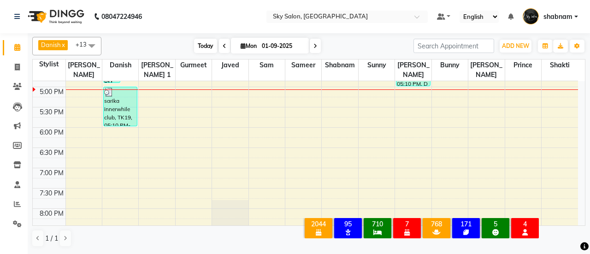
click at [207, 52] on span "Today" at bounding box center [205, 46] width 23 height 14
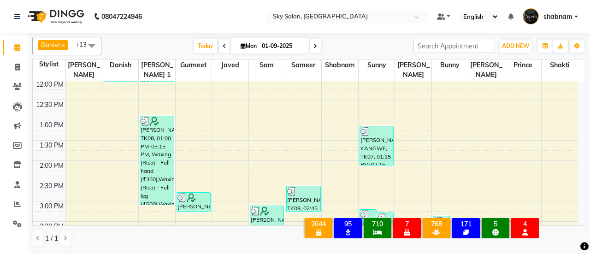
scroll to position [188, 0]
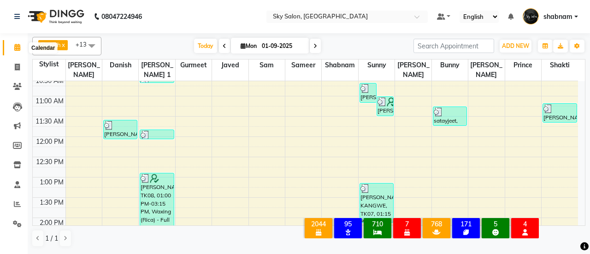
click at [22, 47] on span at bounding box center [17, 47] width 16 height 11
click at [208, 49] on span "Today" at bounding box center [205, 46] width 23 height 14
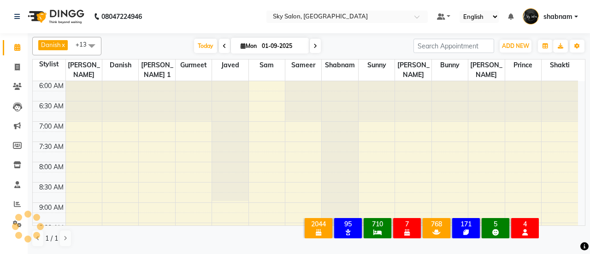
scroll to position [440, 0]
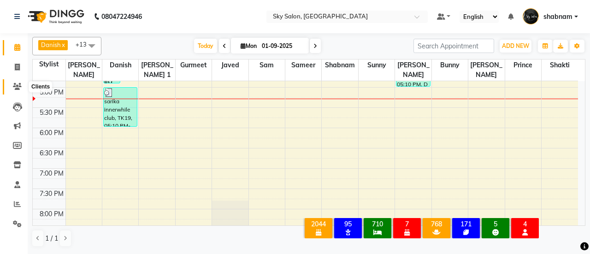
click at [16, 85] on icon at bounding box center [17, 86] width 9 height 7
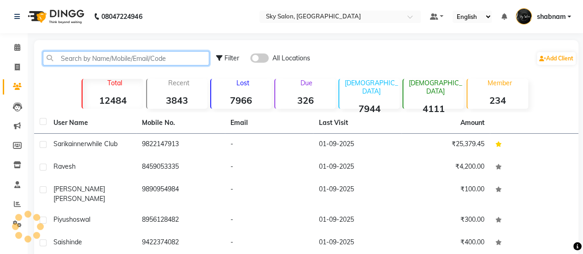
click at [157, 58] on input "text" at bounding box center [126, 58] width 167 height 14
paste input "919822147913"
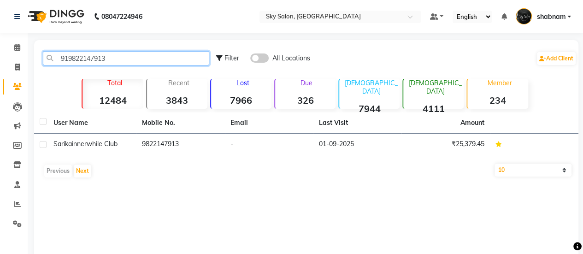
click at [103, 64] on input "919822147913" at bounding box center [126, 58] width 167 height 14
paste input "8238 76220"
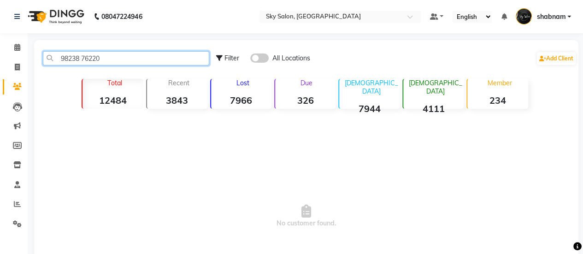
click at [83, 60] on input "98238 76220" at bounding box center [126, 58] width 167 height 14
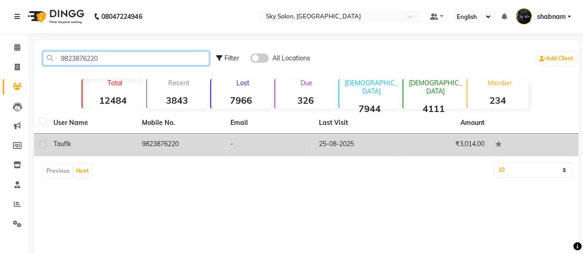
type input "9823876220"
click at [174, 137] on td "9823876220" at bounding box center [181, 145] width 89 height 23
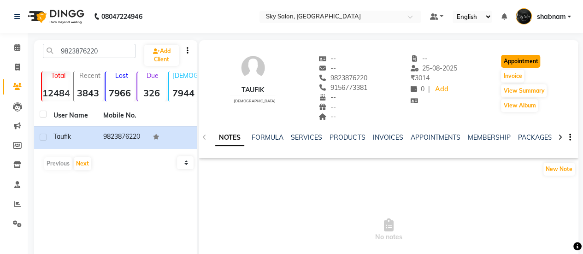
click at [518, 65] on button "Appointment" at bounding box center [520, 61] width 39 height 13
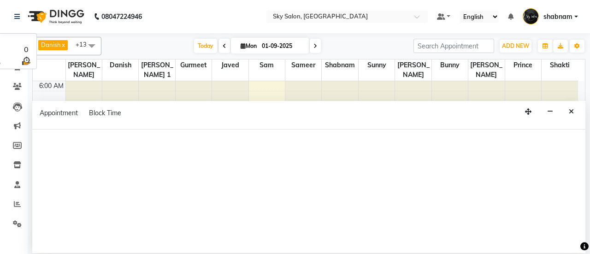
scroll to position [440, 0]
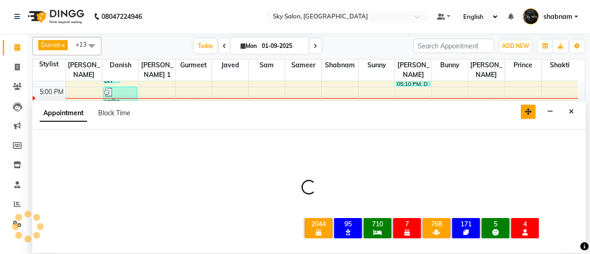
select select "tentative"
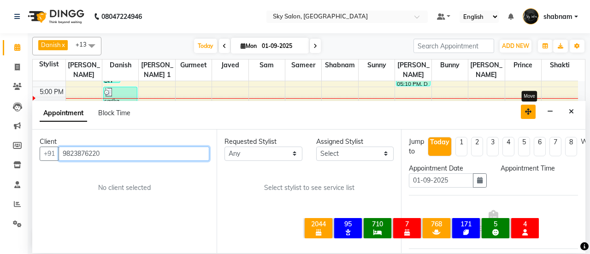
select select "420"
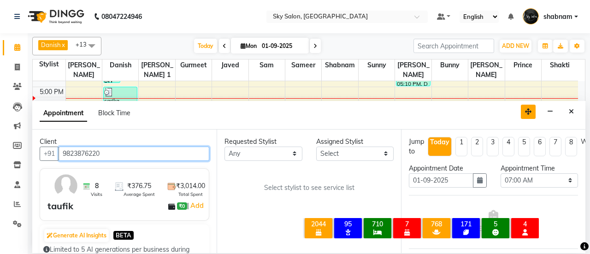
scroll to position [440, 0]
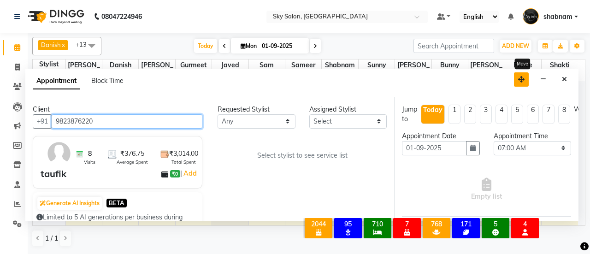
drag, startPoint x: 535, startPoint y: 113, endPoint x: 521, endPoint y: 54, distance: 61.0
click at [521, 72] on button "button" at bounding box center [521, 79] width 15 height 14
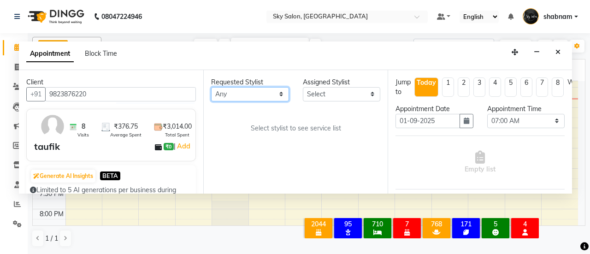
click at [275, 88] on select "Any afreen [PERSON_NAME] saha [PERSON_NAME] [PERSON_NAME] [PERSON_NAME] bharti …" at bounding box center [250, 94] width 78 height 14
select select "57852"
click at [211, 87] on select "Any afreen [PERSON_NAME] saha [PERSON_NAME] [PERSON_NAME] [PERSON_NAME] bharti …" at bounding box center [250, 94] width 78 height 14
select select "57852"
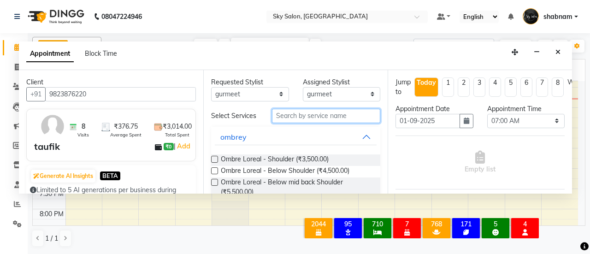
click at [312, 115] on input "text" at bounding box center [326, 116] width 108 height 14
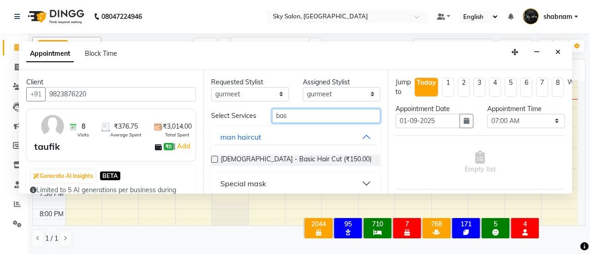
type input "bas"
click at [216, 164] on div at bounding box center [214, 161] width 6 height 10
drag, startPoint x: 215, startPoint y: 162, endPoint x: 213, endPoint y: 157, distance: 5.6
click at [213, 157] on div at bounding box center [214, 161] width 6 height 10
click at [213, 157] on label at bounding box center [214, 159] width 7 height 7
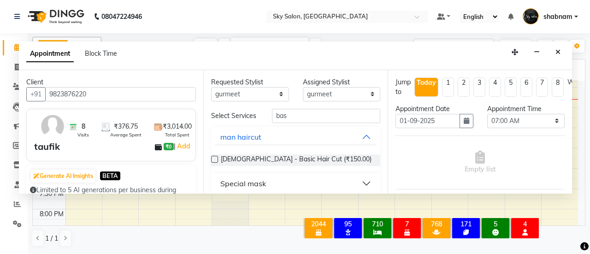
click at [213, 157] on input "checkbox" at bounding box center [214, 160] width 6 height 6
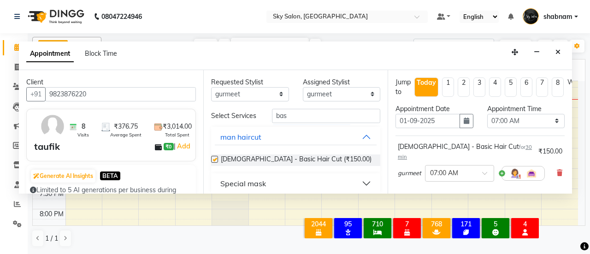
checkbox input "false"
click at [501, 123] on select "Select 07:00 AM 07:30 AM 08:00 AM 08:30 AM 09:00 AM 09:30 AM 10:00 AM 10:30 AM …" at bounding box center [527, 121] width 78 height 14
select select "1110"
click at [488, 114] on select "Select 07:00 AM 07:30 AM 08:00 AM 08:30 AM 09:00 AM 09:30 AM 10:00 AM 10:30 AM …" at bounding box center [527, 121] width 78 height 14
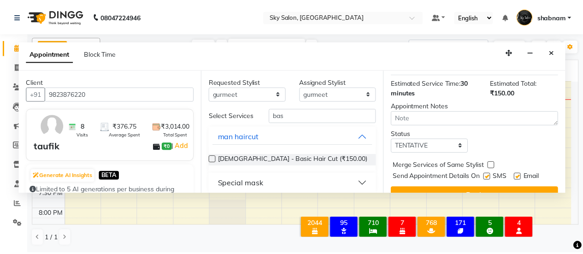
scroll to position [135, 0]
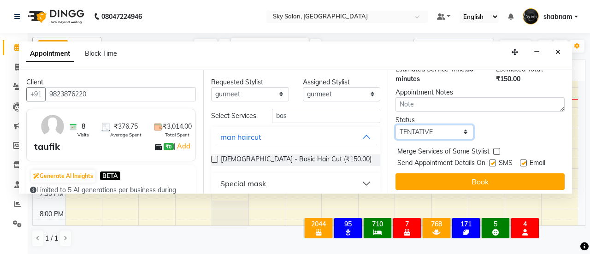
click at [419, 125] on select "Select TENTATIVE CONFIRM CHECK-IN UPCOMING" at bounding box center [435, 132] width 78 height 14
select select "confirm booking"
click at [396, 125] on select "Select TENTATIVE CONFIRM CHECK-IN UPCOMING" at bounding box center [435, 132] width 78 height 14
click at [493, 160] on label at bounding box center [492, 163] width 7 height 7
click at [493, 161] on input "checkbox" at bounding box center [492, 164] width 6 height 6
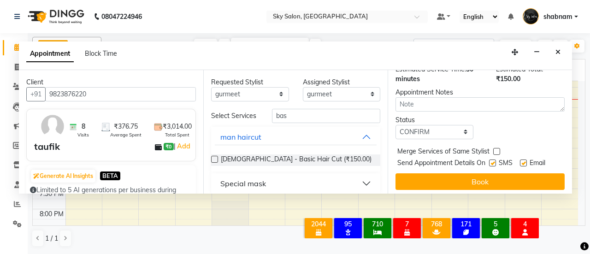
checkbox input "false"
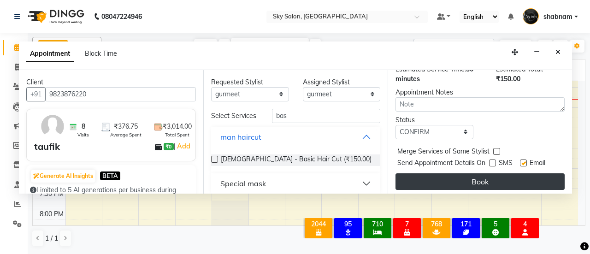
click at [497, 174] on button "Book" at bounding box center [480, 181] width 169 height 17
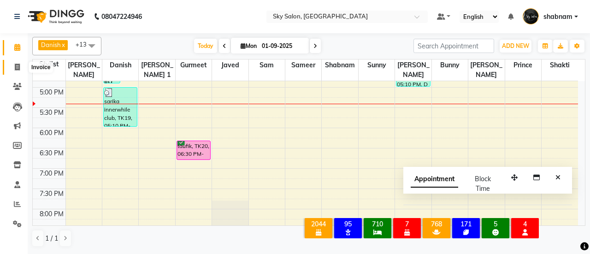
click at [23, 65] on span at bounding box center [17, 67] width 16 height 11
select select "service"
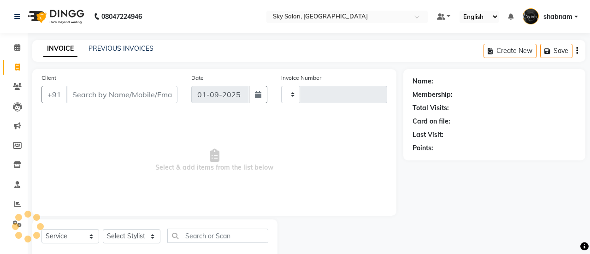
type input "12595"
select select "3537"
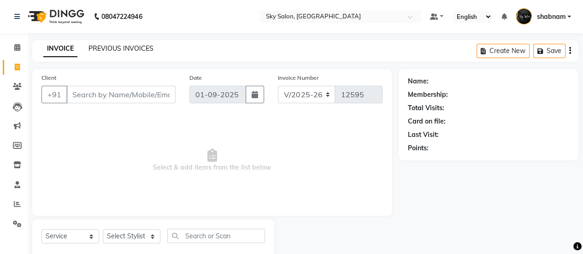
click at [118, 48] on link "PREVIOUS INVOICES" at bounding box center [121, 48] width 65 height 8
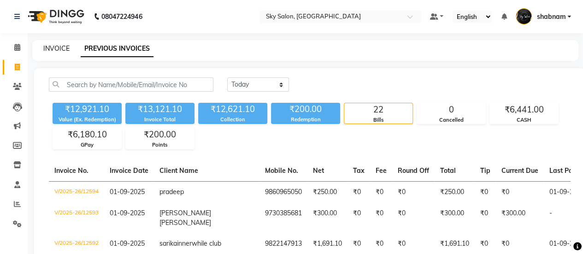
click at [53, 44] on link "INVOICE" at bounding box center [56, 48] width 26 height 8
select select "3537"
select select "service"
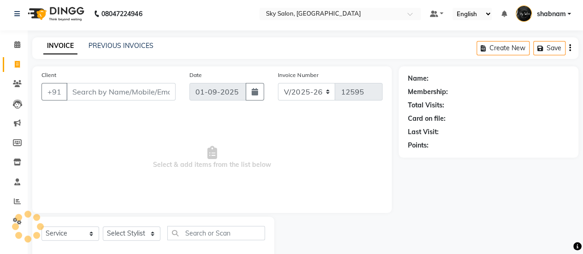
scroll to position [23, 0]
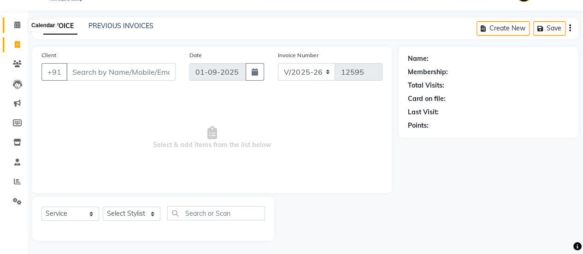
click at [17, 20] on span at bounding box center [17, 25] width 16 height 11
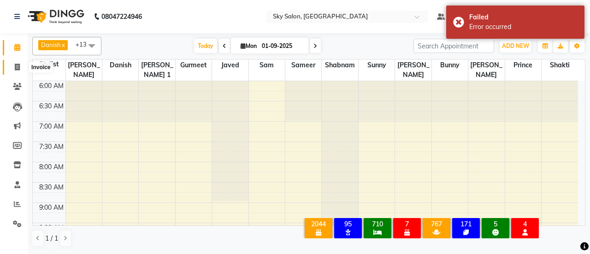
click at [21, 66] on span at bounding box center [17, 67] width 16 height 11
select select "3537"
select select "service"
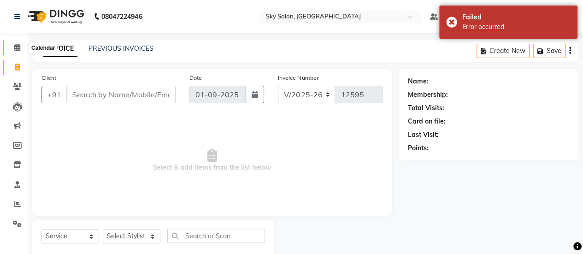
click at [19, 49] on icon at bounding box center [17, 47] width 6 height 7
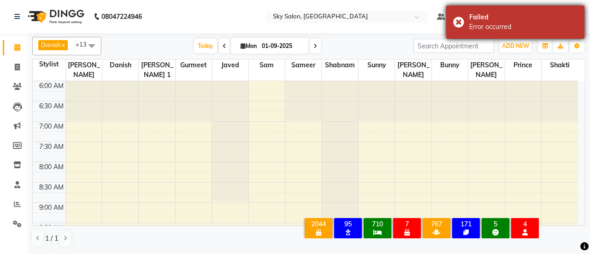
click at [458, 23] on div "Failed Error occurred" at bounding box center [515, 22] width 138 height 33
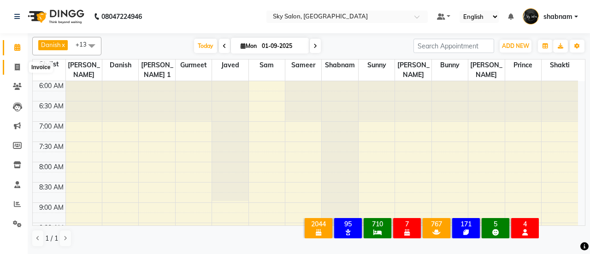
click at [13, 67] on span at bounding box center [17, 67] width 16 height 11
select select "service"
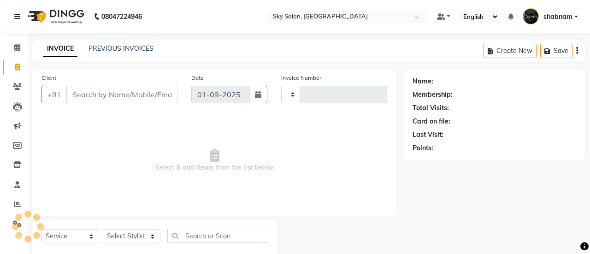
type input "12595"
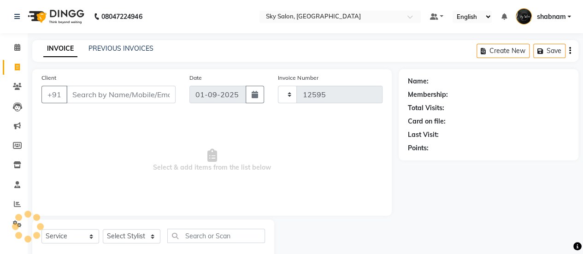
select select "3537"
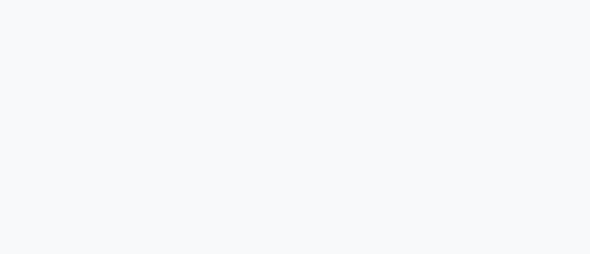
select select "service"
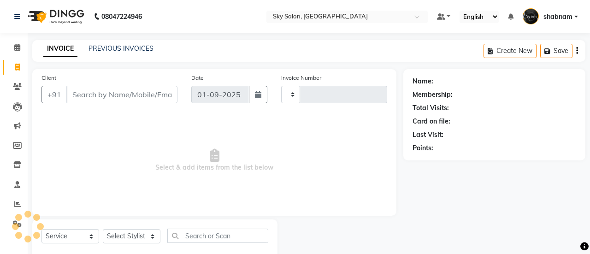
select select "en"
type input "12589"
select select "3537"
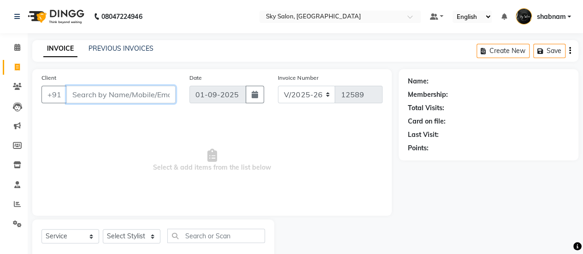
click at [122, 95] on input "Client" at bounding box center [120, 95] width 109 height 18
type input "9890954984"
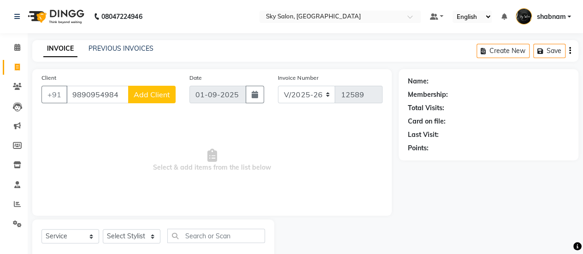
click at [167, 93] on span "Add Client" at bounding box center [152, 94] width 36 height 9
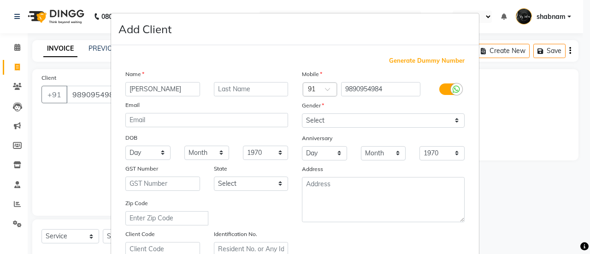
type input "[PERSON_NAME]"
click at [269, 88] on input "text" at bounding box center [251, 89] width 75 height 14
type input "[PERSON_NAME]"
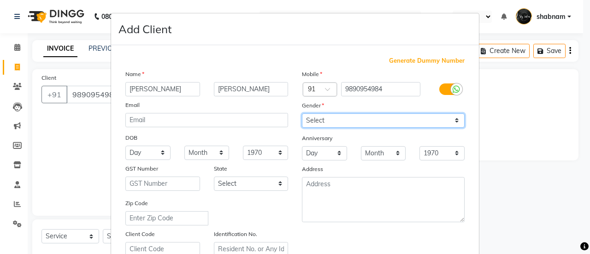
click at [401, 120] on select "Select [DEMOGRAPHIC_DATA] [DEMOGRAPHIC_DATA] Other Prefer Not To Say" at bounding box center [383, 120] width 163 height 14
select select "[DEMOGRAPHIC_DATA]"
click at [302, 113] on select "Select [DEMOGRAPHIC_DATA] [DEMOGRAPHIC_DATA] Other Prefer Not To Say" at bounding box center [383, 120] width 163 height 14
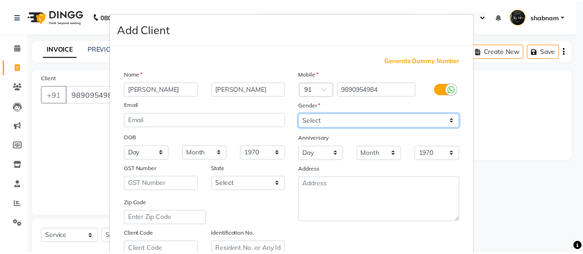
scroll to position [170, 0]
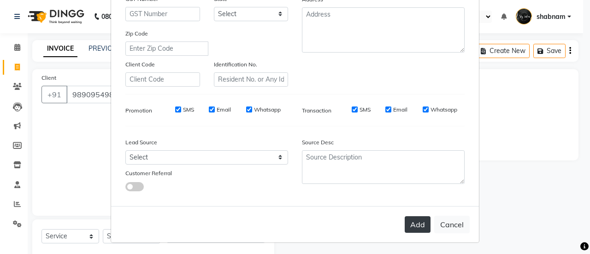
click at [421, 216] on button "Add" at bounding box center [418, 224] width 26 height 17
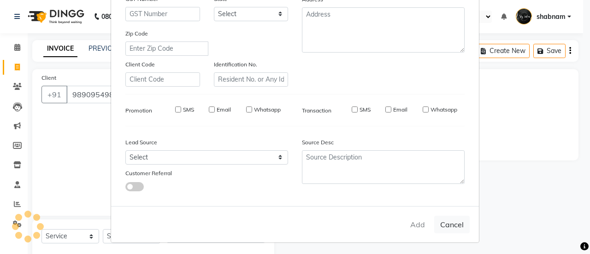
select select
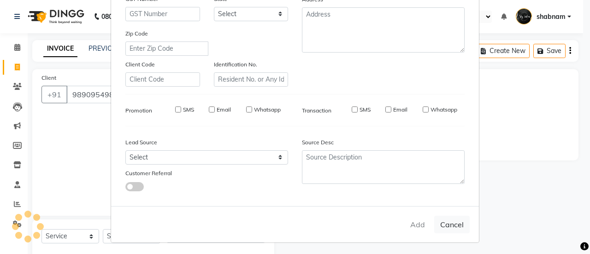
select select
checkbox input "false"
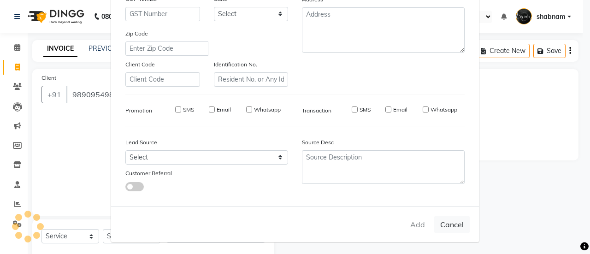
checkbox input "false"
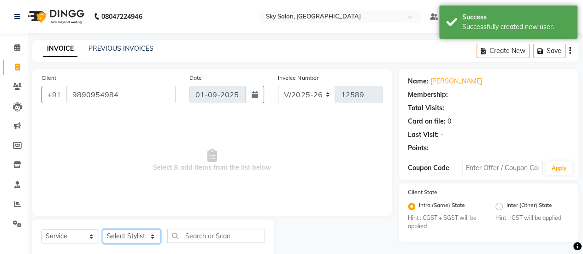
click at [123, 237] on select "Select Stylist afreen [PERSON_NAME] saha [PERSON_NAME] [PERSON_NAME] [PERSON_NA…" at bounding box center [132, 236] width 58 height 14
select select "84591"
click at [103, 229] on select "Select Stylist afreen [PERSON_NAME] saha [PERSON_NAME] [PERSON_NAME] [PERSON_NA…" at bounding box center [132, 236] width 58 height 14
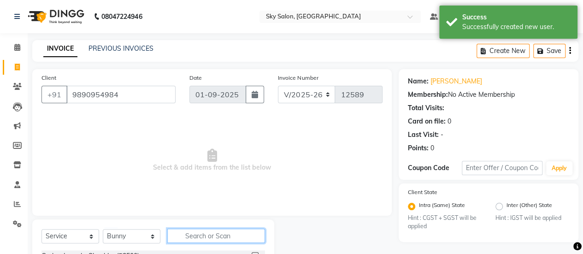
click at [210, 234] on input "text" at bounding box center [216, 236] width 98 height 14
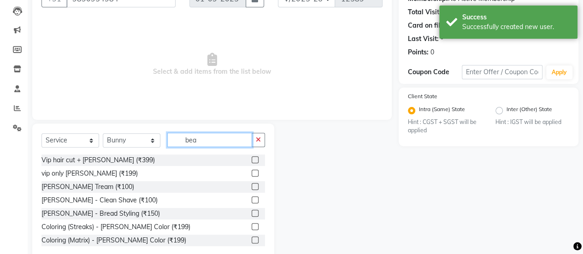
scroll to position [97, 0]
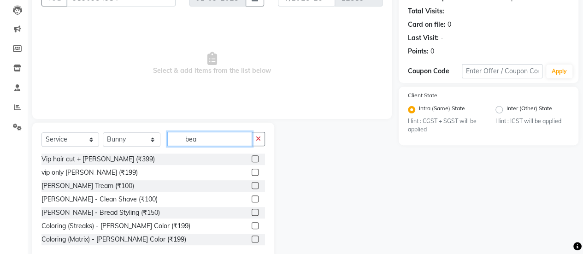
type input "bea"
click at [252, 187] on label at bounding box center [255, 185] width 7 height 7
click at [252, 187] on input "checkbox" at bounding box center [255, 186] width 6 height 6
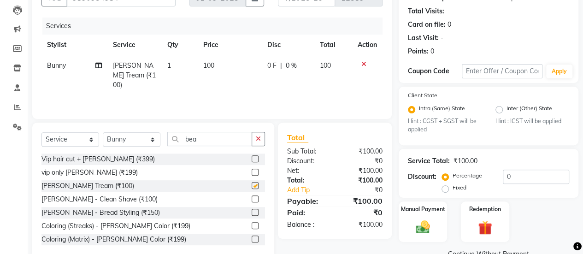
scroll to position [42, 0]
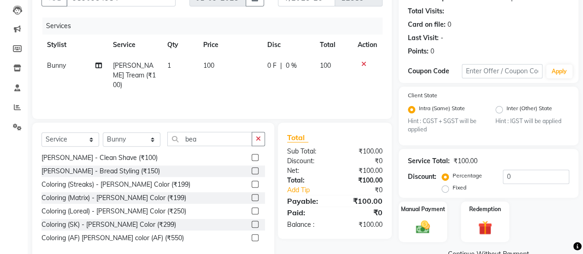
checkbox input "false"
click at [423, 237] on div "Manual Payment" at bounding box center [423, 222] width 50 height 42
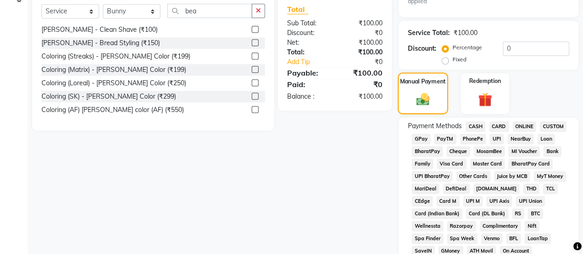
scroll to position [229, 0]
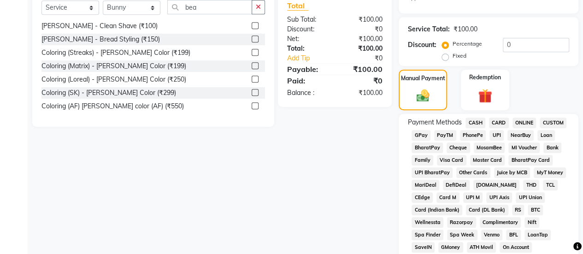
click at [421, 130] on div "GPay" at bounding box center [419, 136] width 23 height 12
click at [421, 131] on span "GPay" at bounding box center [421, 135] width 19 height 11
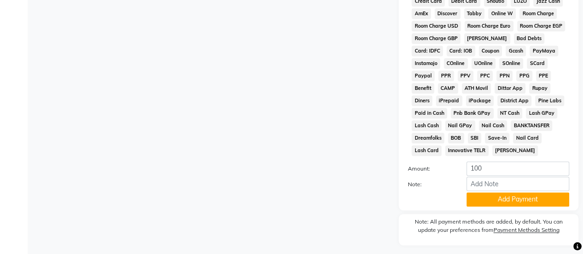
scroll to position [539, 0]
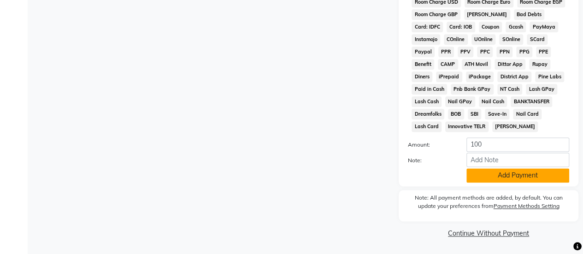
click at [486, 180] on button "Add Payment" at bounding box center [518, 175] width 103 height 14
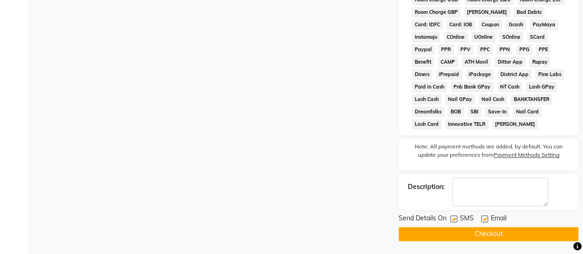
click at [452, 219] on label at bounding box center [454, 218] width 7 height 7
click at [452, 219] on input "checkbox" at bounding box center [454, 219] width 6 height 6
checkbox input "false"
click at [459, 239] on button "Checkout" at bounding box center [489, 234] width 180 height 14
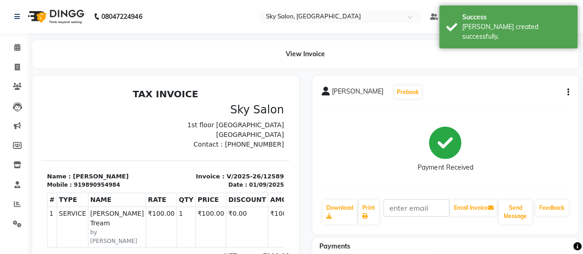
click at [16, 78] on li "Clients" at bounding box center [14, 87] width 28 height 20
click at [20, 62] on span at bounding box center [17, 67] width 16 height 11
select select "service"
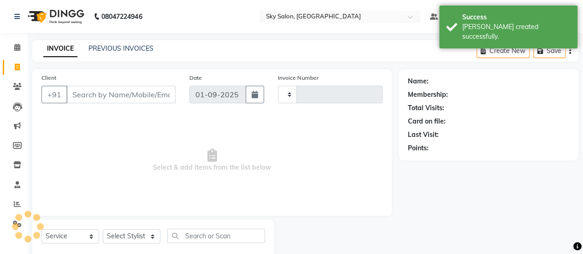
type input "12590"
select select "3537"
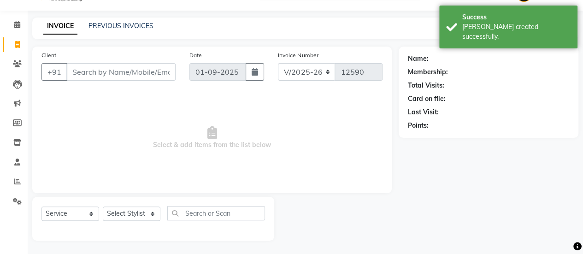
click at [83, 70] on input "Client" at bounding box center [120, 72] width 109 height 18
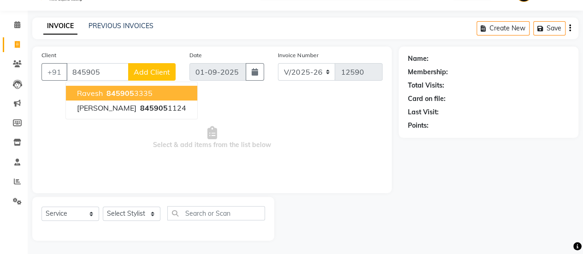
click at [122, 92] on span "845905" at bounding box center [121, 93] width 28 height 9
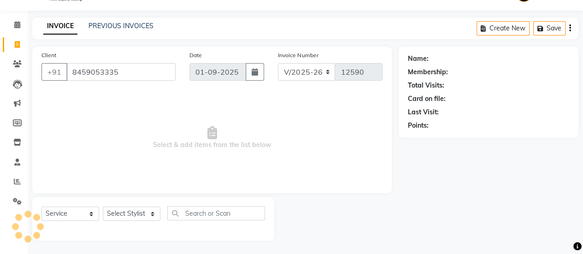
type input "8459053335"
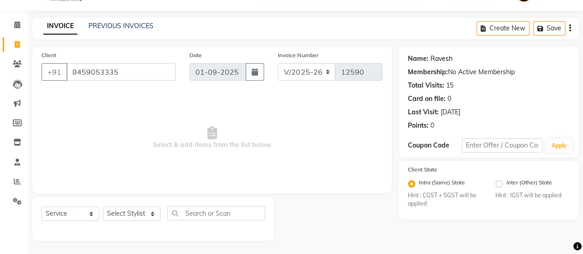
click at [433, 60] on link "Ravesh" at bounding box center [442, 59] width 22 height 10
click at [137, 208] on select "Select Stylist afreen [PERSON_NAME] saha [PERSON_NAME] [PERSON_NAME] [PERSON_NA…" at bounding box center [132, 214] width 58 height 14
select select "57500"
click at [103, 207] on select "Select Stylist afreen [PERSON_NAME] saha [PERSON_NAME] [PERSON_NAME] [PERSON_NA…" at bounding box center [132, 214] width 58 height 14
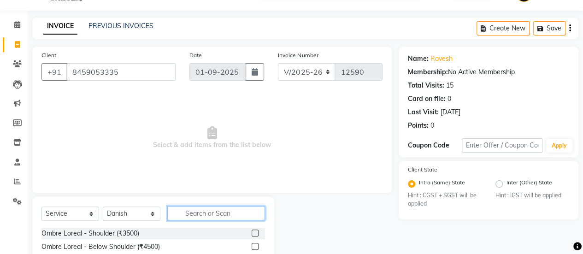
click at [205, 214] on input "text" at bounding box center [216, 213] width 98 height 14
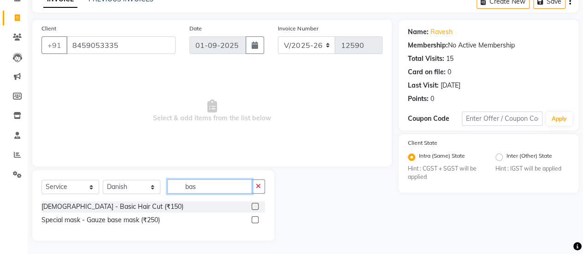
type input "bas"
click at [253, 207] on label at bounding box center [255, 206] width 7 height 7
click at [253, 207] on input "checkbox" at bounding box center [255, 207] width 6 height 6
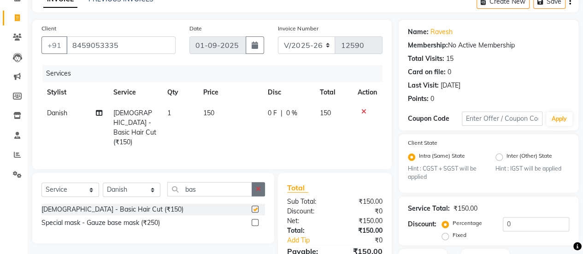
checkbox input "false"
click at [259, 188] on icon "button" at bounding box center [258, 189] width 5 height 6
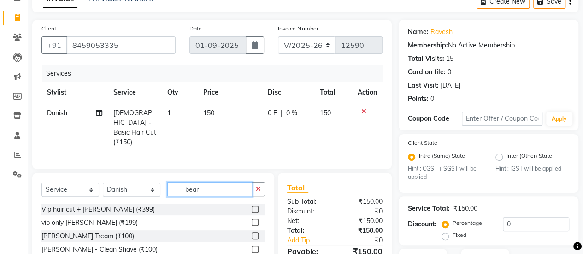
type input "bear"
click at [252, 232] on label at bounding box center [255, 235] width 7 height 7
click at [252, 233] on input "checkbox" at bounding box center [255, 236] width 6 height 6
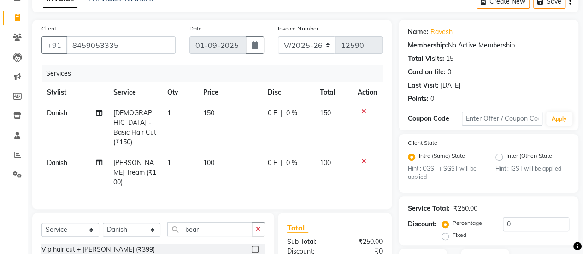
checkbox input "false"
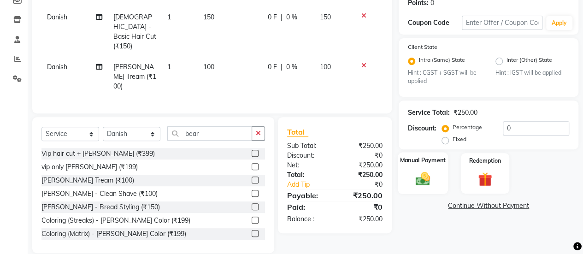
click at [413, 179] on img at bounding box center [423, 179] width 24 height 17
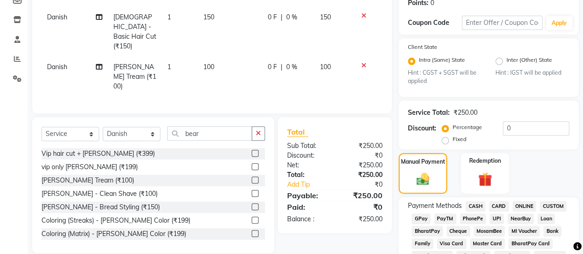
click at [474, 202] on span "CASH" at bounding box center [476, 206] width 20 height 11
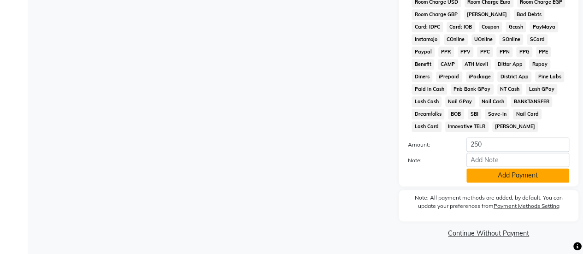
click at [507, 170] on button "Add Payment" at bounding box center [518, 175] width 103 height 14
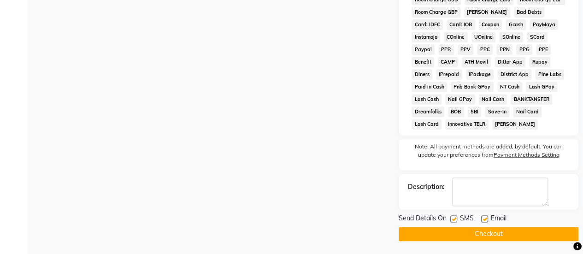
click at [456, 220] on label at bounding box center [454, 218] width 7 height 7
click at [456, 220] on input "checkbox" at bounding box center [454, 219] width 6 height 6
checkbox input "false"
click at [462, 241] on button "Checkout" at bounding box center [489, 234] width 180 height 14
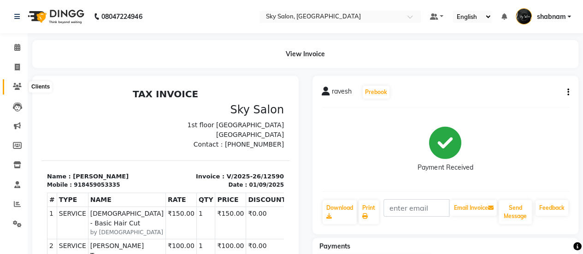
click at [21, 89] on span at bounding box center [17, 87] width 16 height 11
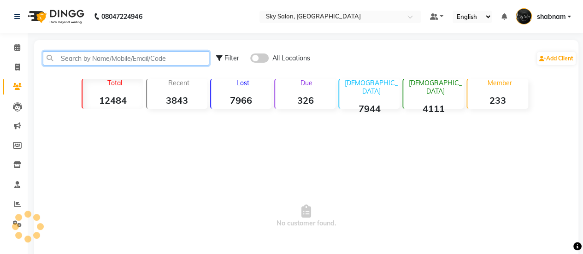
click at [96, 59] on input "text" at bounding box center [126, 58] width 167 height 14
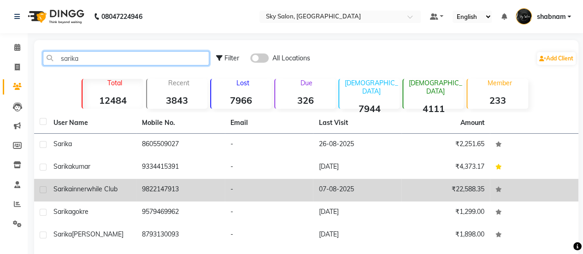
type input "sarika"
click at [178, 191] on td "9822147913" at bounding box center [181, 190] width 89 height 23
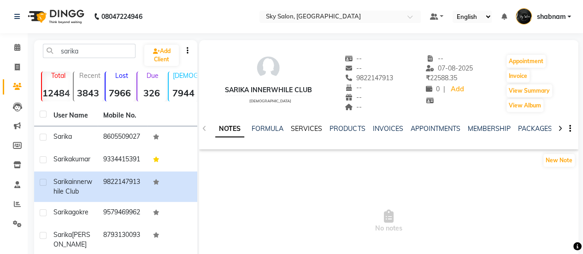
click at [312, 129] on link "SERVICES" at bounding box center [306, 129] width 31 height 8
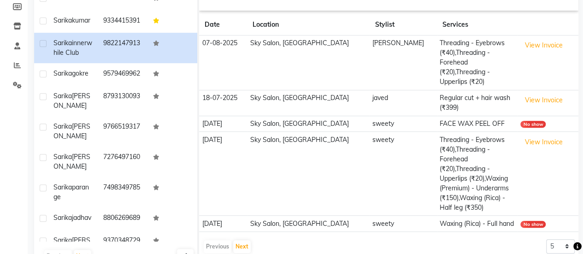
scroll to position [141, 0]
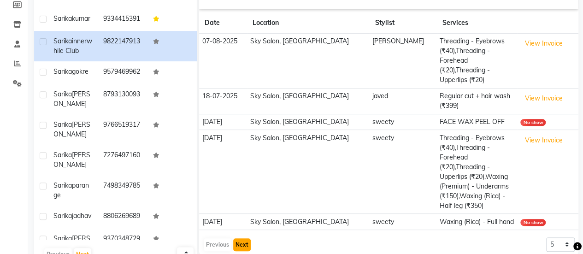
click at [246, 238] on button "Next" at bounding box center [242, 244] width 18 height 13
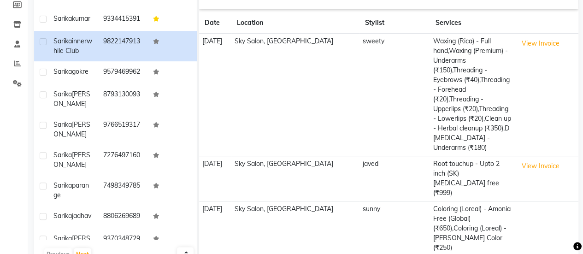
scroll to position [184, 0]
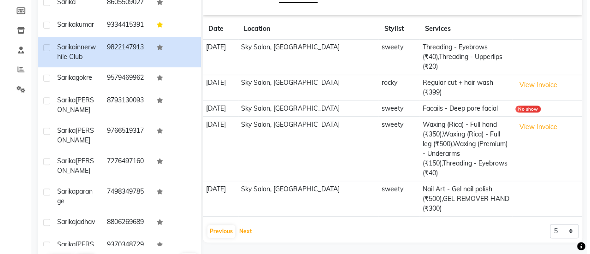
scroll to position [135, 0]
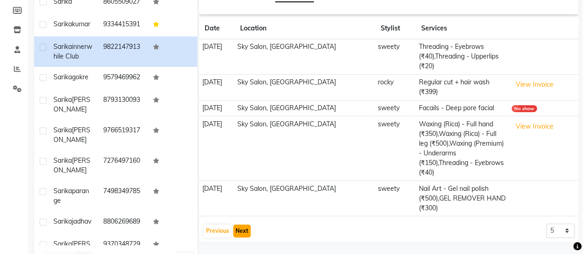
click at [239, 225] on button "Next" at bounding box center [242, 231] width 18 height 13
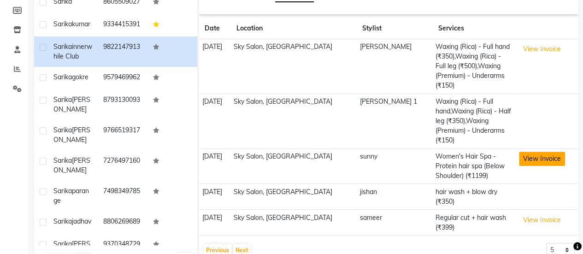
click at [525, 152] on button "View Invoice" at bounding box center [542, 159] width 46 height 14
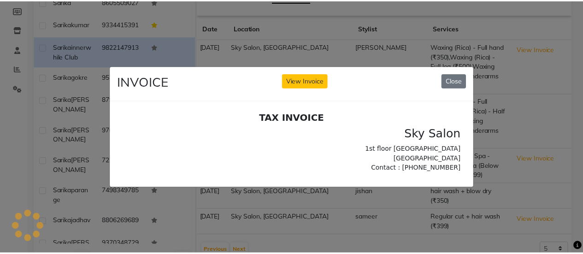
scroll to position [0, 0]
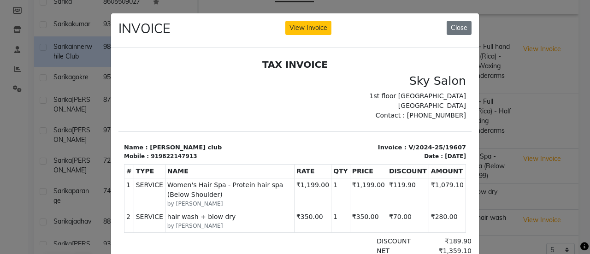
drag, startPoint x: 608, startPoint y: 196, endPoint x: 305, endPoint y: 167, distance: 304.1
click at [305, 167] on th "RATE" at bounding box center [312, 171] width 37 height 14
click at [466, 34] on button "Close" at bounding box center [459, 28] width 25 height 14
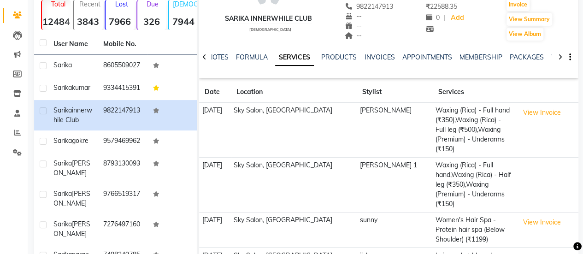
scroll to position [28, 0]
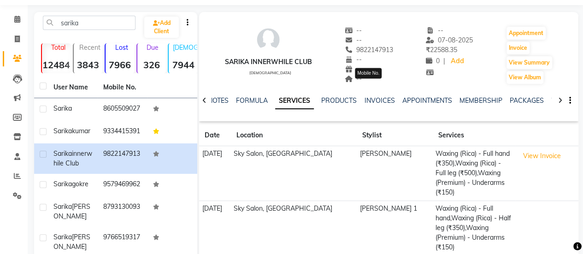
click at [387, 48] on span "9822147913" at bounding box center [369, 50] width 49 height 8
copy span "9822147913"
click at [19, 22] on icon at bounding box center [17, 19] width 6 height 7
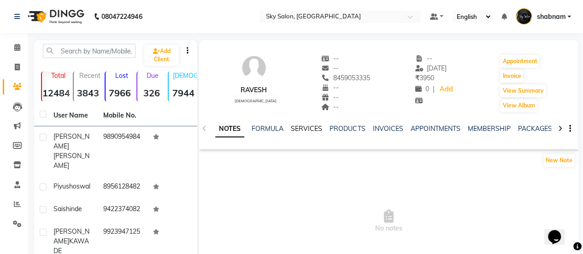
click at [301, 128] on link "SERVICES" at bounding box center [306, 129] width 31 height 8
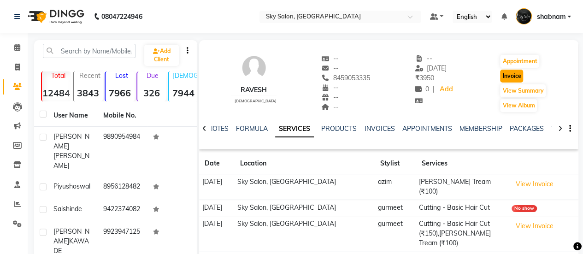
click at [514, 75] on button "Invoice" at bounding box center [511, 76] width 23 height 13
select select "3537"
select select "service"
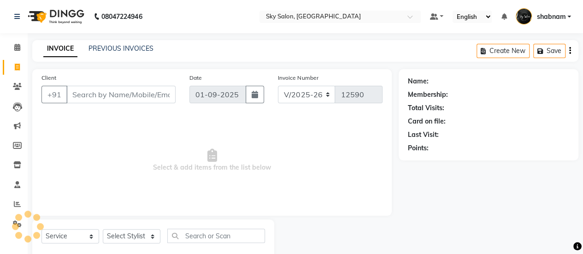
scroll to position [23, 0]
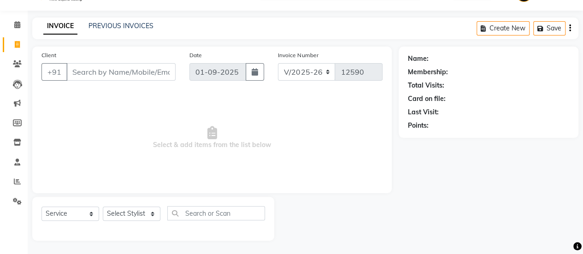
type input "8459053335"
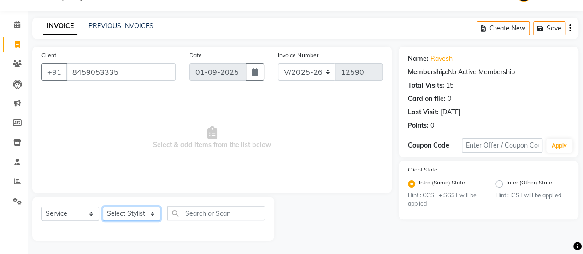
click at [131, 210] on select "Select Stylist afreen akshata aman saha ameer Anagha anisa arbaj azim bharti Bu…" at bounding box center [132, 214] width 58 height 14
click at [129, 25] on link "PREVIOUS INVOICES" at bounding box center [121, 26] width 65 height 8
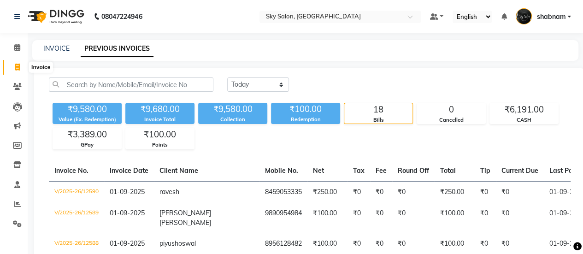
click at [12, 68] on span at bounding box center [17, 67] width 16 height 11
select select "service"
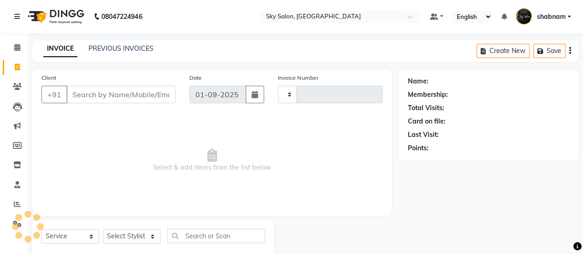
type input "12591"
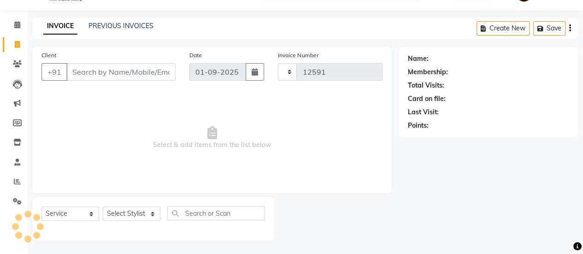
select select "3537"
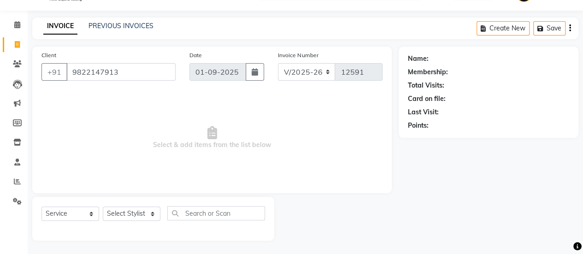
type input "9822147913"
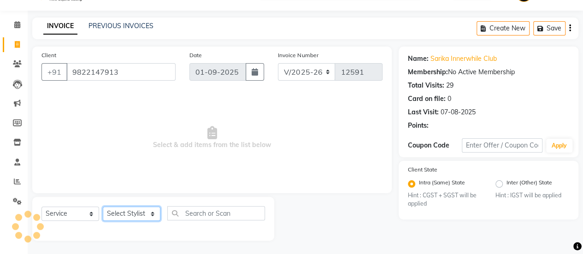
click at [116, 219] on select "Select Stylist afreen akshata aman saha ameer Anagha anisa arbaj azim bharti Bu…" at bounding box center [132, 214] width 58 height 14
select select "16964"
click at [103, 207] on select "Select Stylist afreen akshata aman saha ameer Anagha anisa arbaj azim bharti Bu…" at bounding box center [132, 214] width 58 height 14
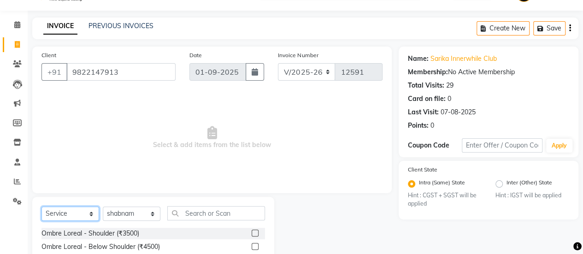
click at [71, 216] on select "Select Service Product Membership Package Voucher Prepaid Gift Card" at bounding box center [71, 214] width 58 height 14
click at [42, 207] on select "Select Service Product Membership Package Voucher Prepaid Gift Card" at bounding box center [71, 214] width 58 height 14
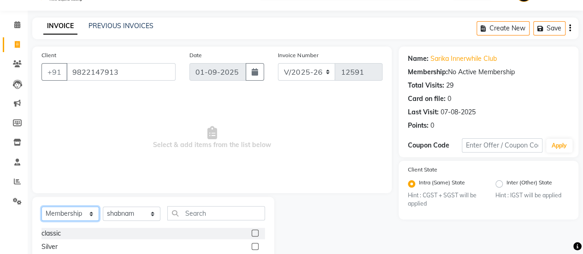
scroll to position [49, 0]
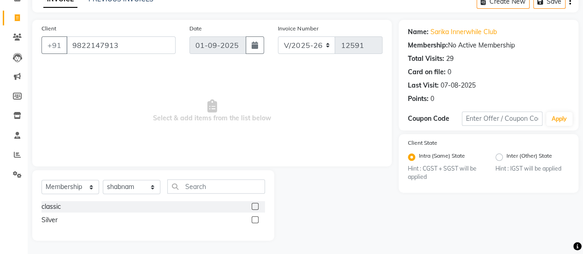
click at [256, 220] on label at bounding box center [255, 219] width 7 height 7
click at [256, 220] on input "checkbox" at bounding box center [255, 220] width 6 height 6
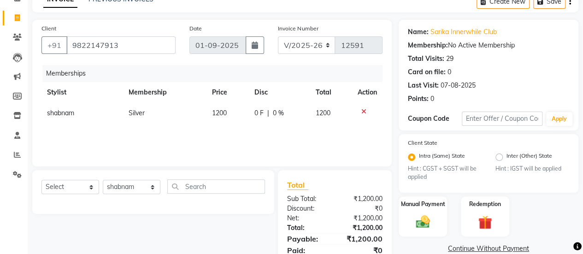
select select "select"
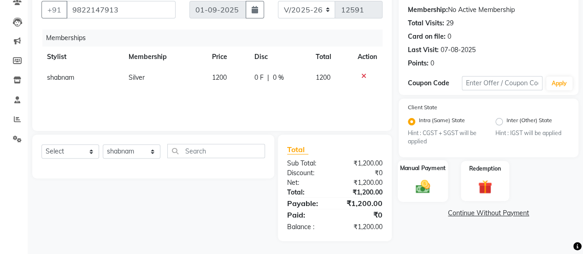
click at [417, 170] on label "Manual Payment" at bounding box center [423, 168] width 46 height 9
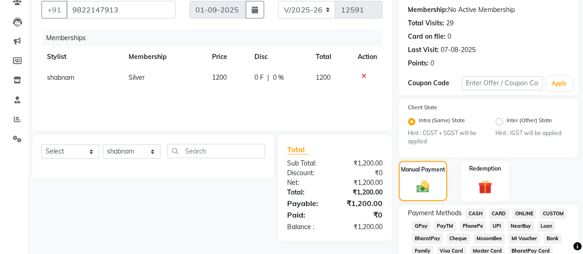
click at [422, 224] on span "GPay" at bounding box center [421, 226] width 19 height 11
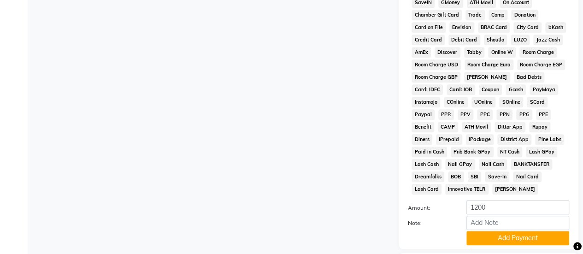
scroll to position [486, 0]
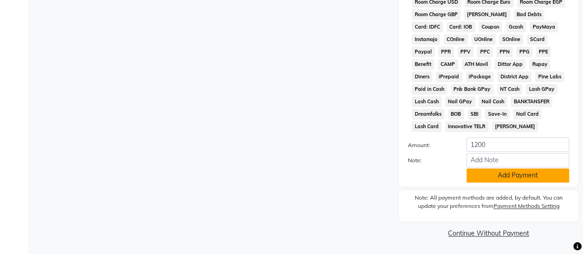
click at [475, 173] on button "Add Payment" at bounding box center [518, 175] width 103 height 14
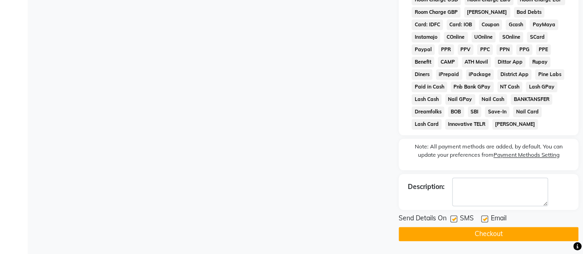
click at [452, 238] on button "Checkout" at bounding box center [489, 234] width 180 height 14
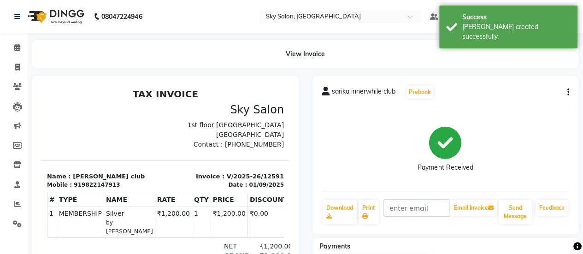
click at [99, 178] on p "Name : sarika innerwhile club" at bounding box center [103, 176] width 113 height 9
click at [94, 188] on div "919822147913" at bounding box center [97, 185] width 46 height 8
copy div "919822147913"
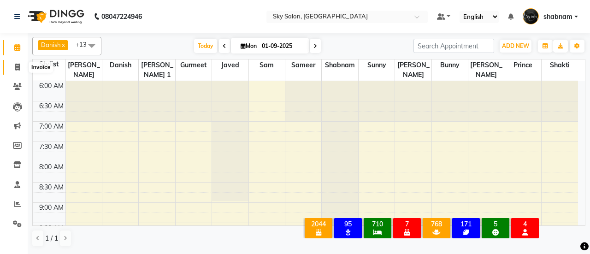
drag, startPoint x: 0, startPoint y: 0, endPoint x: 17, endPoint y: 71, distance: 72.6
click at [17, 71] on icon at bounding box center [17, 67] width 5 height 7
select select "service"
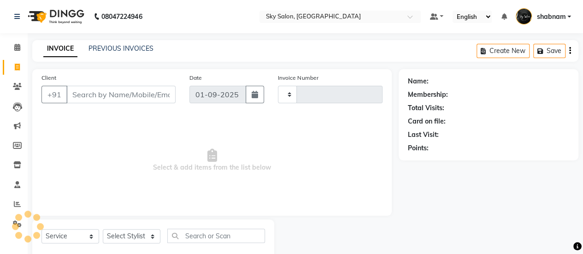
type input "12595"
select select "3537"
